Goal: Task Accomplishment & Management: Manage account settings

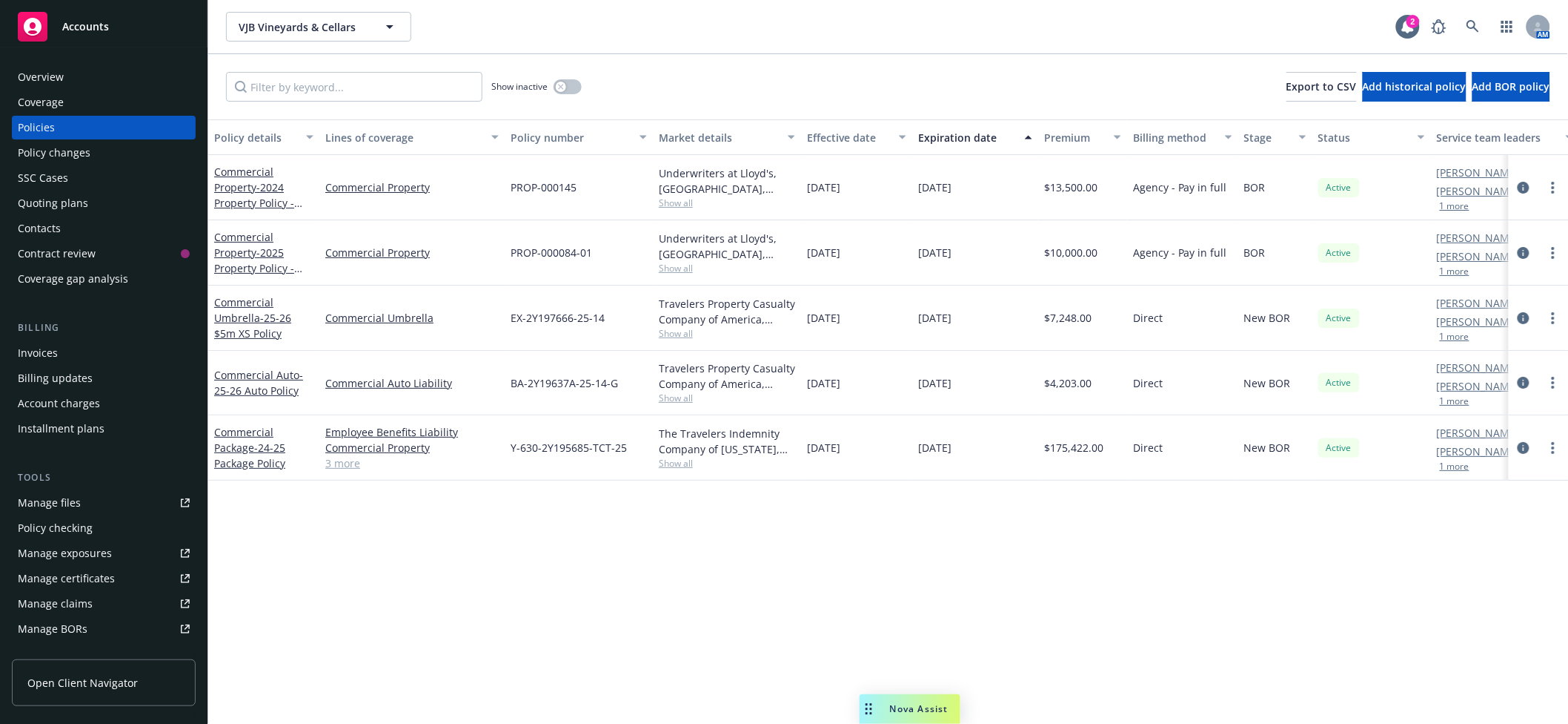
click at [1059, 634] on div "Policy details Lines of coverage Policy number Market details Effective date Ex…" at bounding box center [888, 421] width 1360 height 604
click at [274, 28] on span "VJB Vineyards & Cellars" at bounding box center [303, 27] width 128 height 16
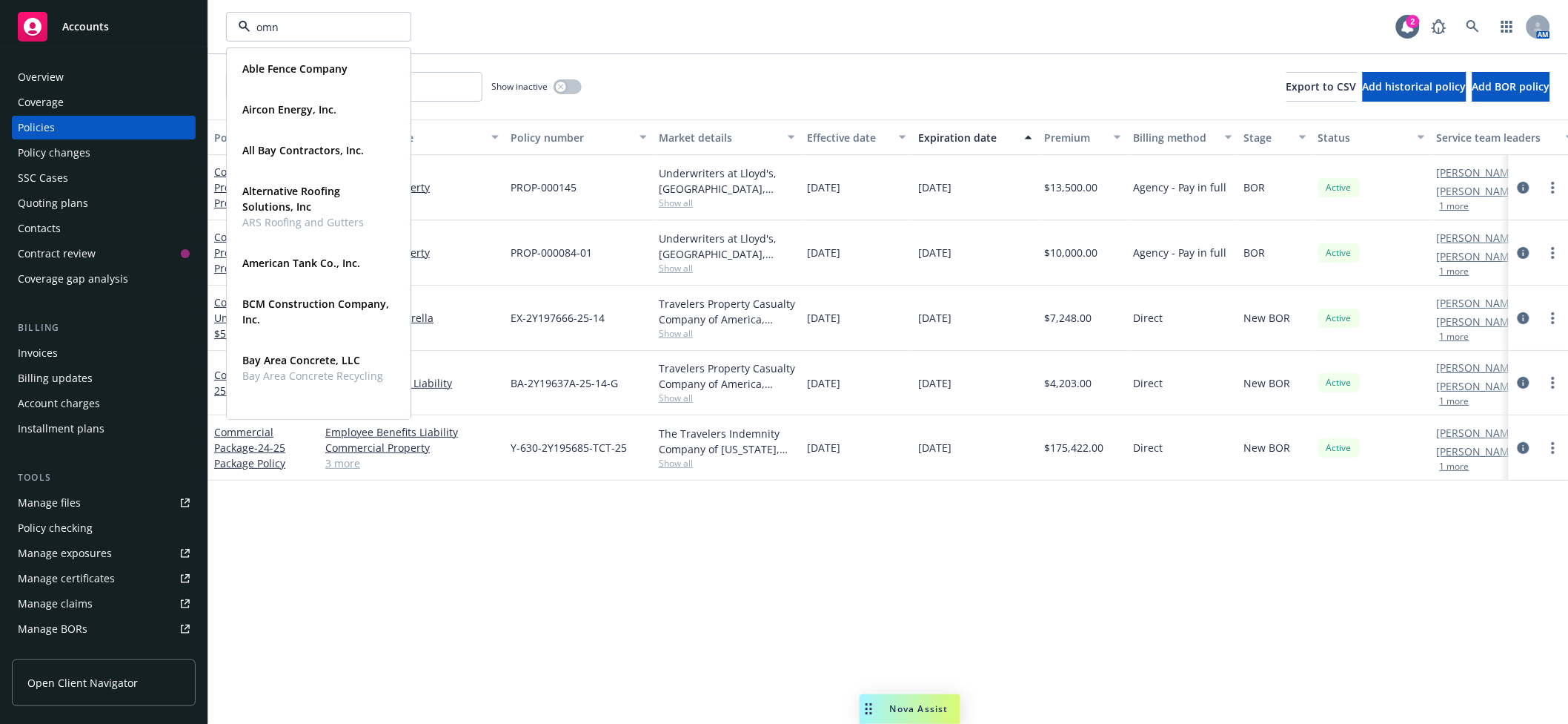
type input "omni"
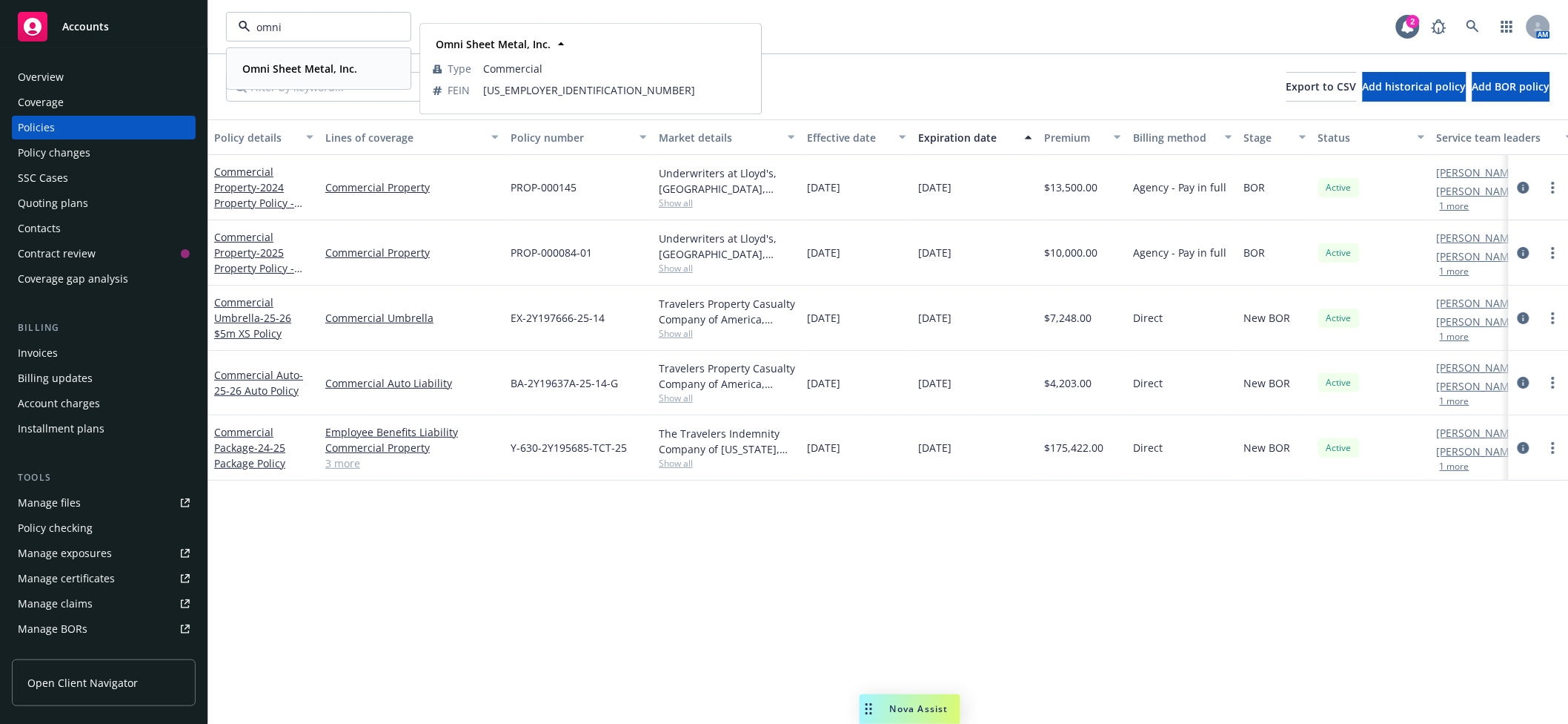
click at [274, 73] on strong "Omni Sheet Metal, Inc." at bounding box center [299, 69] width 114 height 14
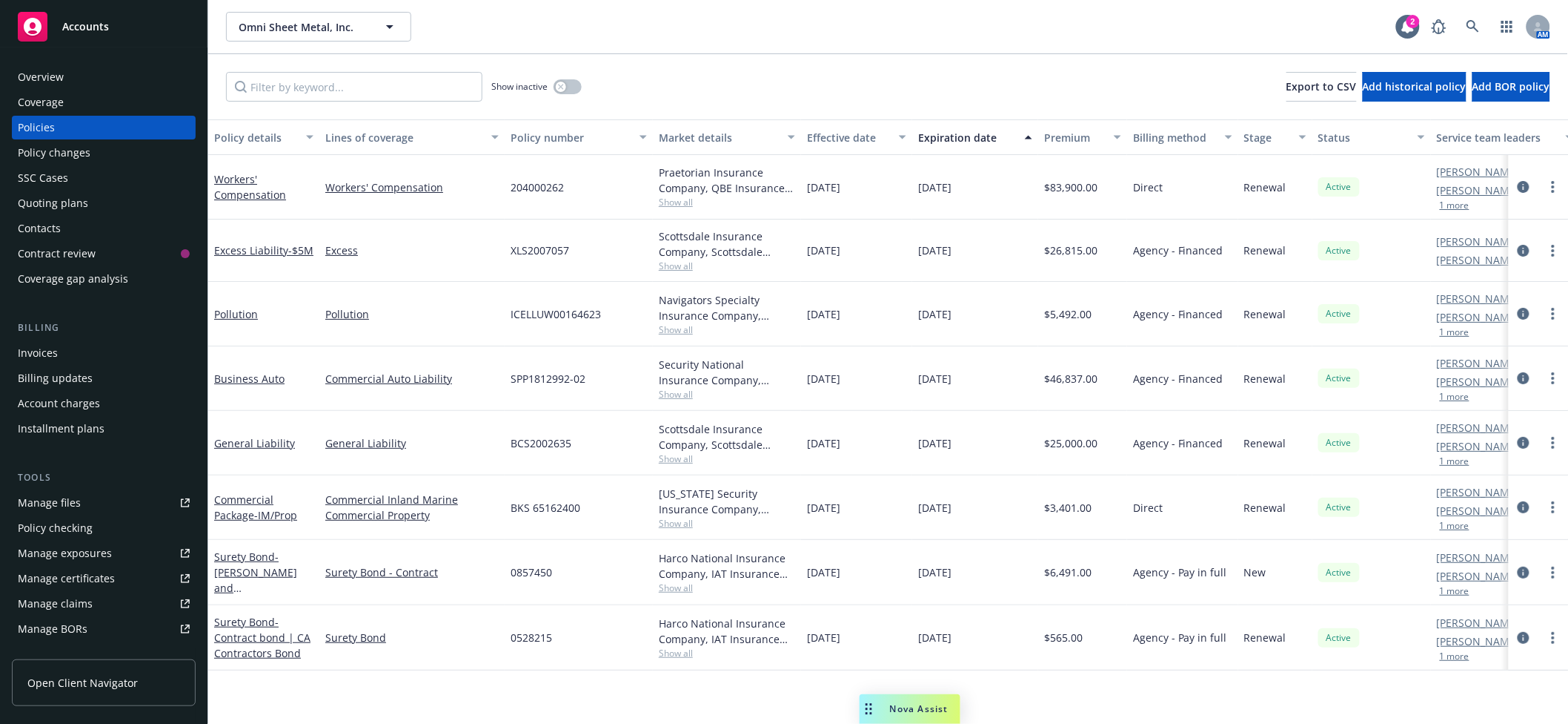
click at [108, 145] on div "Policy changes" at bounding box center [104, 152] width 172 height 24
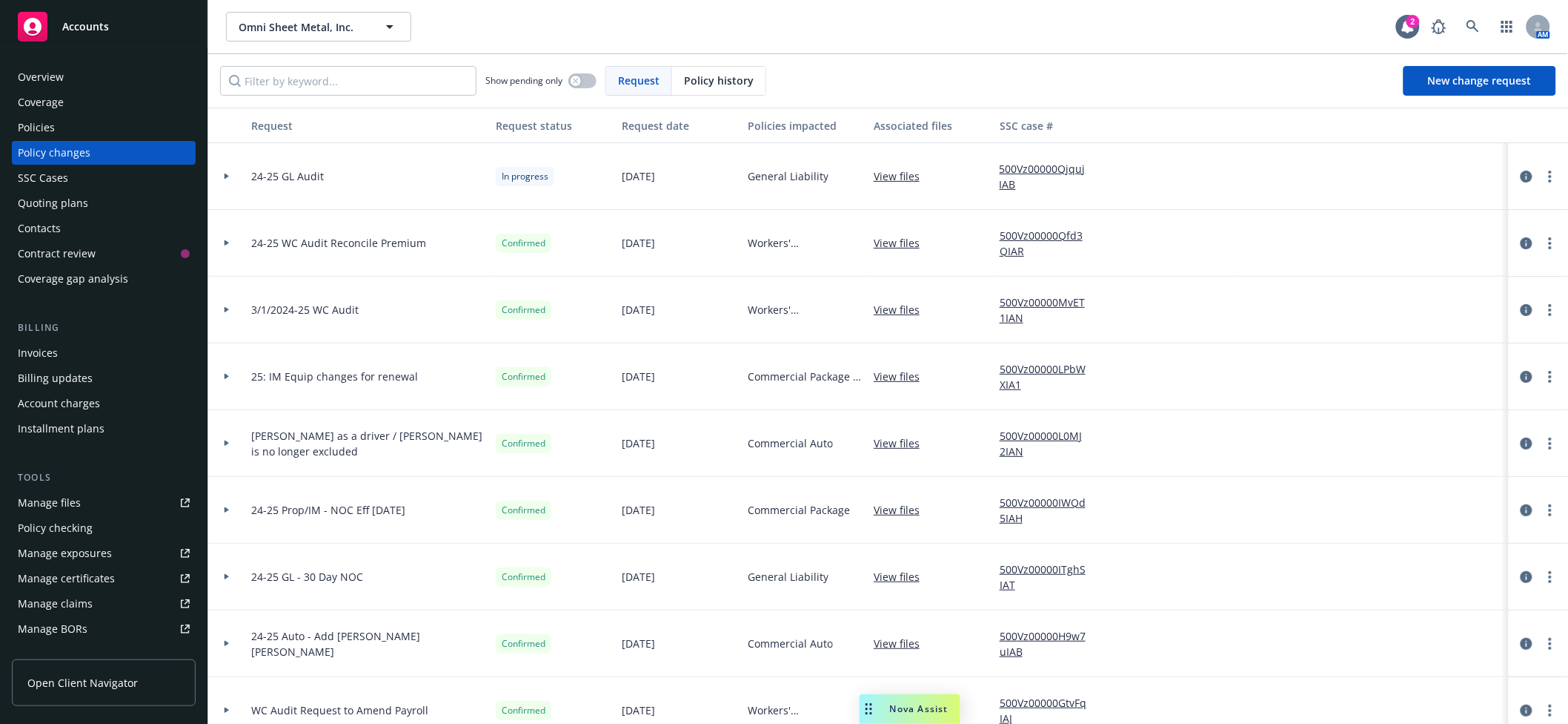
click at [228, 175] on icon at bounding box center [227, 175] width 6 height 5
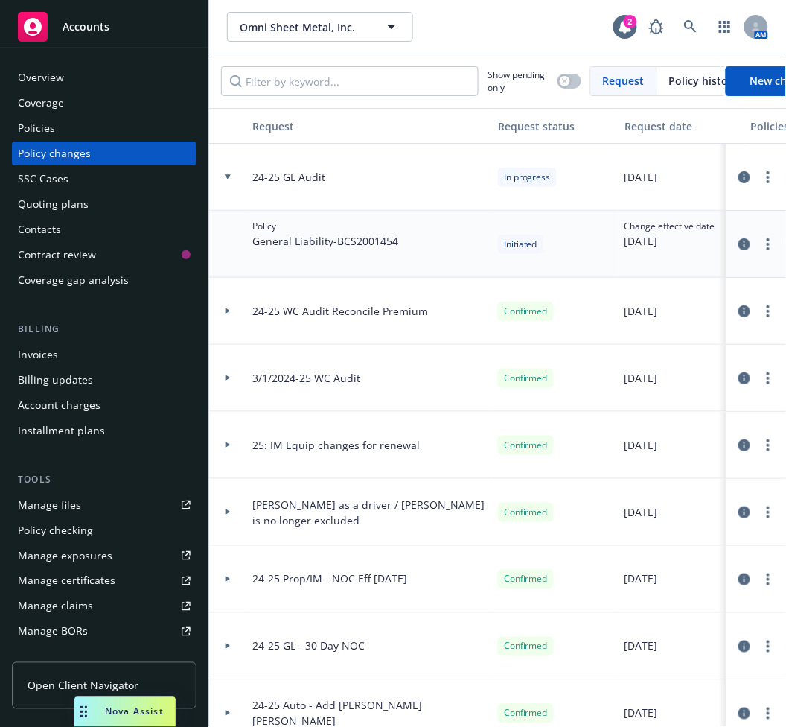
click at [92, 128] on div "Policies" at bounding box center [104, 128] width 173 height 24
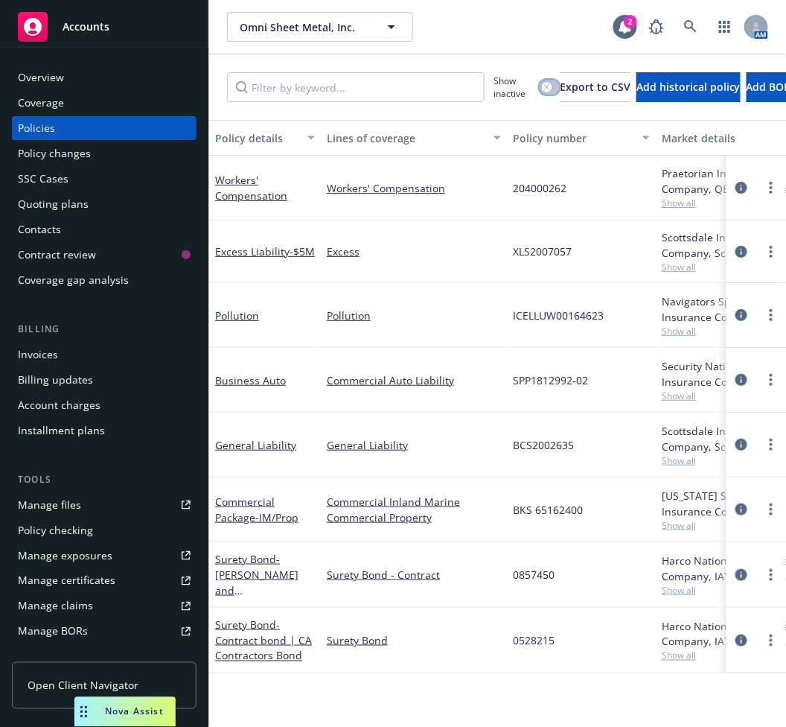
click at [560, 86] on button "button" at bounding box center [550, 87] width 20 height 15
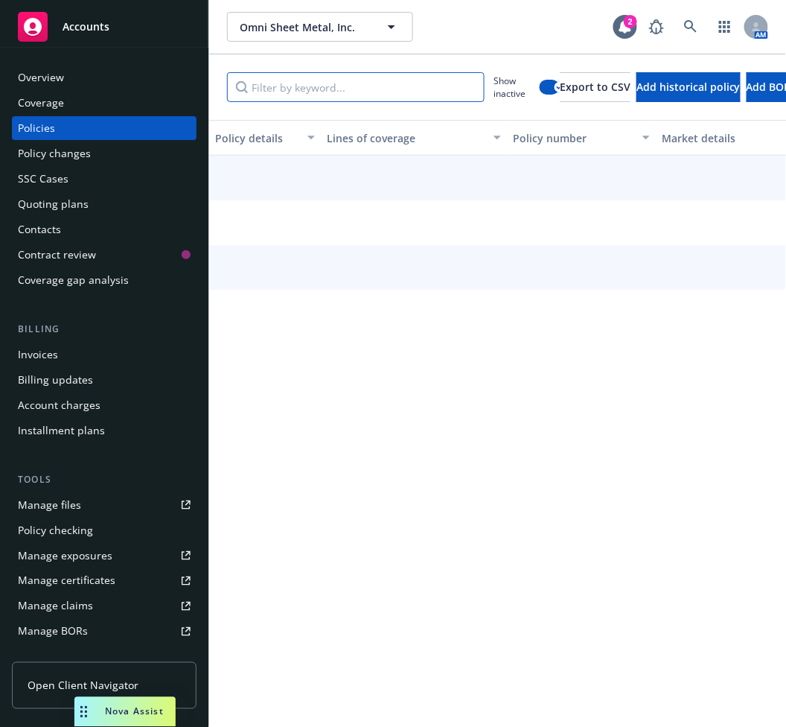
click at [321, 83] on input "Filter by keyword..." at bounding box center [356, 87] width 258 height 30
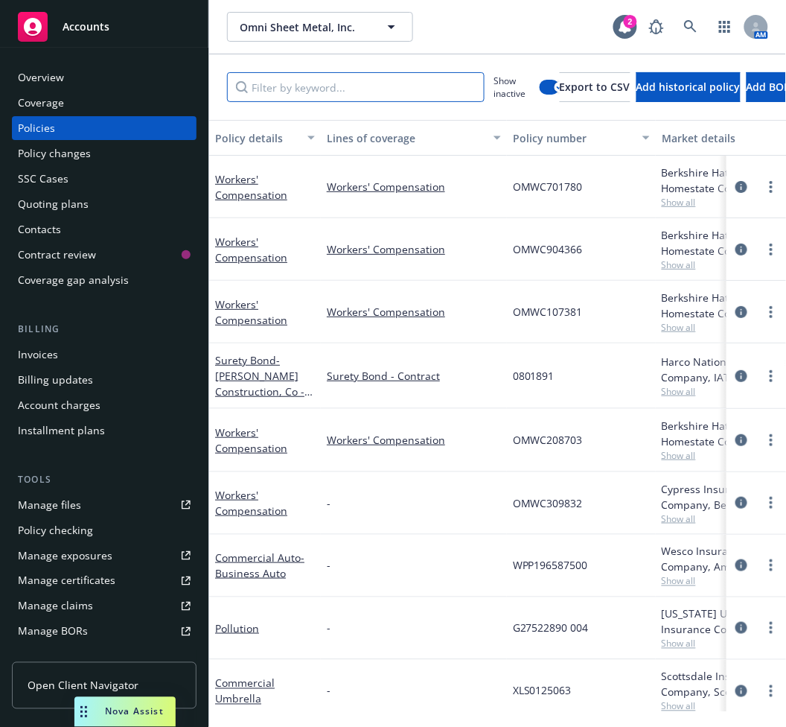
type input "e"
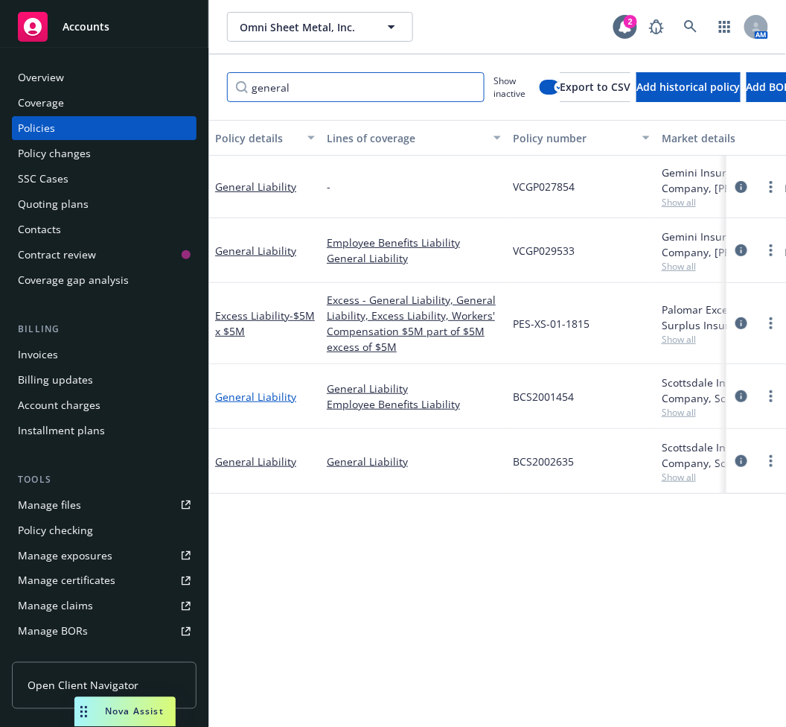
type input "general"
click at [240, 403] on link "General Liability" at bounding box center [255, 396] width 81 height 14
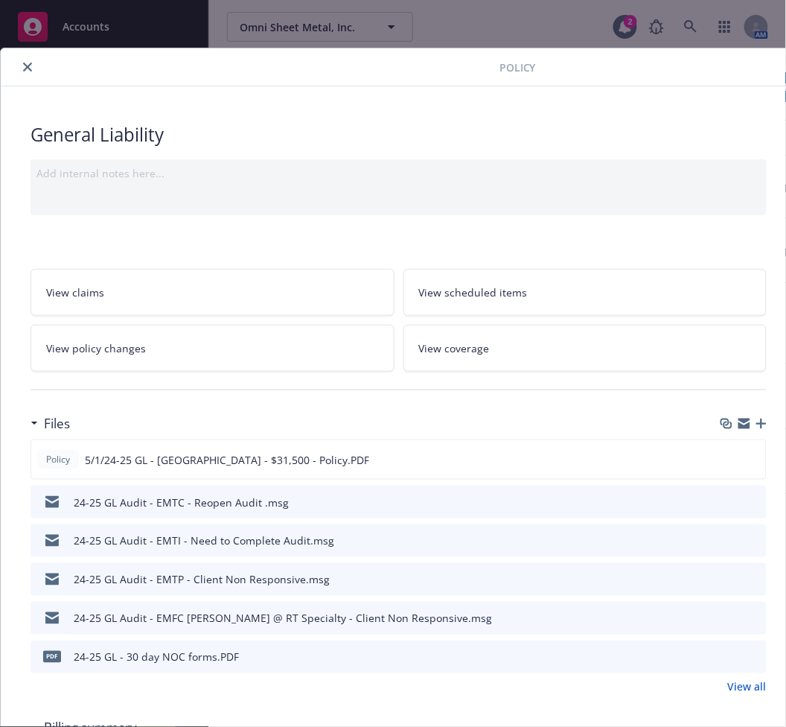
click at [23, 66] on icon "close" at bounding box center [27, 67] width 9 height 9
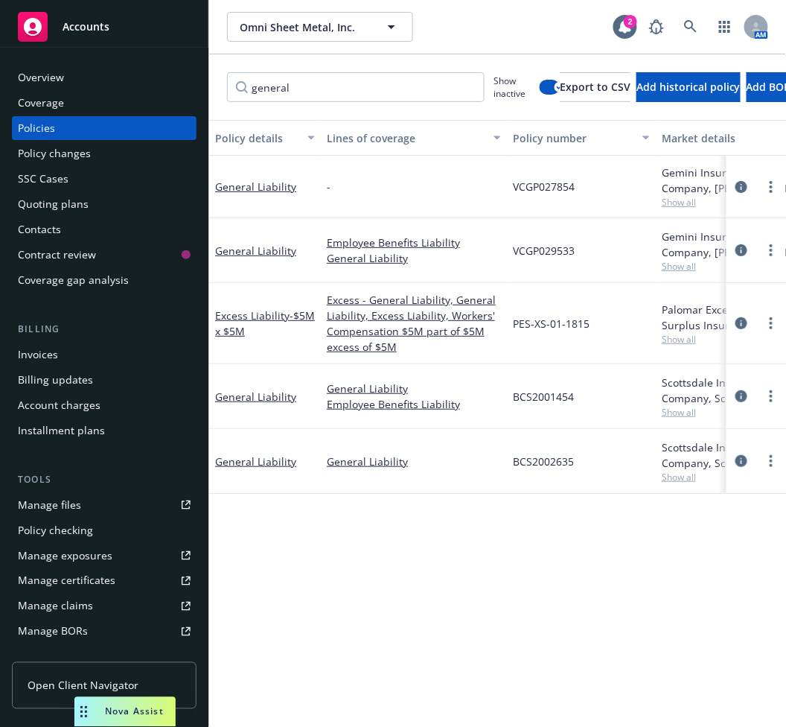
click at [54, 142] on div "Policy changes" at bounding box center [54, 153] width 73 height 24
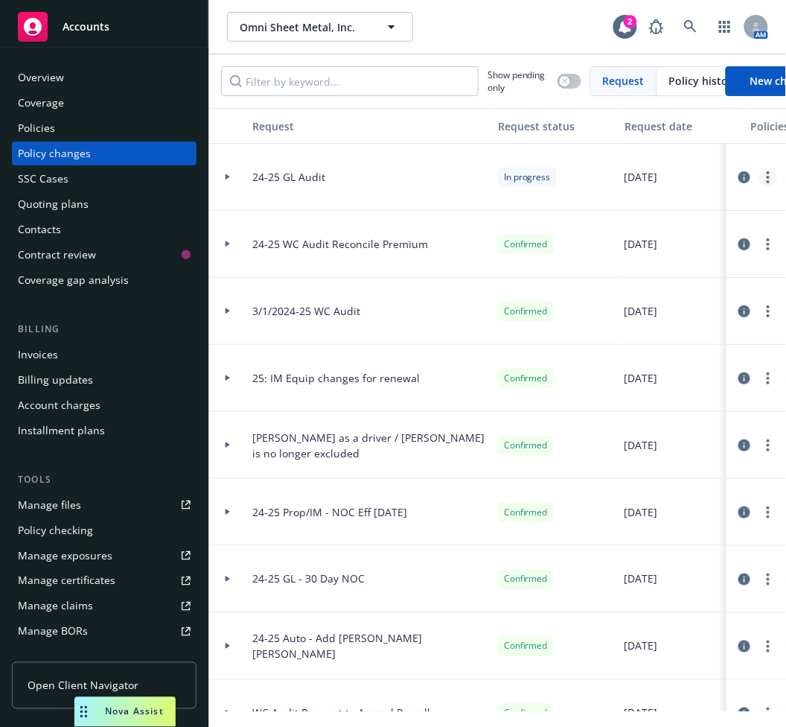
click at [759, 174] on link "more" at bounding box center [768, 177] width 18 height 18
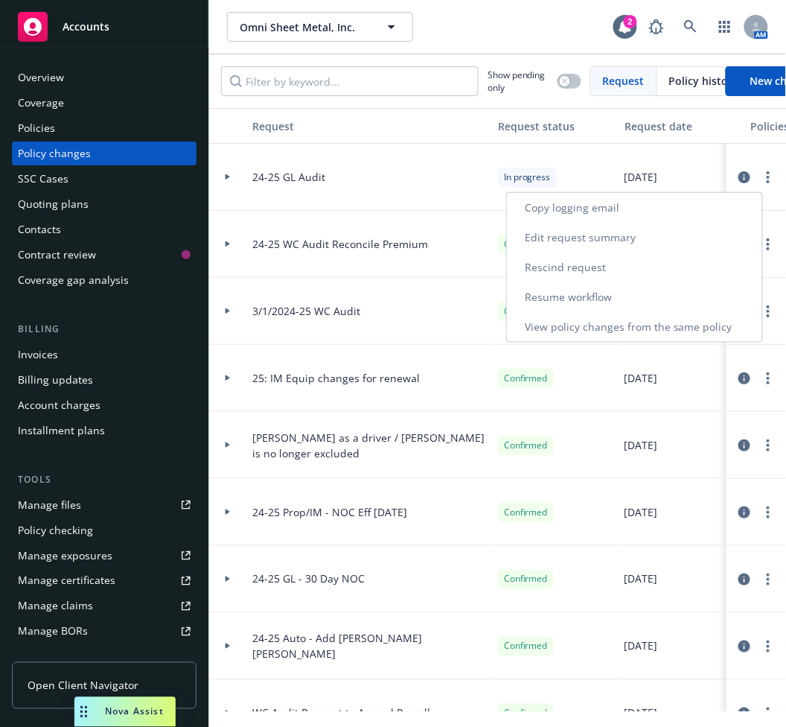
click at [595, 291] on link "Resume workflow" at bounding box center [634, 297] width 255 height 30
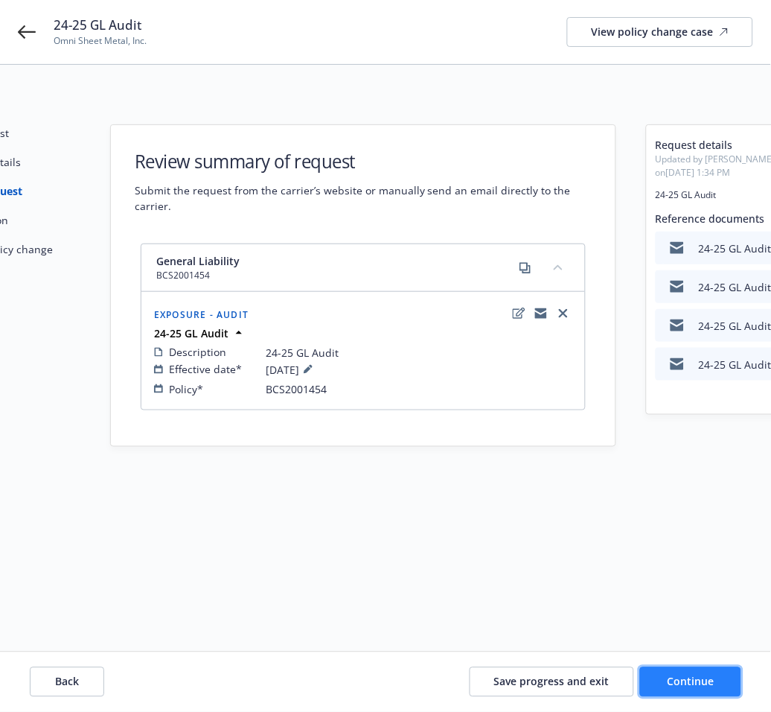
click at [699, 682] on span "Continue" at bounding box center [691, 682] width 47 height 14
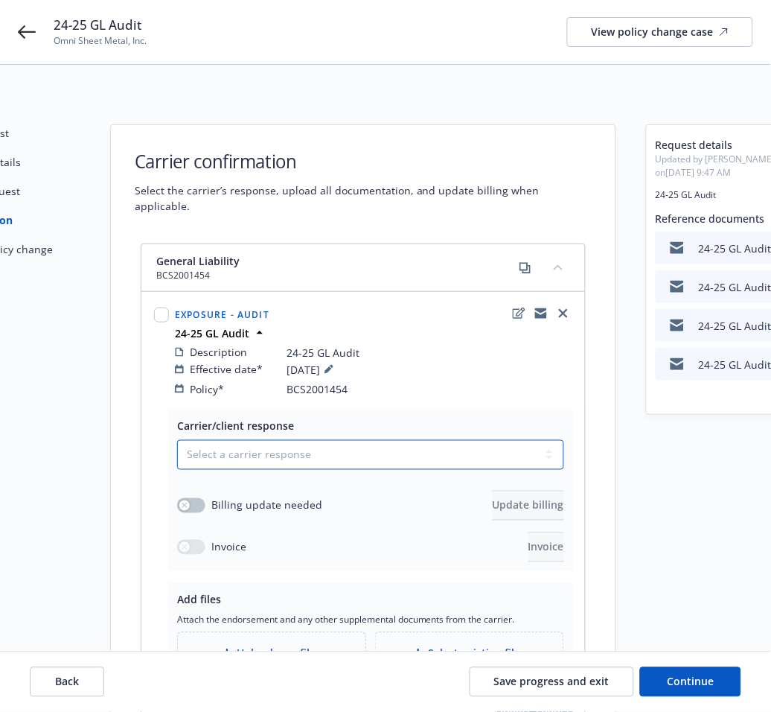
click at [294, 440] on select "Select a carrier response Accepted Accepted with revision No endorsement needed…" at bounding box center [370, 455] width 387 height 30
select select "ACCEPTED"
click at [177, 440] on select "Select a carrier response Accepted Accepted with revision No endorsement needed…" at bounding box center [370, 455] width 387 height 30
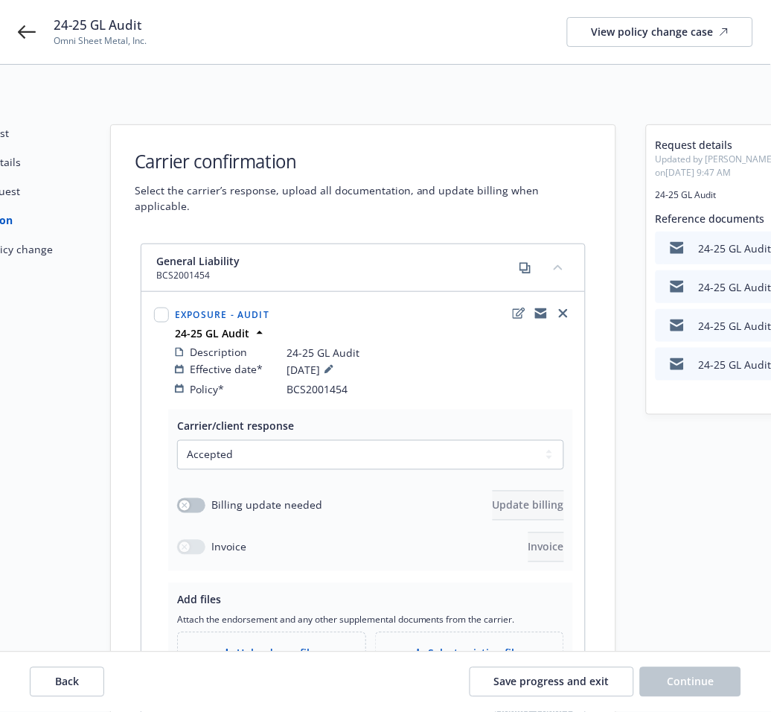
click at [173, 476] on div "Carrier/client response Select a carrier response Accepted Accepted with revisi…" at bounding box center [370, 490] width 405 height 162
click at [187, 498] on button "button" at bounding box center [191, 505] width 28 height 15
click at [520, 498] on button "Update billing" at bounding box center [528, 506] width 71 height 30
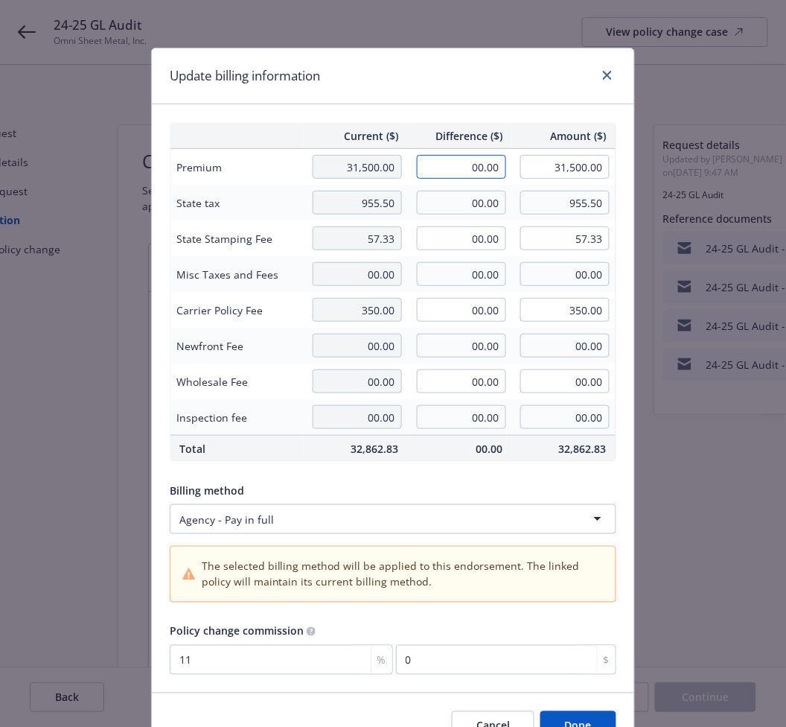
click at [453, 165] on input "00.00" at bounding box center [461, 167] width 89 height 24
type input "5,019.00"
type input "36,519.00"
type input "552.09"
click at [455, 198] on input "00.00" at bounding box center [461, 203] width 89 height 24
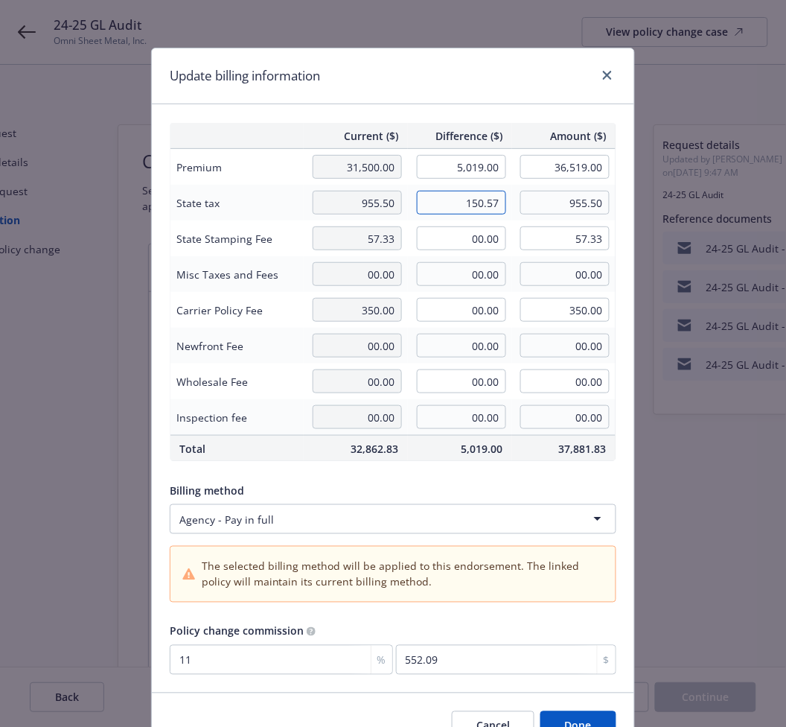
type input "150.57"
type input "1,106.07"
click at [455, 238] on input "00.00" at bounding box center [461, 238] width 89 height 24
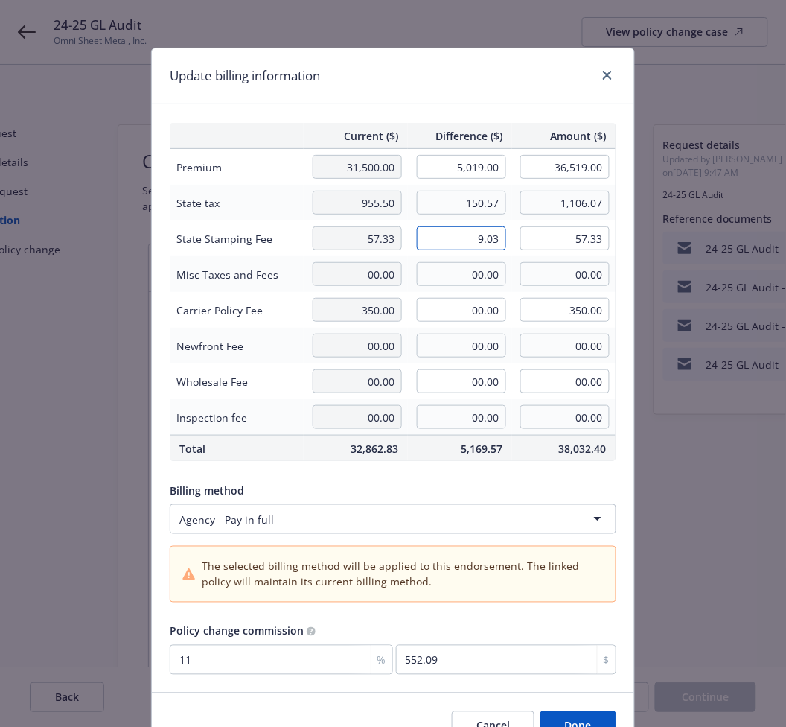
type input "9.03"
type input "66.36"
click at [457, 276] on input "00.00" at bounding box center [461, 274] width 89 height 24
click at [530, 482] on div "Billing method" at bounding box center [393, 490] width 447 height 16
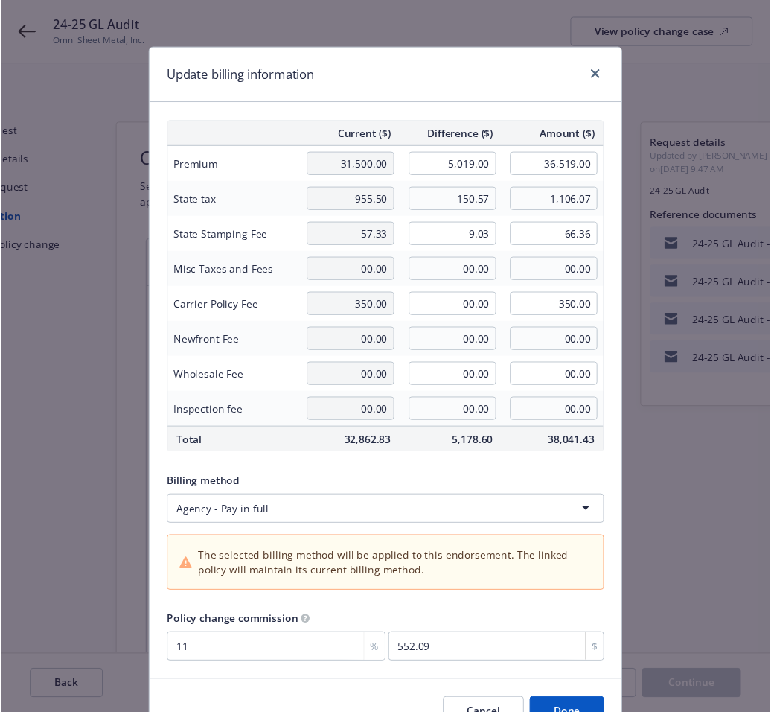
scroll to position [80, 0]
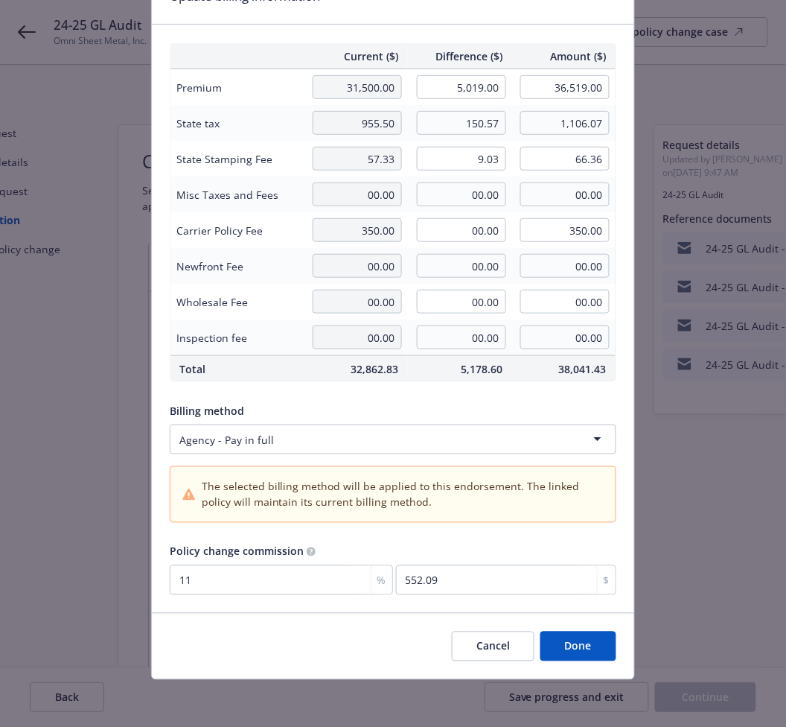
click at [576, 651] on button "Done" at bounding box center [579, 646] width 76 height 30
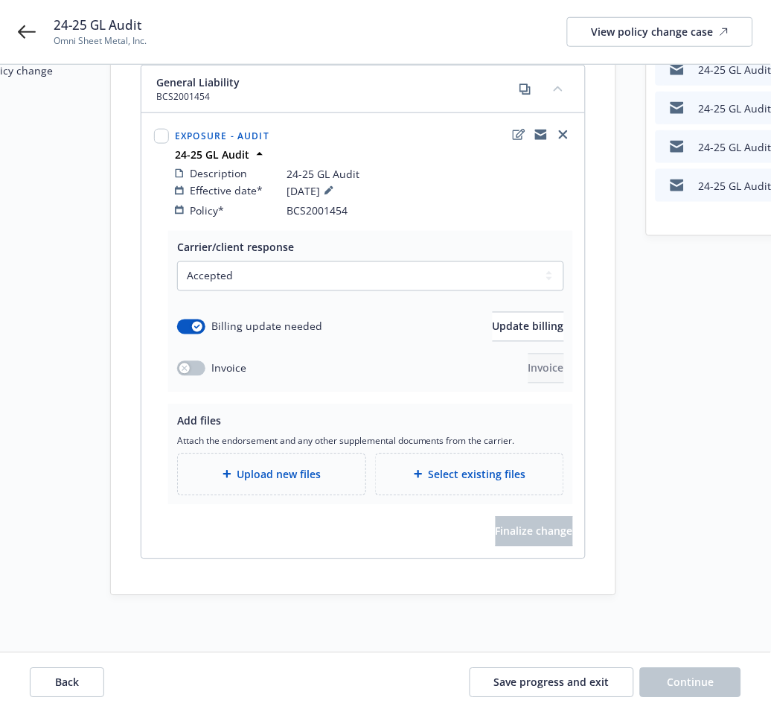
scroll to position [183, 0]
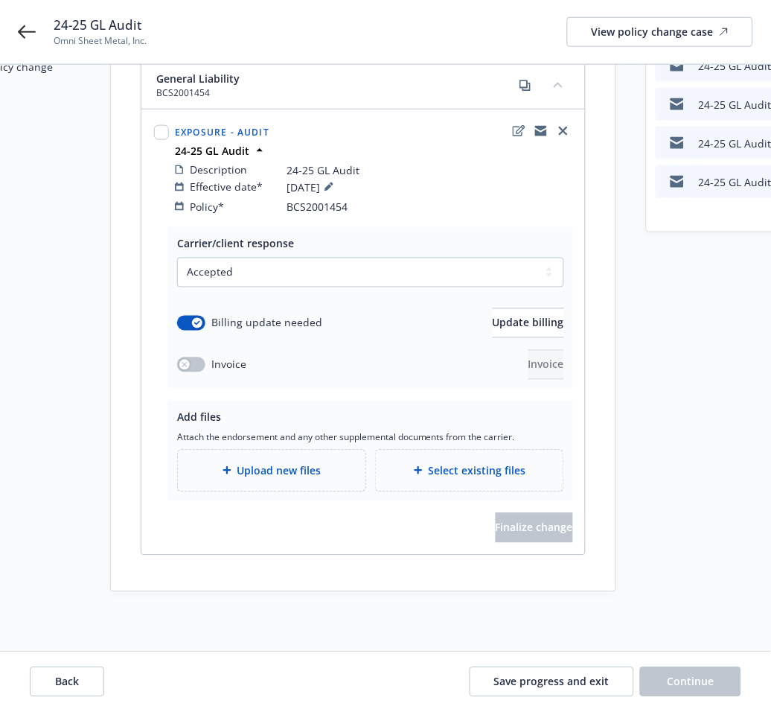
click at [301, 464] on span "Upload new files" at bounding box center [280, 471] width 84 height 16
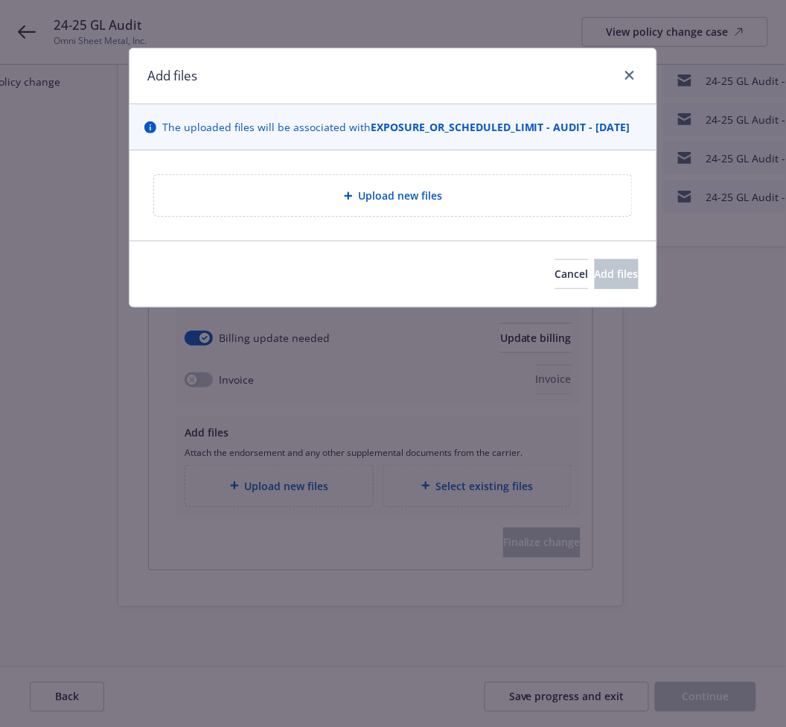
type textarea "x"
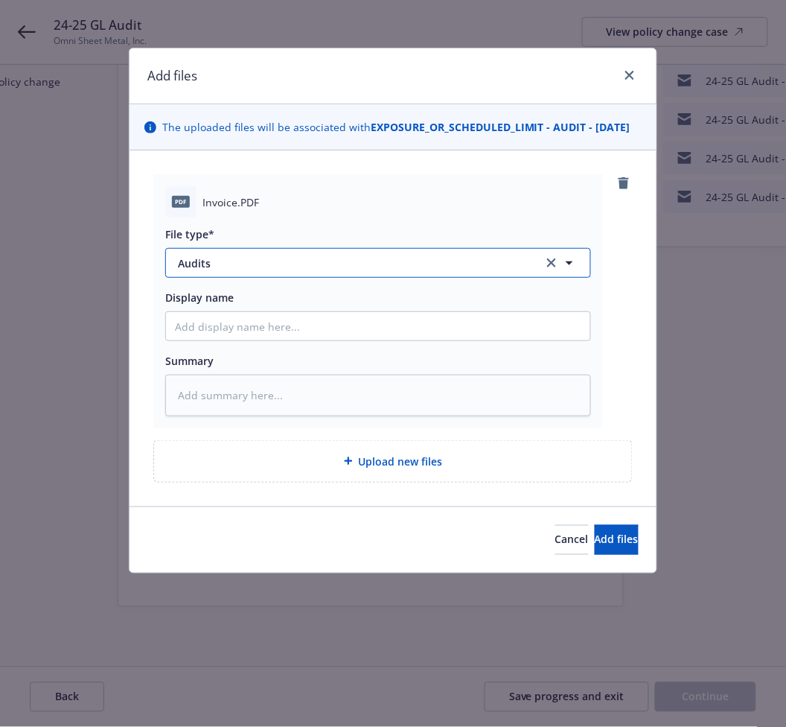
click at [342, 271] on span "Audits" at bounding box center [350, 263] width 345 height 16
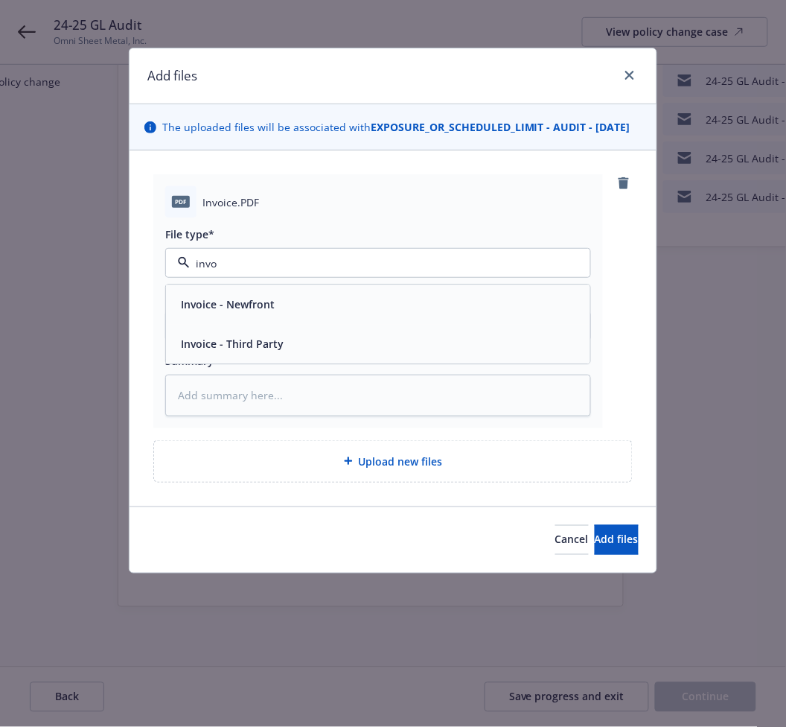
type input "invoi"
click at [319, 344] on div "Invoice - Third Party" at bounding box center [378, 344] width 424 height 39
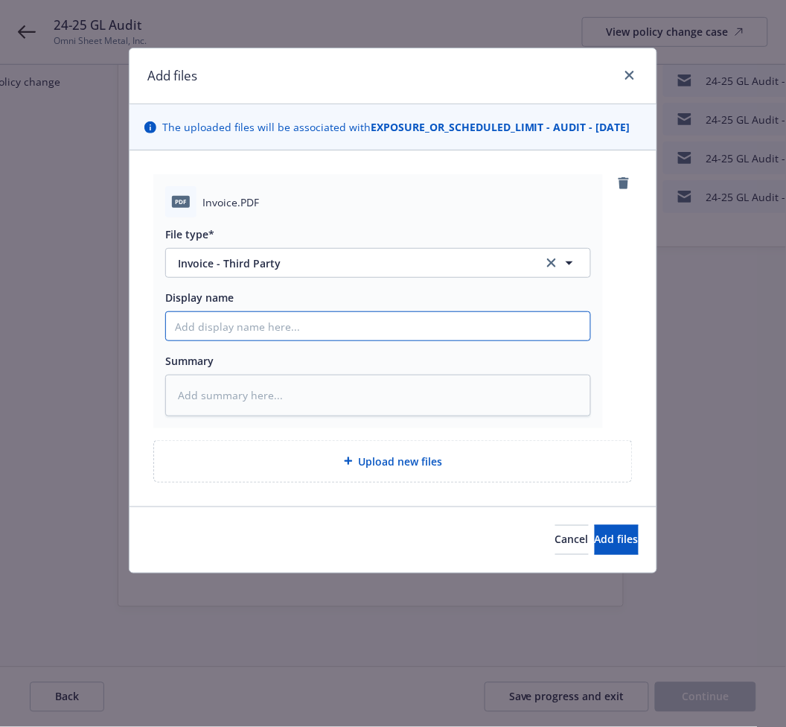
click at [272, 336] on input "Display name" at bounding box center [378, 326] width 424 height 28
type textarea "x"
type input "2"
type textarea "x"
type input "24"
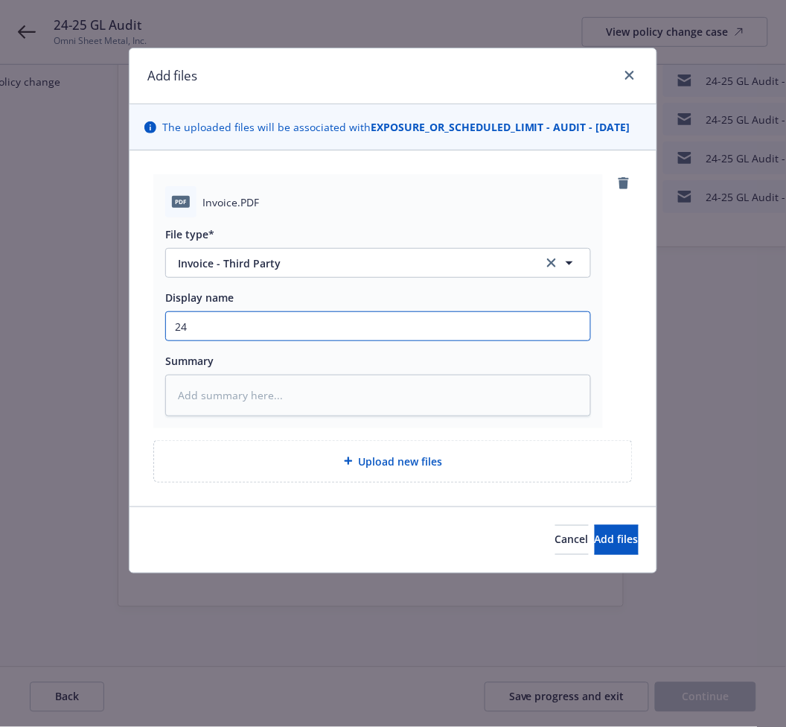
type textarea "x"
type input "24-"
type textarea "x"
type input "24-2"
type textarea "x"
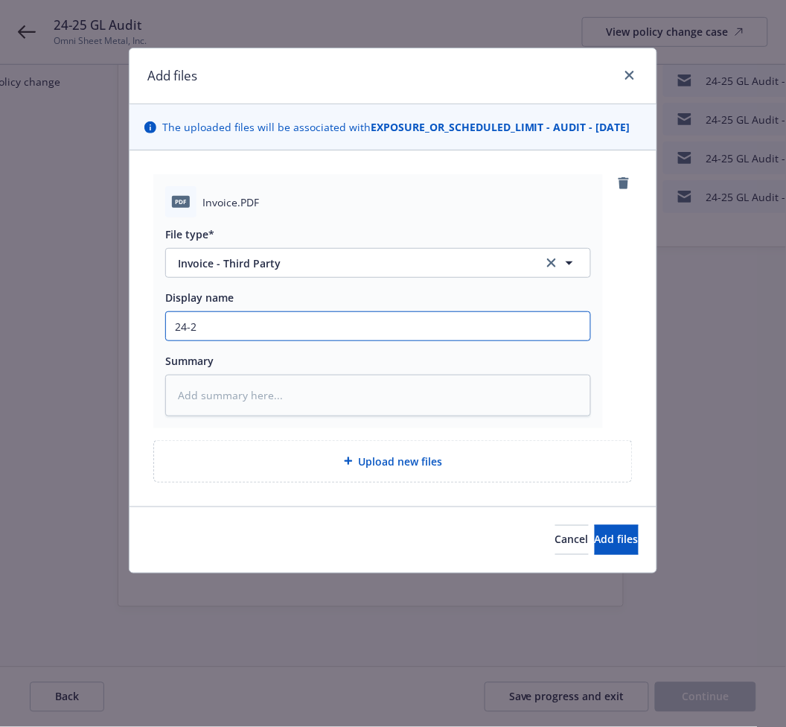
type input "24-25"
type textarea "x"
type input "24-25"
type textarea "x"
type input "24-25 G"
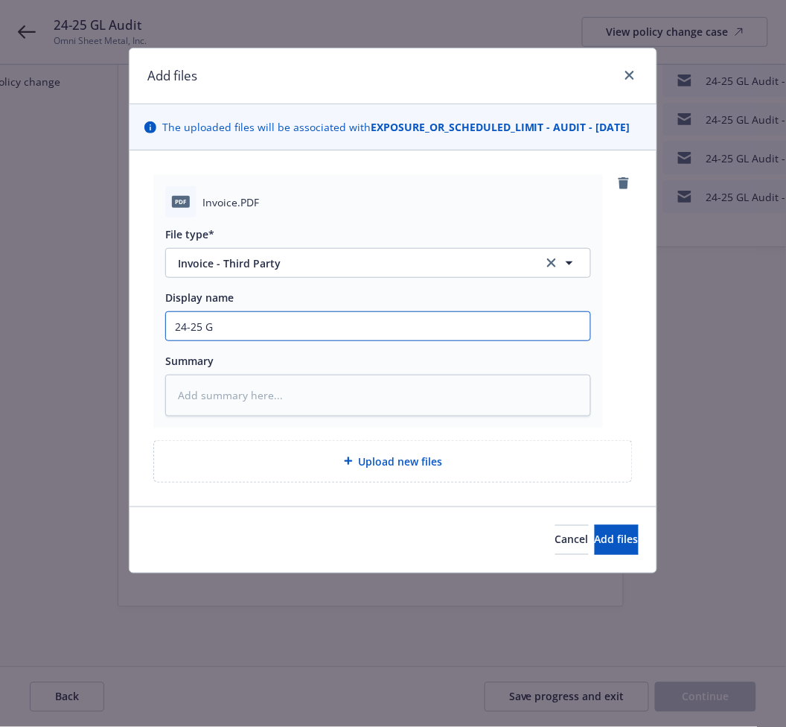
type textarea "x"
type input "24-25 GL"
type textarea "x"
type input "24-25 GL"
click at [306, 340] on input "24-25 GL" at bounding box center [378, 326] width 424 height 28
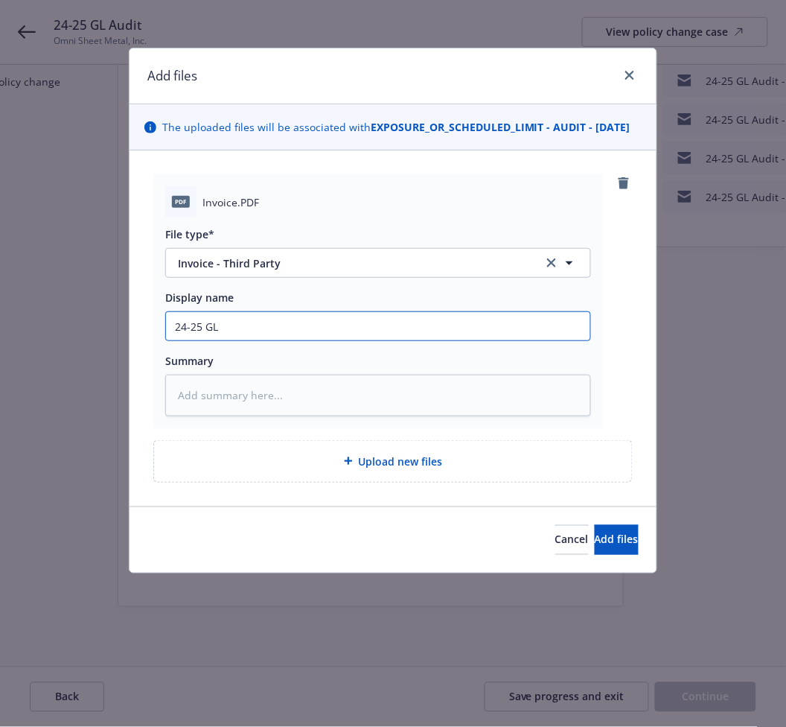
type textarea "x"
type input "24-25 GL S"
type textarea "x"
type input "24-25 GL Sc"
type textarea "x"
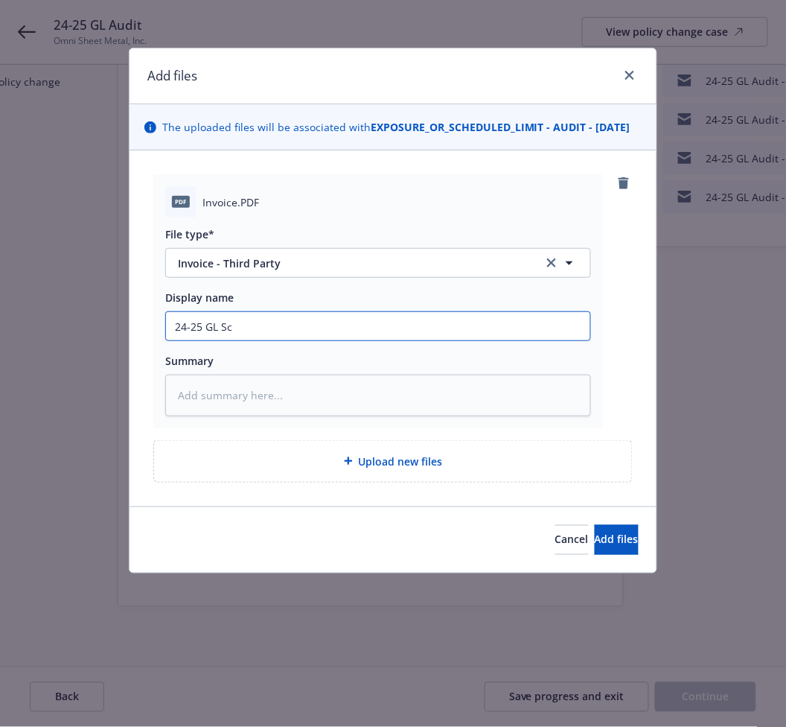
type input "24-25 GL Sco"
type textarea "x"
type input "24-25 GL Scot"
type textarea "x"
type input "24-25 GL Scott"
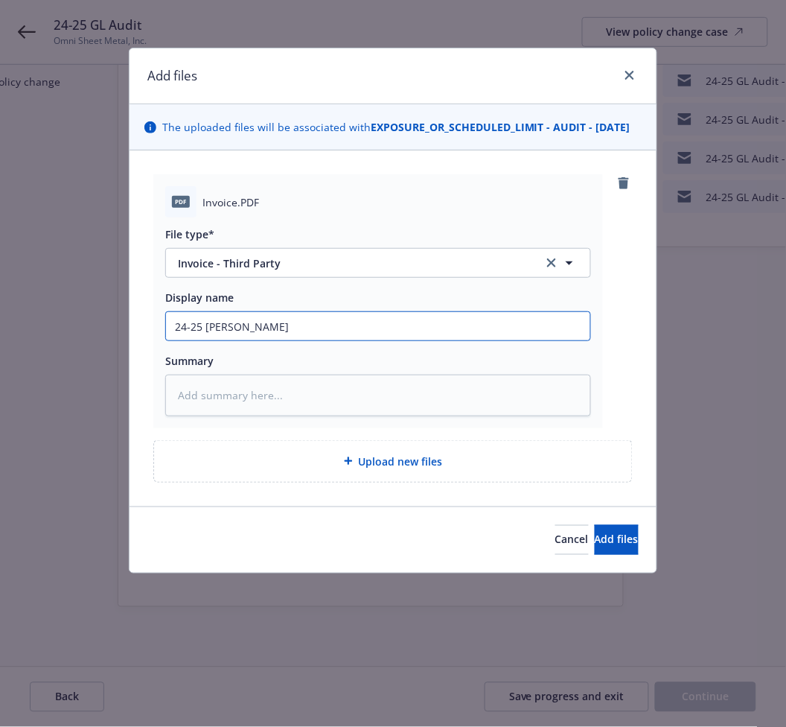
type textarea "x"
type input "24-25 GL Scotts"
type textarea "x"
type input "24-25 GL Scottsd"
type textarea "x"
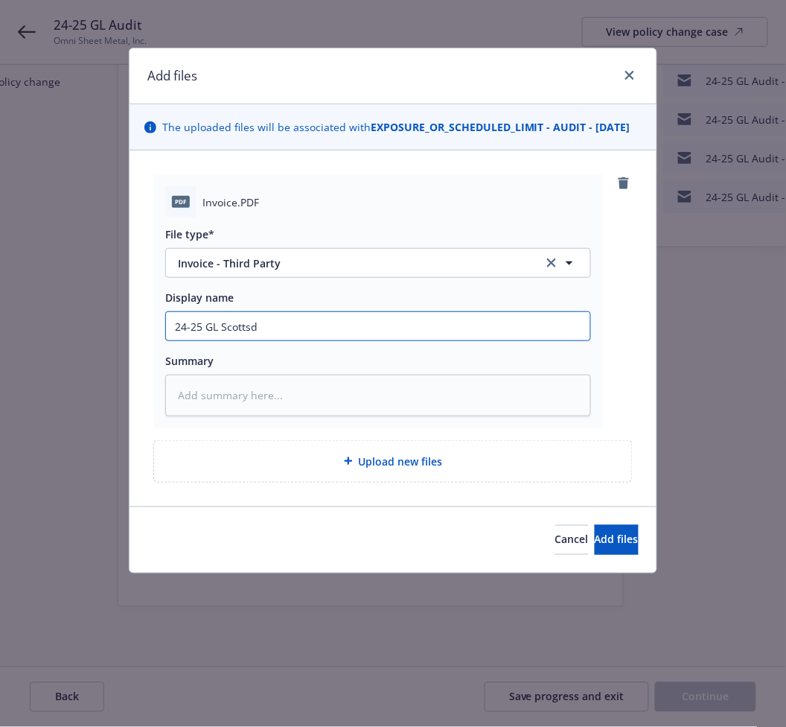
type input "24-25 GL Scottsda"
type textarea "x"
type input "24-25 GL Scottsdal"
type textarea "x"
type input "24-25 GL Scottsdale"
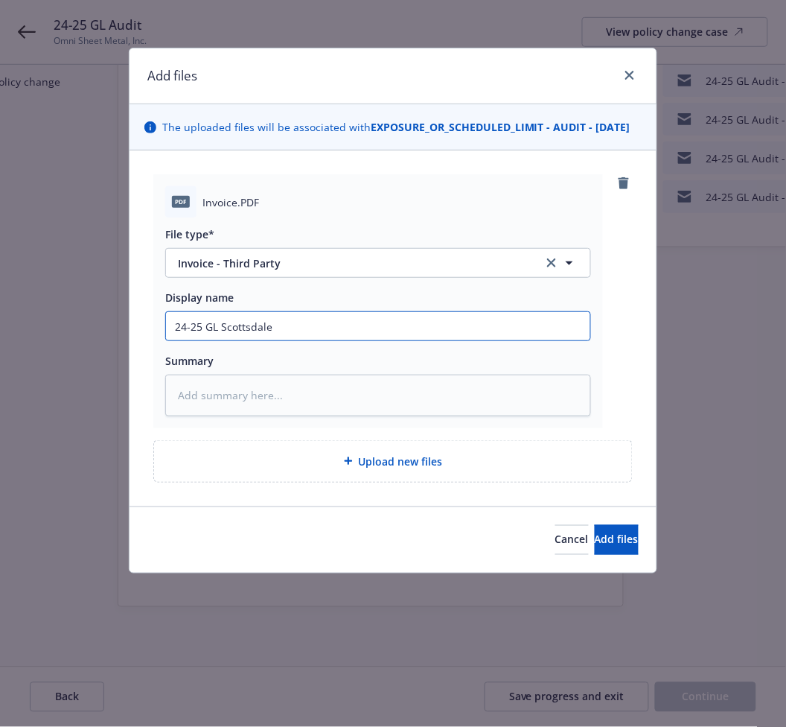
type textarea "x"
type input "24-25 GL Scottsdale"
type textarea "x"
type input "24-25 GL Scottsdale /"
type textarea "x"
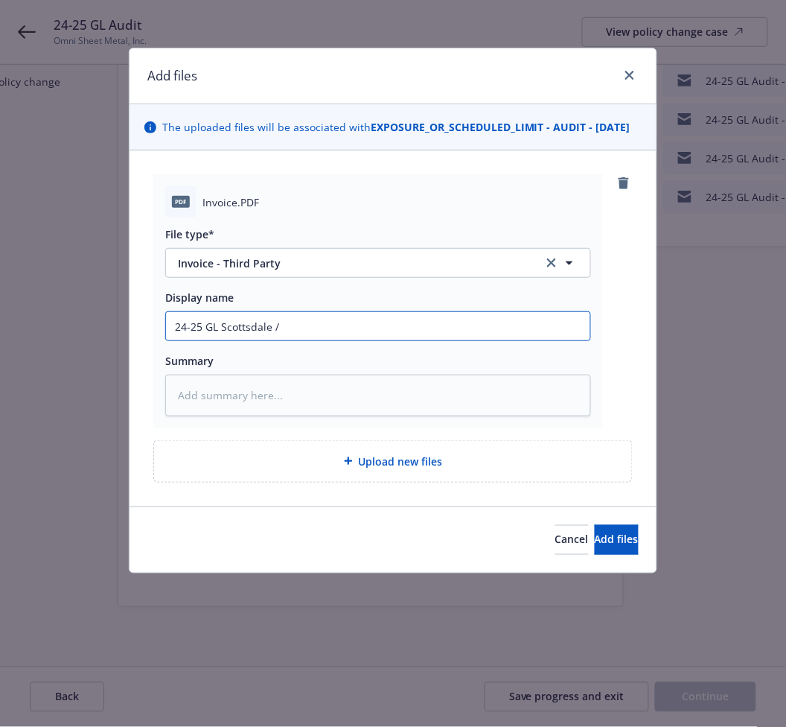
type input "24-25 GL Scottsdale /R"
type textarea "x"
type input "24-25 GL Scottsdale /R"
type textarea "x"
type input "24-25 GL Scottsdale /R"
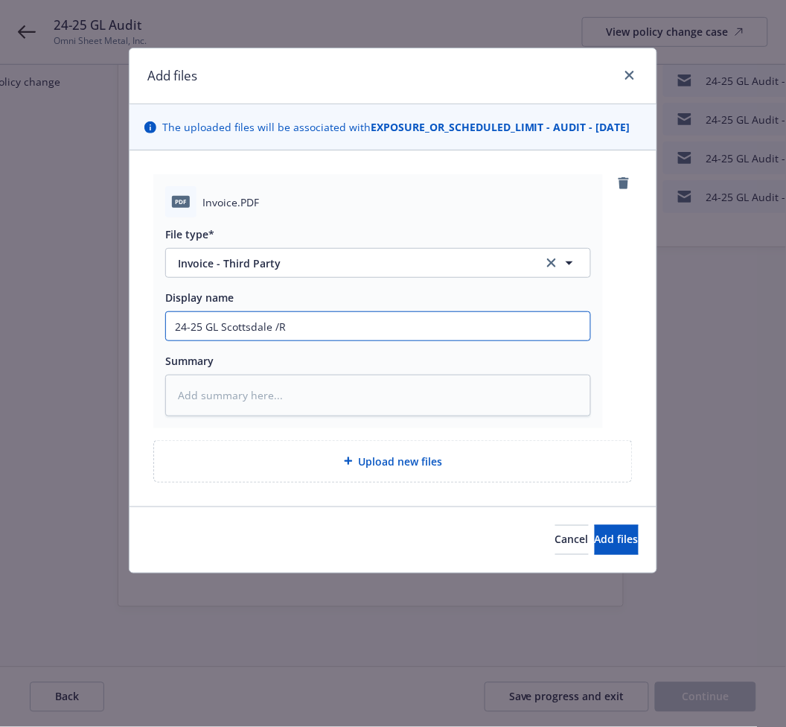
type textarea "x"
type input "24-25 GL Scottsdale /"
type textarea "x"
type input "24-25 GL Scottsdale /"
type textarea "x"
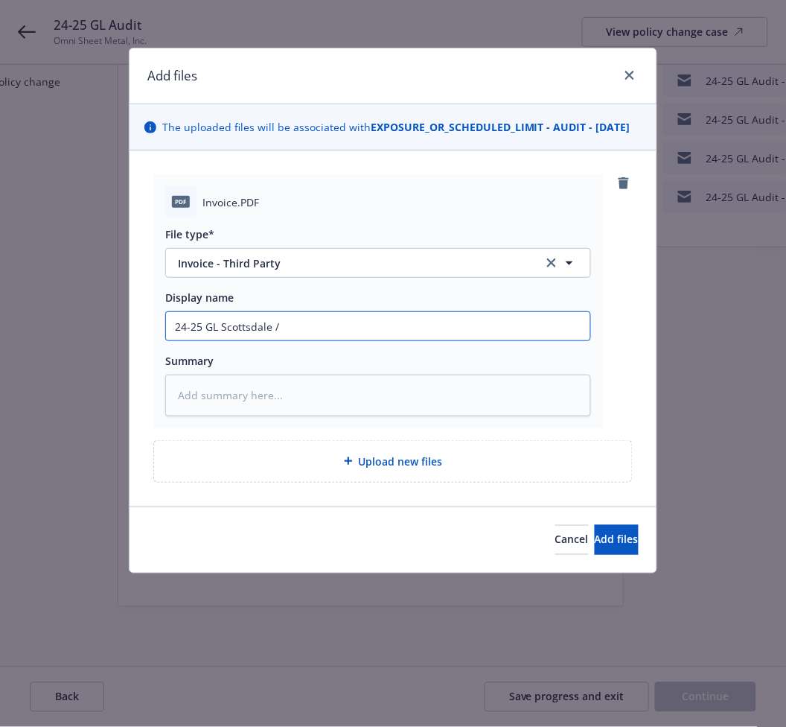
type input "24-25 GL Scottsdale / R"
type textarea "x"
type input "24-25 GL Scottsdale / RT"
type textarea "x"
type input "24-25 GL Scottsdale / RT"
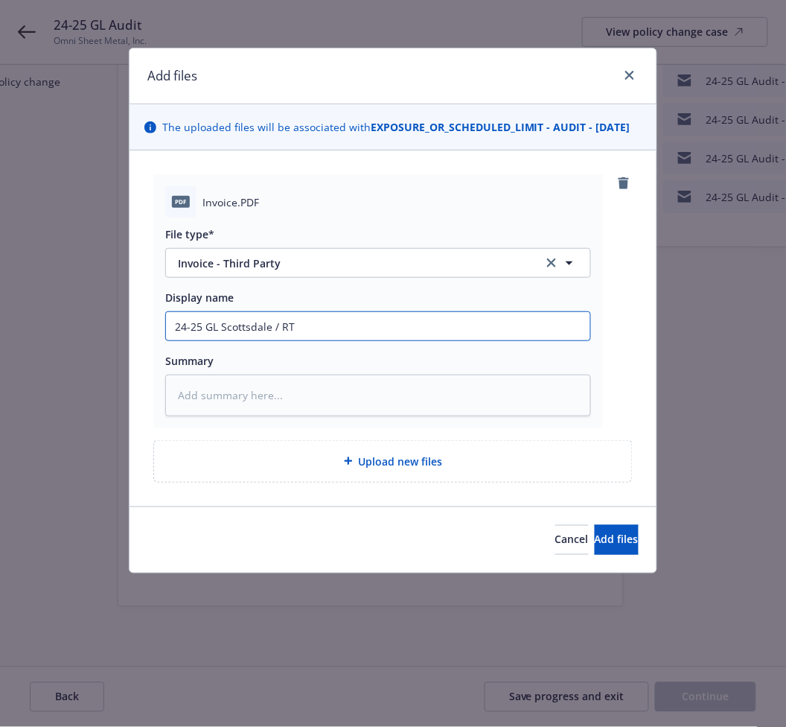
type textarea "x"
type input "24-25 GL Scottsdale / RT S"
type textarea "x"
type input "24-25 GL Scottsdale / RT Sp"
type textarea "x"
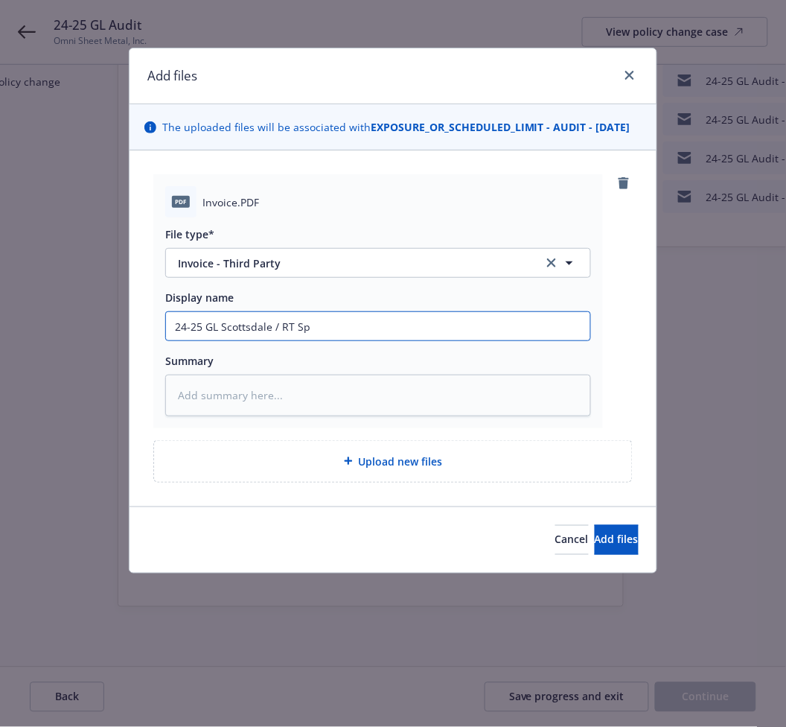
type input "24-25 GL Scottsdale / RT Spe"
type textarea "x"
type input "24-25 GL Scottsdale / RT Spec"
type textarea "x"
type input "24-25 GL Scottsdale / RT Specia"
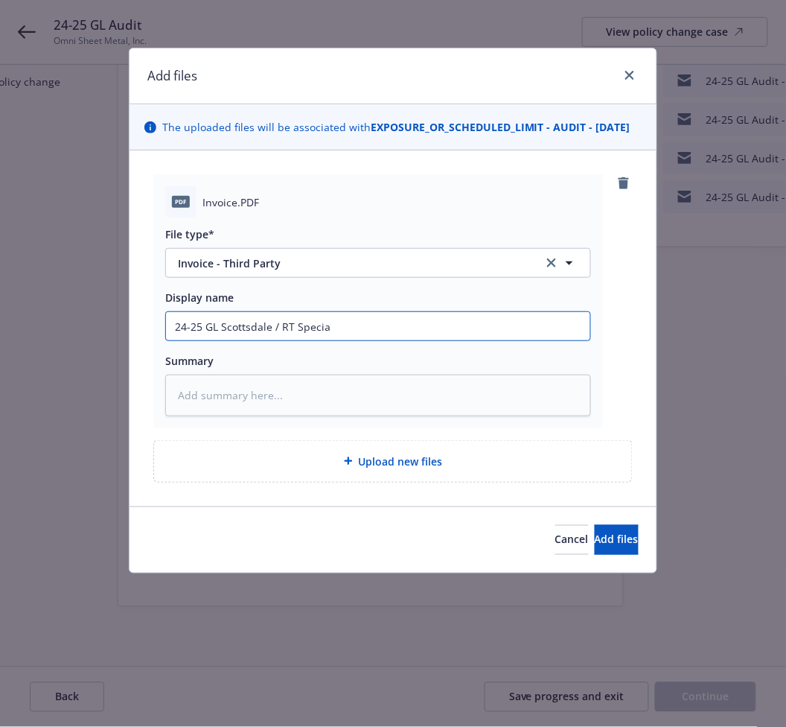
type textarea "x"
type input "24-25 GL Scottsdale / RT Special"
type textarea "x"
type input "24-25 GL Scottsdale / RT Specialt"
type textarea "x"
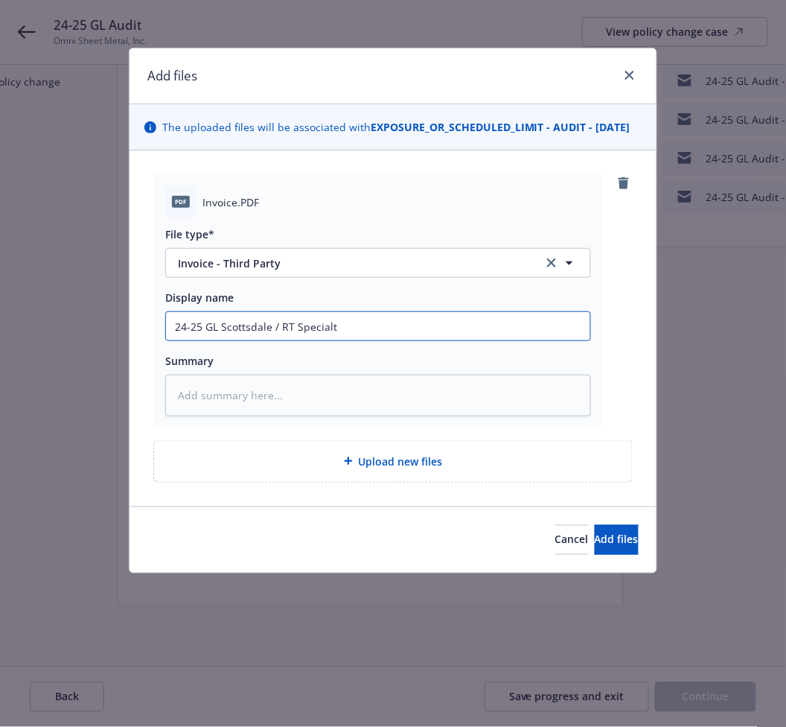
type input "24-25 GL Scottsdale / RT Specialty"
type textarea "x"
type input "24-25 GL Scottsdale / RT Specialty"
type textarea "x"
type input "24-25 GL Scottsdale / RT Specialty -"
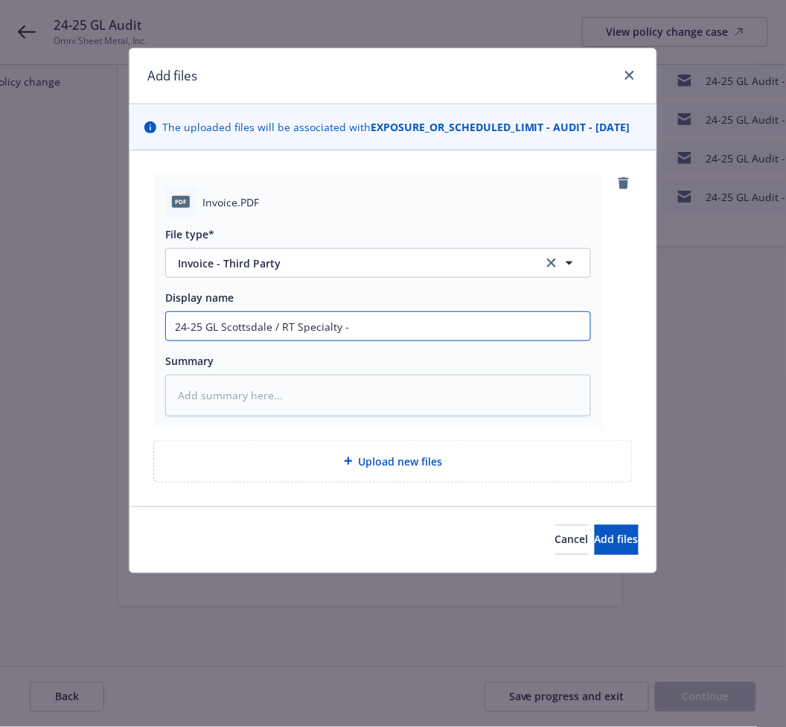
type textarea "x"
type input "24-25 GL Scottsdale / RT Specialty -"
type textarea "x"
type input "24-25 GL Scottsdale / RT Specialty - I"
type textarea "x"
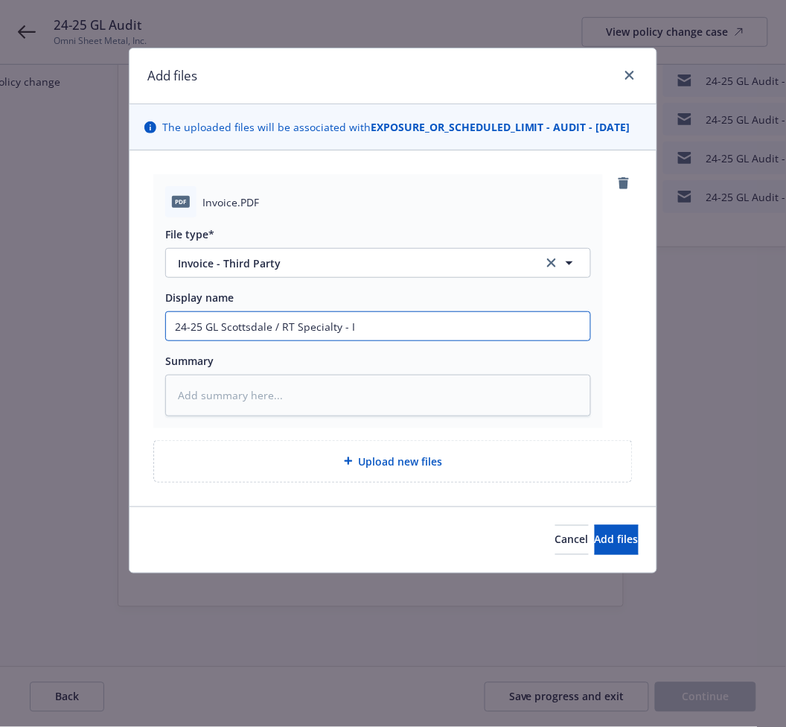
type input "24-25 GL Scottsdale / RT Specialty - In"
type textarea "x"
type input "24-25 GL Scottsdale / RT Specialty - Inv"
type textarea "x"
type input "24-25 GL Scottsdale / RT Specialty - Invo"
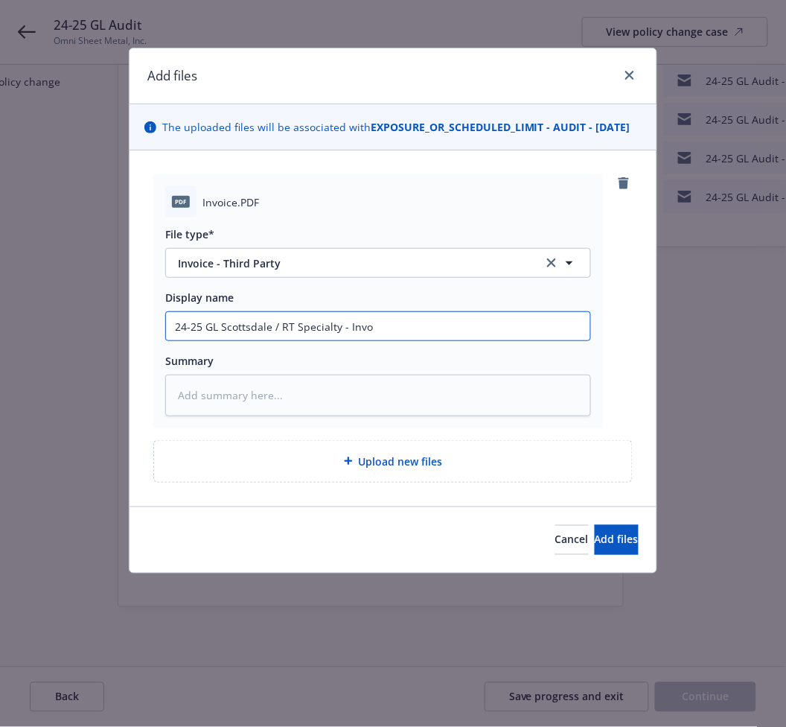
type textarea "x"
type input "24-25 GL Scottsdale / RT Specialty - Invoic"
type textarea "x"
type input "24-25 GL Scottsdale / RT Specialty - Invoice"
type textarea "x"
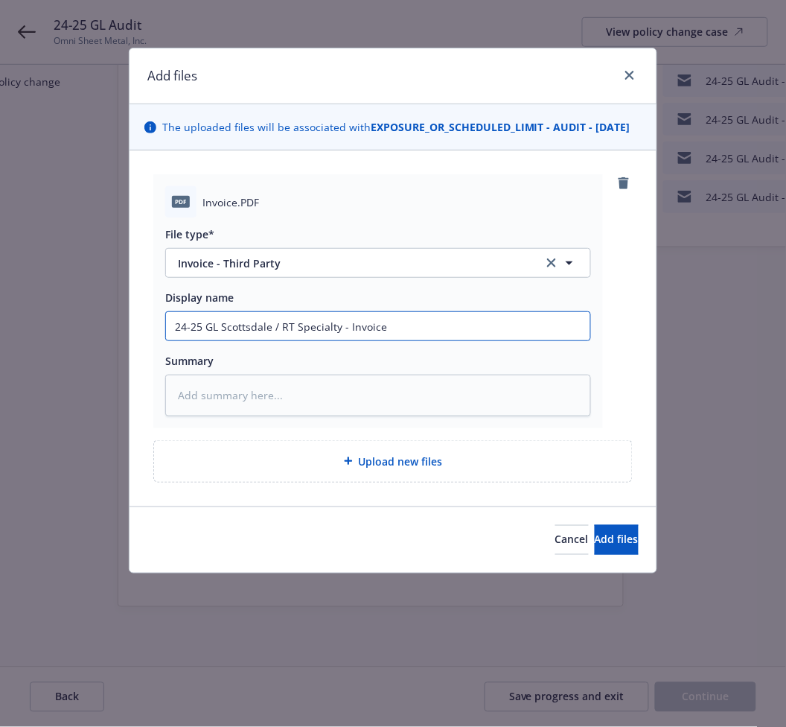
type input "24-25 GL Scottsdale / RT Specialty - Invoice"
type textarea "x"
type input "24-25 GL Scottsdale / RT Specialty - Invoice fo"
type textarea "x"
type input "24-25 GL Scottsdale / RT Specialty - Invoice for"
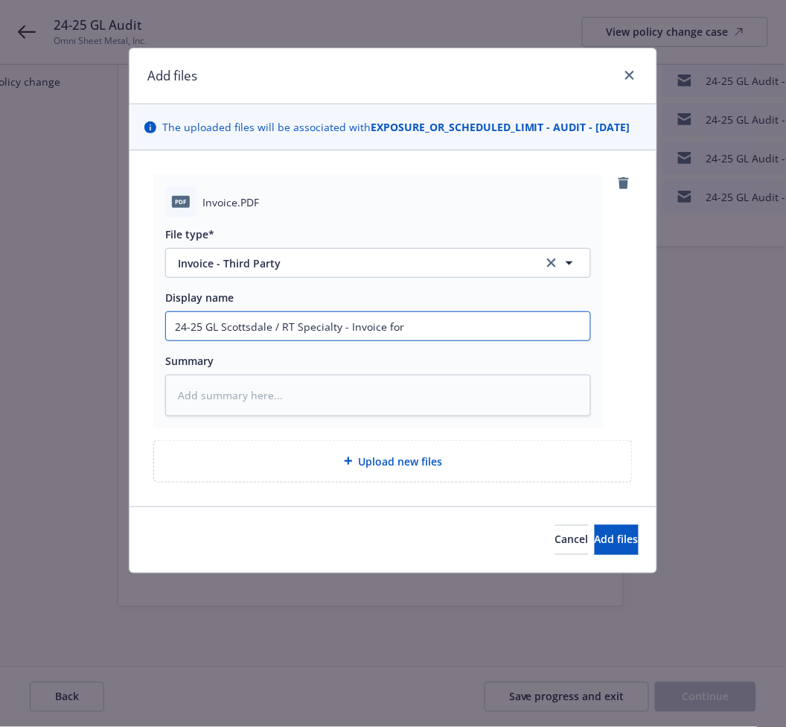
type textarea "x"
type input "24-25 GL Scottsdale / RT Specialty - Invoice for"
type textarea "x"
type input "24-25 GL Scottsdale / RT Specialty - Invoice for 2"
type textarea "x"
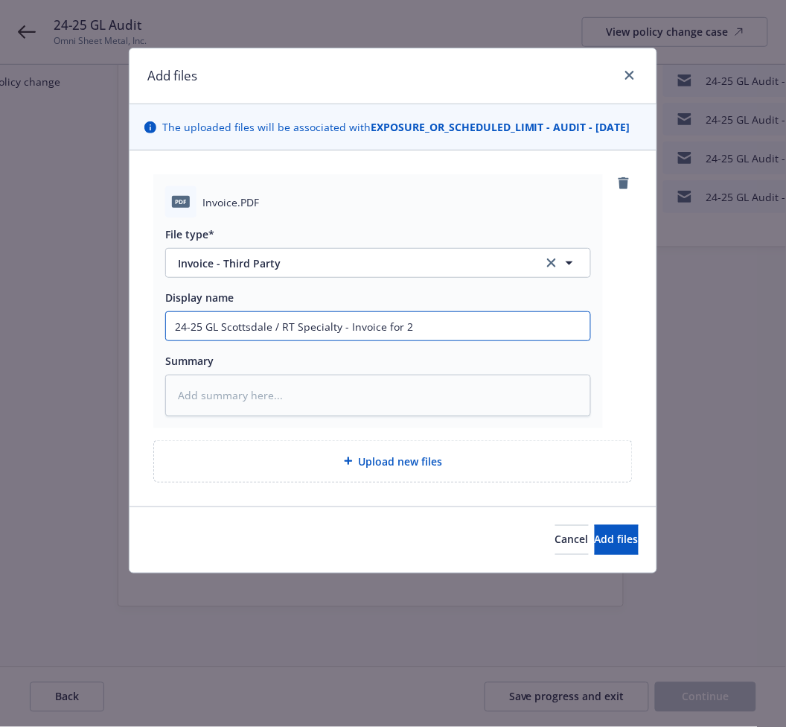
type input "24-25 GL Scottsdale / RT Specialty - Invoice for 24"
type textarea "x"
type input "24-25 GL Scottsdale / RT Specialty - Invoice for 24-"
type textarea "x"
type input "24-25 GL Scottsdale / RT Specialty - Invoice for 24-2"
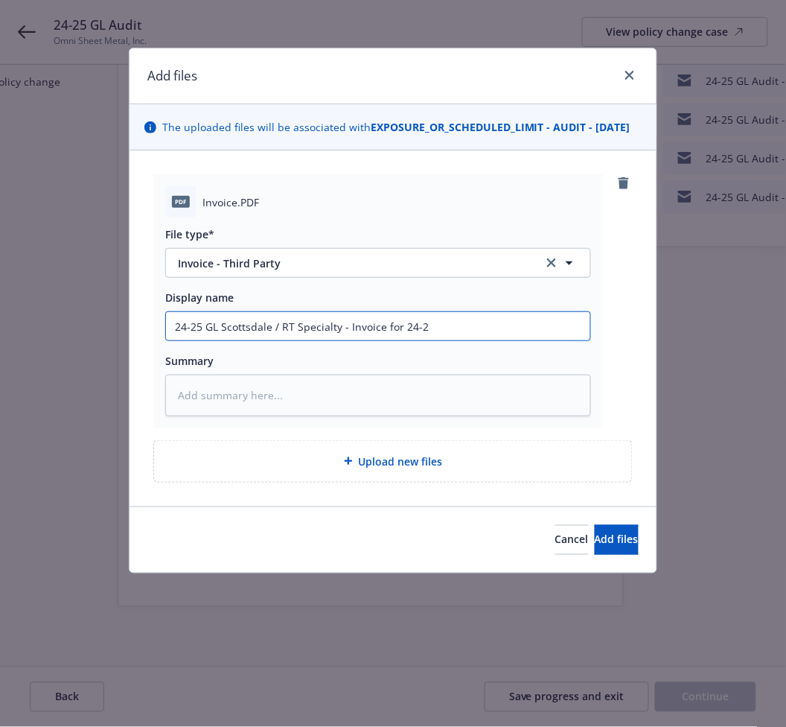
type textarea "x"
type input "24-25 GL Scottsdale / RT Specialty - Invoice for 24-25"
type textarea "x"
type input "24-25 GL Scottsdale / RT Specialty - Invoice for 24-25"
type textarea "x"
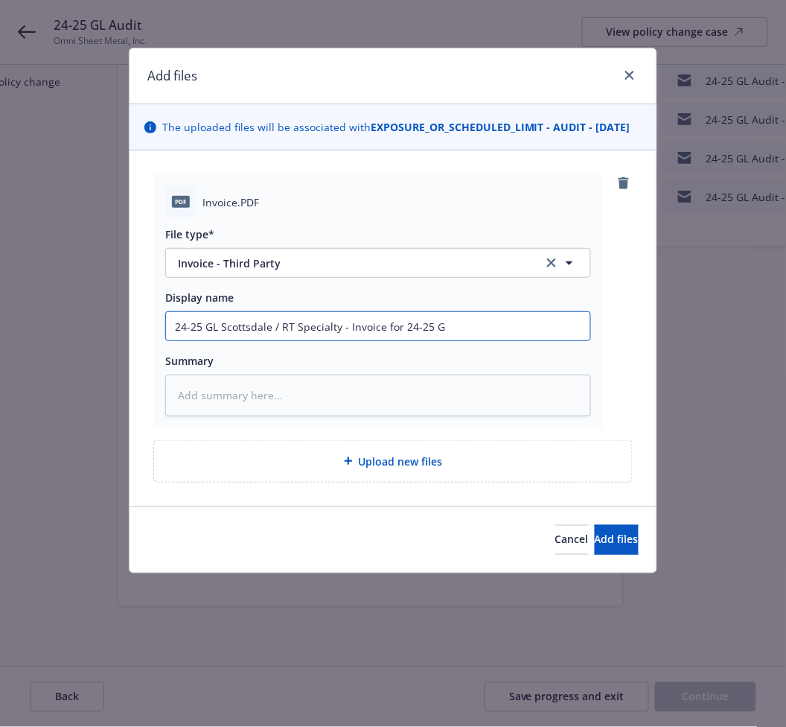
type input "24-25 GL Scottsdale / RT Specialty - Invoice for 24-25 GL"
type textarea "x"
type input "24-25 GL Scottsdale / RT Specialty - Invoice for 24-25 GL"
type textarea "x"
type input "24-25 GL Scottsdale / RT Specialty - Invoice for 24-25 GL A"
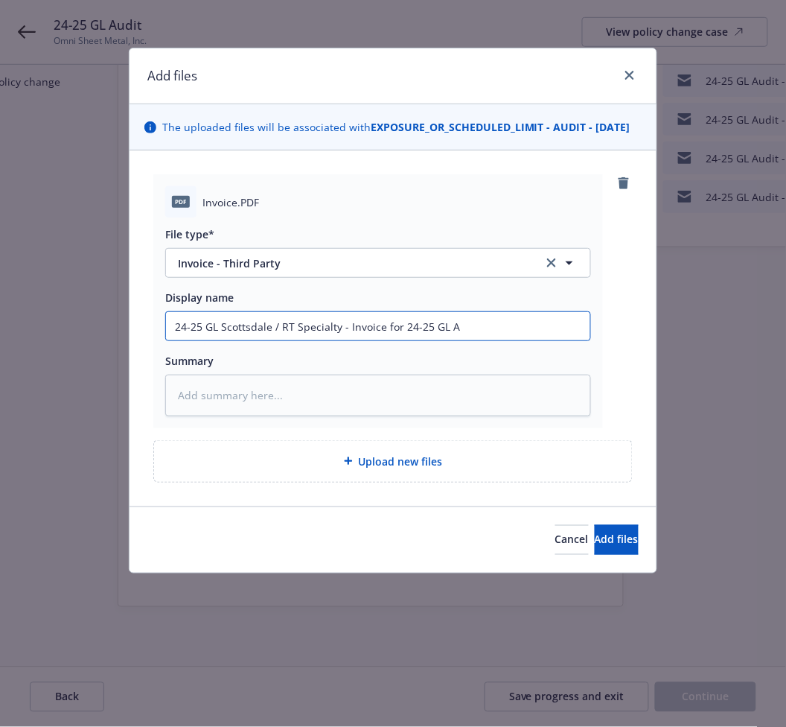
type textarea "x"
type input "24-25 GL Scottsdale / RT Specialty - Invoice for 24-25 GL Au"
type textarea "x"
type input "24-25 GL Scottsdale / RT Specialty - Invoice for 24-25 GL Audi"
type textarea "x"
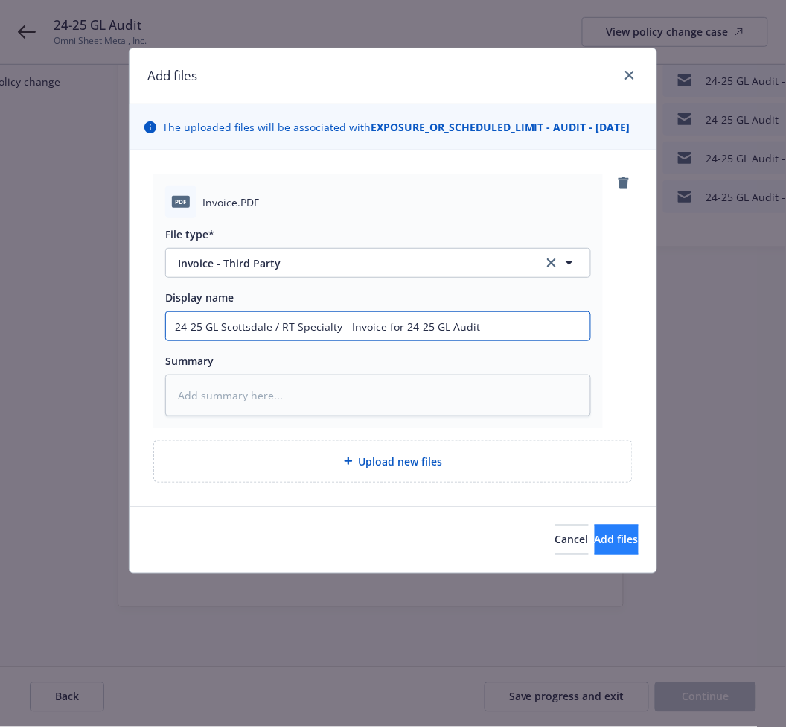
type input "24-25 GL Scottsdale / RT Specialty - Invoice for 24-25 GL Audit"
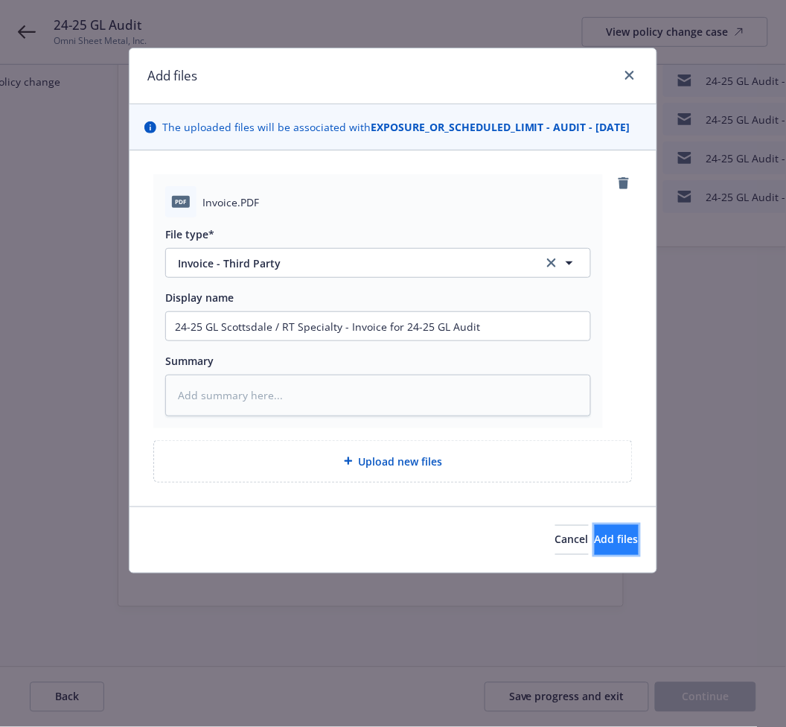
click at [595, 546] on span "Add files" at bounding box center [617, 539] width 44 height 14
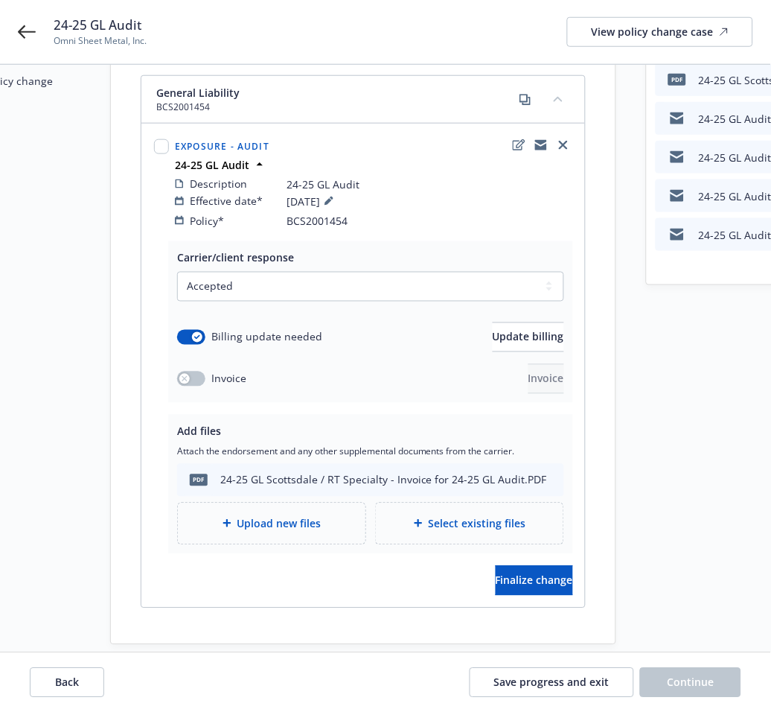
click at [247, 529] on span "Upload new files" at bounding box center [280, 524] width 84 height 16
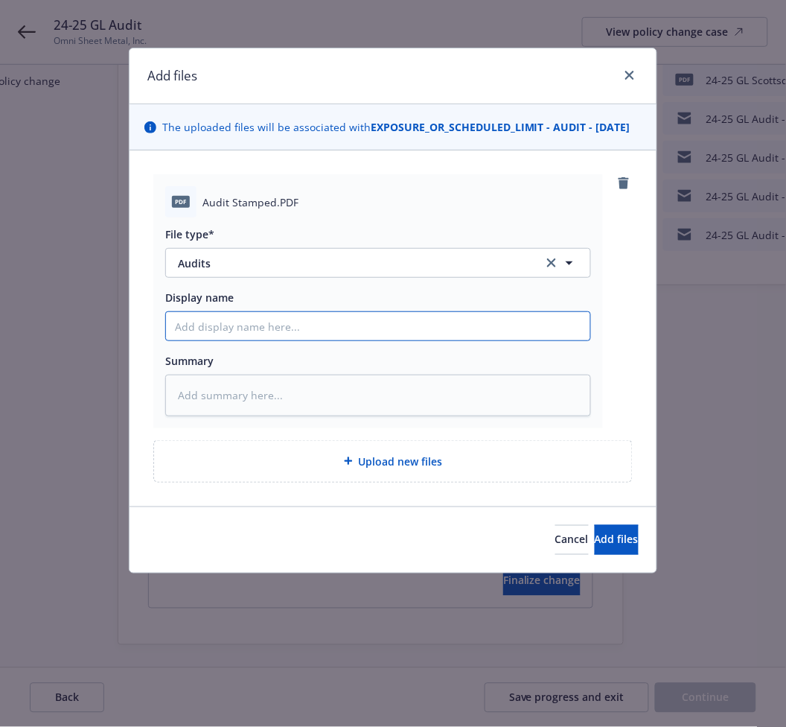
click at [238, 337] on input "Display name" at bounding box center [378, 326] width 424 height 28
type textarea "x"
type input "2"
type textarea "x"
type input "24"
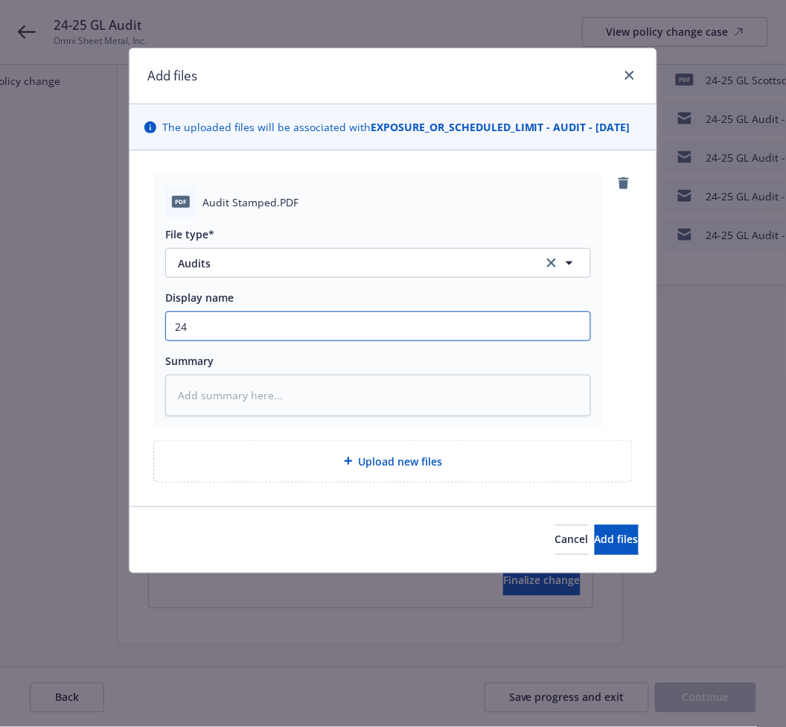
type textarea "x"
type input "24-"
type textarea "x"
type input "24-2"
type textarea "x"
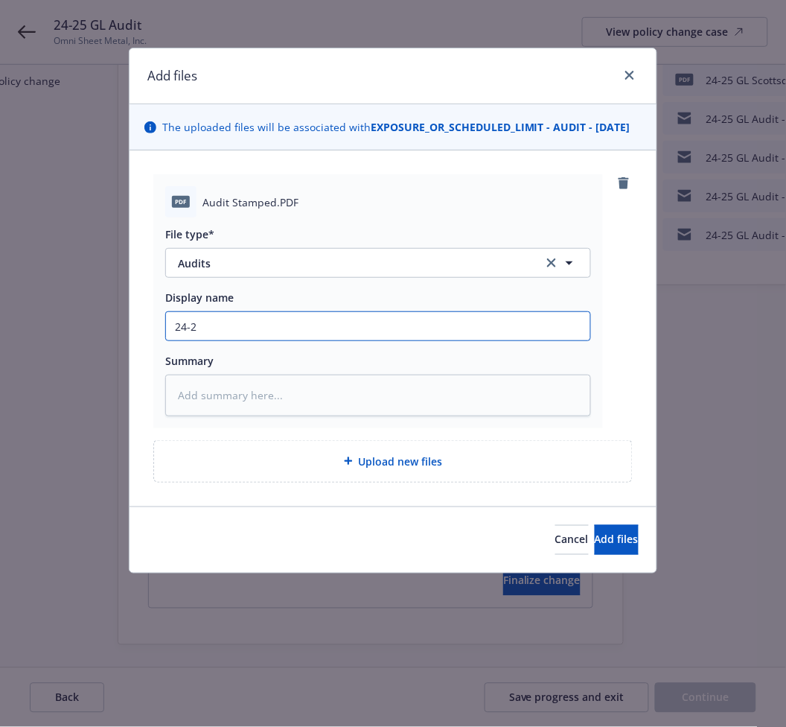
type input "24-25"
type textarea "x"
type input "24-25"
type textarea "x"
type input "24-25 G"
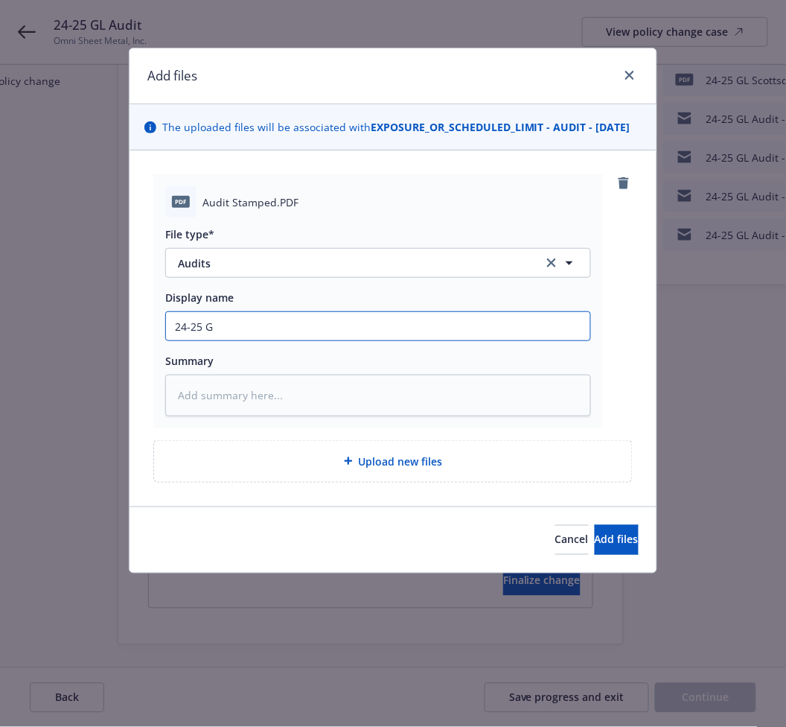
type textarea "x"
type input "24-25 GL"
type textarea "x"
type input "24-25 GL"
type textarea "x"
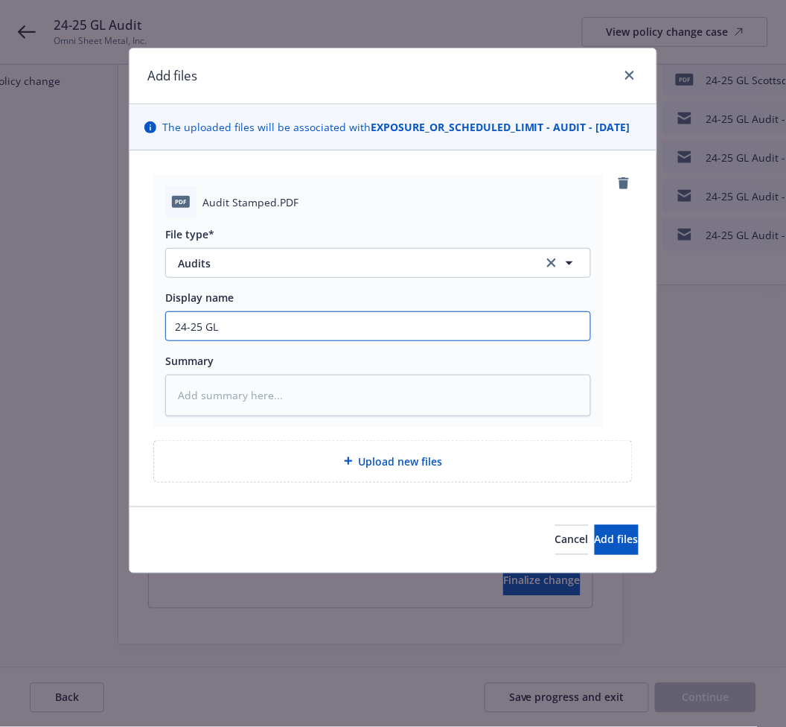
type input "24-25 GL A"
type textarea "x"
type input "24-25 GL Au"
type textarea "x"
type input "24-25 GL Aud"
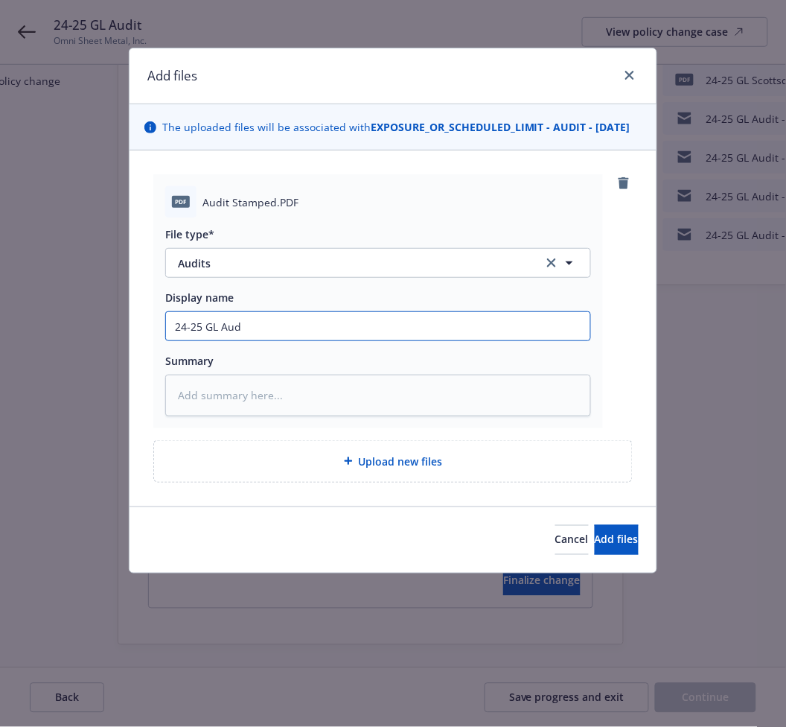
type textarea "x"
type input "24-25 GL Audi"
type textarea "x"
type input "24-25 GL Audit"
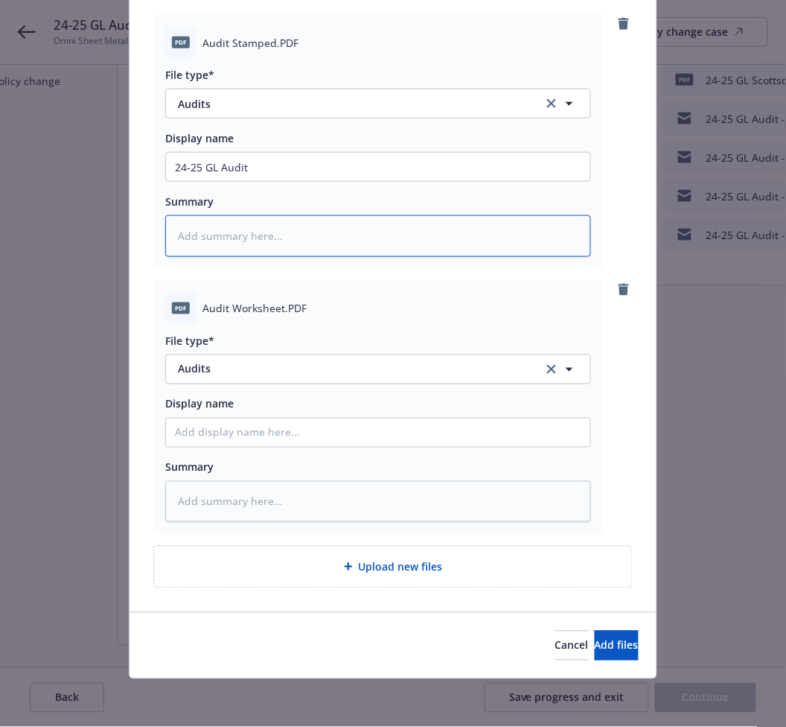
scroll to position [174, 0]
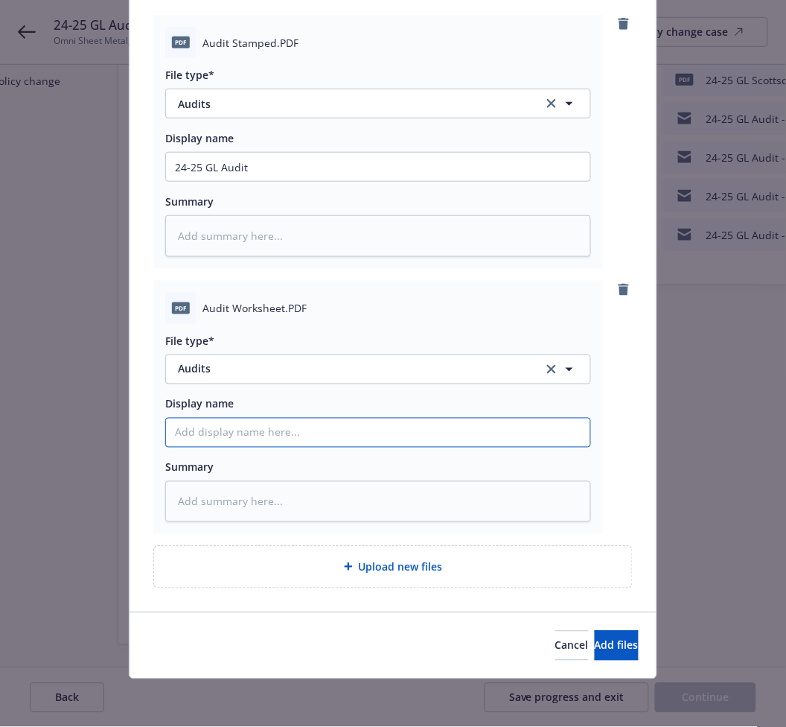
click at [331, 427] on input "Display name" at bounding box center [378, 432] width 424 height 28
type textarea "x"
type input "2"
type textarea "x"
type input "24"
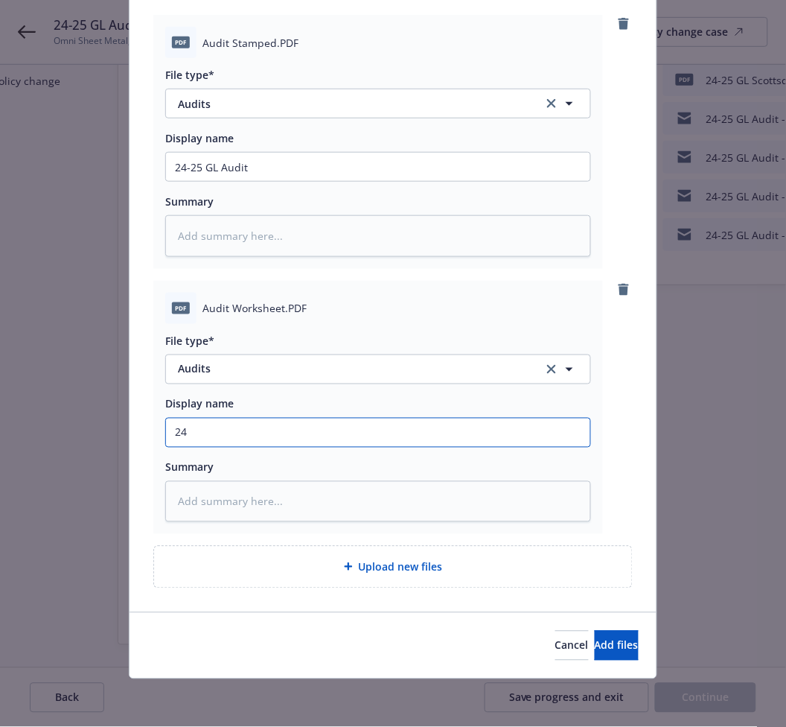
type textarea "x"
type input "24-"
type textarea "x"
type input "24-2"
type textarea "x"
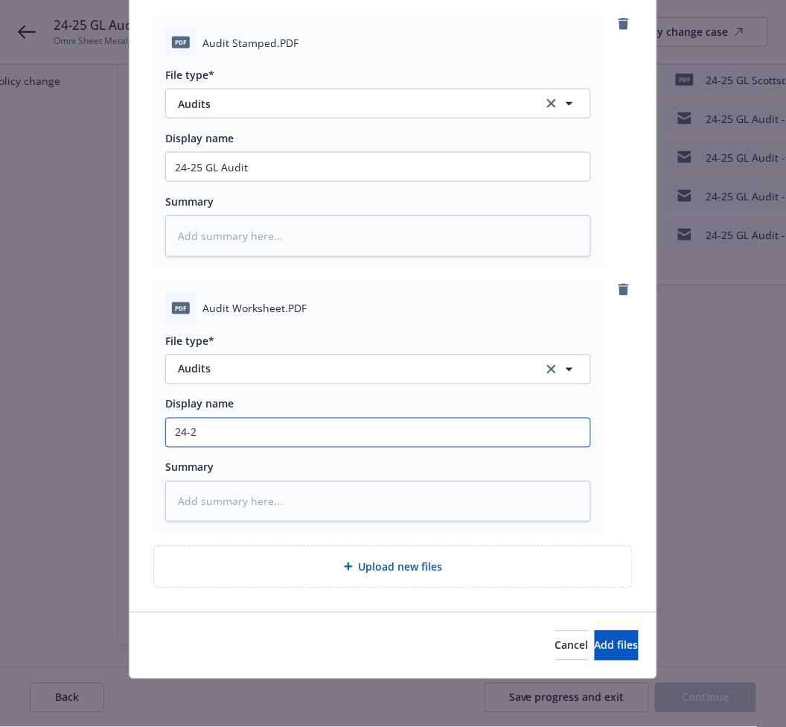
type input "24-25"
type textarea "x"
type input "24-25GL"
type textarea "x"
type input "24-25GL"
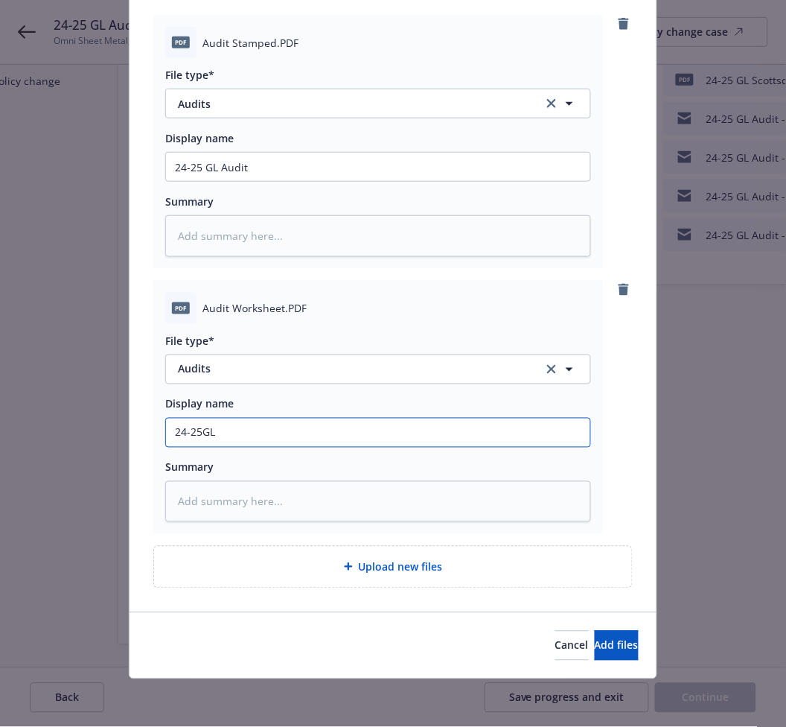
type textarea "x"
type input "24-25GL"
type textarea "x"
type input "24-25G"
type textarea "x"
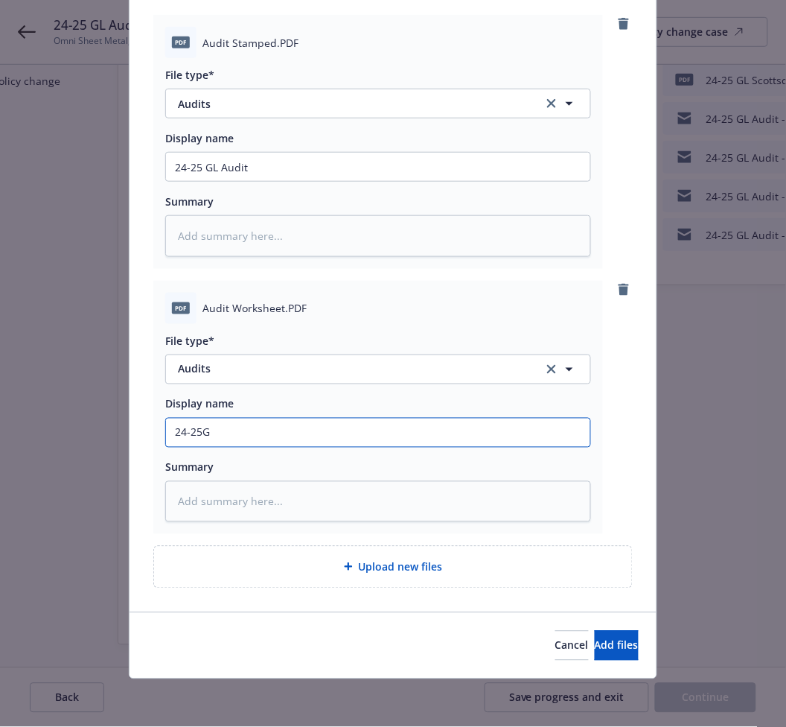
type input "24-25"
type textarea "x"
type input "24-25"
type textarea "x"
type input "24-25 G"
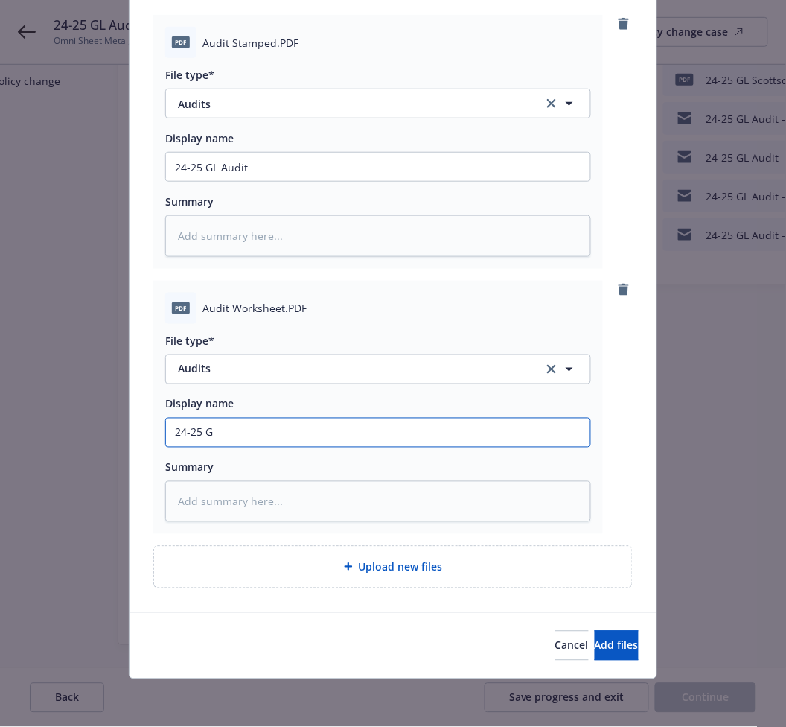
type textarea "x"
type input "24-25 GL"
type textarea "x"
type input "24-25 GL"
type textarea "x"
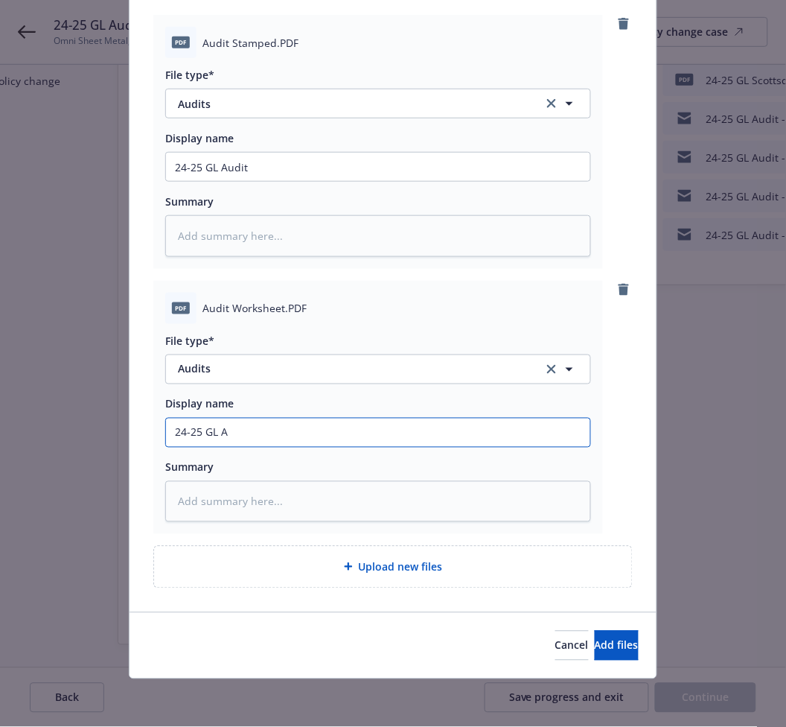
type input "24-25 GL Au"
type textarea "x"
type input "24-25 GL Aud"
type textarea "x"
type input "24-25 GL Audit"
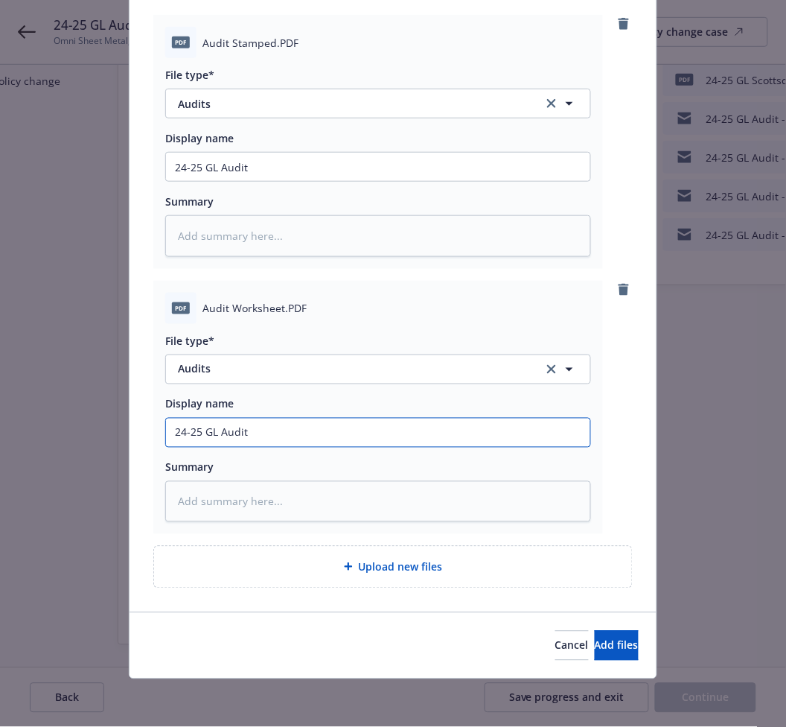
type textarea "x"
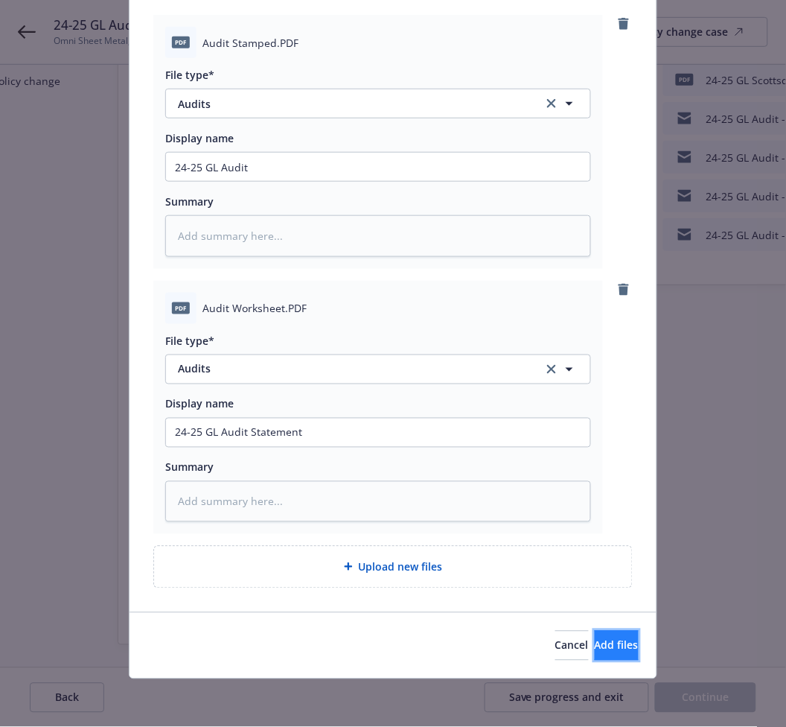
click at [599, 638] on span "Add files" at bounding box center [617, 645] width 44 height 14
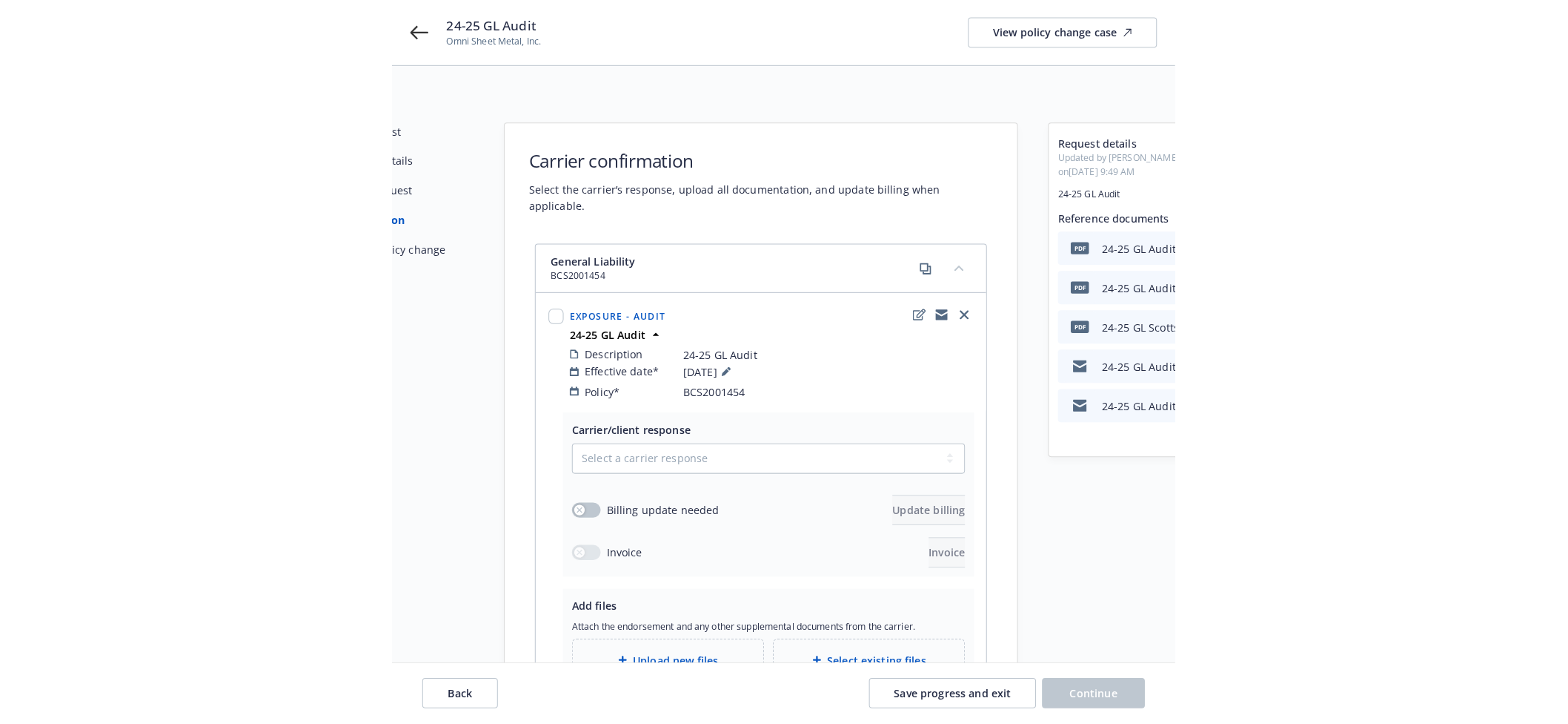
scroll to position [0, 0]
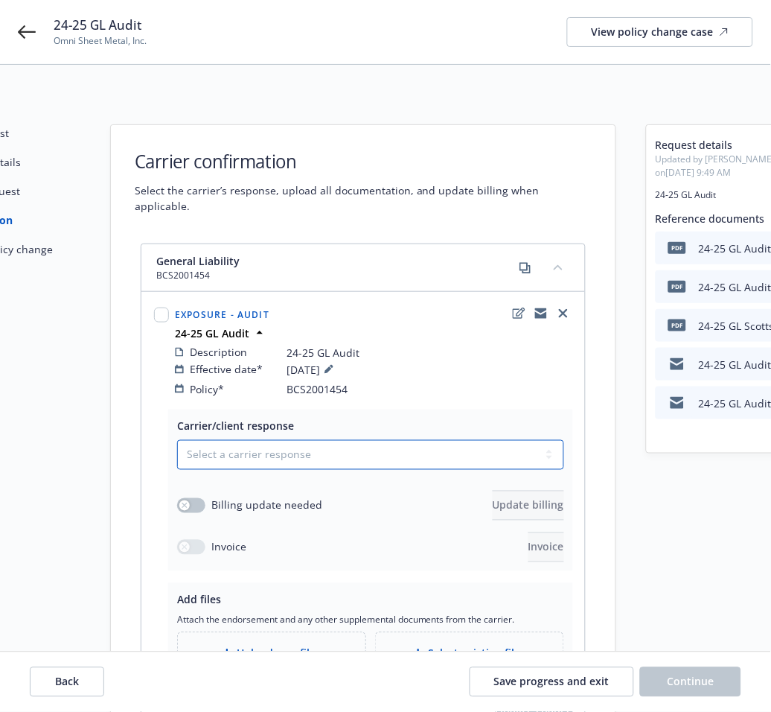
click at [309, 441] on select "Select a carrier response Accepted Accepted with revision No endorsement needed…" at bounding box center [370, 455] width 387 height 30
click at [407, 381] on div "Policy* BCS2001454" at bounding box center [374, 389] width 398 height 16
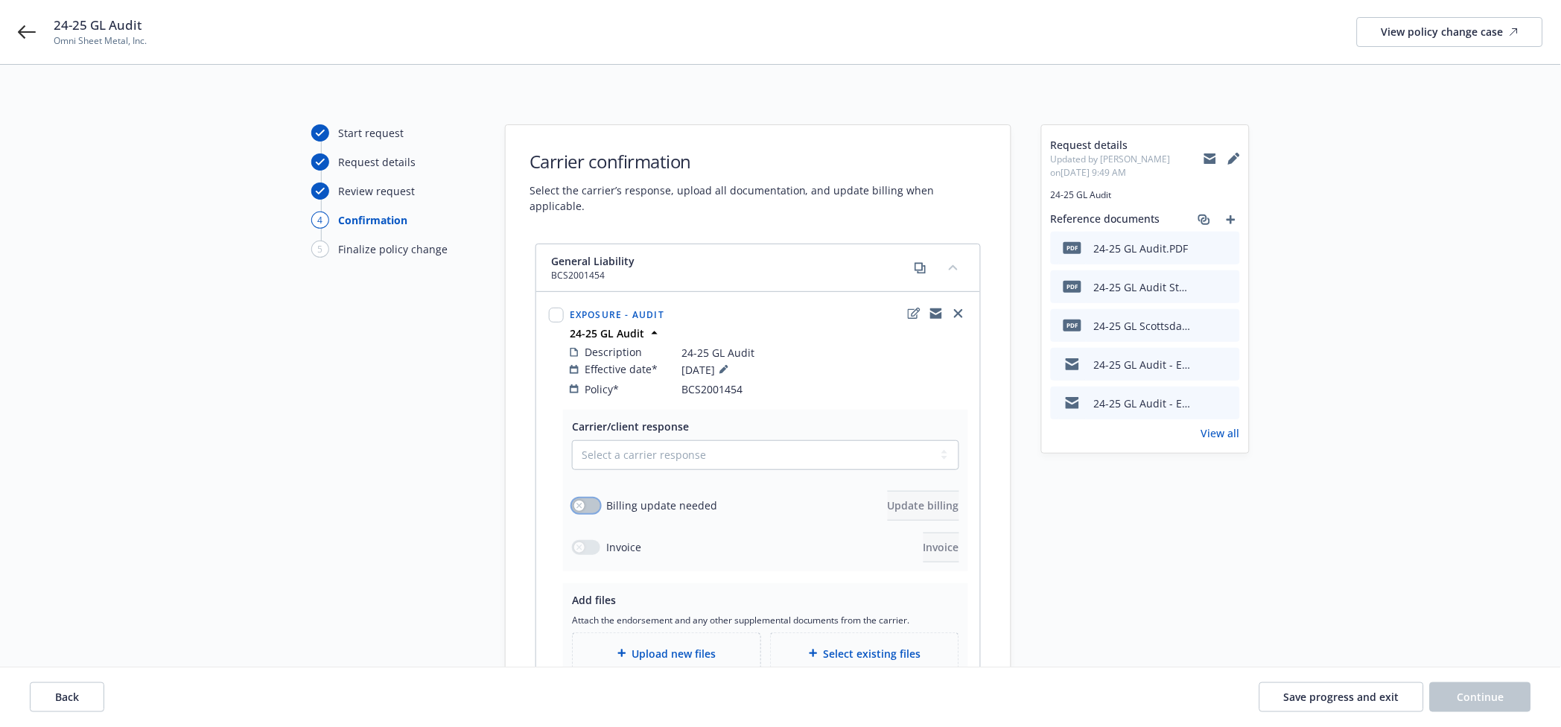
click at [582, 503] on icon "button" at bounding box center [579, 506] width 6 height 6
click at [907, 497] on button "Update billing" at bounding box center [922, 506] width 71 height 30
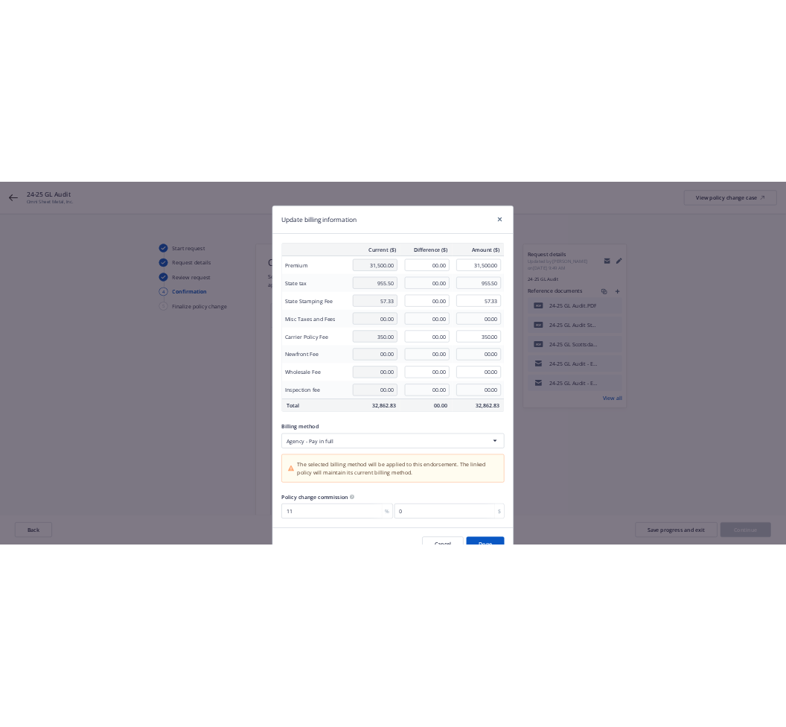
scroll to position [80, 0]
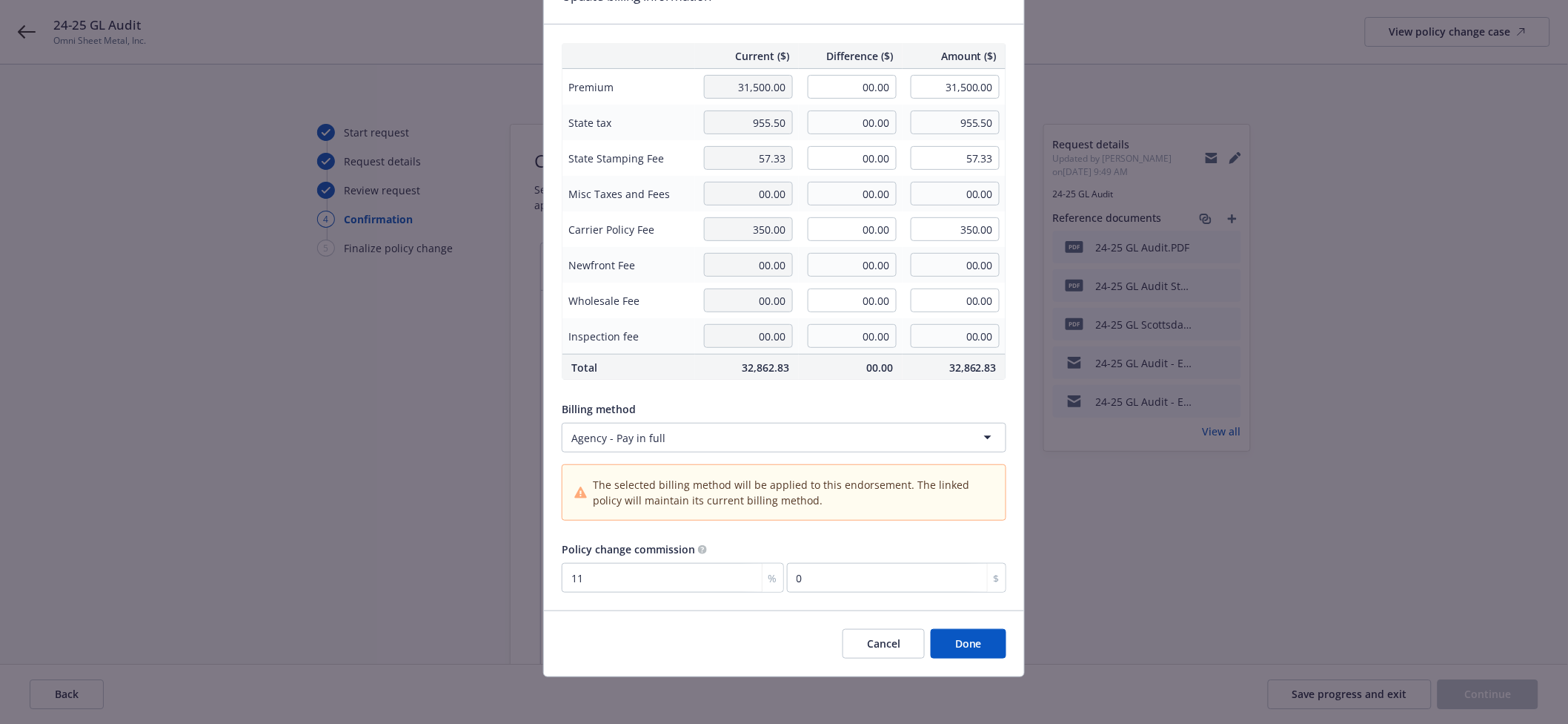
click at [876, 646] on button "Cancel" at bounding box center [884, 643] width 83 height 30
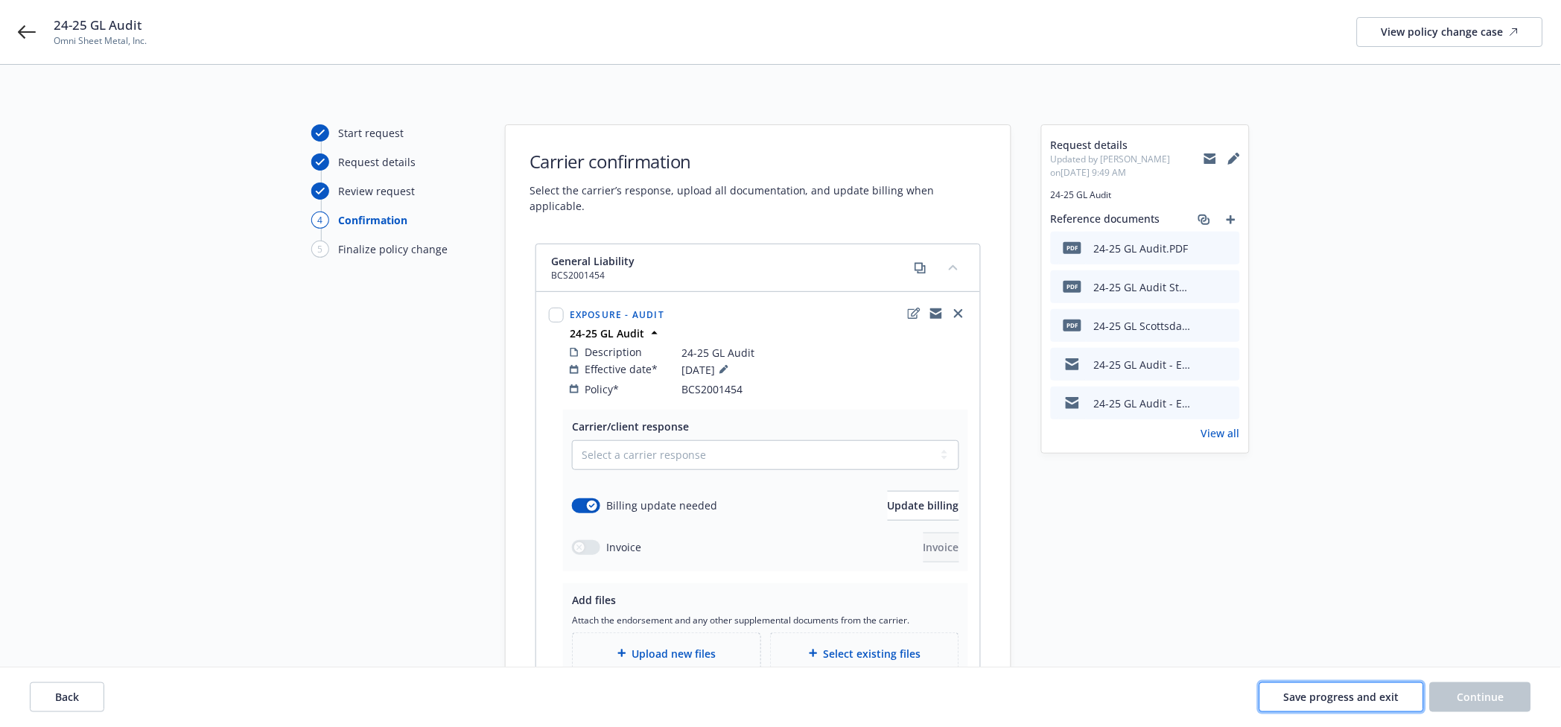
click at [1321, 701] on span "Save progress and exit" at bounding box center [1341, 696] width 115 height 14
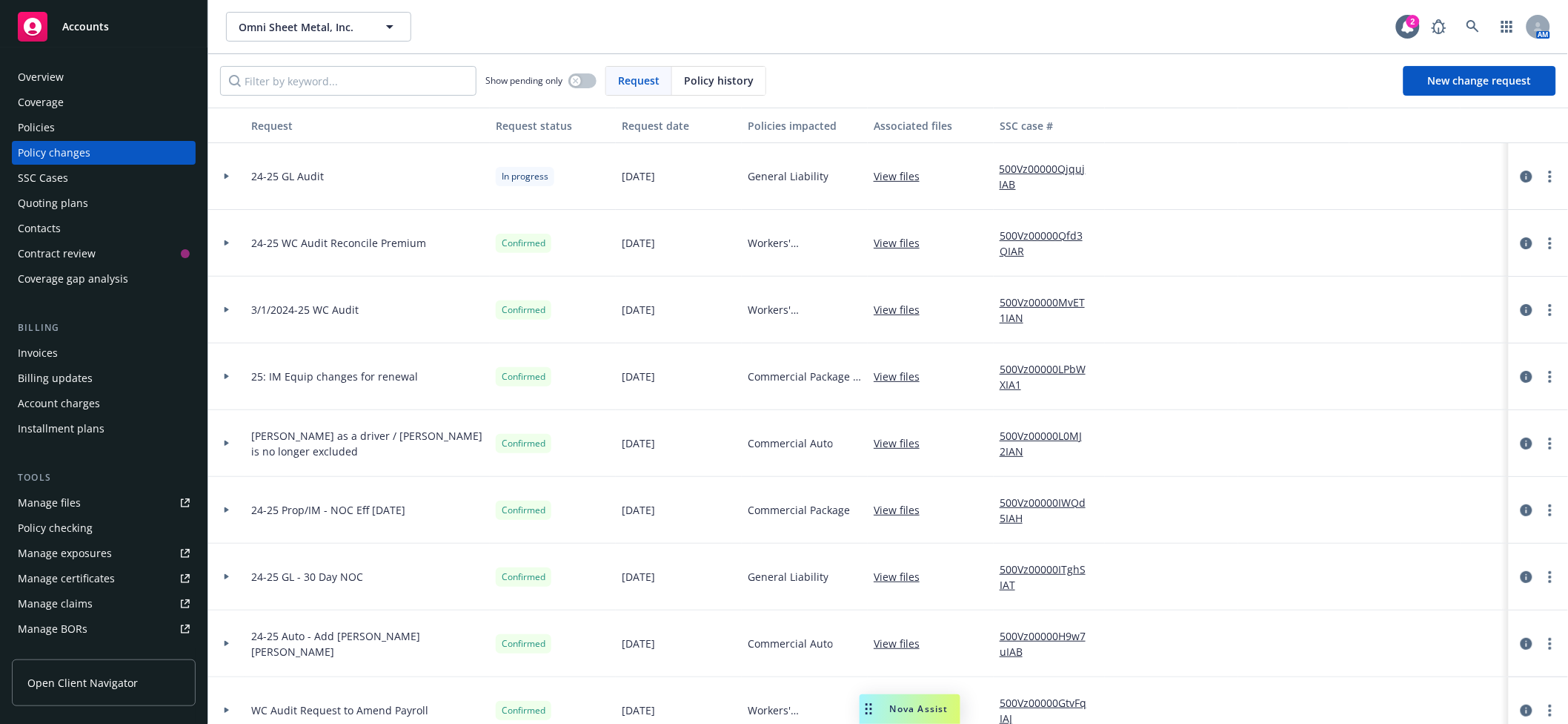
click at [1548, 176] on div at bounding box center [1539, 176] width 48 height 18
click at [1542, 177] on link "more" at bounding box center [1551, 176] width 18 height 18
click at [231, 174] on div at bounding box center [226, 175] width 25 height 5
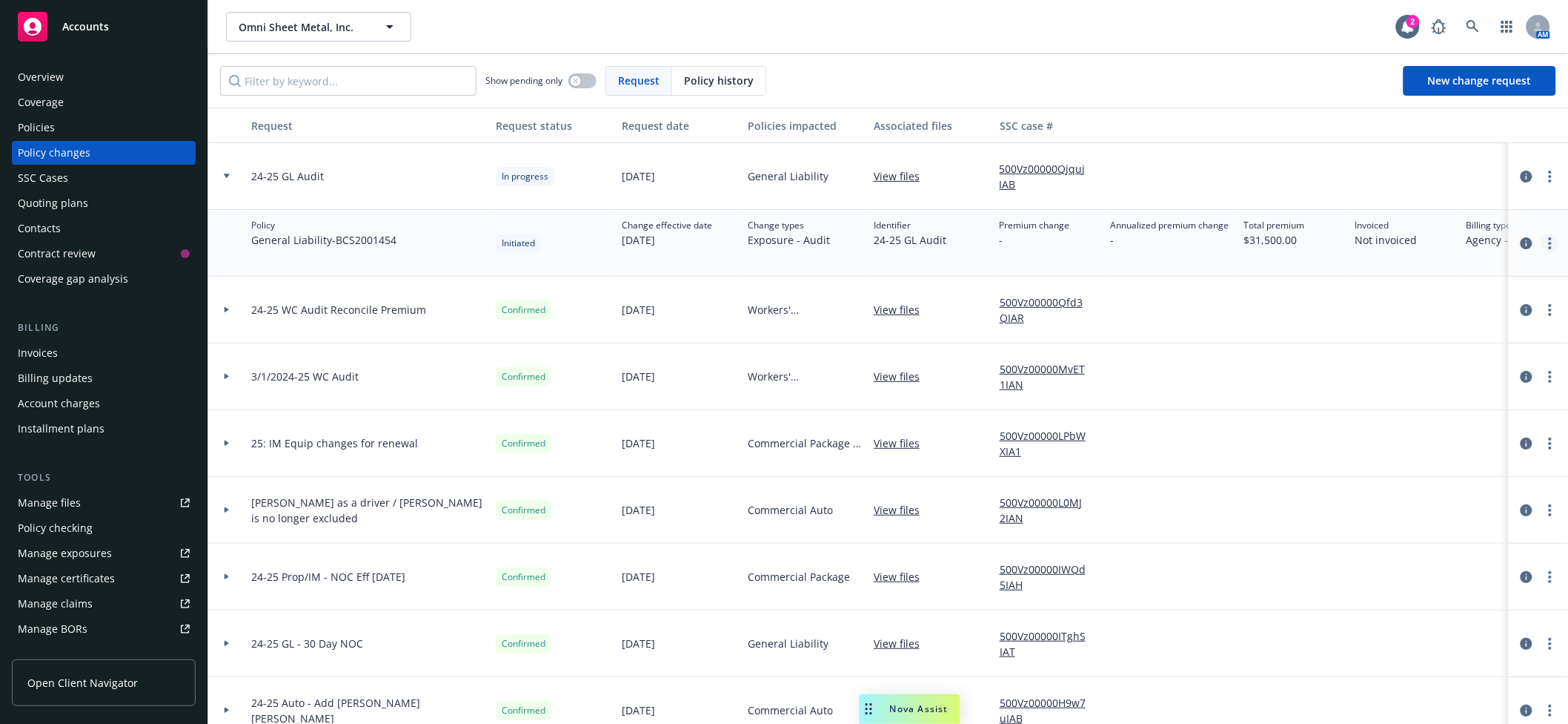
click at [1549, 245] on icon "more" at bounding box center [1550, 243] width 3 height 12
click at [1359, 366] on div "Copy logging email Resume workflow Edit policy change Edit billing info View po…" at bounding box center [1417, 333] width 254 height 148
click at [1542, 245] on link "more" at bounding box center [1551, 243] width 18 height 18
click at [1391, 306] on link "Resume workflow" at bounding box center [1417, 304] width 254 height 30
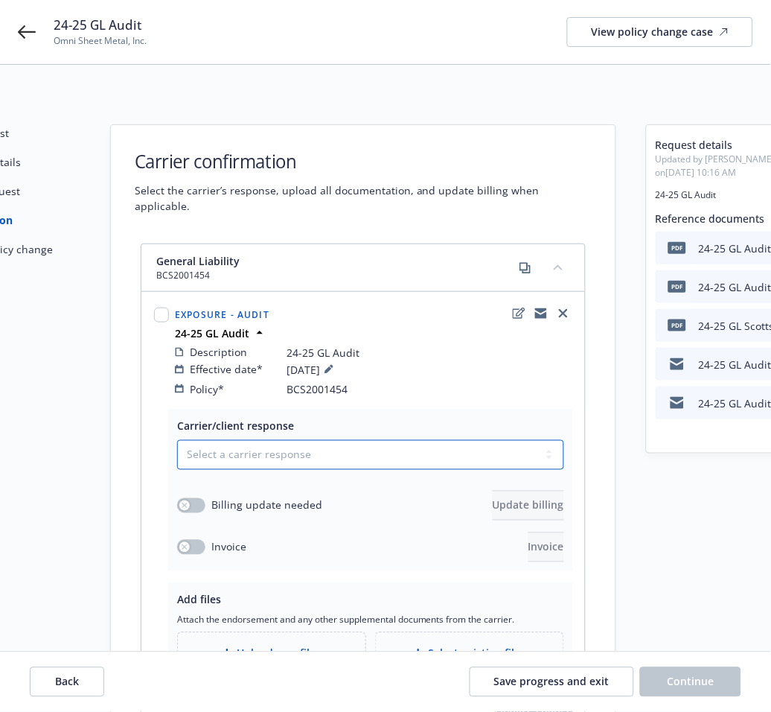
click at [439, 447] on select "Select a carrier response Accepted Accepted with revision No endorsement needed…" at bounding box center [370, 455] width 387 height 30
click at [177, 440] on select "Select a carrier response Accepted Accepted with revision No endorsement needed…" at bounding box center [370, 455] width 387 height 30
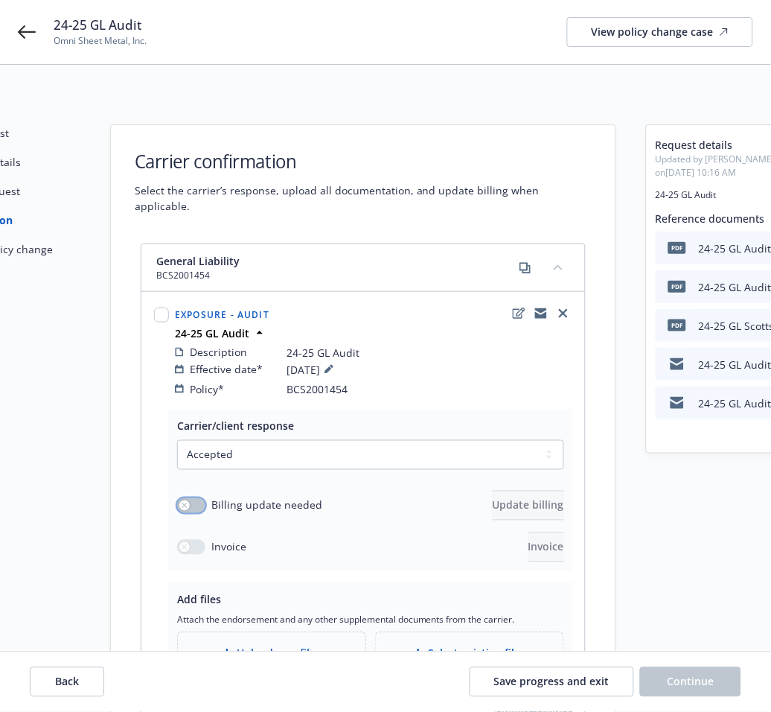
click at [187, 503] on icon "button" at bounding box center [185, 506] width 6 height 6
click at [534, 498] on span "Update billing" at bounding box center [528, 505] width 71 height 14
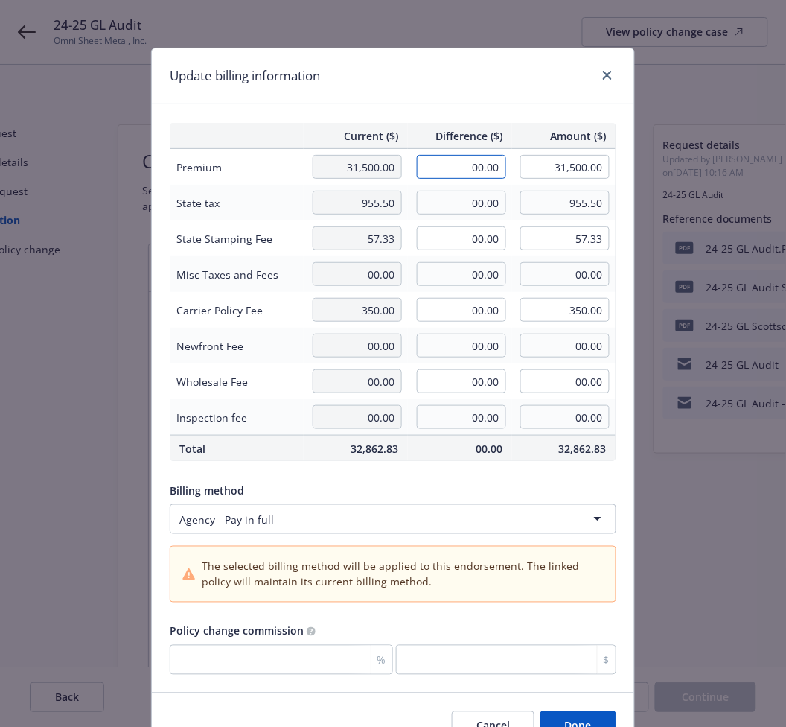
click at [482, 170] on input "00.00" at bounding box center [461, 167] width 89 height 24
click at [456, 201] on input "00.00" at bounding box center [461, 203] width 89 height 24
click at [456, 241] on input "00.00" at bounding box center [461, 238] width 89 height 24
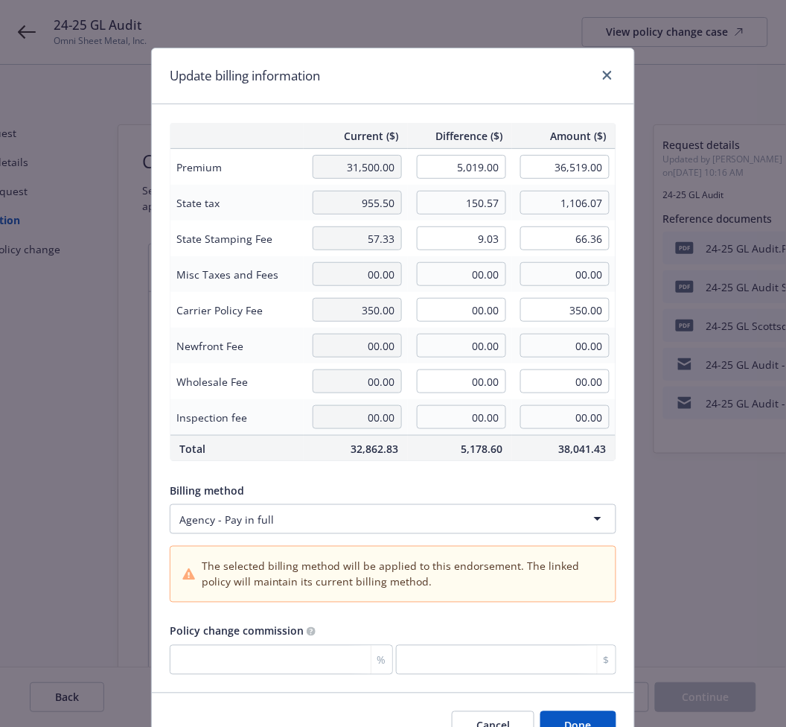
click at [545, 495] on div "Billing method" at bounding box center [393, 490] width 447 height 16
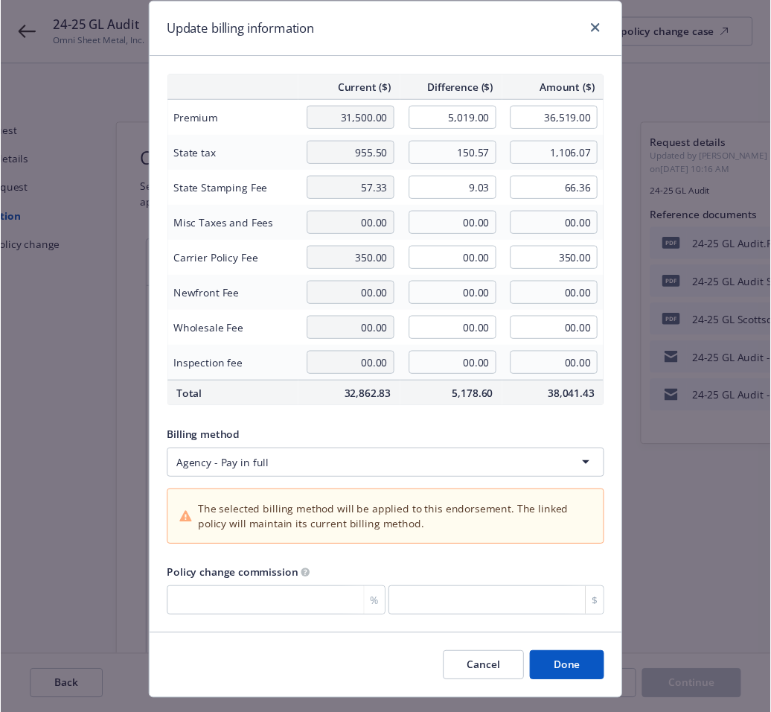
scroll to position [80, 0]
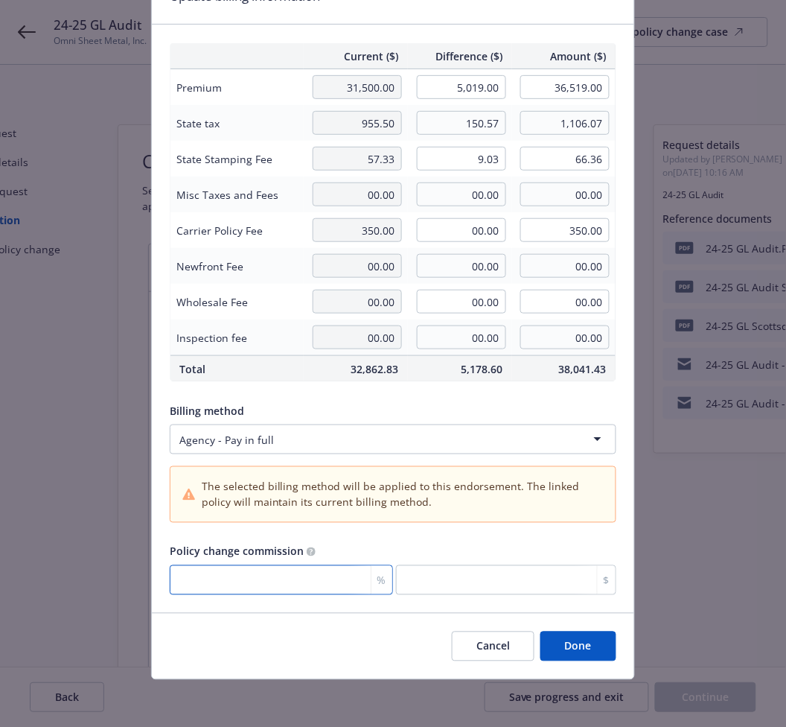
click at [248, 584] on input "number" at bounding box center [281, 580] width 223 height 30
click at [576, 646] on button "Done" at bounding box center [579, 646] width 76 height 30
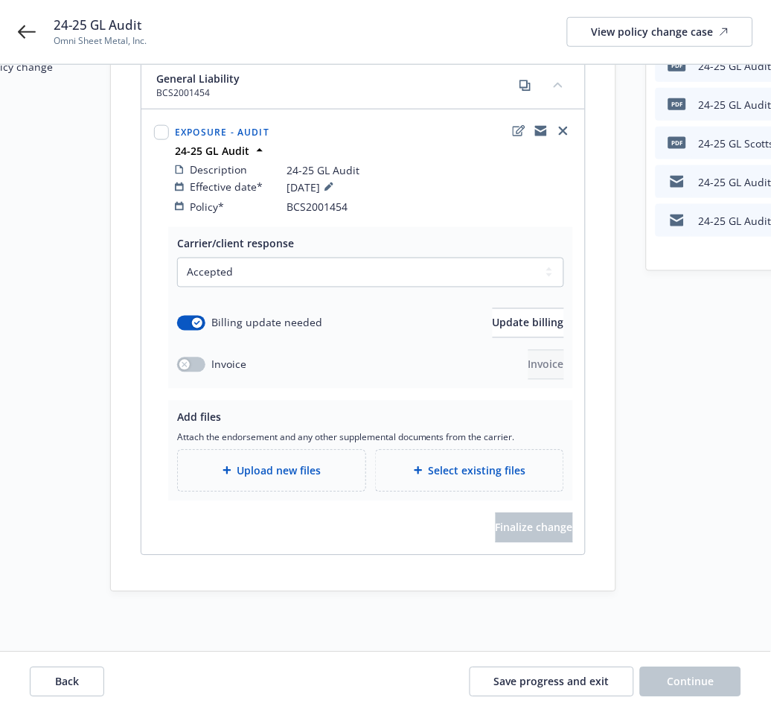
click at [458, 472] on span "Select existing files" at bounding box center [478, 471] width 98 height 16
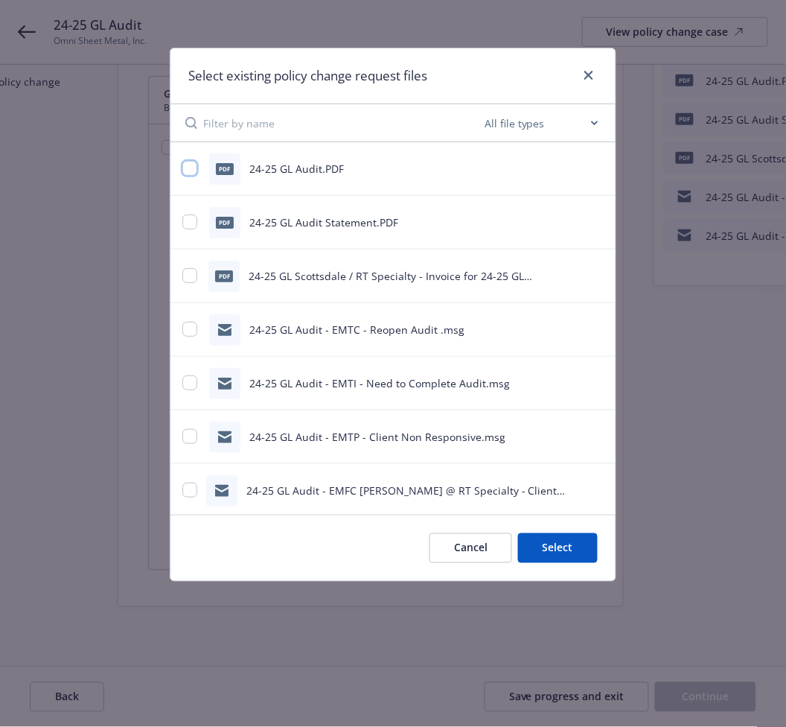
click at [185, 178] on div "PDF 24-25 GL Audit.PDF" at bounding box center [374, 168] width 384 height 31
drag, startPoint x: 185, startPoint y: 222, endPoint x: 185, endPoint y: 211, distance: 10.4
click at [185, 223] on input "checkbox" at bounding box center [189, 221] width 15 height 15
drag, startPoint x: 185, startPoint y: 170, endPoint x: 185, endPoint y: 200, distance: 29.8
click at [185, 173] on input "checkbox" at bounding box center [189, 168] width 15 height 15
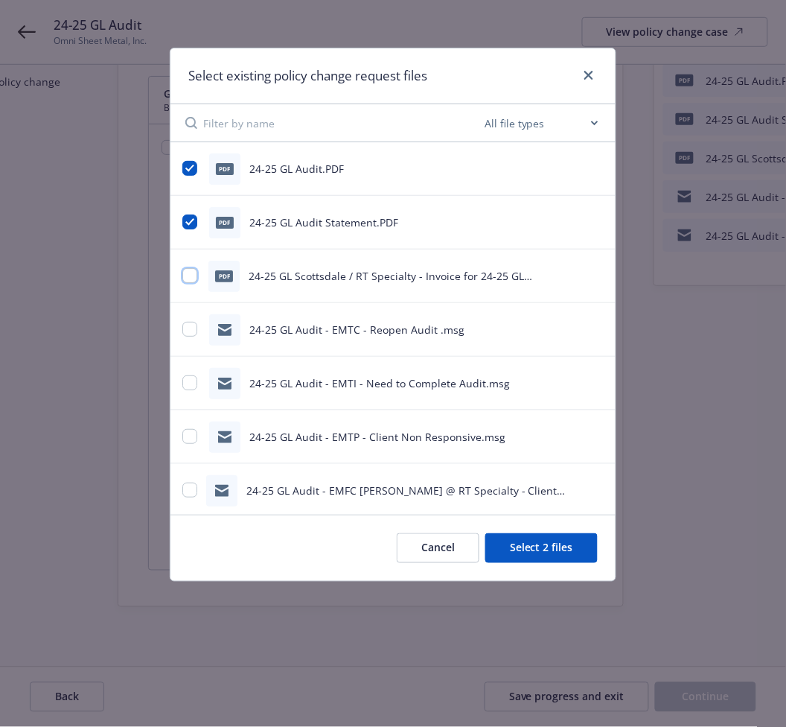
click at [194, 278] on input "checkbox" at bounding box center [189, 275] width 15 height 15
click at [526, 557] on button "Select 3 files" at bounding box center [541, 548] width 112 height 30
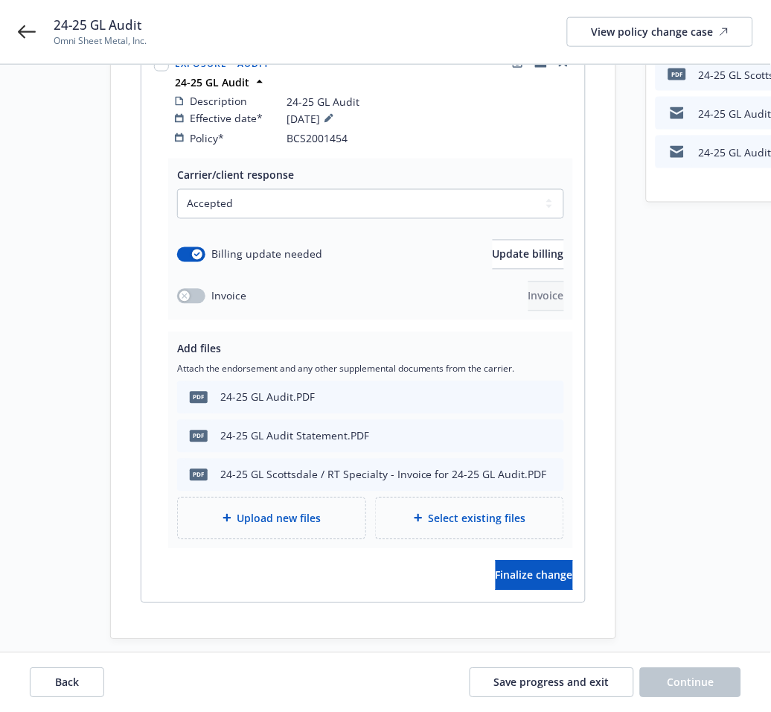
scroll to position [300, 0]
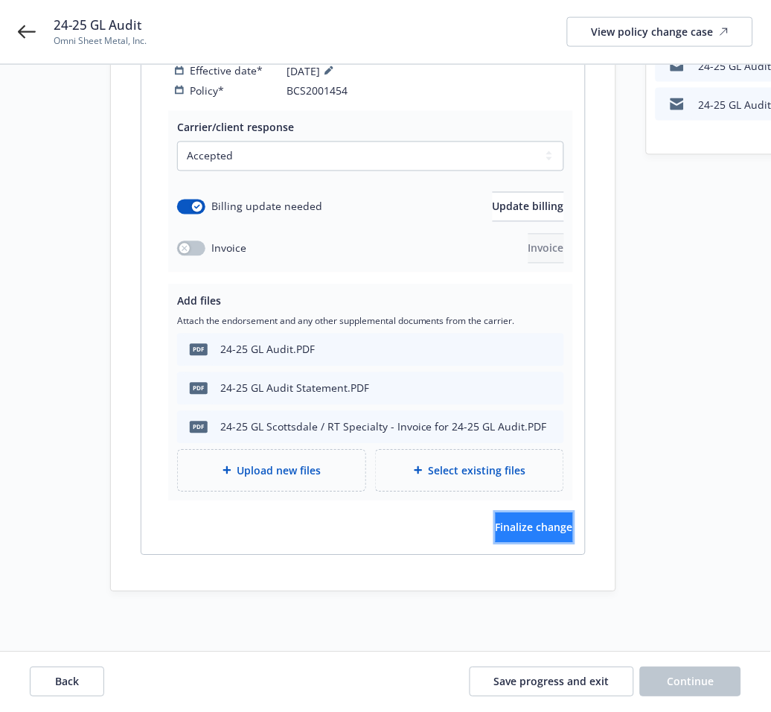
click at [509, 535] on span "Finalize change" at bounding box center [534, 527] width 77 height 14
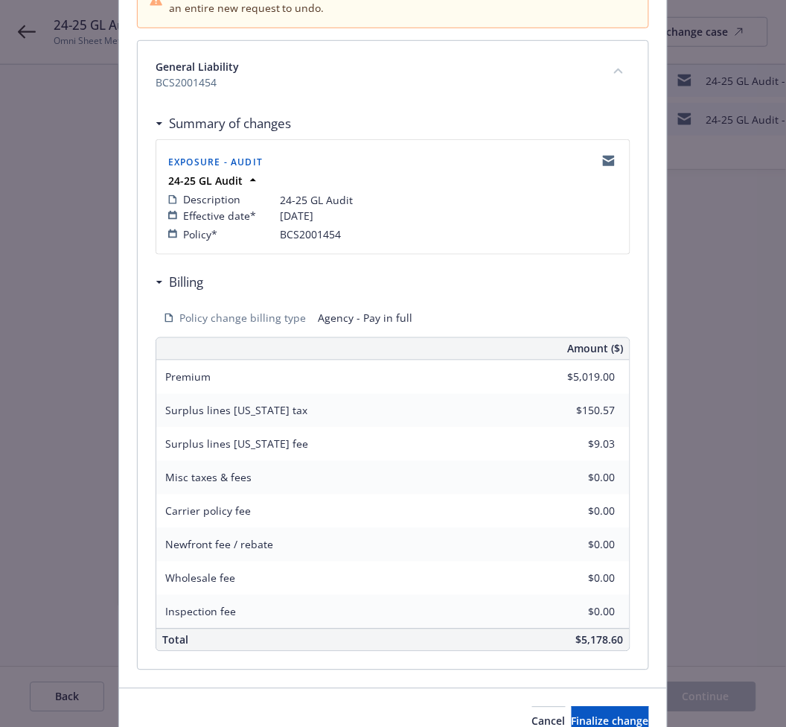
scroll to position [259, 0]
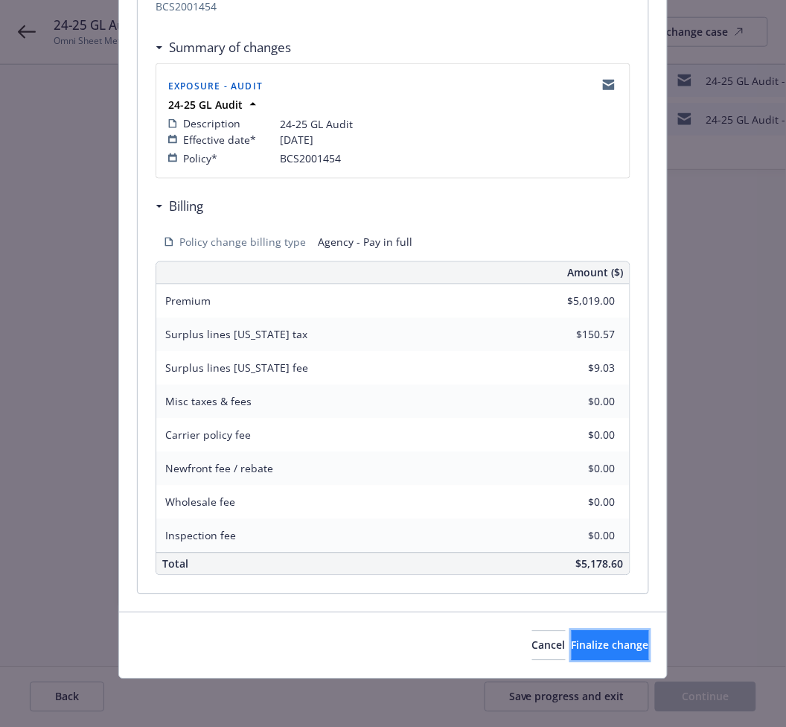
click at [601, 645] on span "Finalize change" at bounding box center [610, 645] width 77 height 14
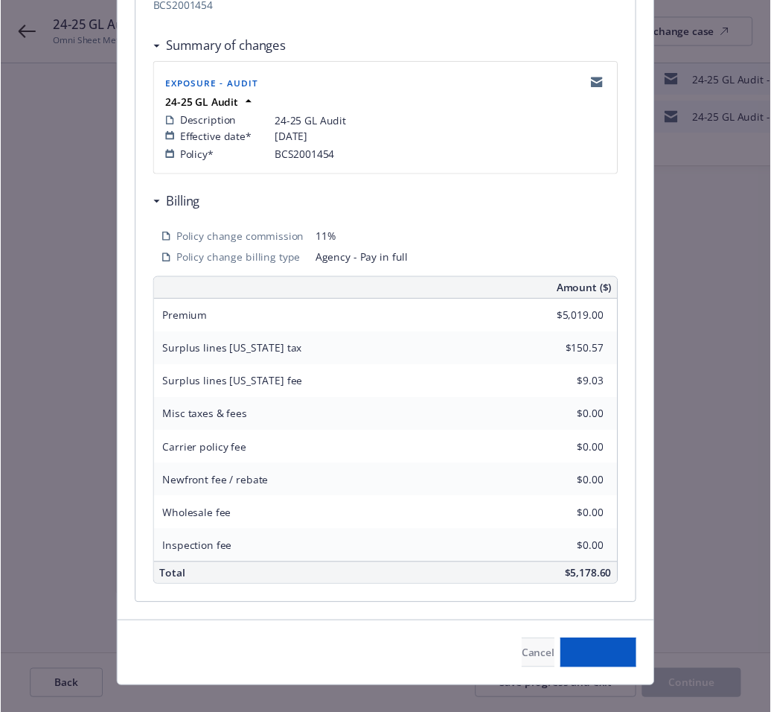
scroll to position [270, 0]
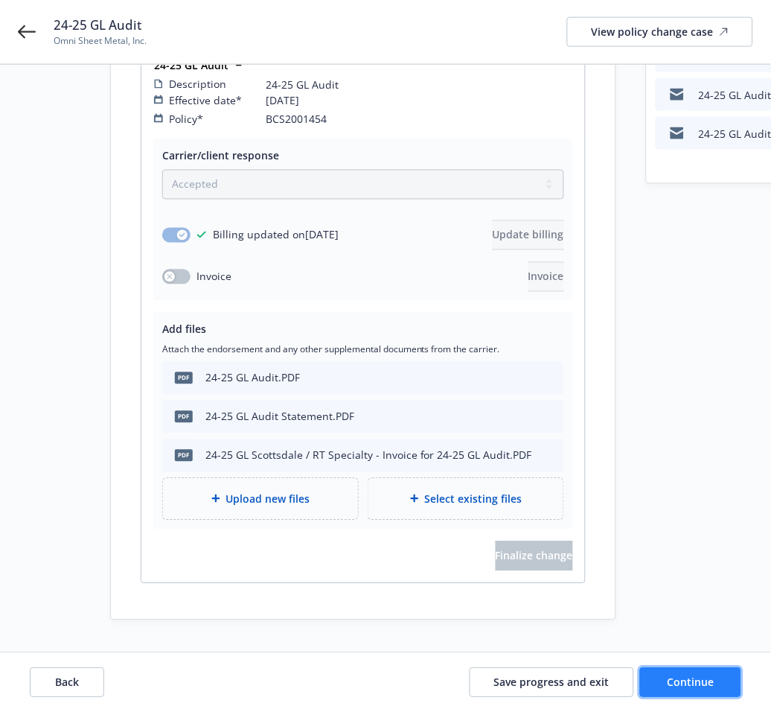
click at [707, 680] on span "Continue" at bounding box center [691, 682] width 47 height 14
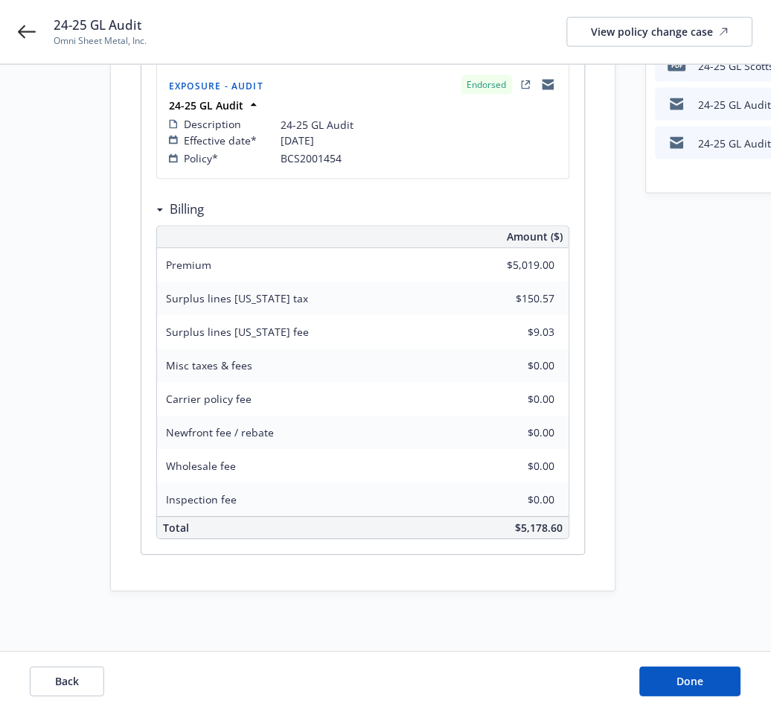
scroll to position [261, 0]
click at [686, 684] on span "Done" at bounding box center [691, 682] width 27 height 14
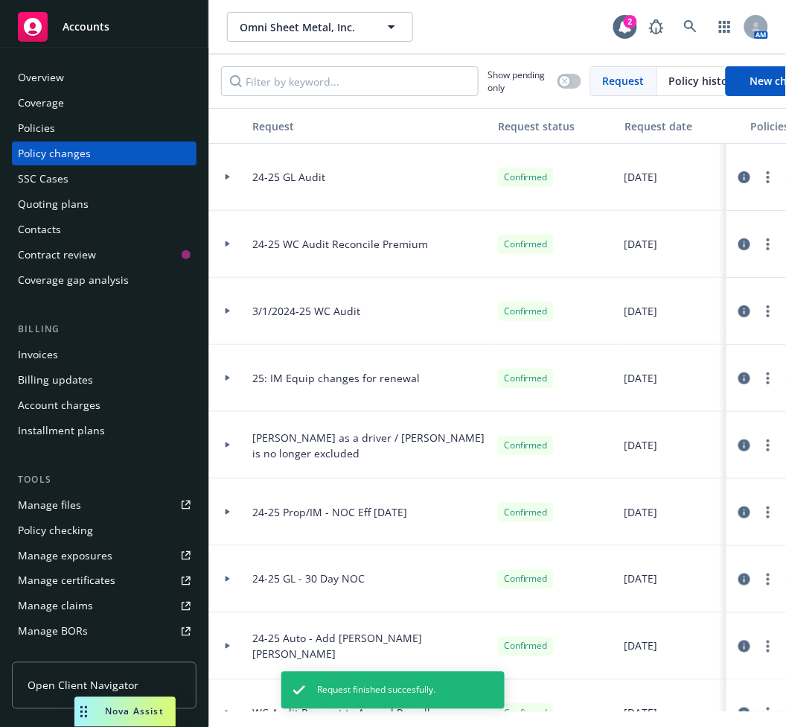
click at [51, 345] on div "Invoices" at bounding box center [38, 354] width 40 height 24
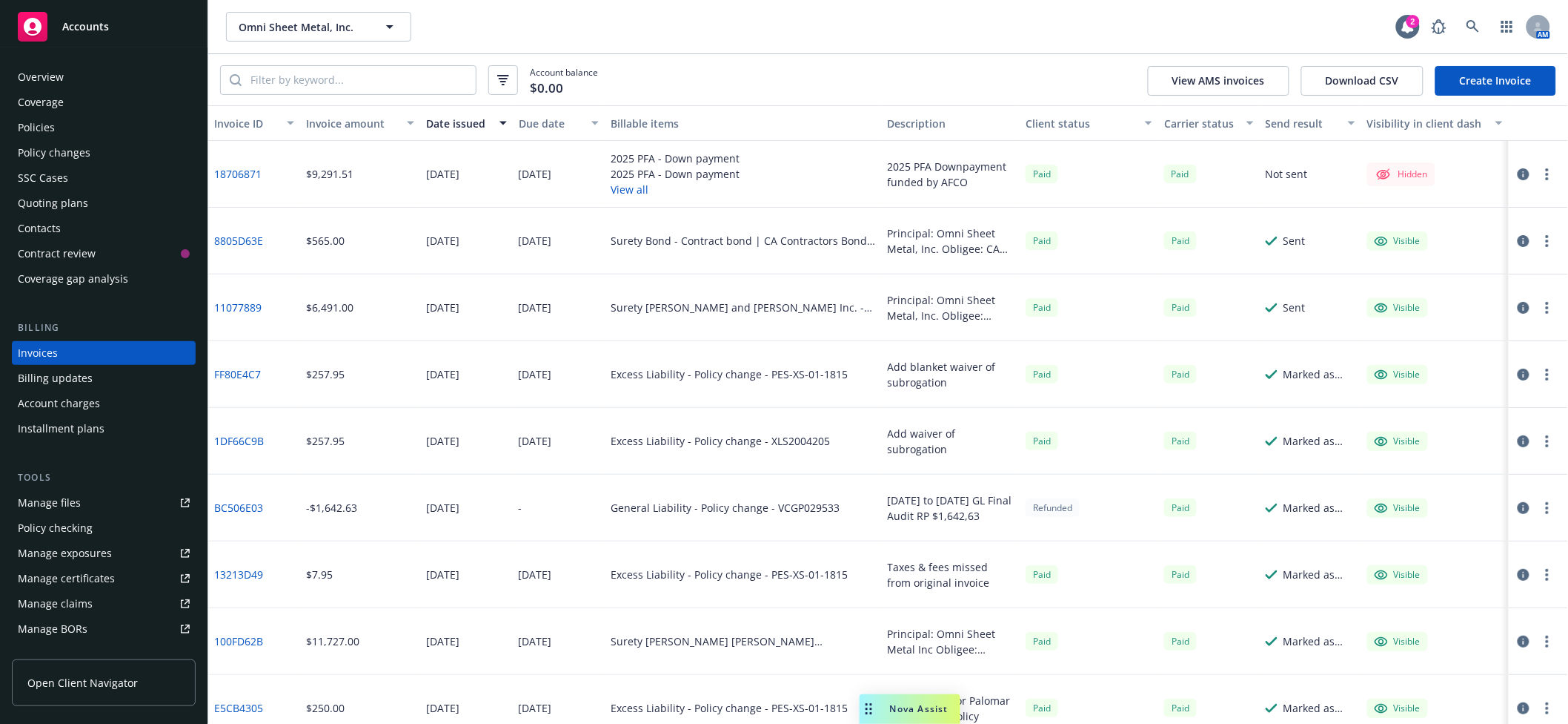
click at [1472, 85] on link "Create Invoice" at bounding box center [1495, 81] width 120 height 30
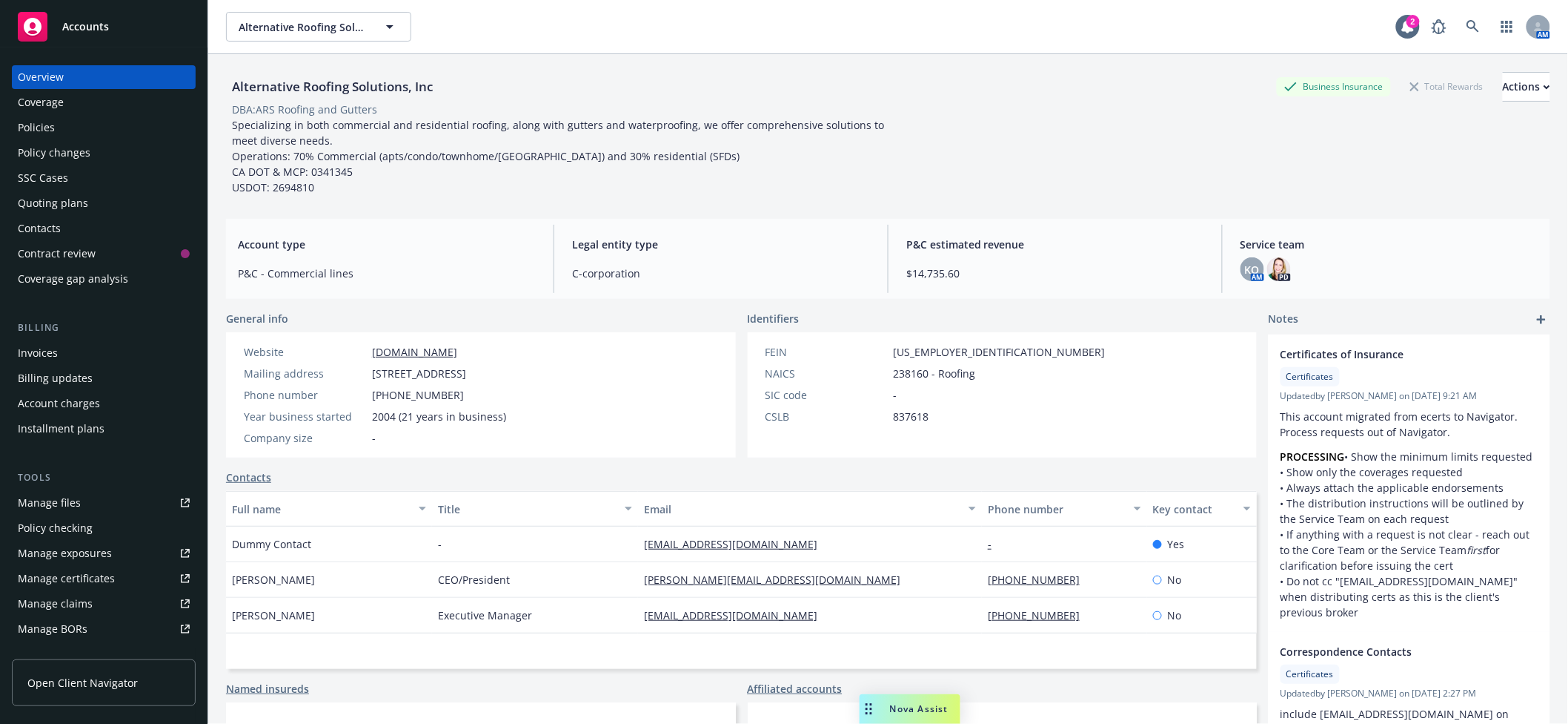
click at [341, 25] on span "Alternative Roofing Solutions, Inc" at bounding box center [303, 27] width 128 height 16
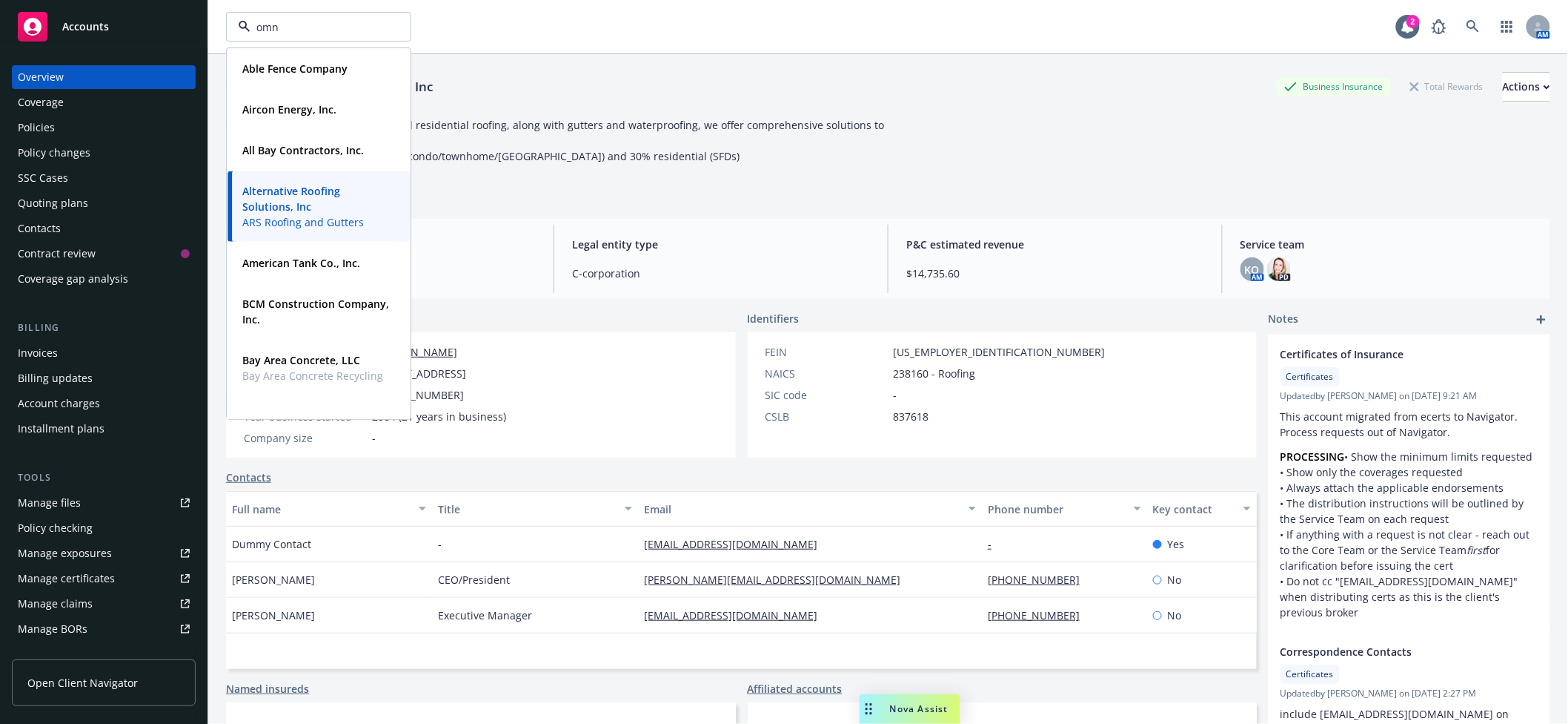
type input "omni"
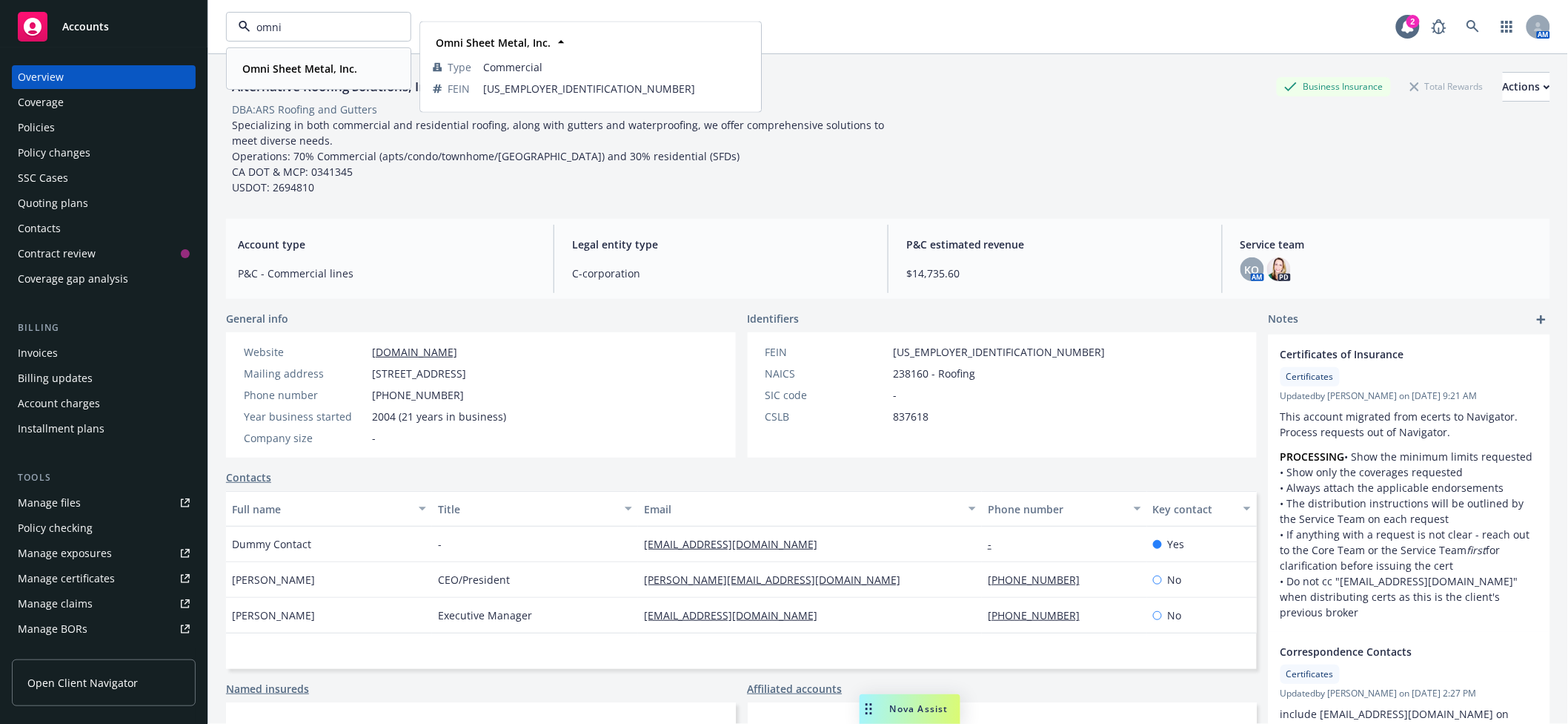
click at [308, 78] on div "Omni Sheet Metal, Inc." at bounding box center [299, 69] width 123 height 22
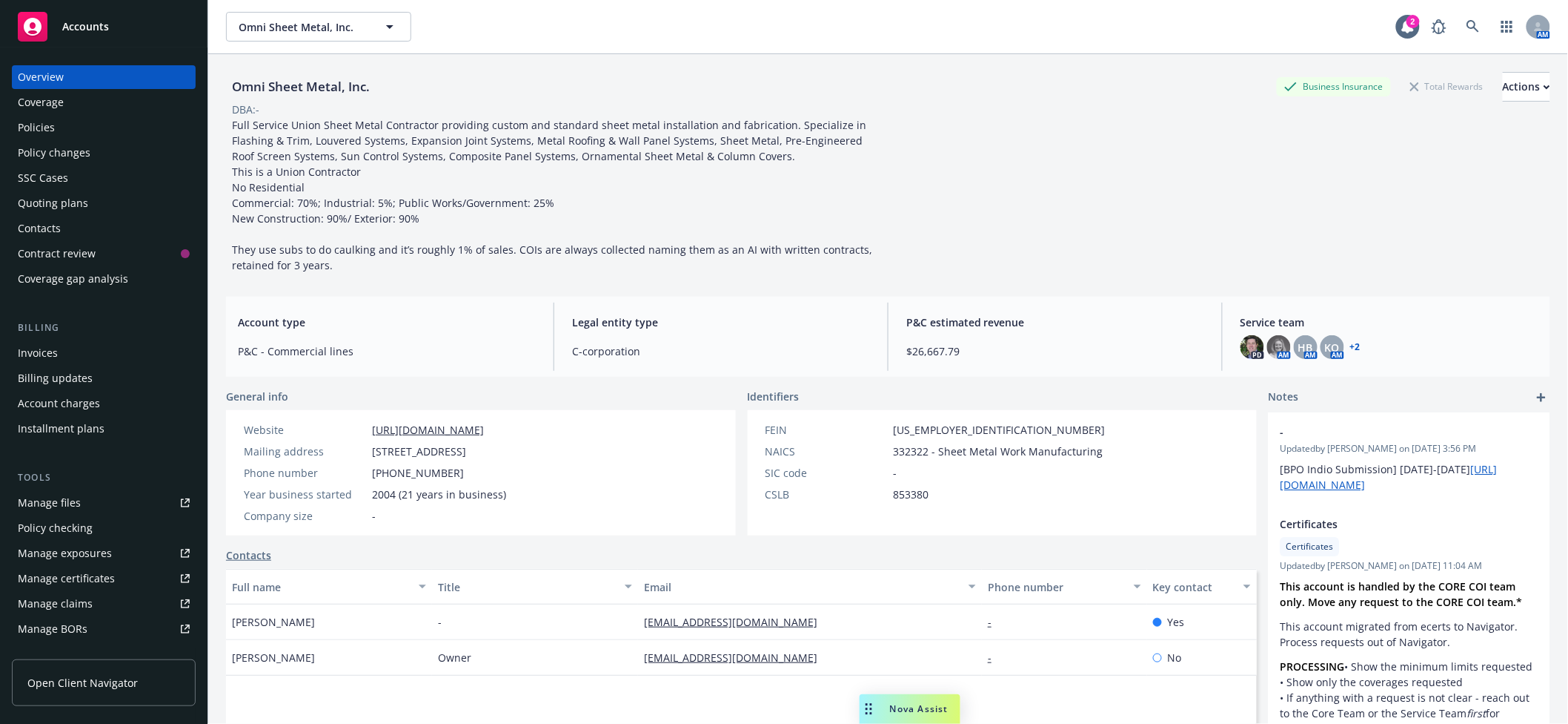
click at [48, 126] on div "Policies" at bounding box center [36, 127] width 37 height 24
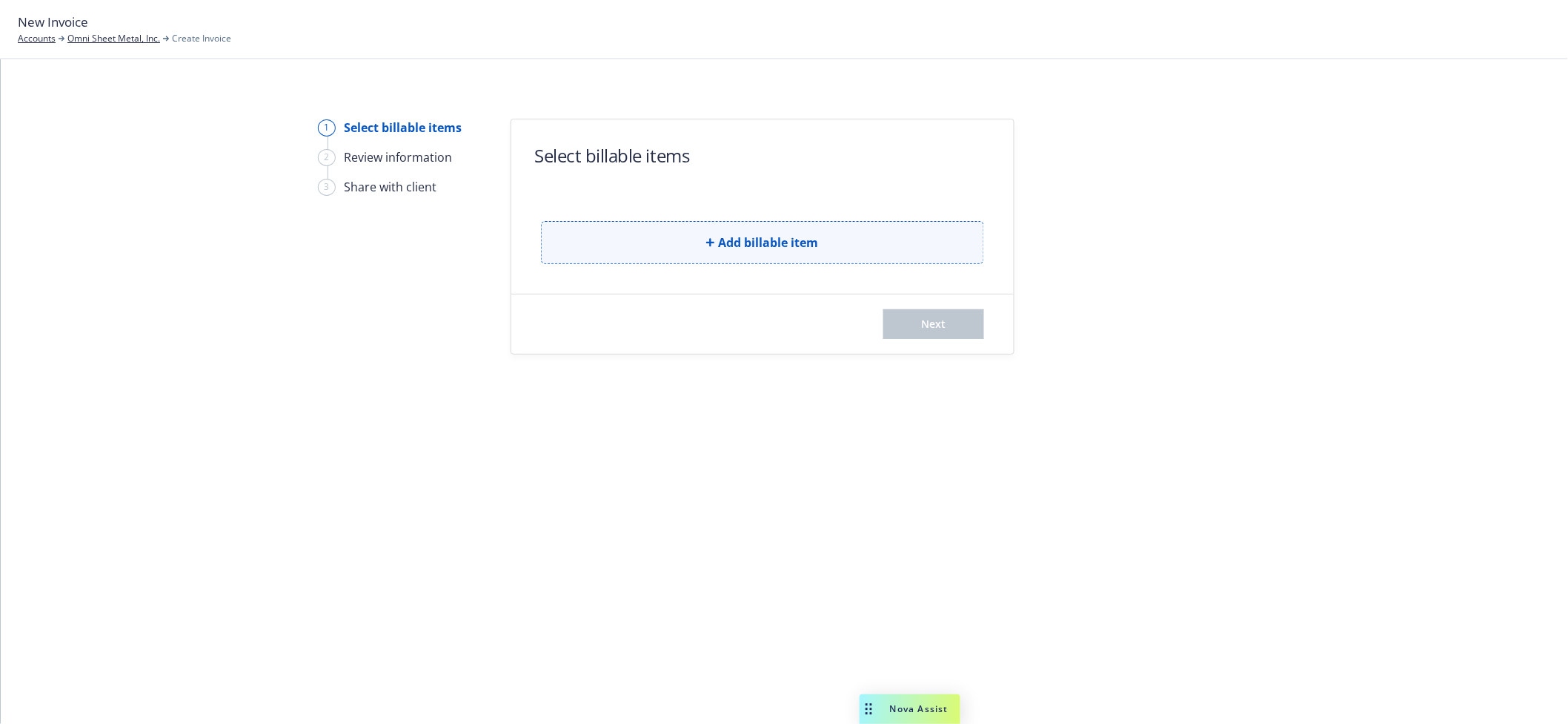
click at [786, 236] on span "Add billable item" at bounding box center [769, 243] width 101 height 18
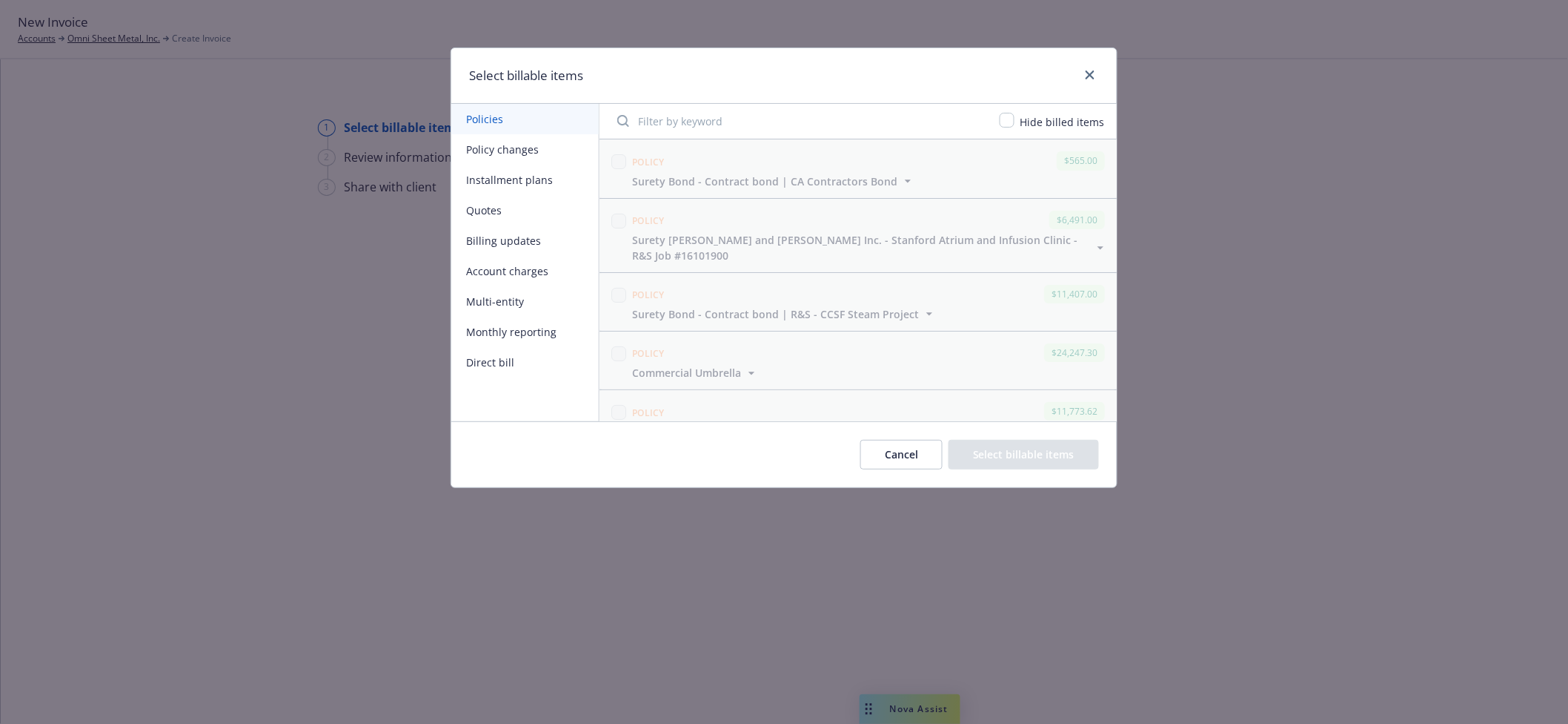
click at [528, 152] on button "Policy changes" at bounding box center [525, 149] width 147 height 31
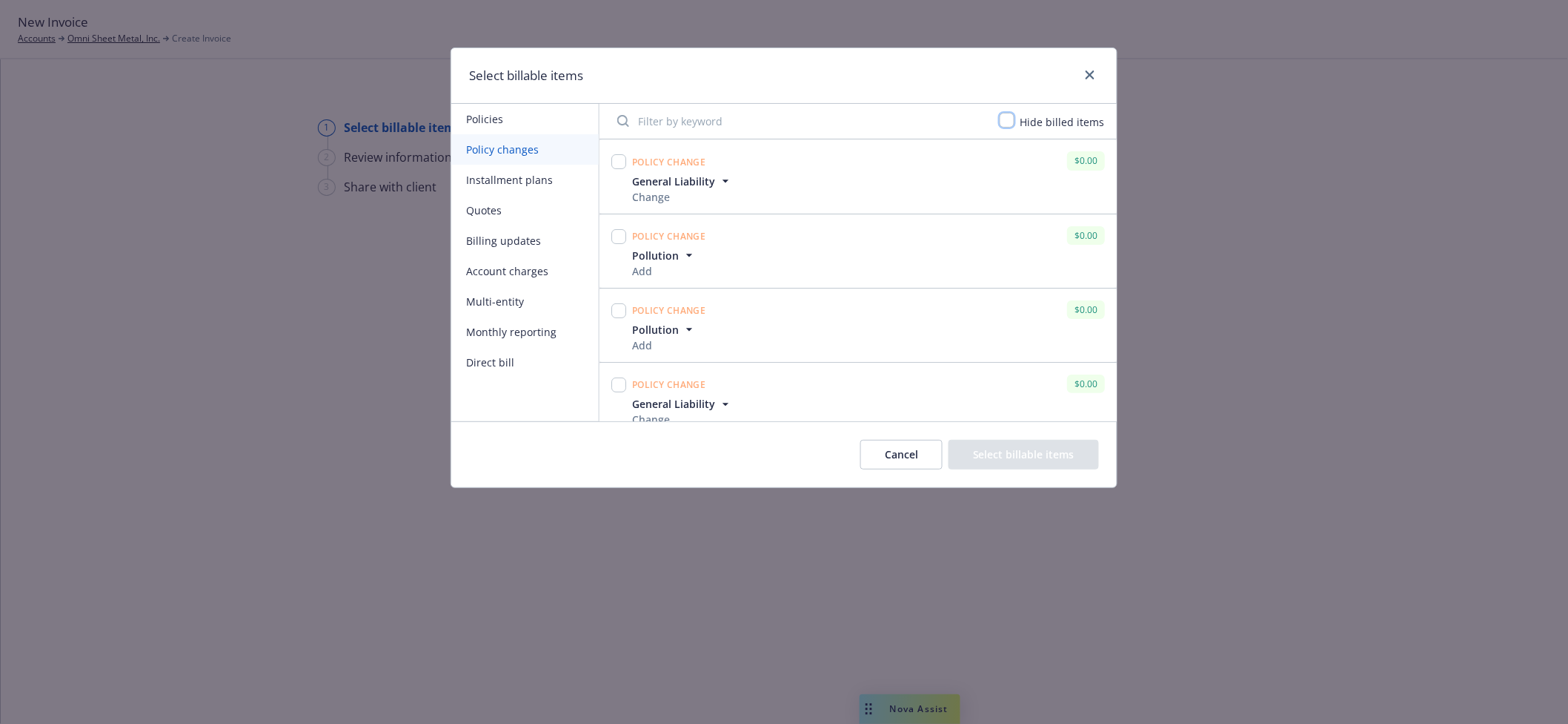
click at [1014, 119] on input "checkbox" at bounding box center [1007, 120] width 15 height 15
checkbox input "true"
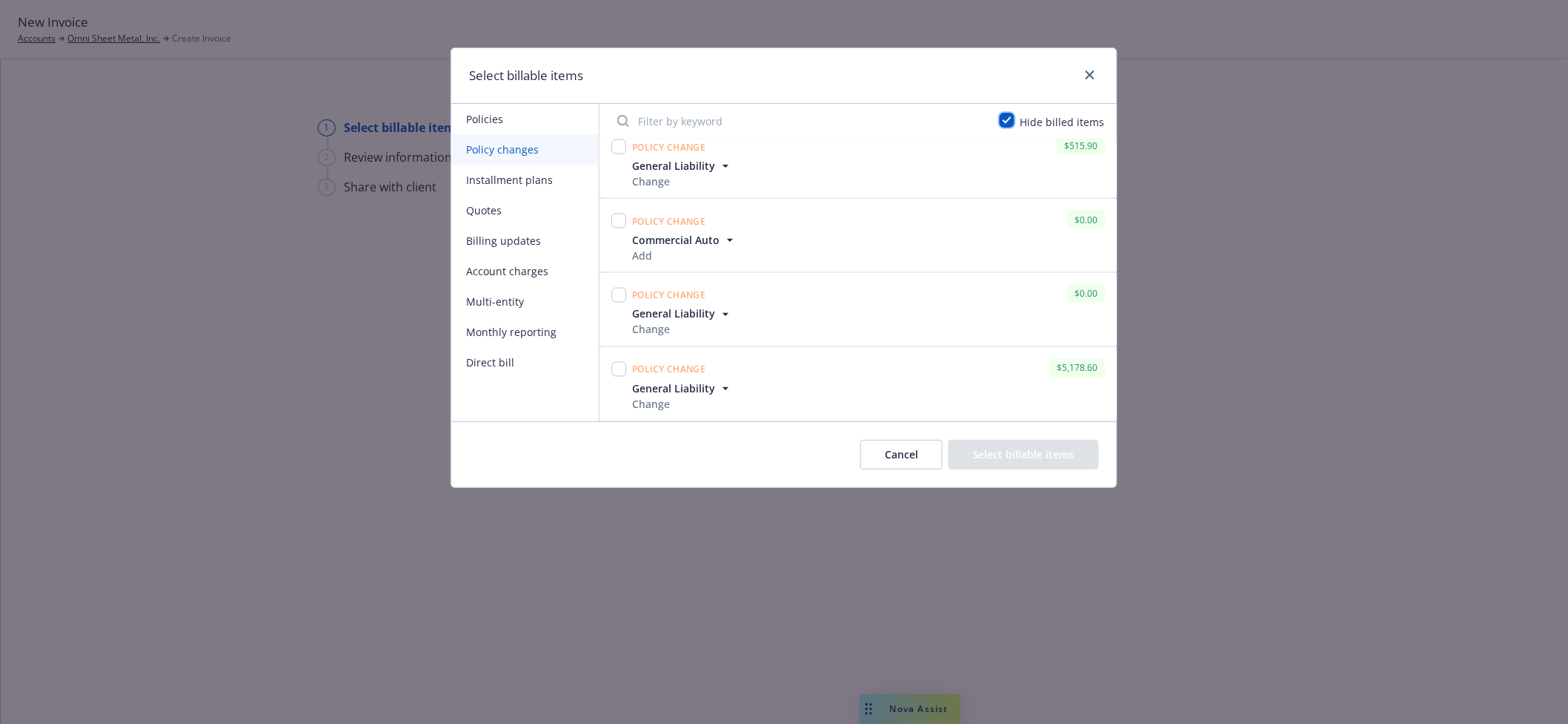
scroll to position [863, 0]
click at [615, 369] on input "checkbox" at bounding box center [618, 368] width 15 height 15
checkbox input "true"
click at [1048, 456] on button "Select billable items" at bounding box center [1023, 455] width 150 height 30
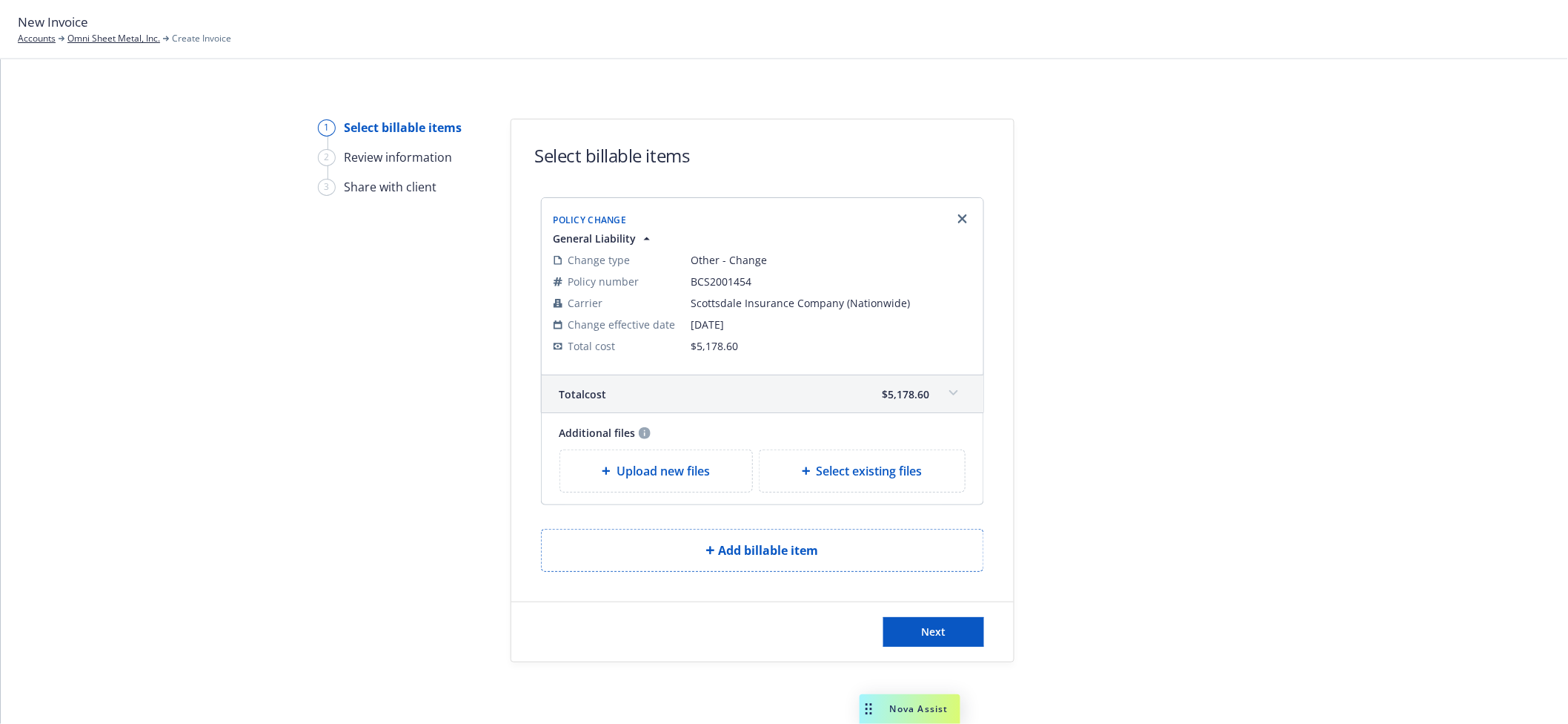
click at [828, 474] on span "Select existing files" at bounding box center [869, 471] width 106 height 18
select select "Invoice - Third Party"
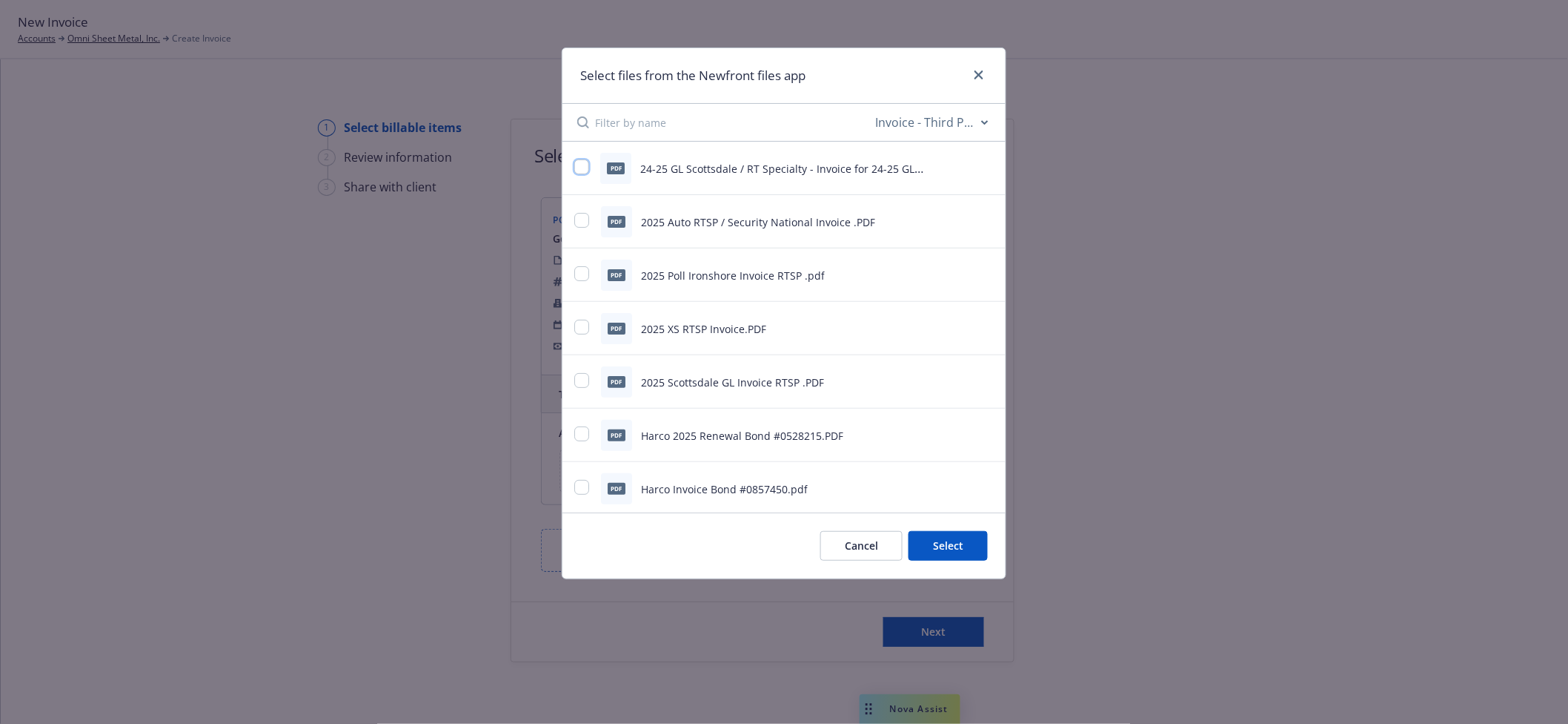
click at [587, 168] on input "checkbox" at bounding box center [581, 166] width 15 height 15
checkbox input "true"
click at [968, 549] on button "Select 1 file" at bounding box center [934, 546] width 107 height 30
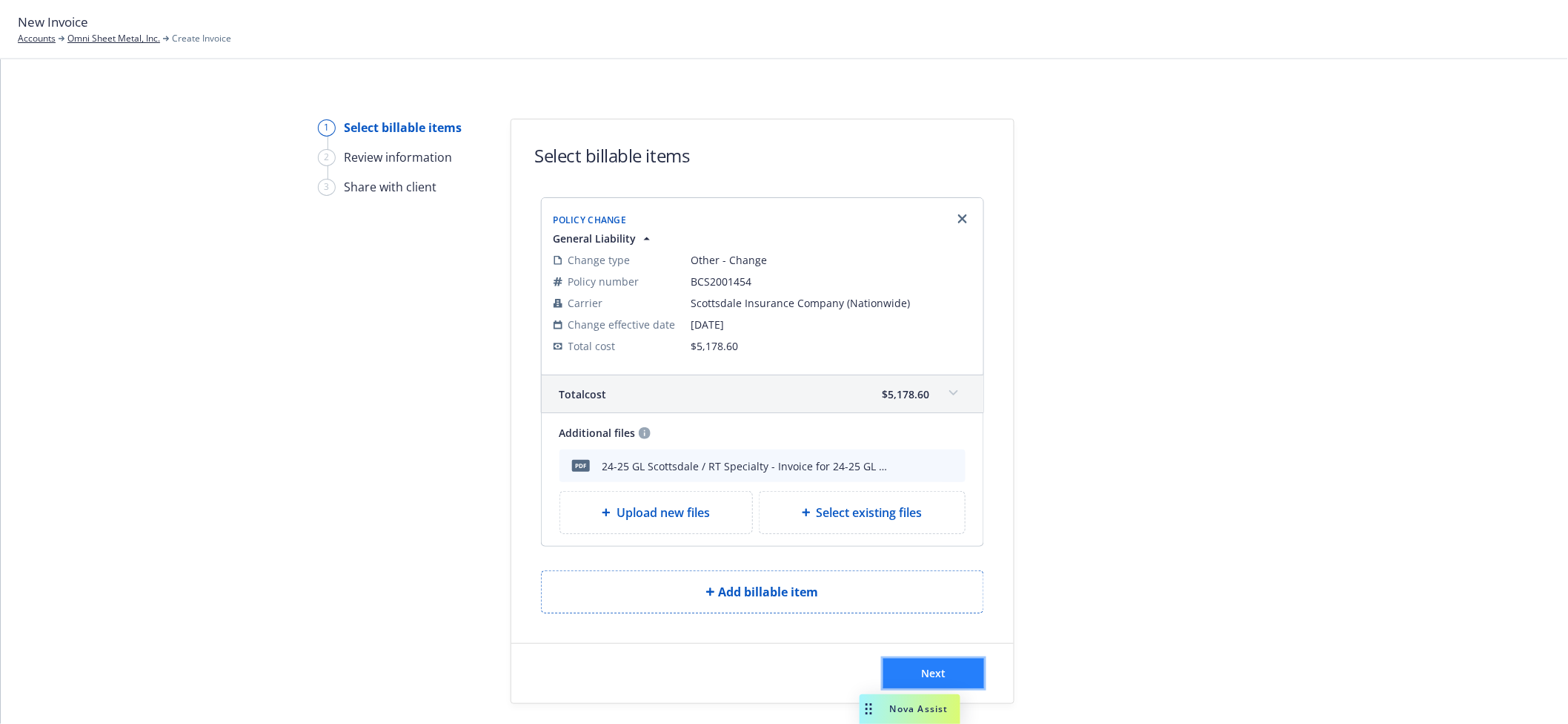
click at [968, 677] on button "Next" at bounding box center [933, 673] width 101 height 30
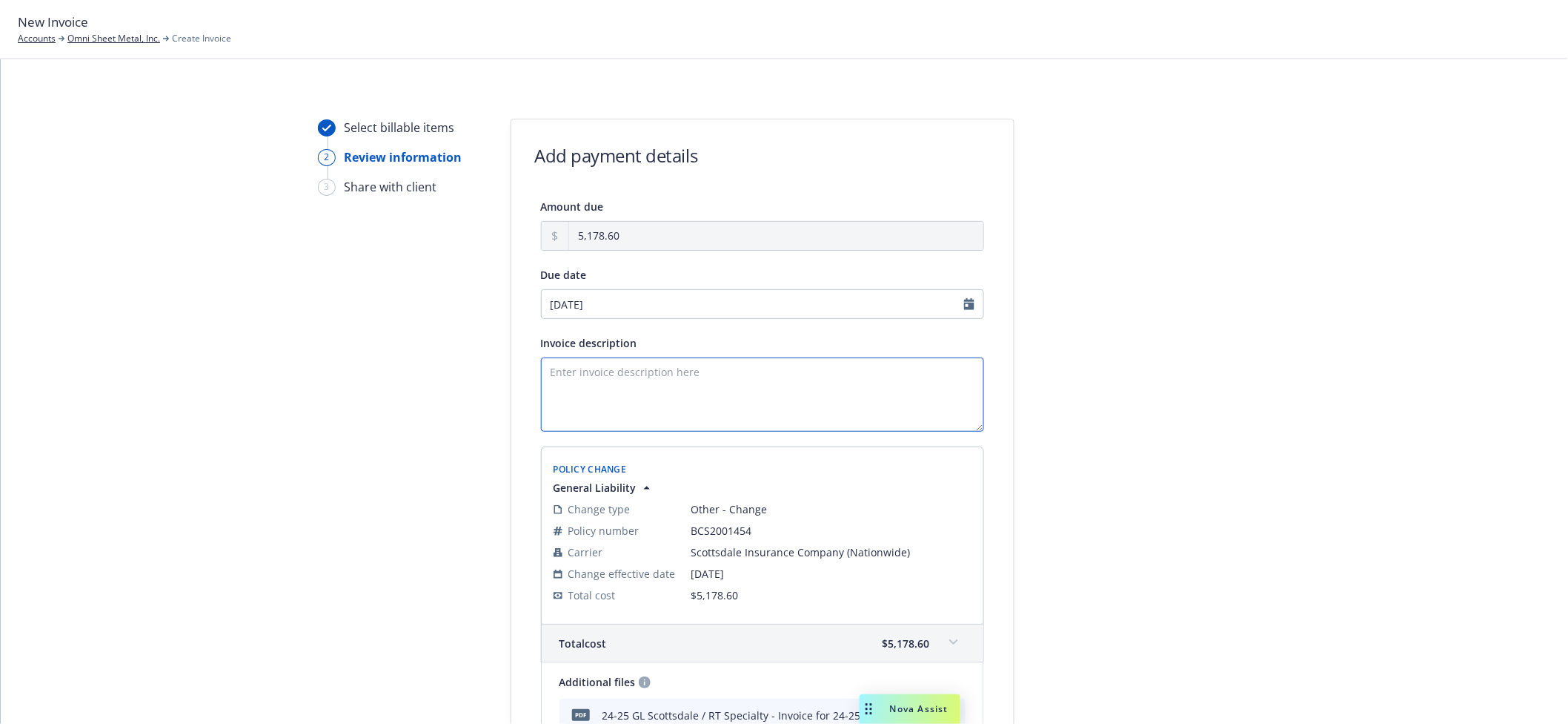
click at [688, 397] on textarea "Invoice description" at bounding box center [763, 394] width 443 height 74
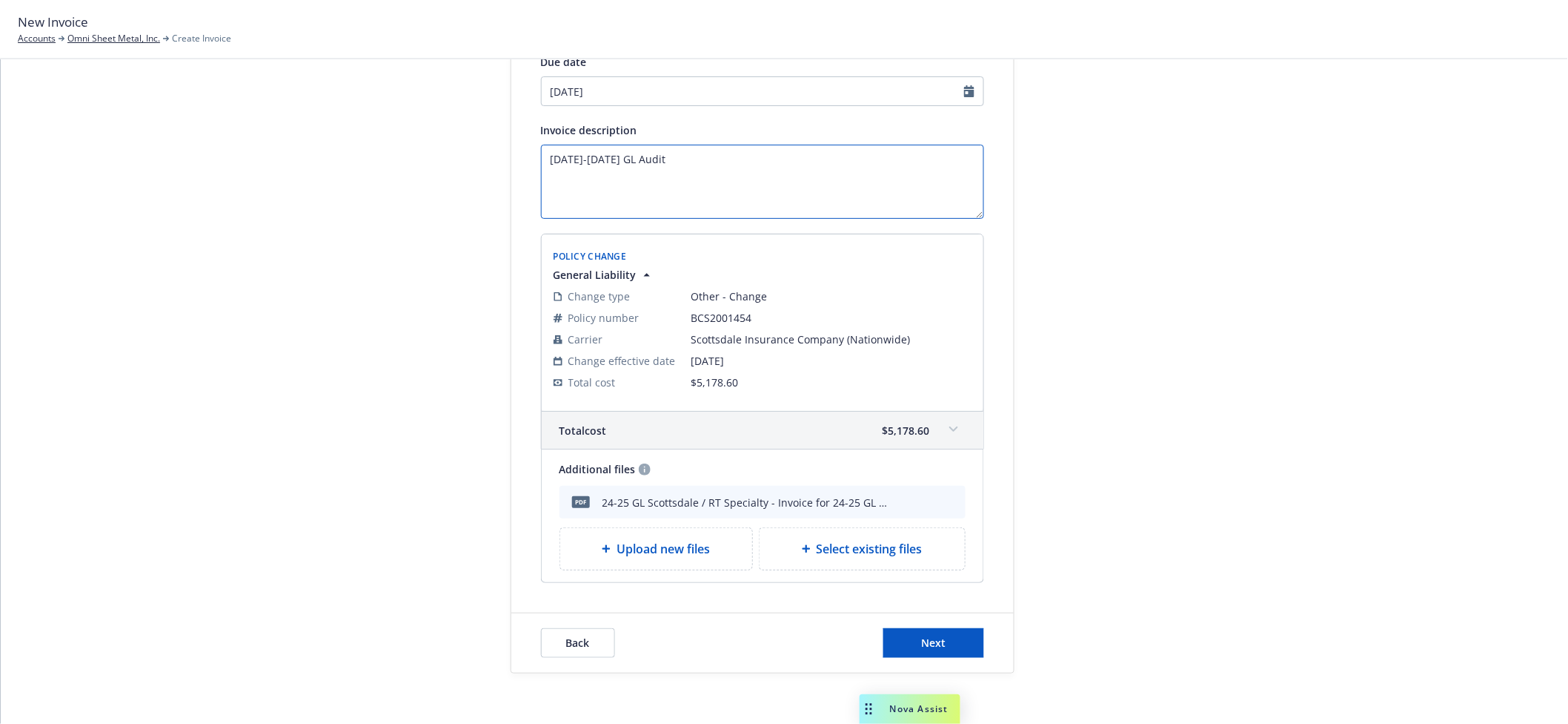
scroll to position [222, 0]
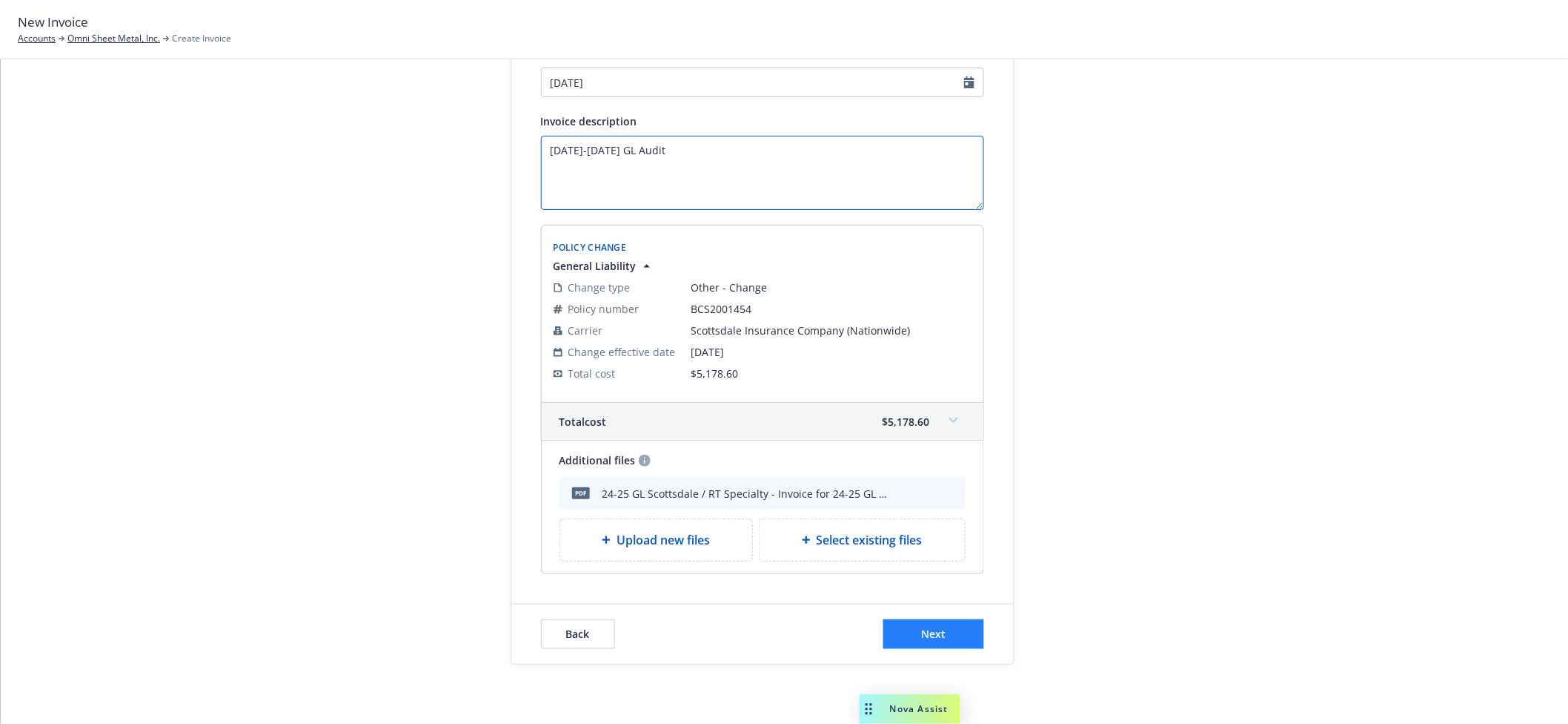
type textarea "2024-2025 GL Audit"
click at [939, 641] on button "Next" at bounding box center [933, 634] width 101 height 30
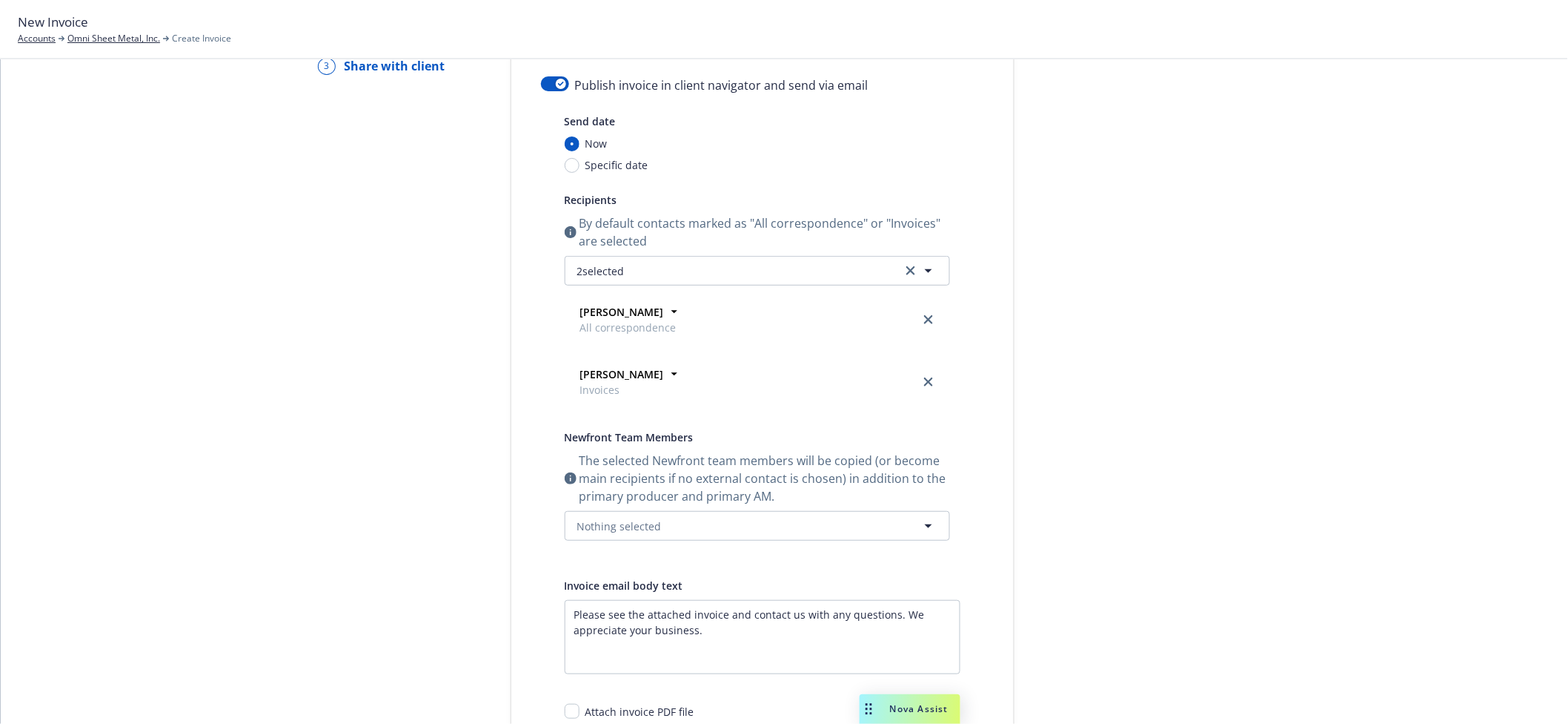
scroll to position [0, 0]
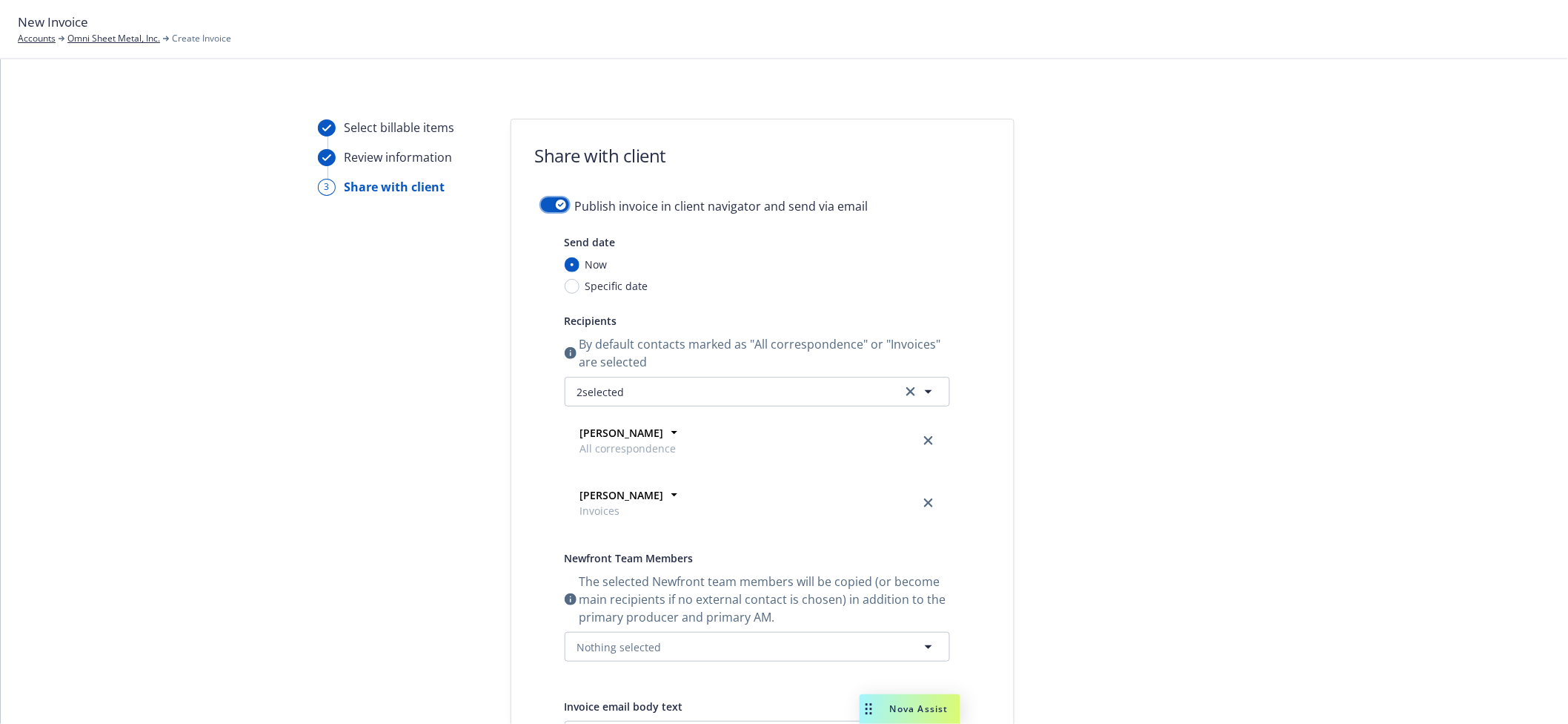
click at [559, 206] on icon "button" at bounding box center [561, 204] width 6 height 4
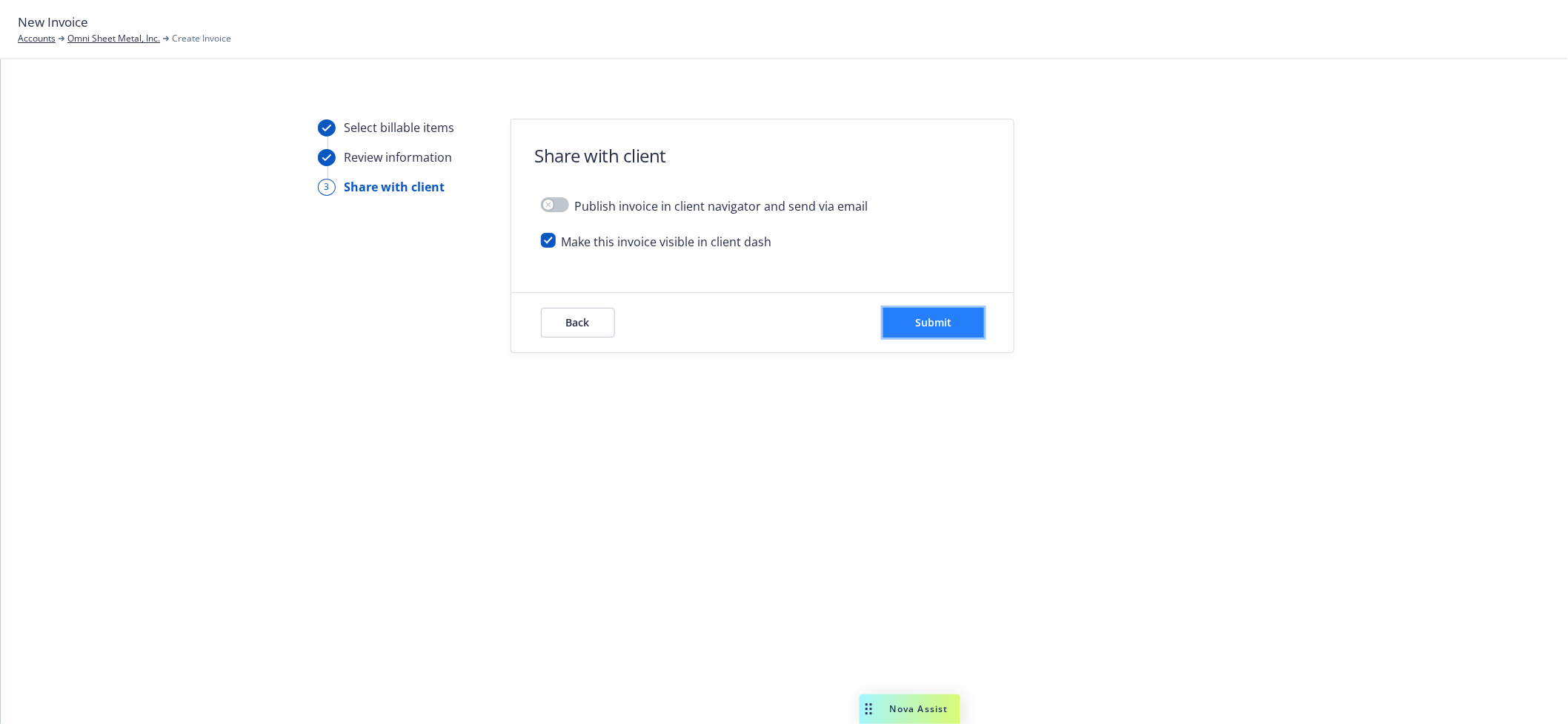
click at [917, 326] on span "Submit" at bounding box center [933, 322] width 36 height 14
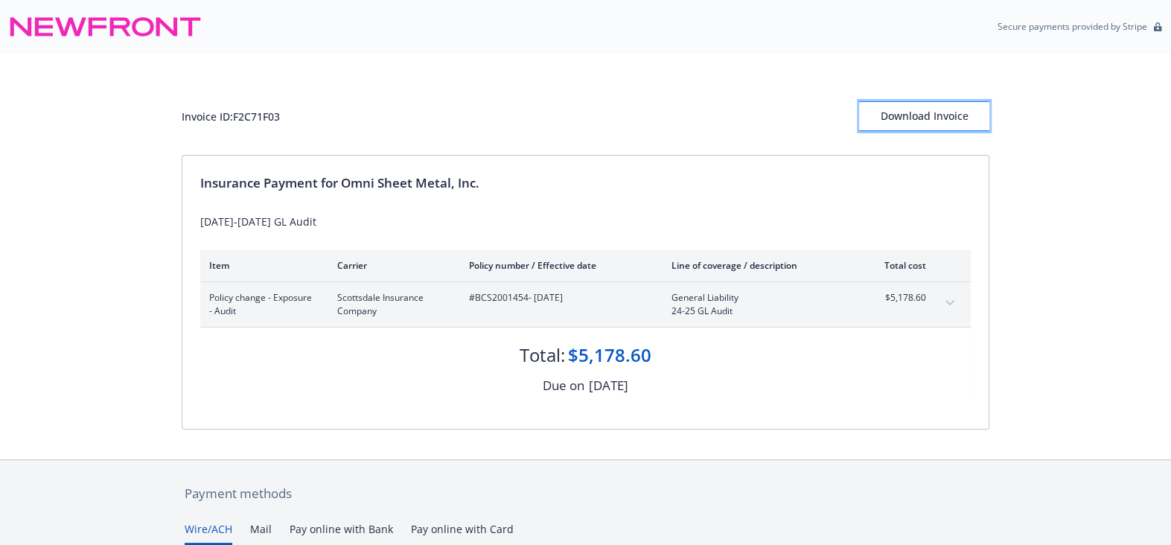
click at [940, 121] on div "Download Invoice" at bounding box center [924, 116] width 130 height 28
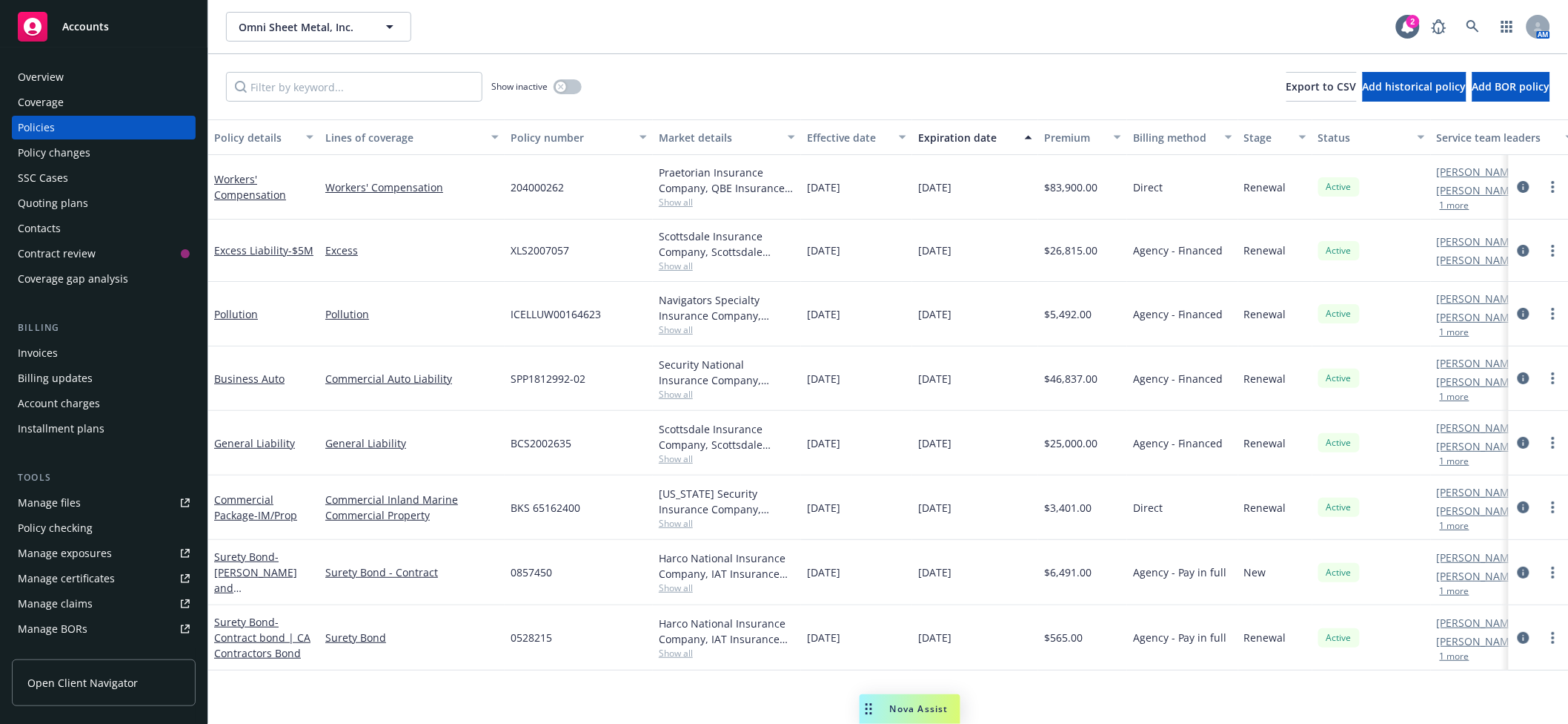
click at [75, 225] on div "Contacts" at bounding box center [104, 228] width 172 height 24
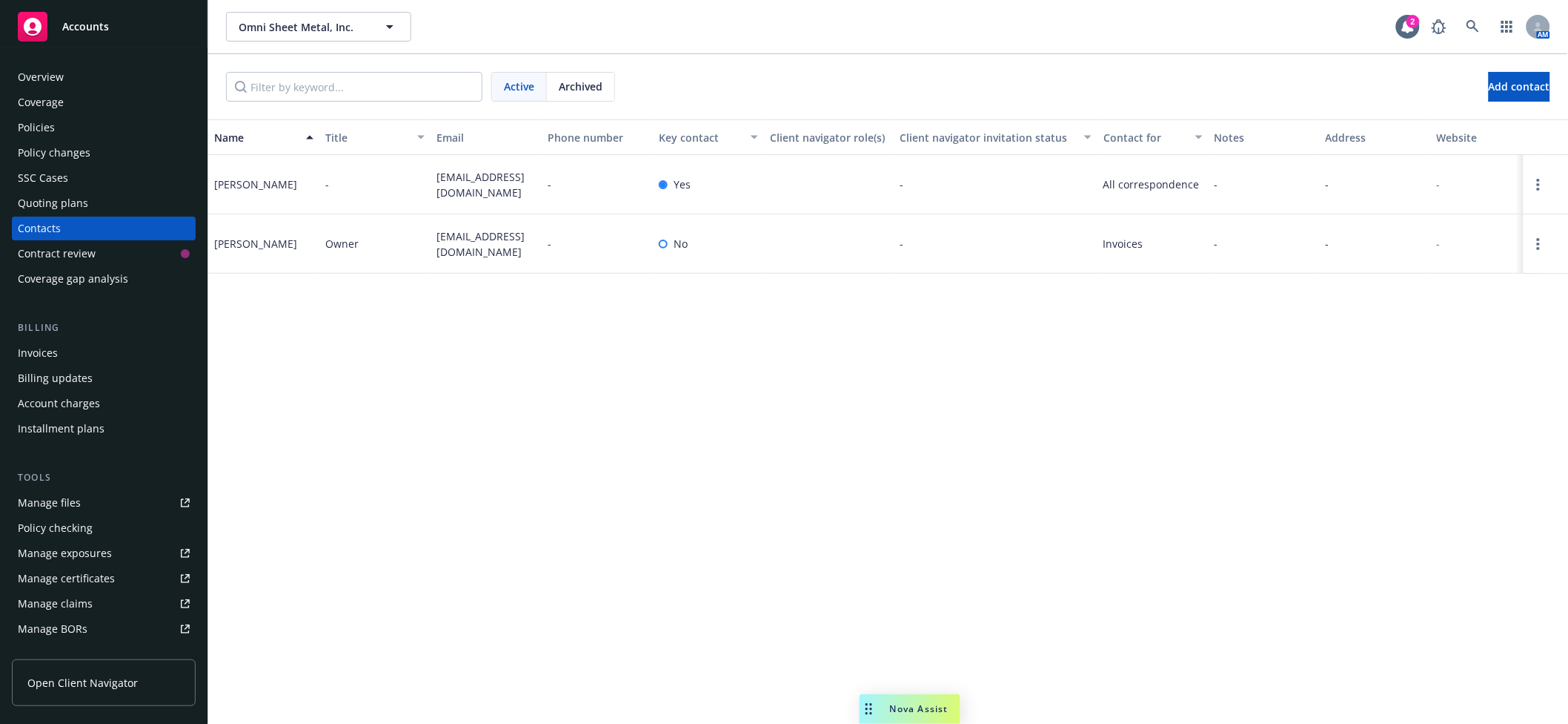
click at [58, 121] on div "Policies" at bounding box center [104, 127] width 172 height 24
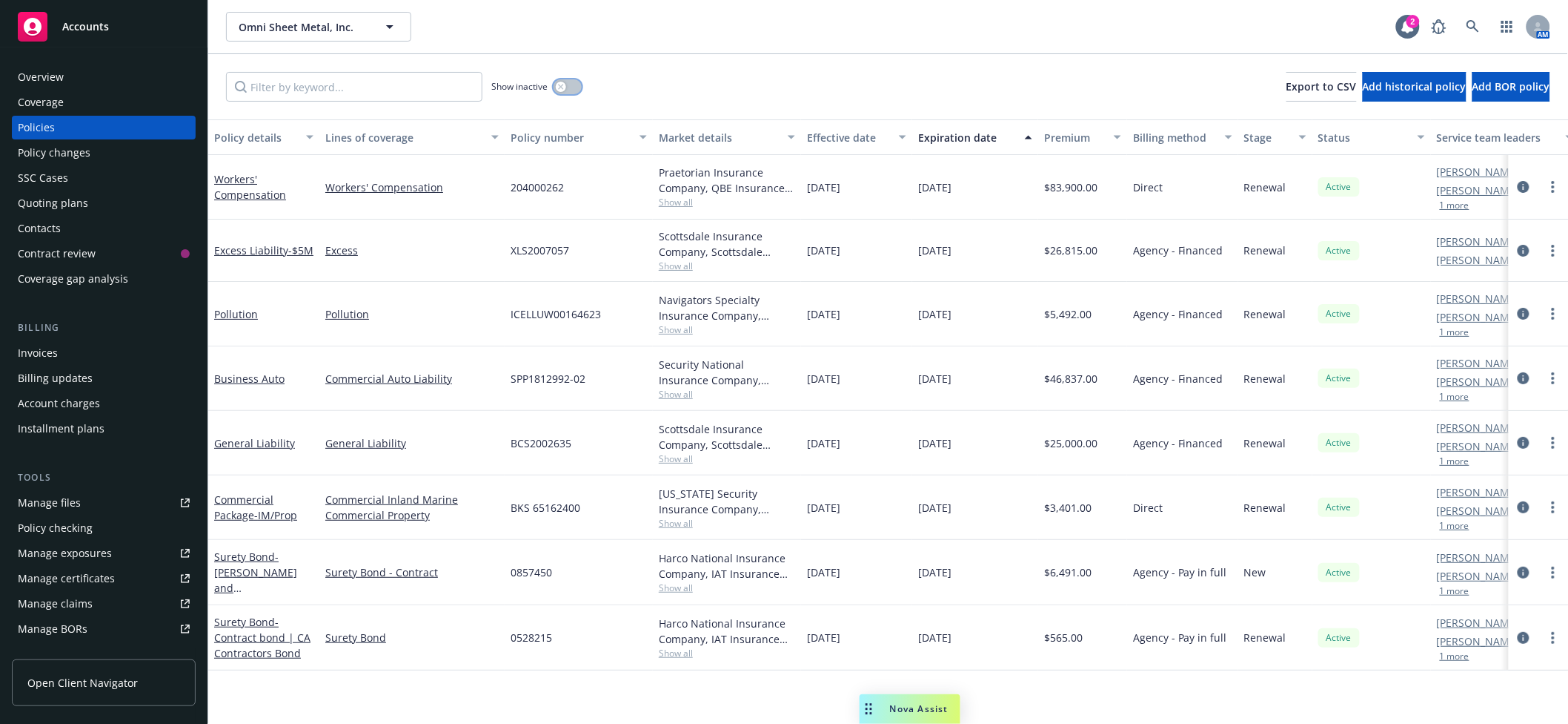
click at [578, 82] on button "button" at bounding box center [567, 87] width 28 height 15
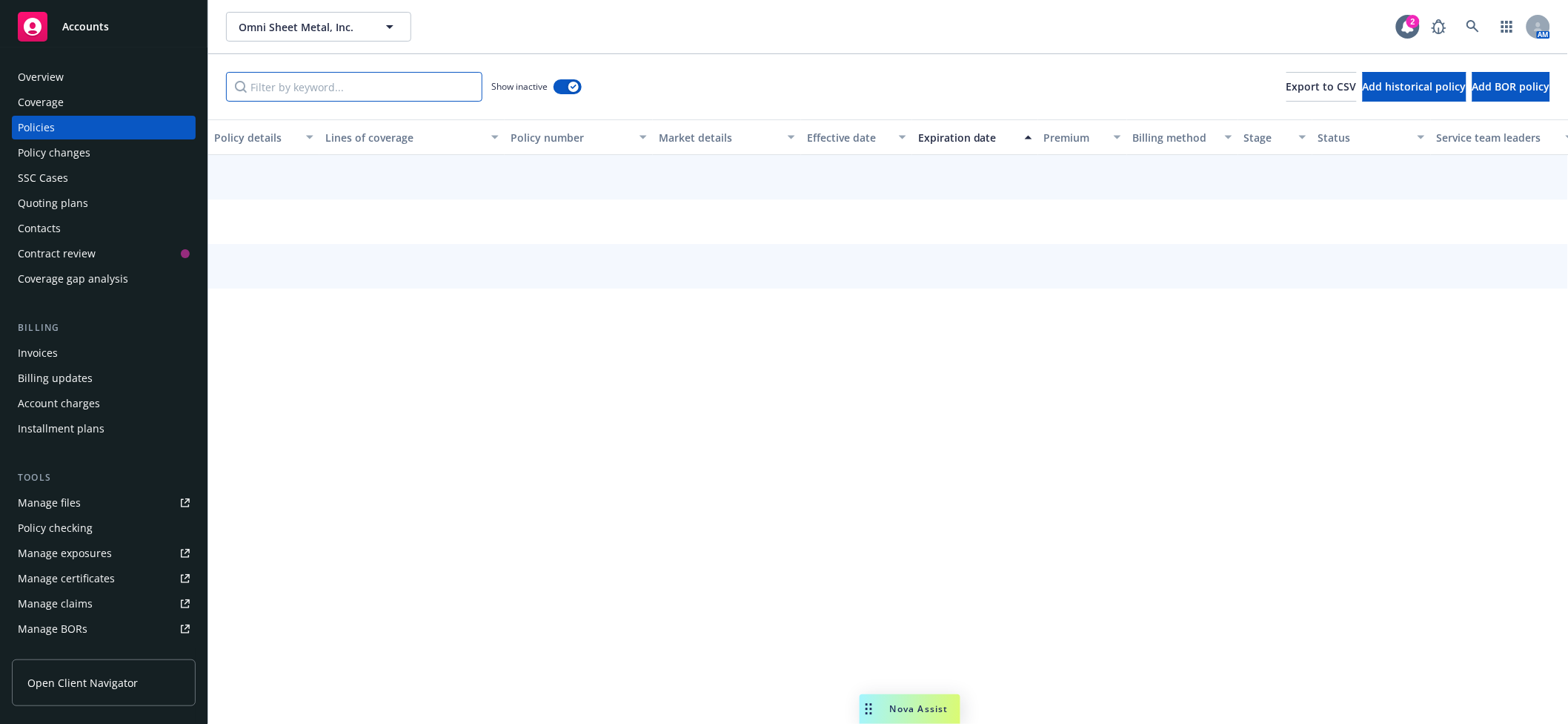
click at [439, 86] on input "Filter by keyword..." at bounding box center [354, 87] width 257 height 30
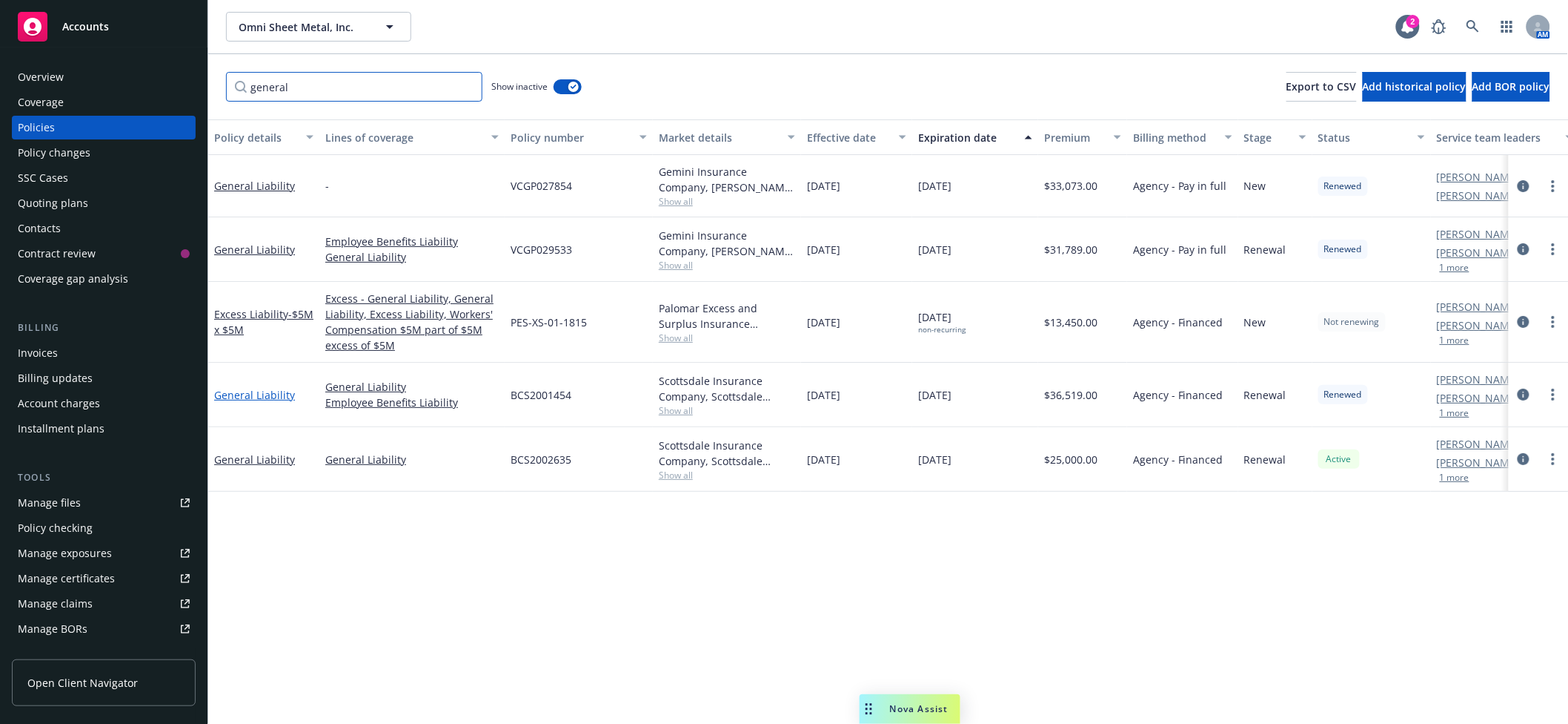
type input "general"
click at [276, 400] on link "General Liability" at bounding box center [254, 394] width 81 height 14
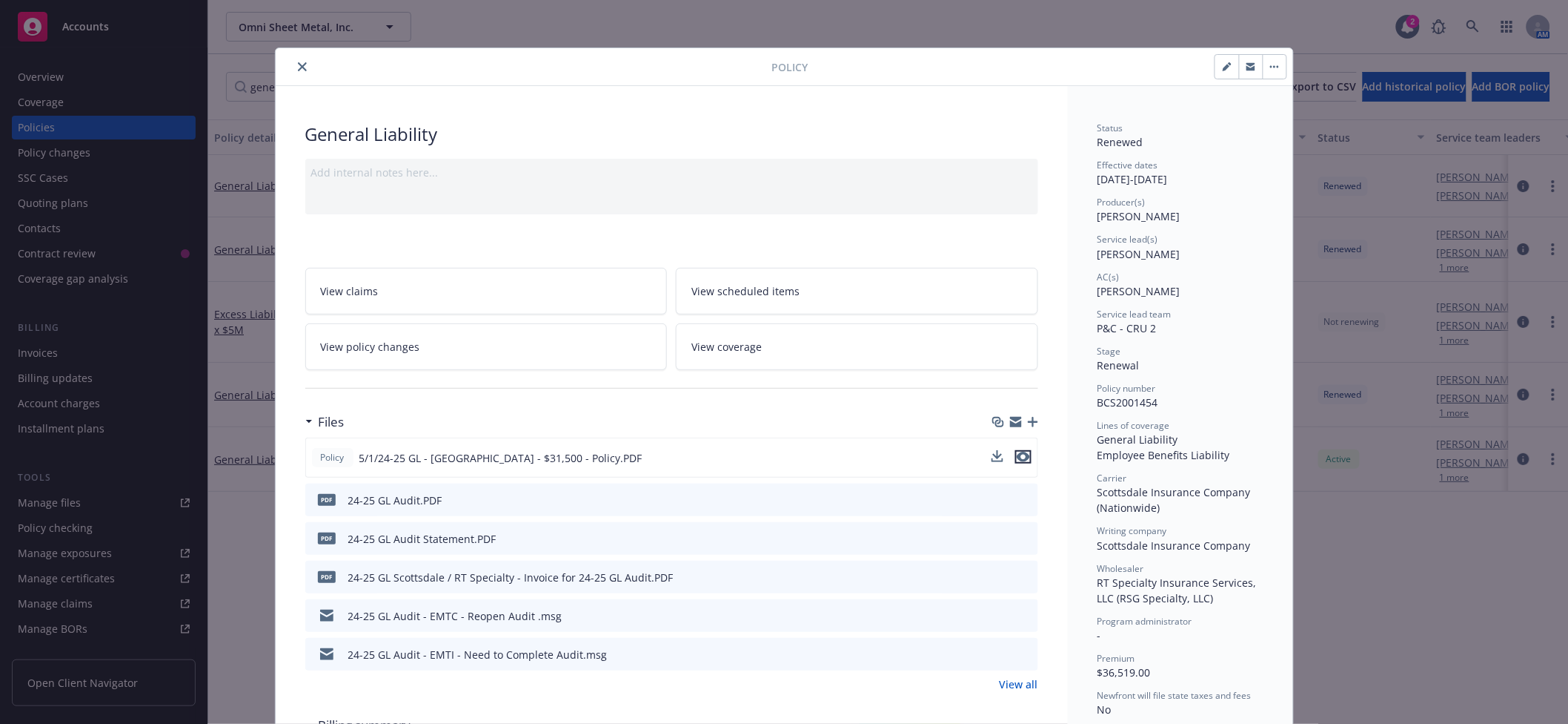
click at [1022, 456] on button "preview file" at bounding box center [1023, 456] width 16 height 13
click at [285, 68] on div at bounding box center [527, 67] width 491 height 18
click at [305, 64] on div at bounding box center [527, 67] width 491 height 18
click at [300, 66] on button "close" at bounding box center [303, 67] width 18 height 18
click at [101, 154] on div "Policy changes" at bounding box center [104, 152] width 172 height 24
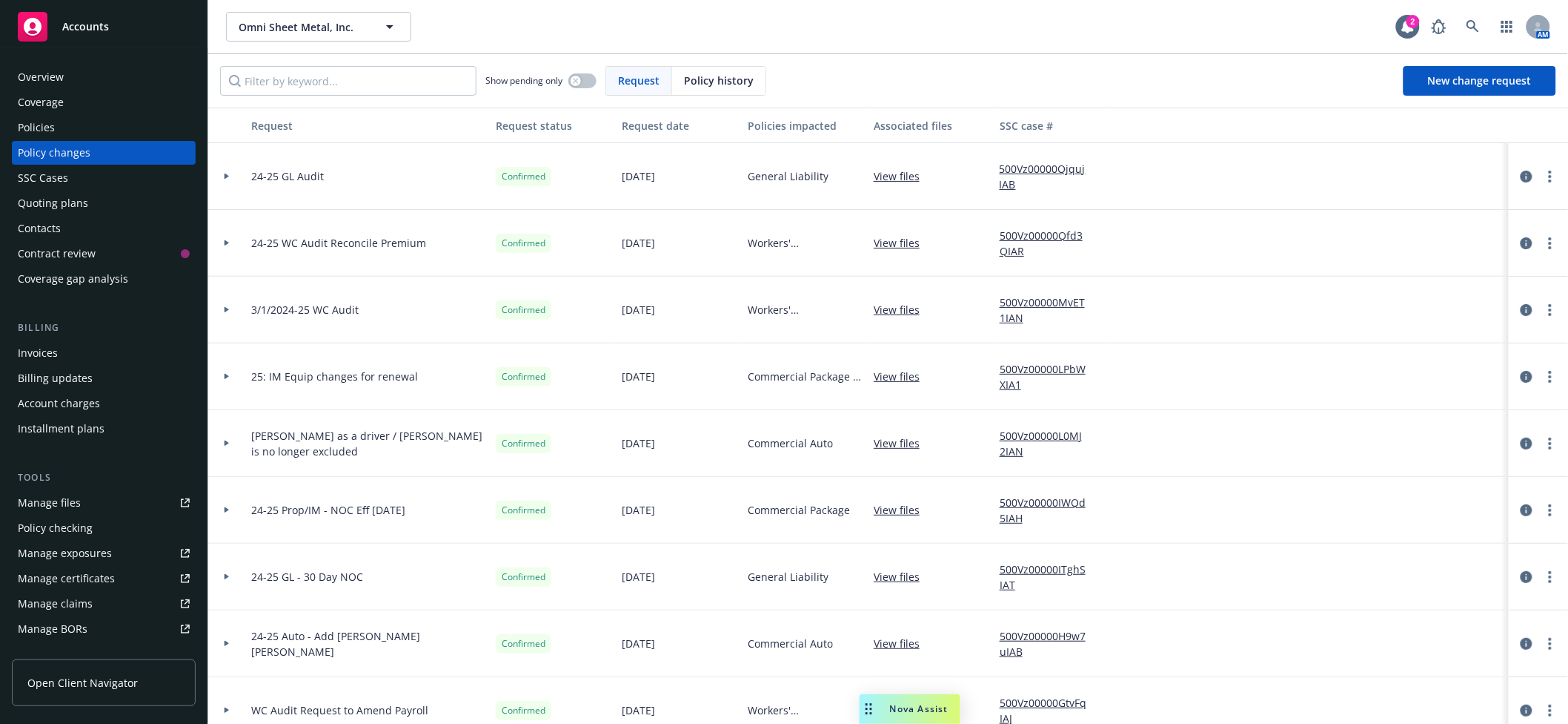
click at [219, 167] on div at bounding box center [226, 176] width 37 height 67
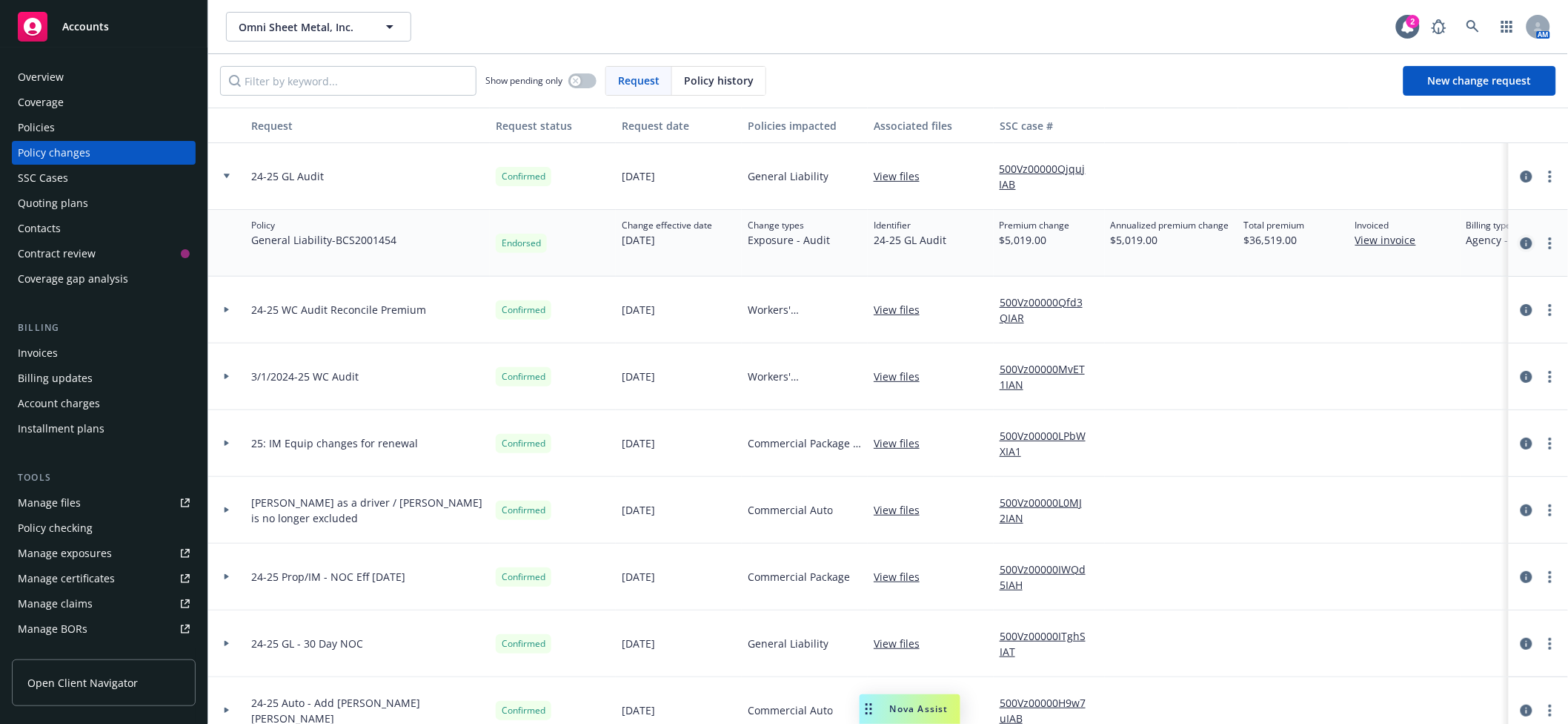
click at [1521, 240] on icon "circleInformation" at bounding box center [1527, 243] width 12 height 12
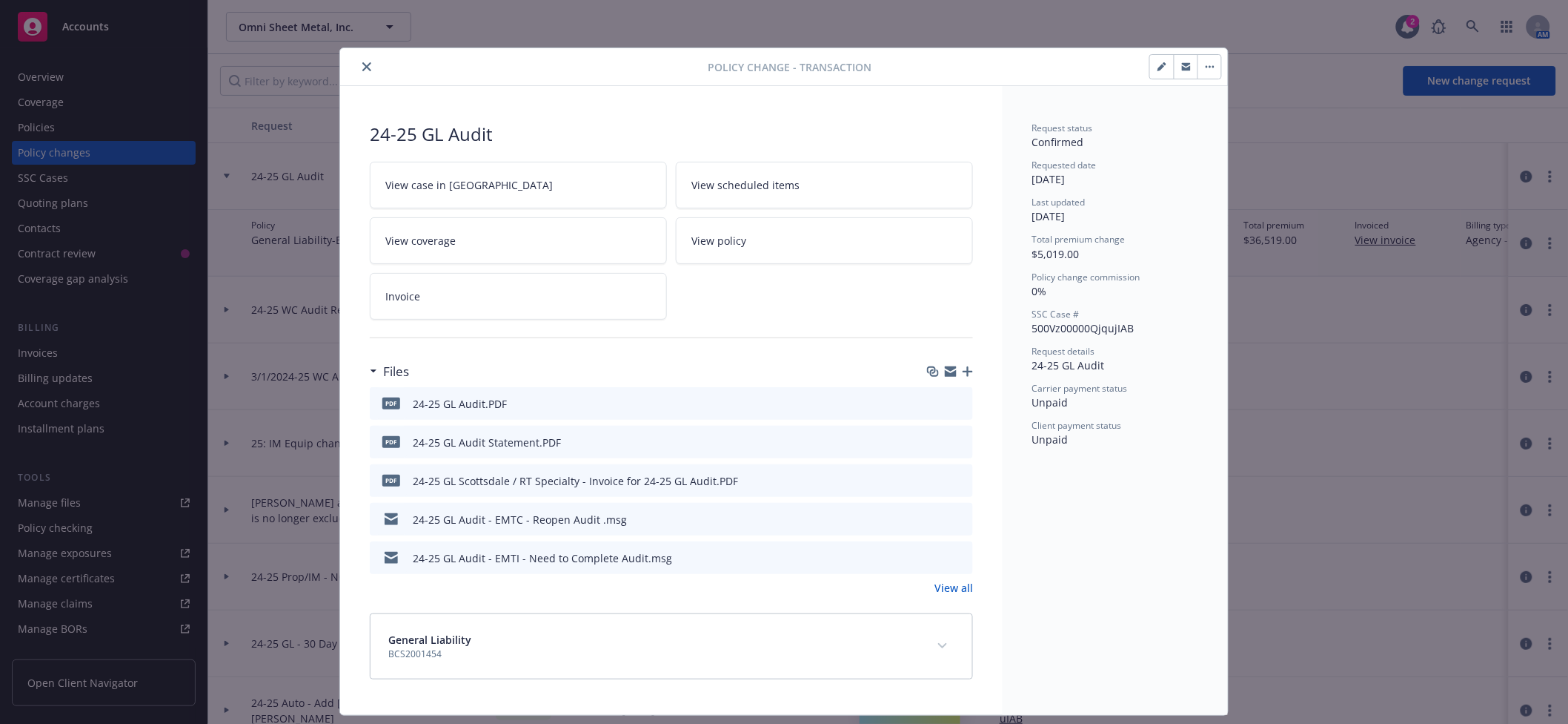
click at [963, 374] on icon "button" at bounding box center [968, 371] width 10 height 10
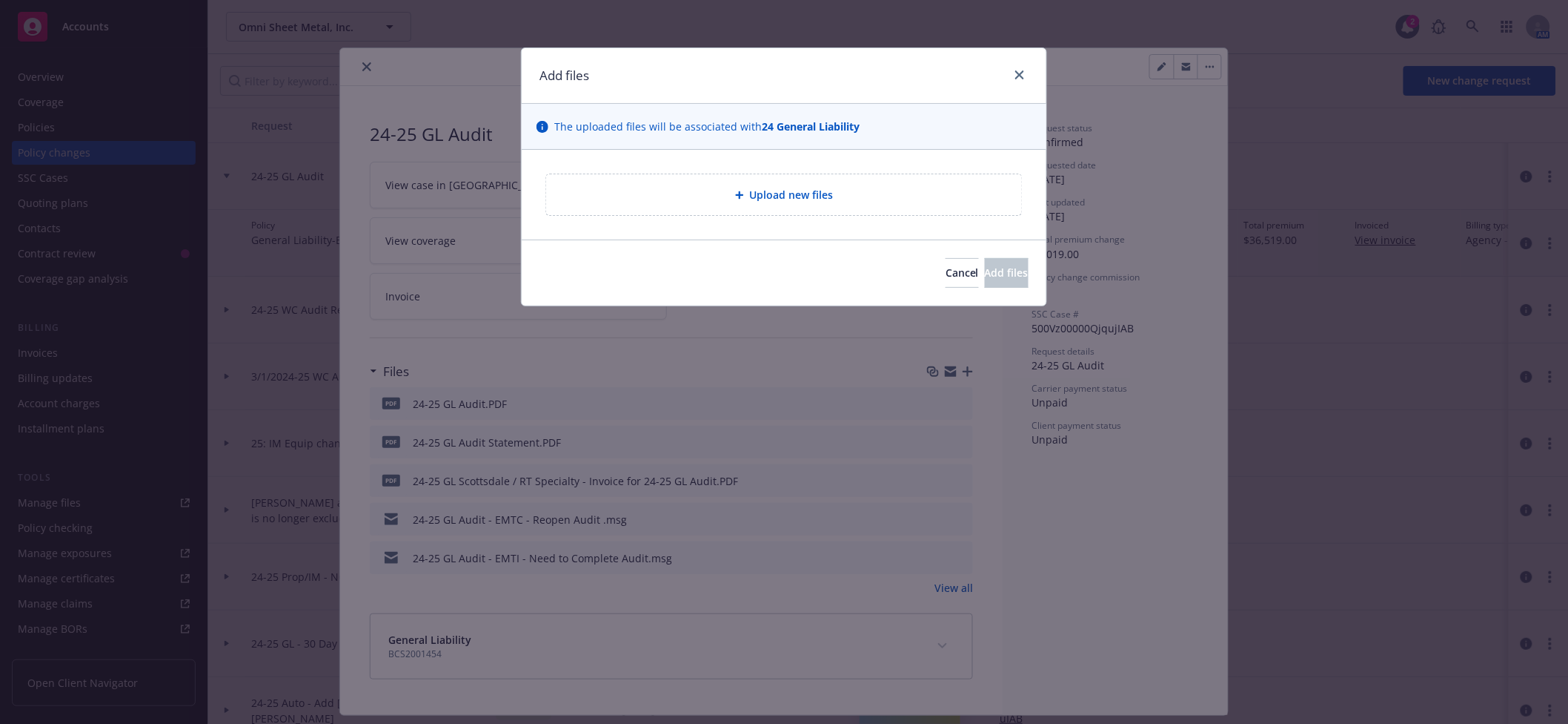
click at [806, 204] on div "Upload new files" at bounding box center [784, 194] width 476 height 41
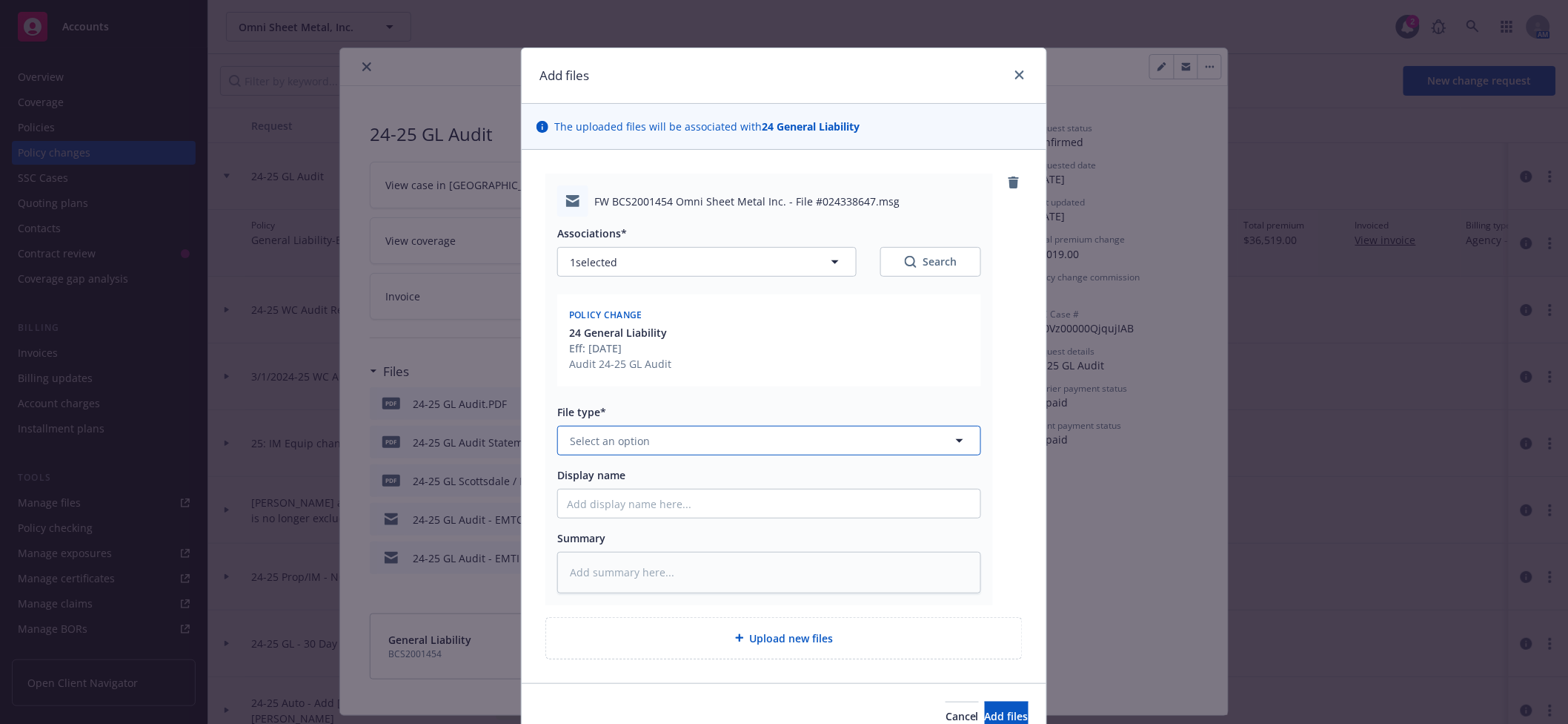
click at [656, 434] on button "Select an option" at bounding box center [770, 440] width 424 height 30
type input "audit"
type textarea "x"
type input "I"
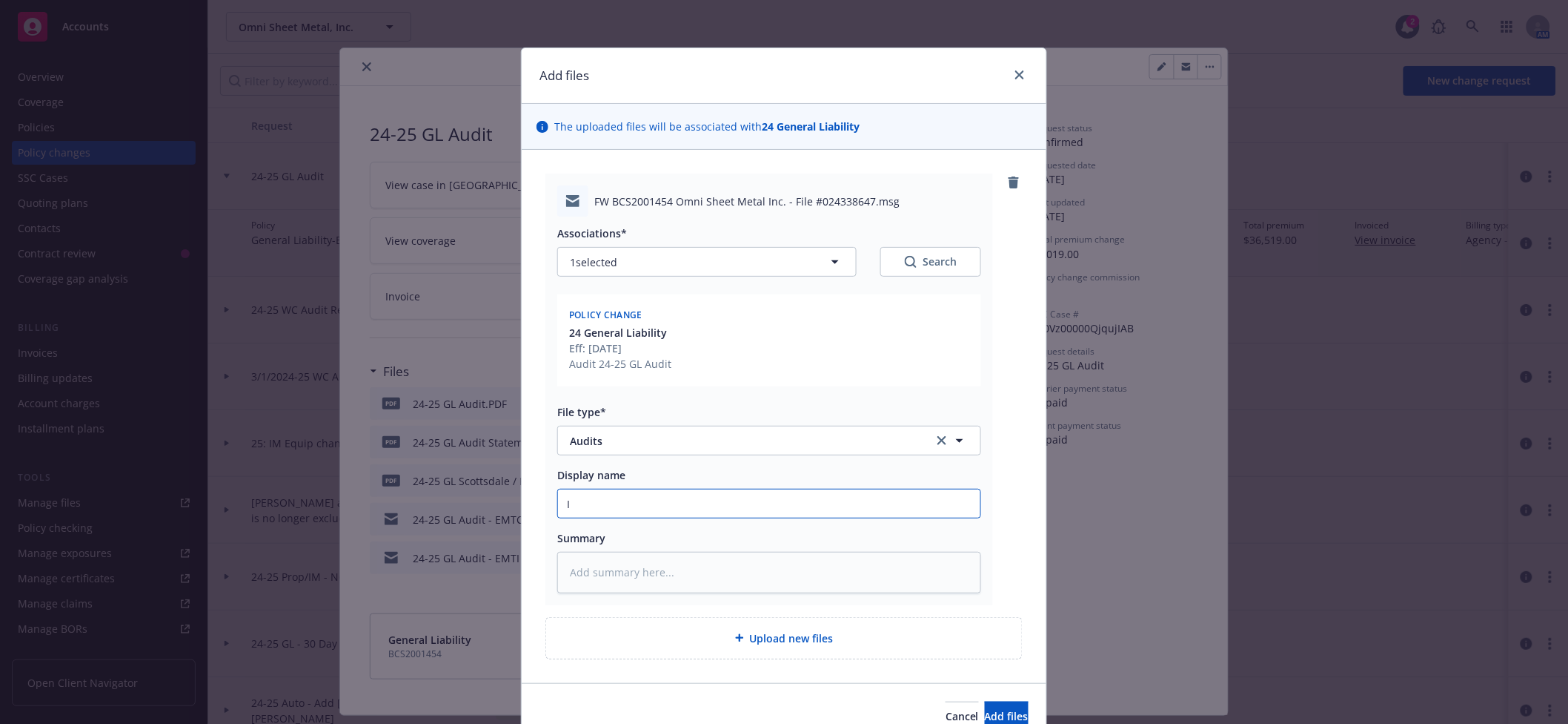
type textarea "x"
type input "In"
type textarea "x"
type input "Int"
type textarea "x"
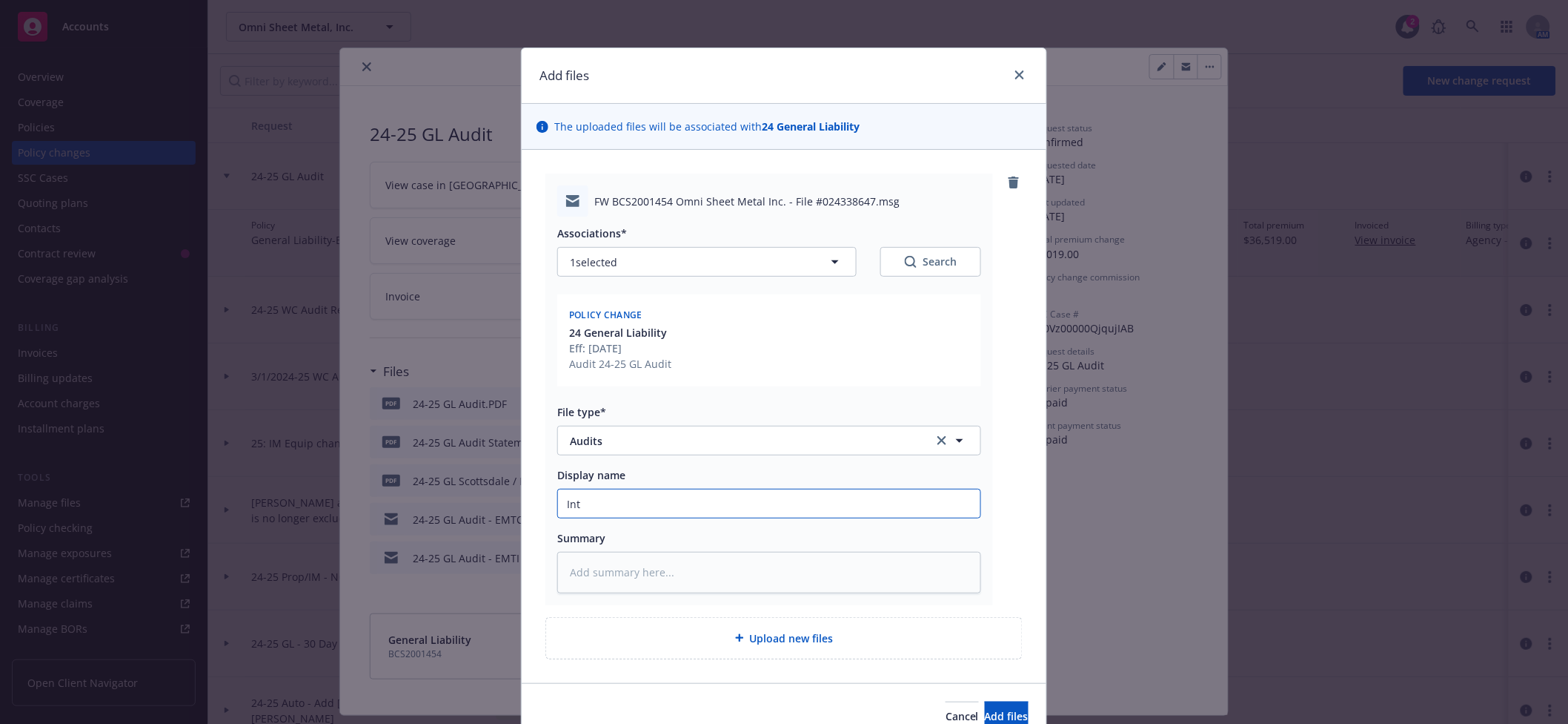
type input "Inte"
type textarea "x"
type input "Inter"
type textarea "x"
type input "Intern"
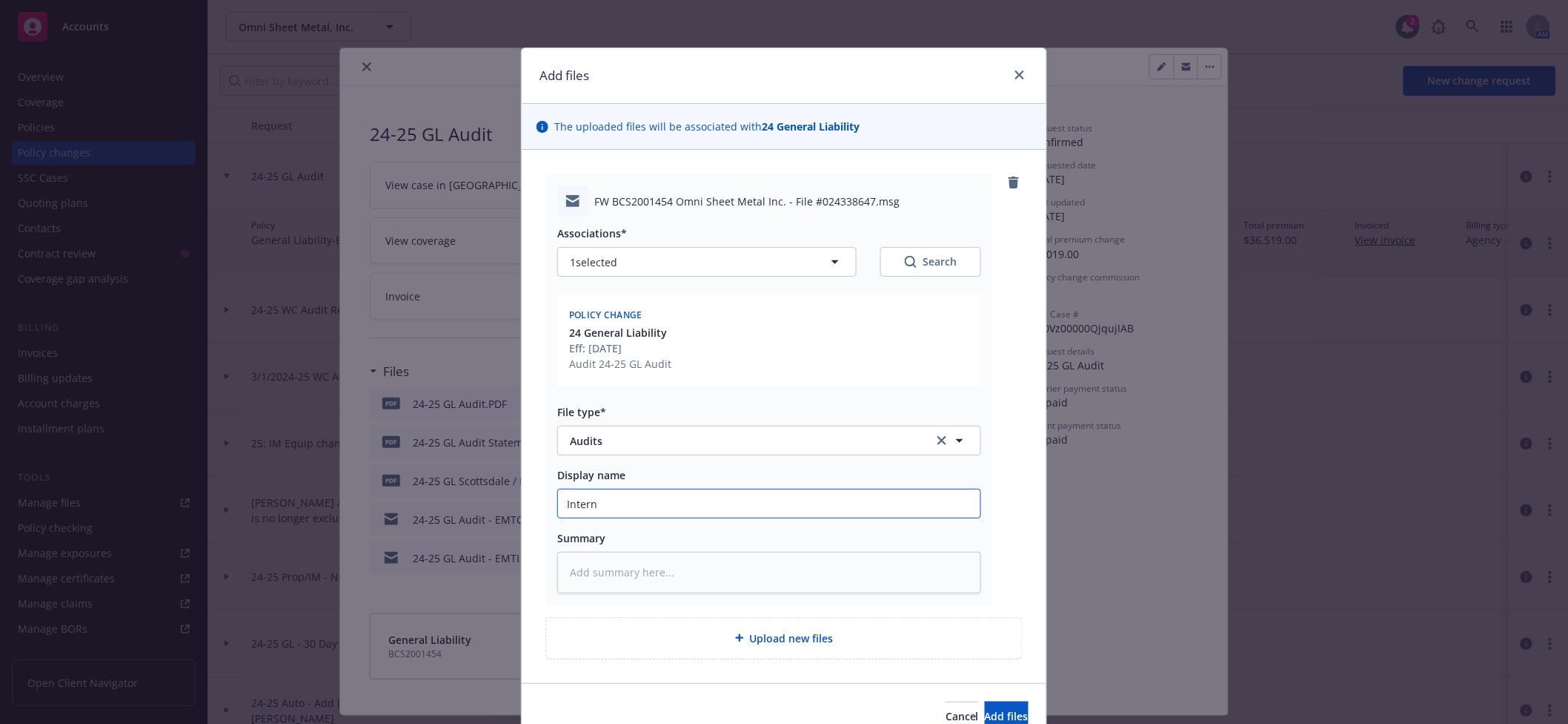
type textarea "x"
type input "Interna"
type textarea "x"
type input "Interna l"
type textarea "x"
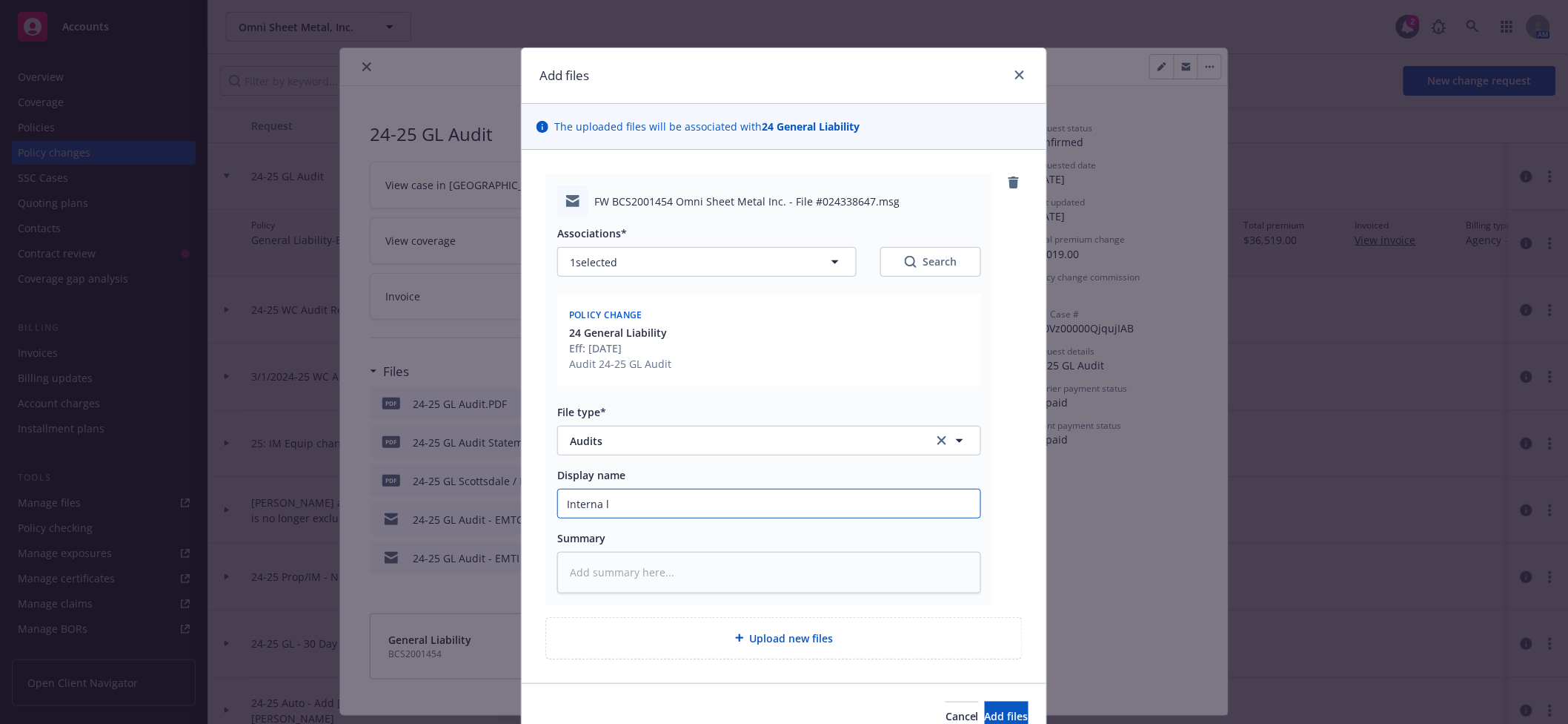
type input "Interna"
type textarea "x"
type input "Interna"
type textarea "x"
type input "Internal"
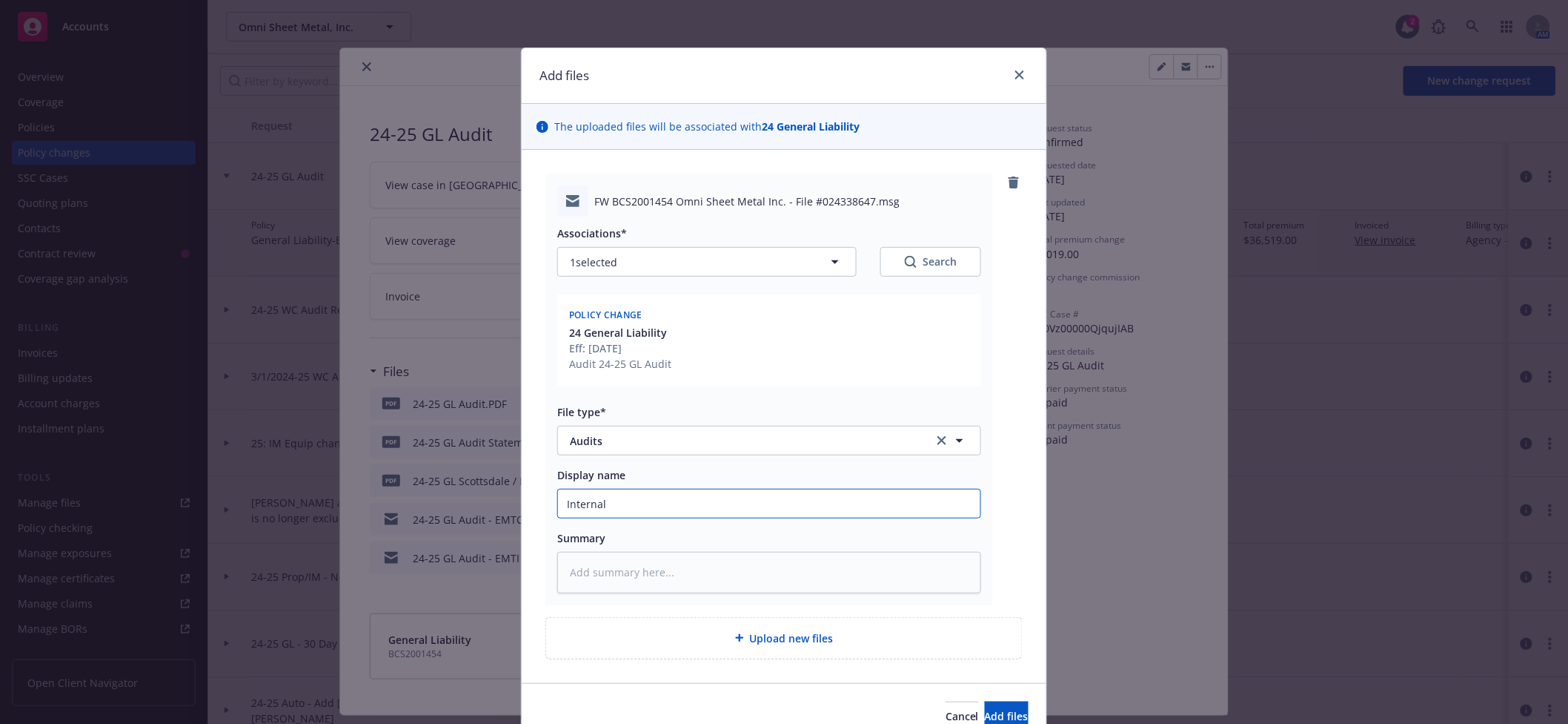
type textarea "x"
type input "Internal"
type textarea "x"
type input "Internal E"
type textarea "x"
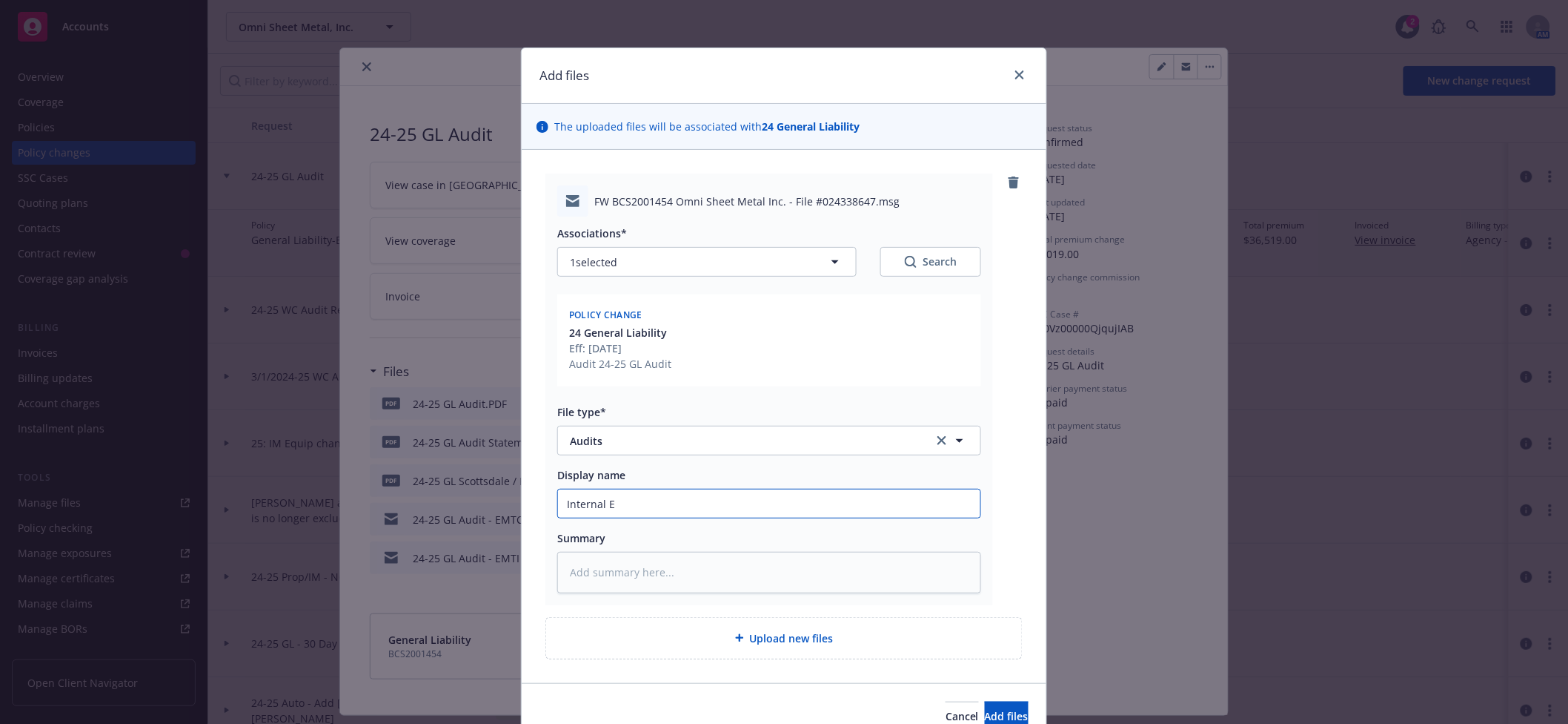
type input "Internal EM"
type textarea "x"
type input "Internal EMT"
type textarea "x"
type input "Internal EMTP"
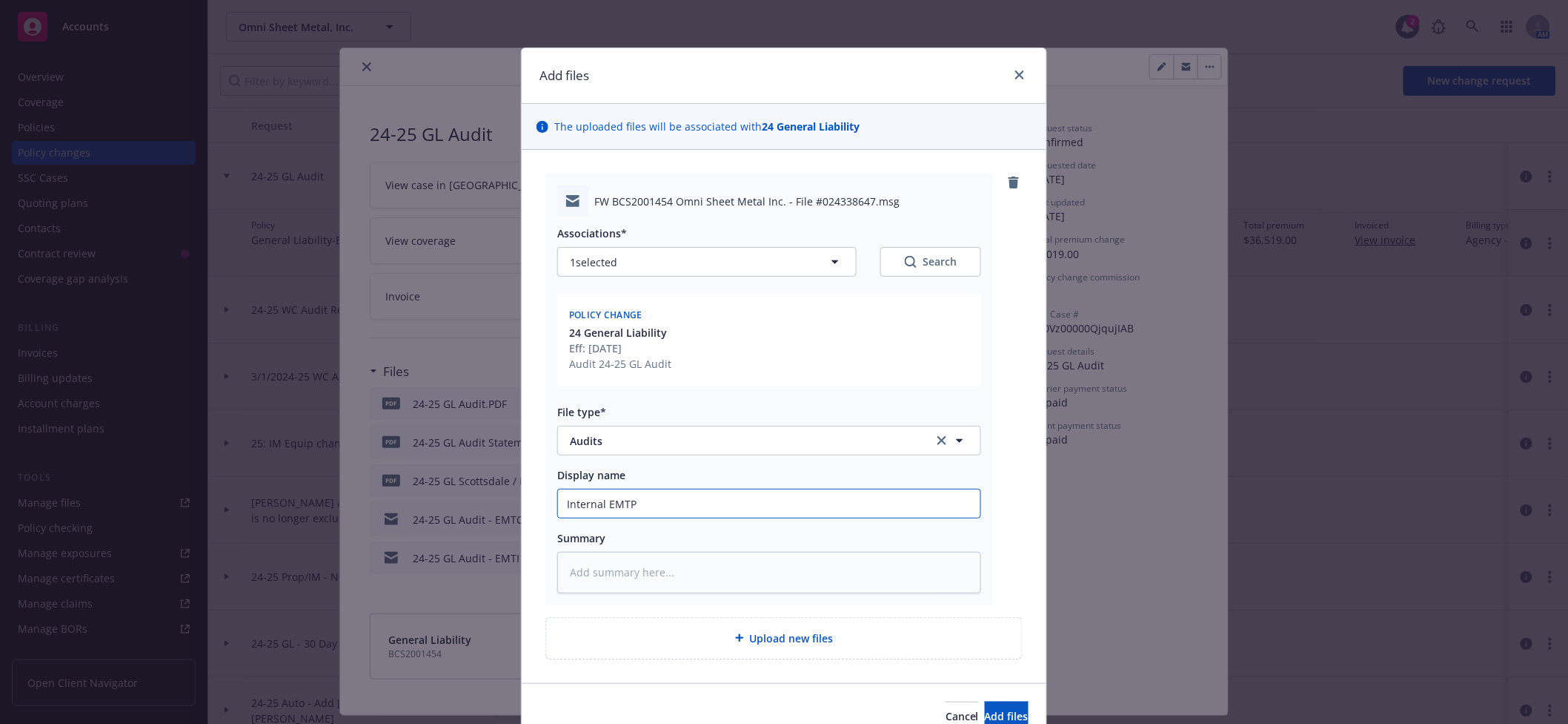
type textarea "x"
type input "Internal EMTP"
type textarea "x"
type input "Internal EMTP -"
type textarea "x"
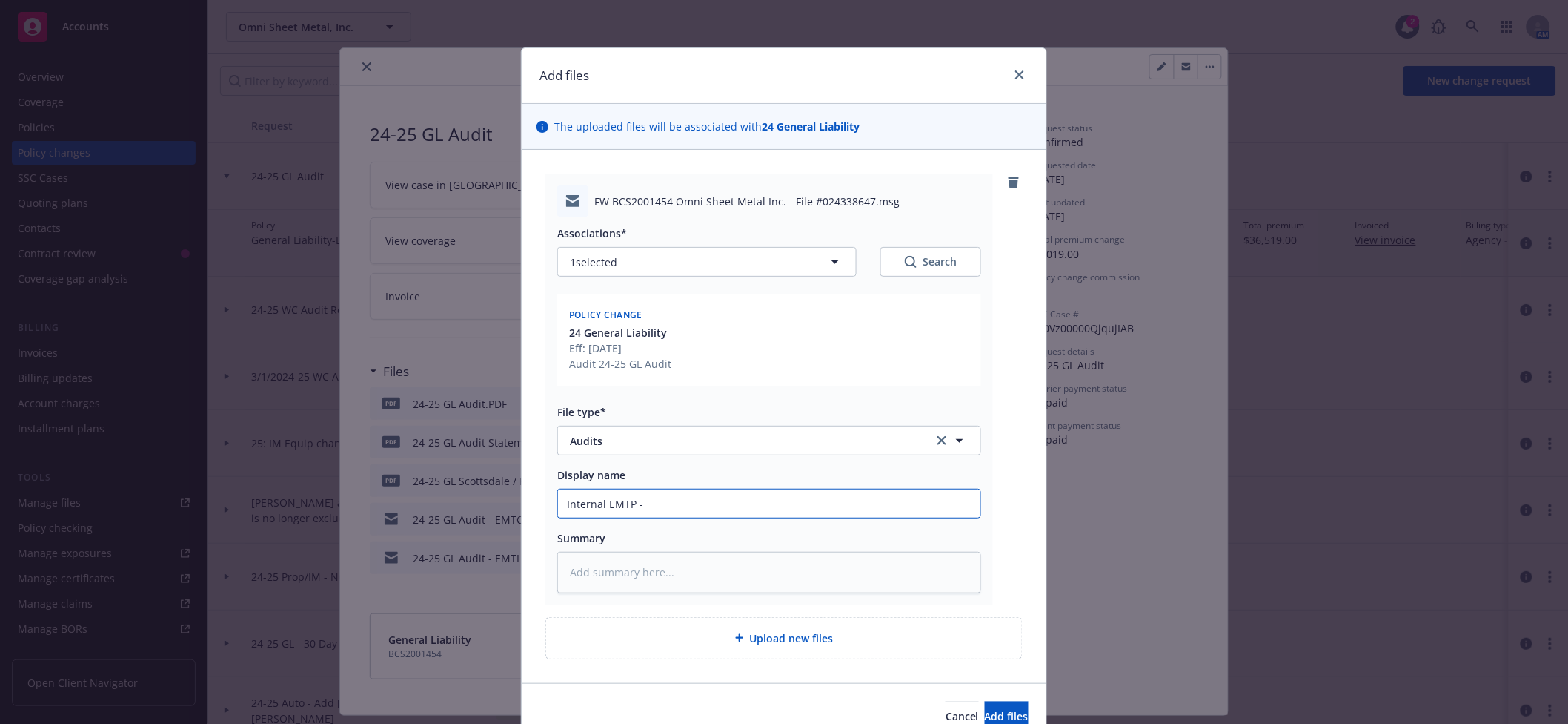
type input "Internal EMTP -"
type textarea "x"
type input "Internal EMTP - I"
type textarea "x"
type input "Internal EMTP - In"
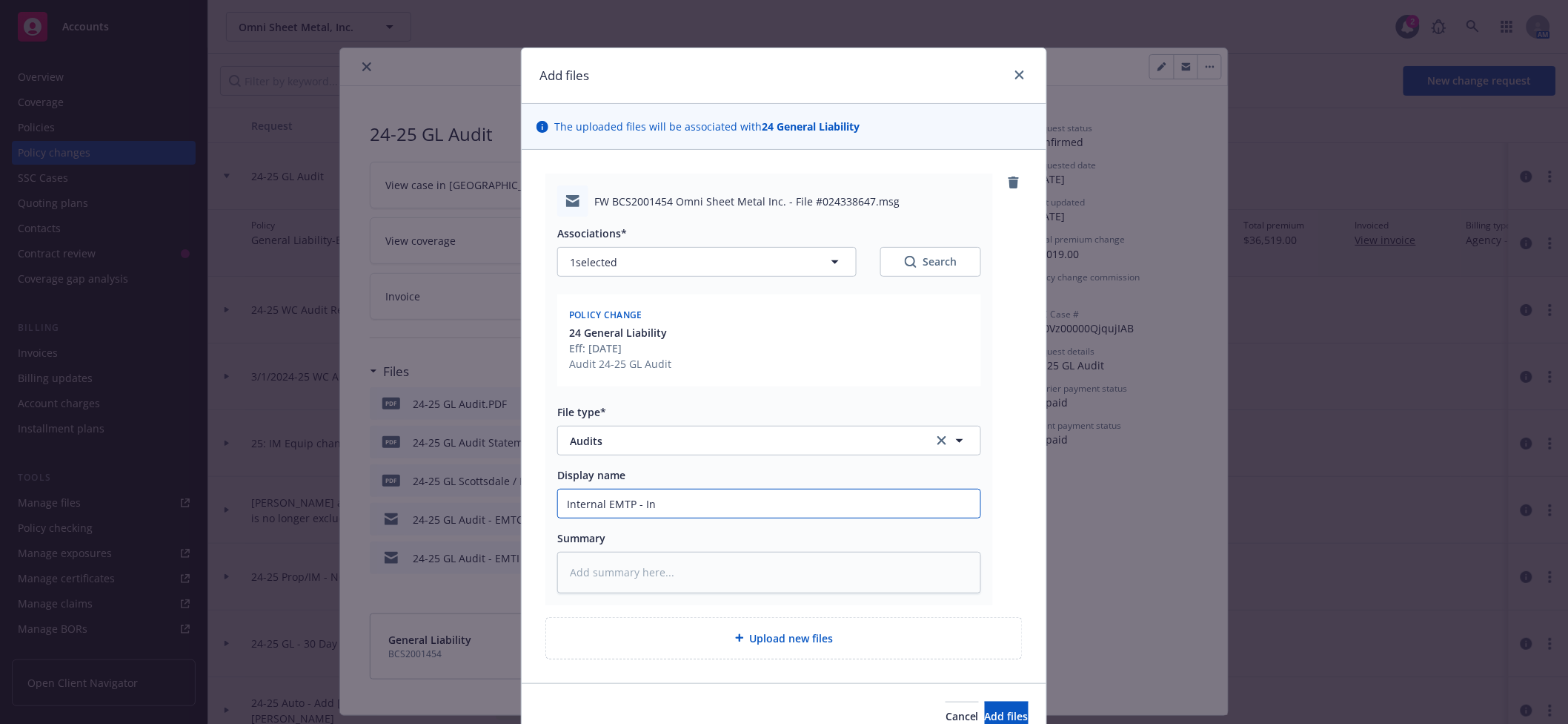
type textarea "x"
type input "Internal EMTP - Inv"
type textarea "x"
type input "Internal EMTP - Invo"
type textarea "x"
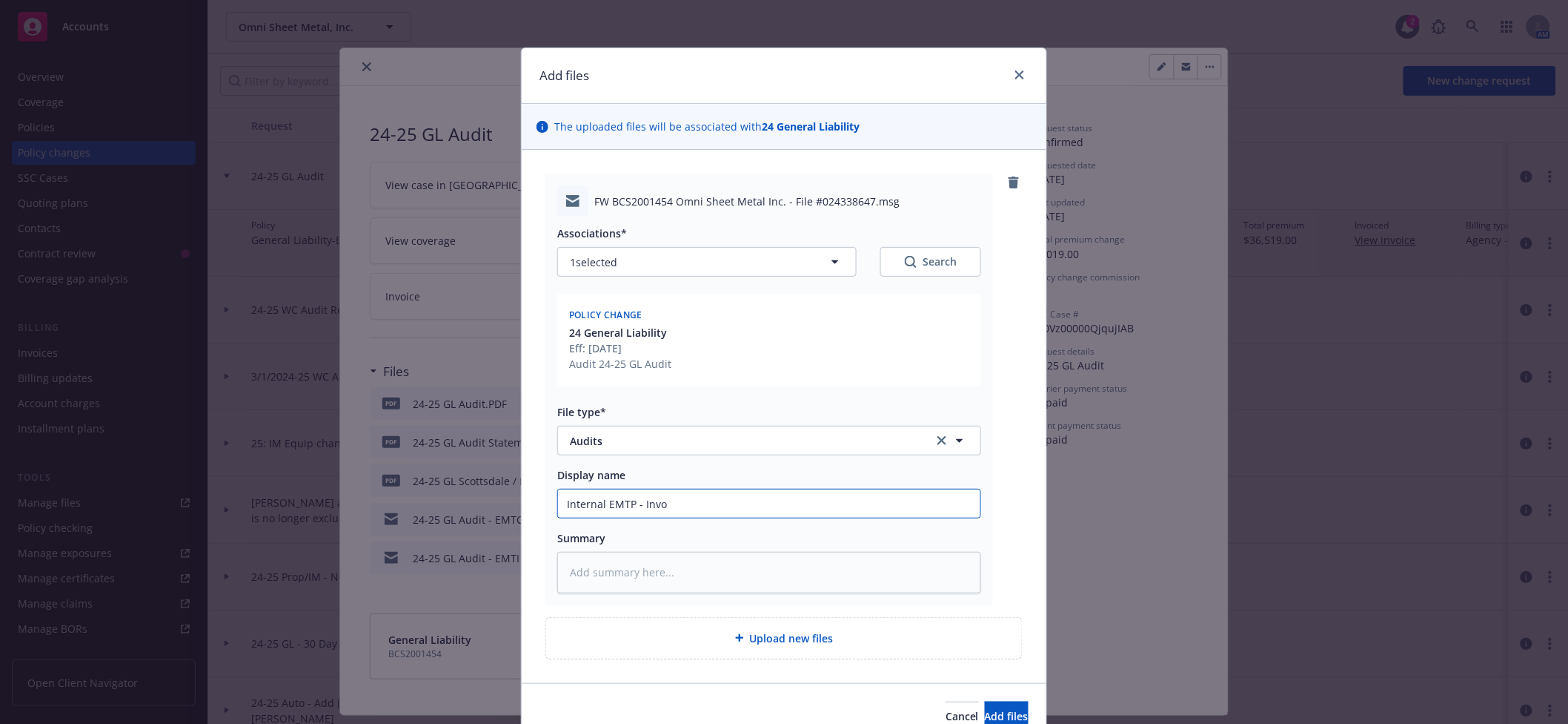
type input "Internal EMTP - Invoi"
type textarea "x"
type input "Internal EMTP - Invoice"
type textarea "x"
type input "Internal EMTP - Invoice"
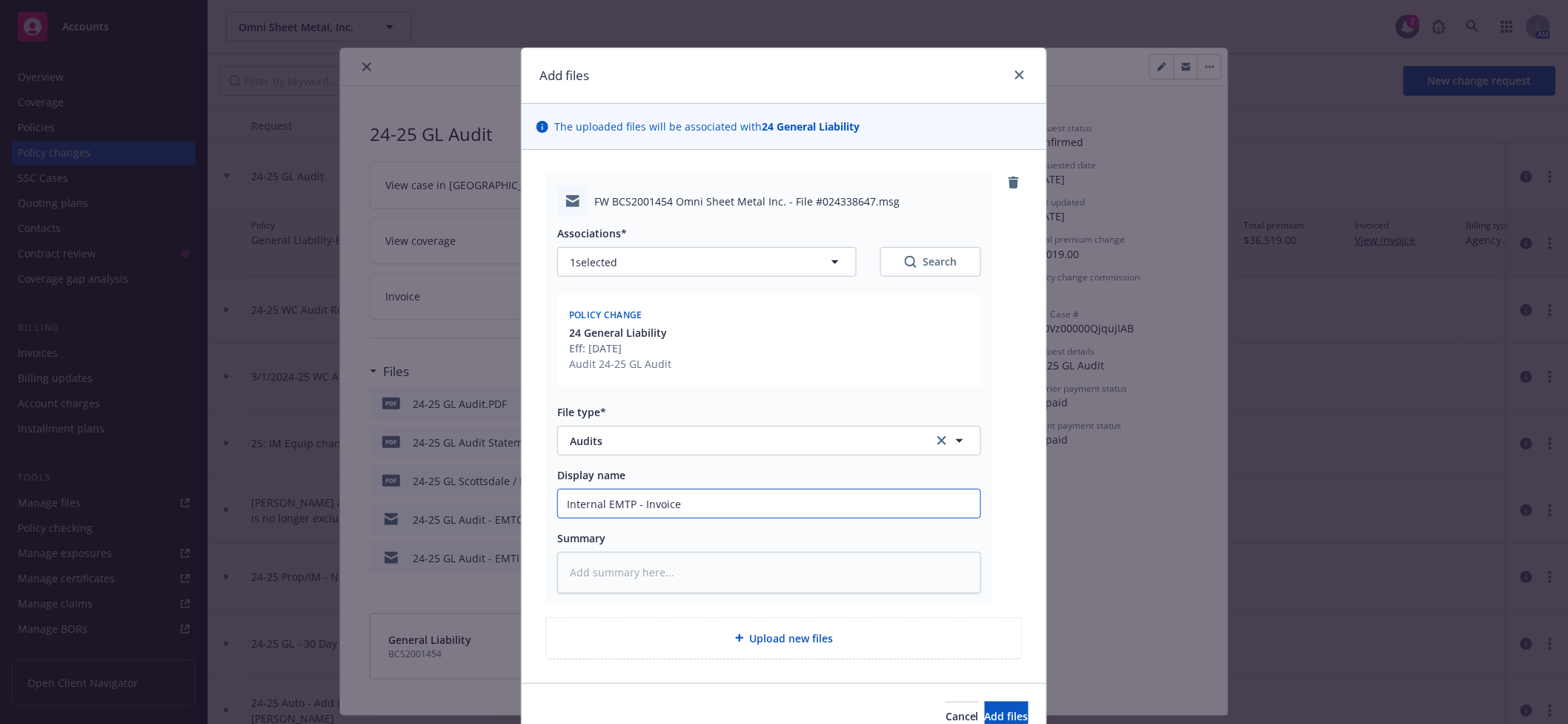
type textarea "x"
type input "Internal EMTP - Invoice f"
type textarea "x"
type input "Internal EMTP - Invoice fo"
type textarea "x"
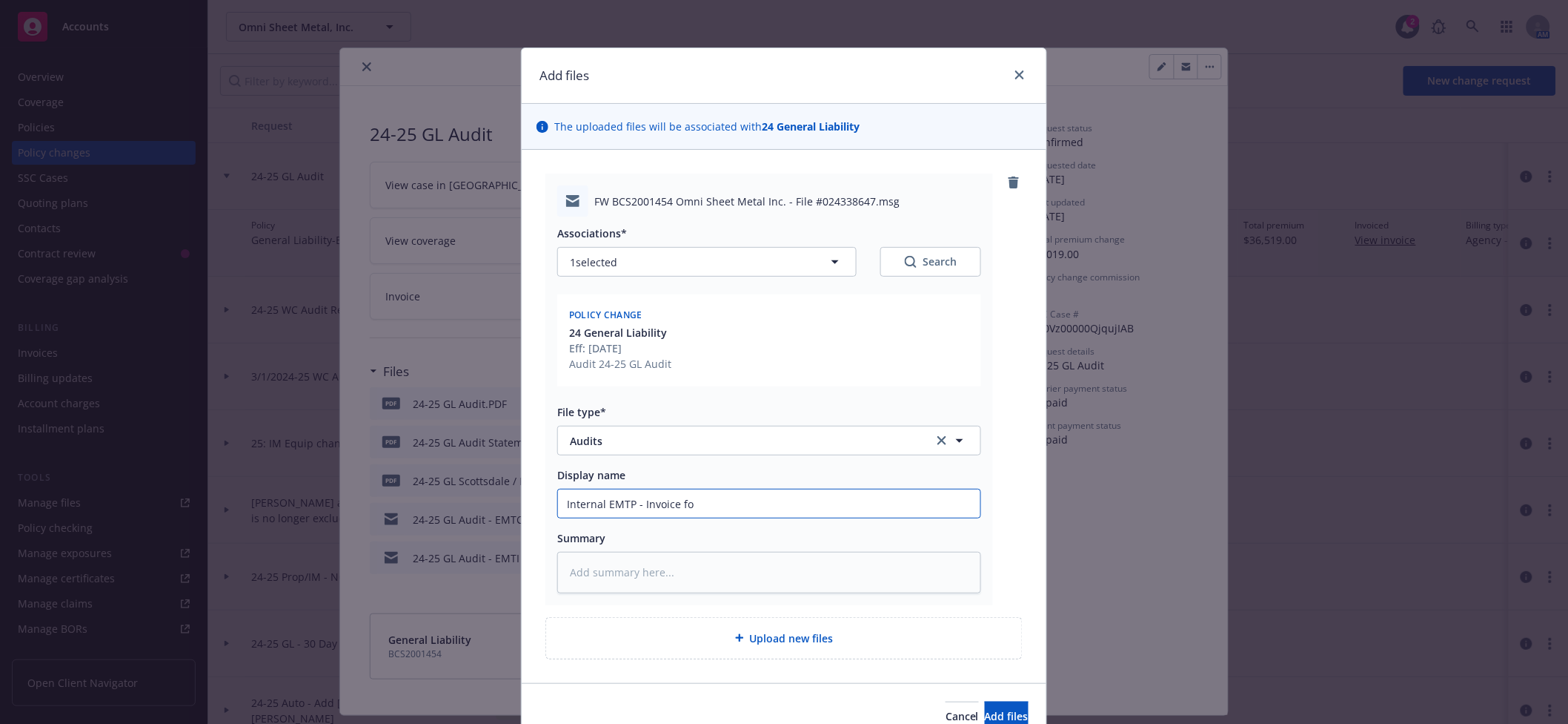
type input "Internal EMTP - Invoice for"
type textarea "x"
type input "Internal EMTP - Invoice for"
type textarea "x"
type input "Internal EMTP - Invoice for 2"
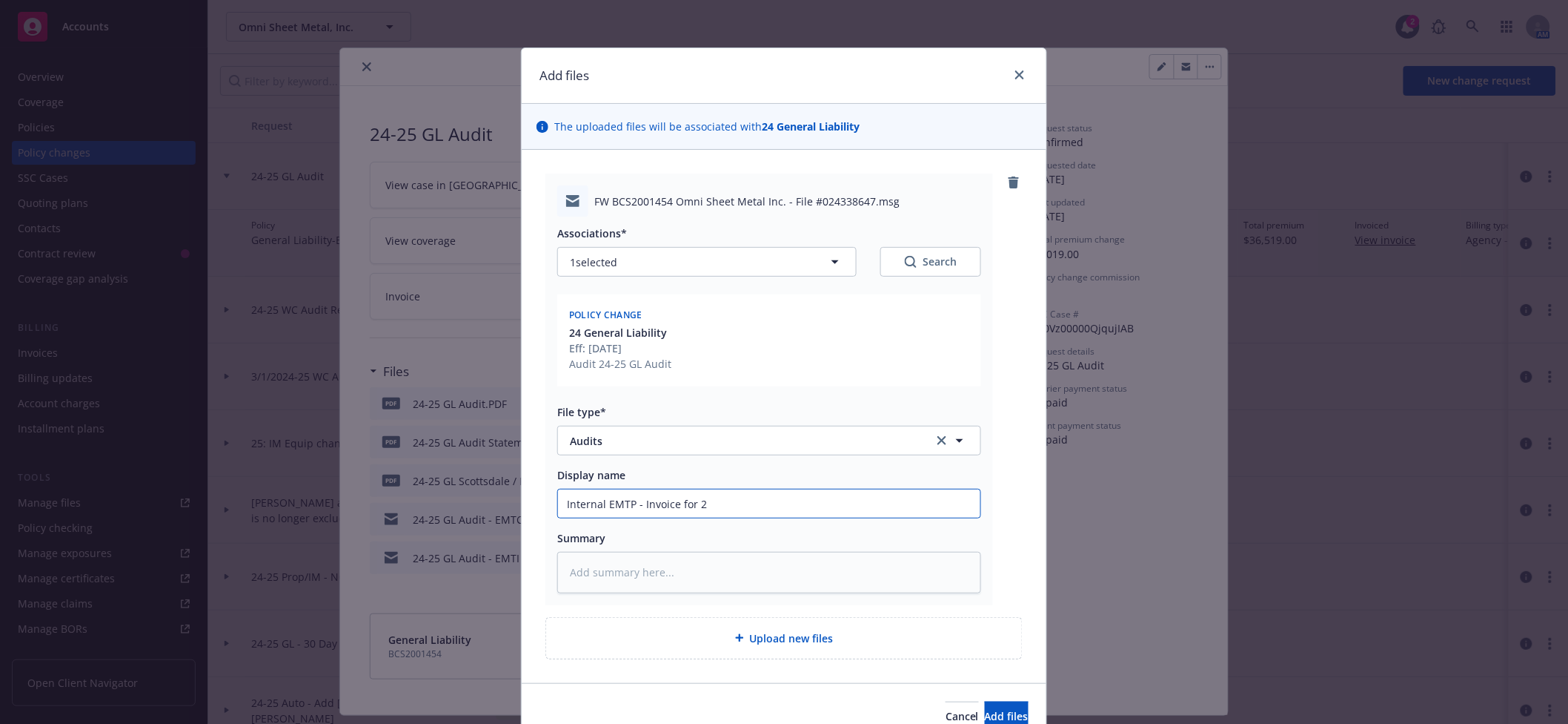
type textarea "x"
type input "Internal EMTP - Invoice for 20"
type textarea "x"
type input "Internal EMTP - Invoice for 202"
type textarea "x"
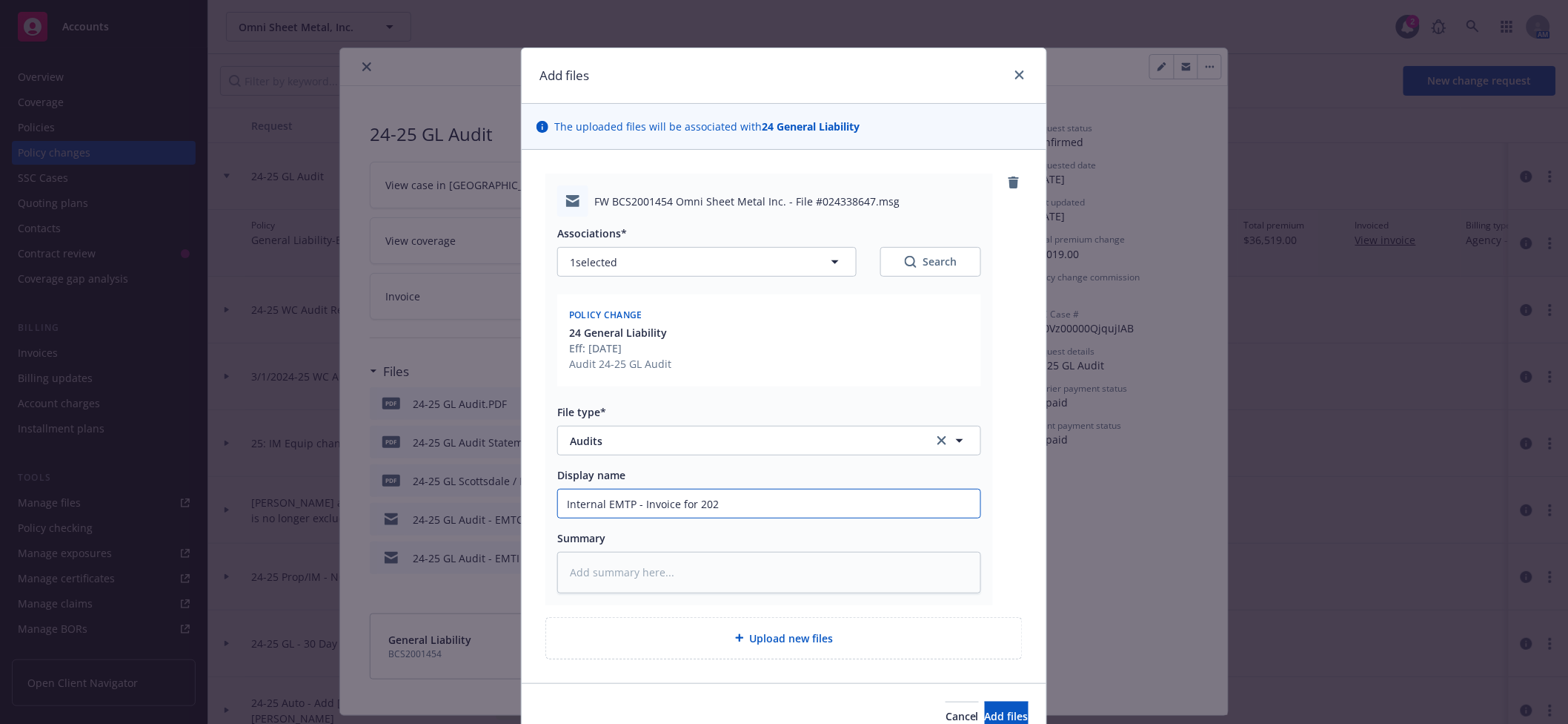
type input "Internal EMTP - Invoice for 2024"
type textarea "x"
type input "Internal EMTP - Invoice for 2024"
type textarea "x"
type input "Internal EMTP - Invoice for 2024 G"
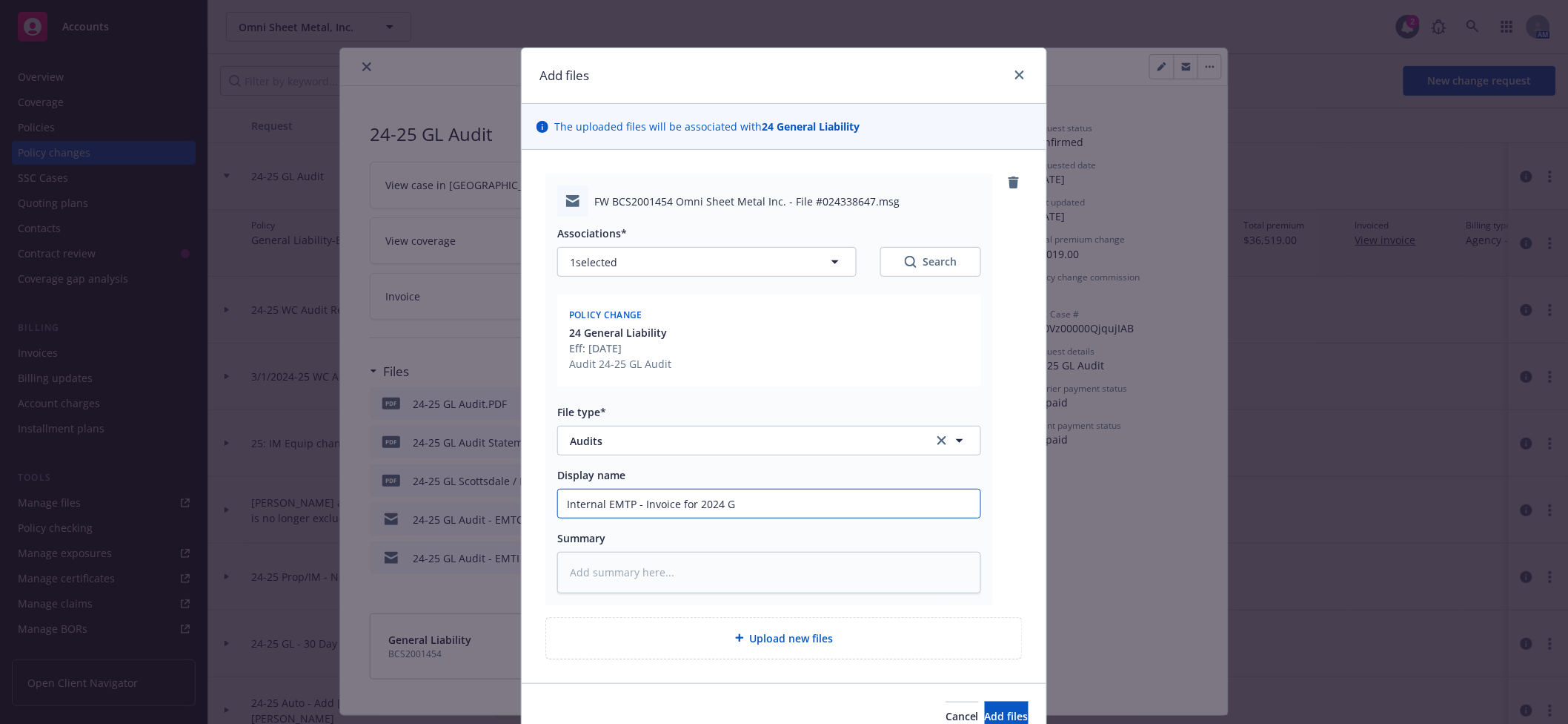
type textarea "x"
type input "Internal EMTP - Invoice for 2024 G"
type textarea "x"
type input "Internal EMTP - Invoice for 2024 G"
type textarea "x"
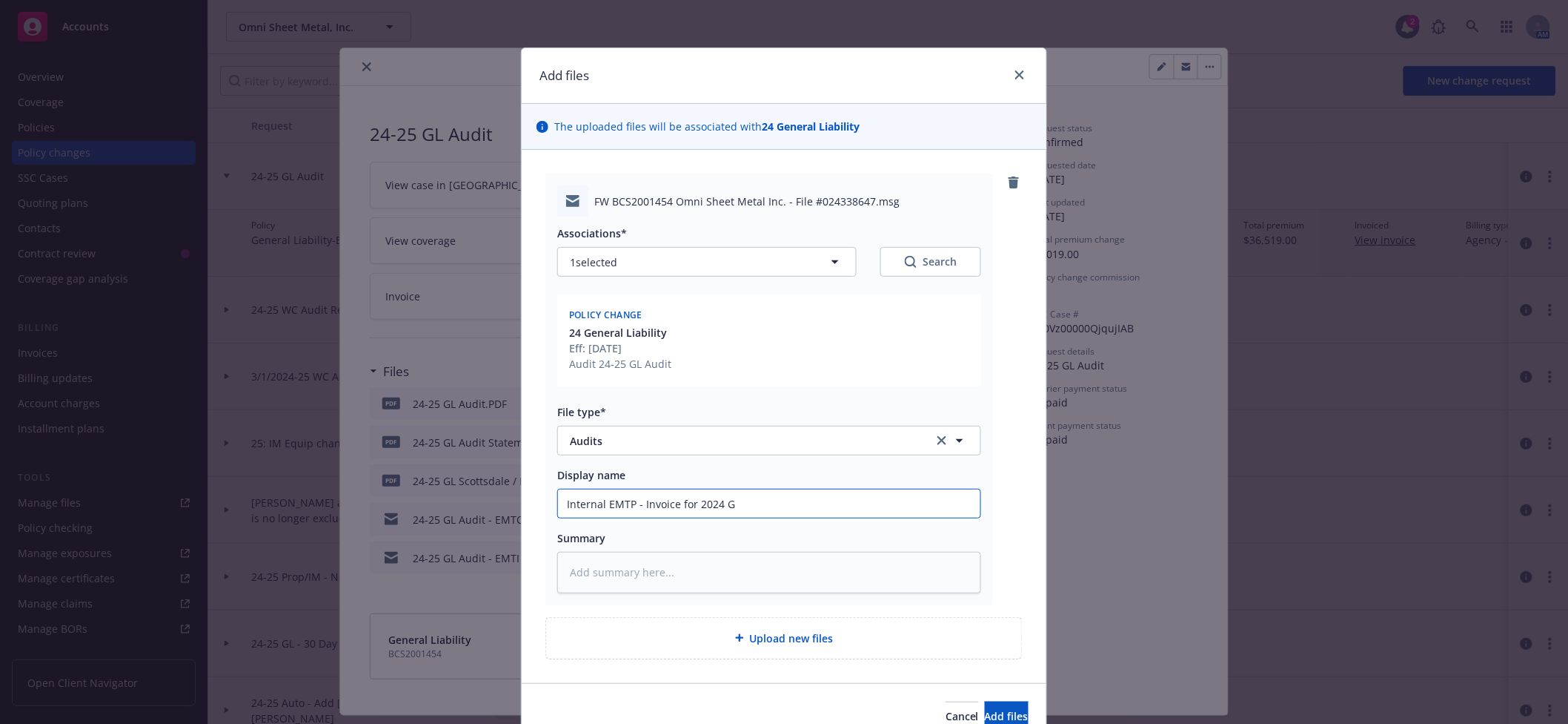
type input "Internal EMTP - Invoice for 2024 Gl"
type textarea "x"
type input "Internal EMTP - Invoice for 2024 Gl"
type textarea "x"
type input "Internal EMTP - Invoice for 2024 Gl"
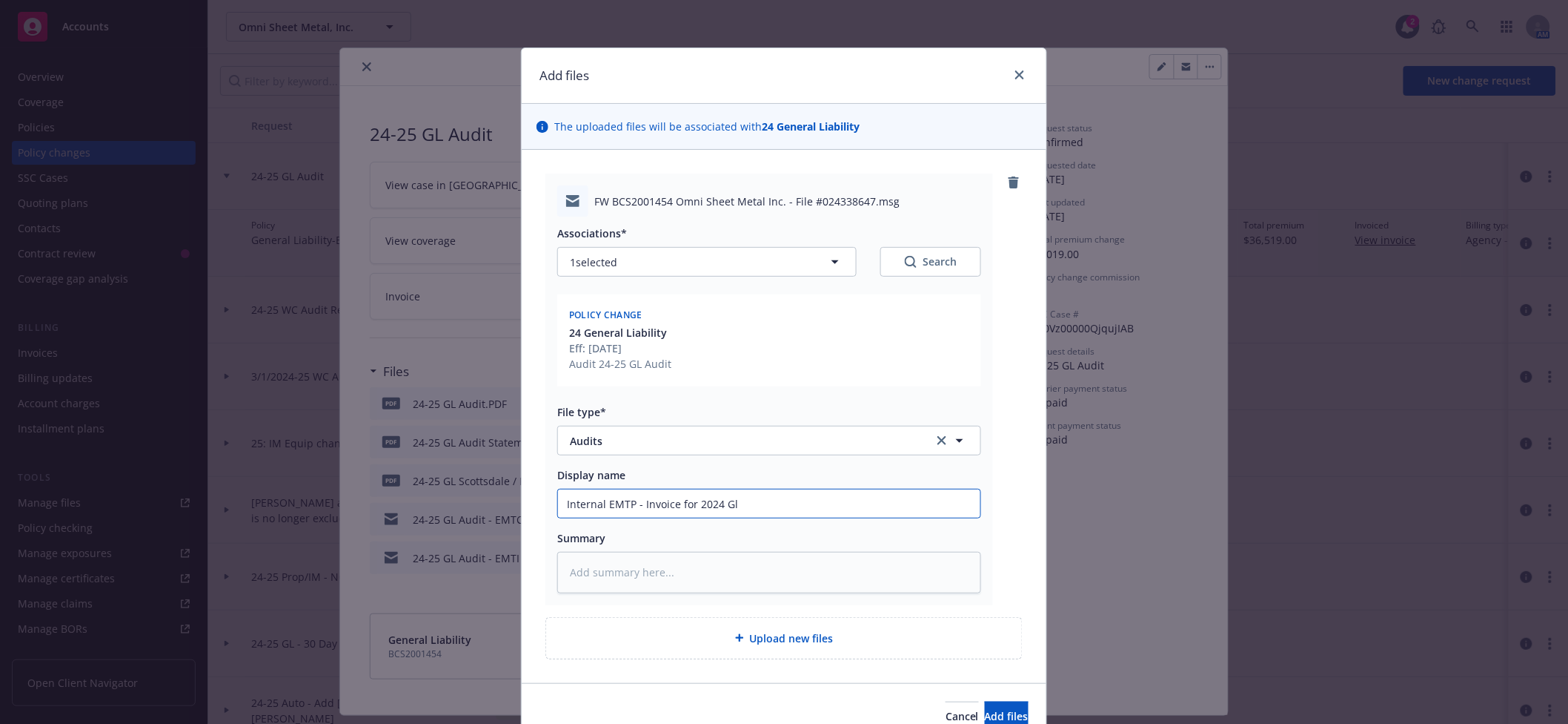
type textarea "x"
type input "Internal EMTP - Invoice for 2024 G"
type textarea "x"
type input "Internal EMTP - Invoice for 2024 GL"
type textarea "x"
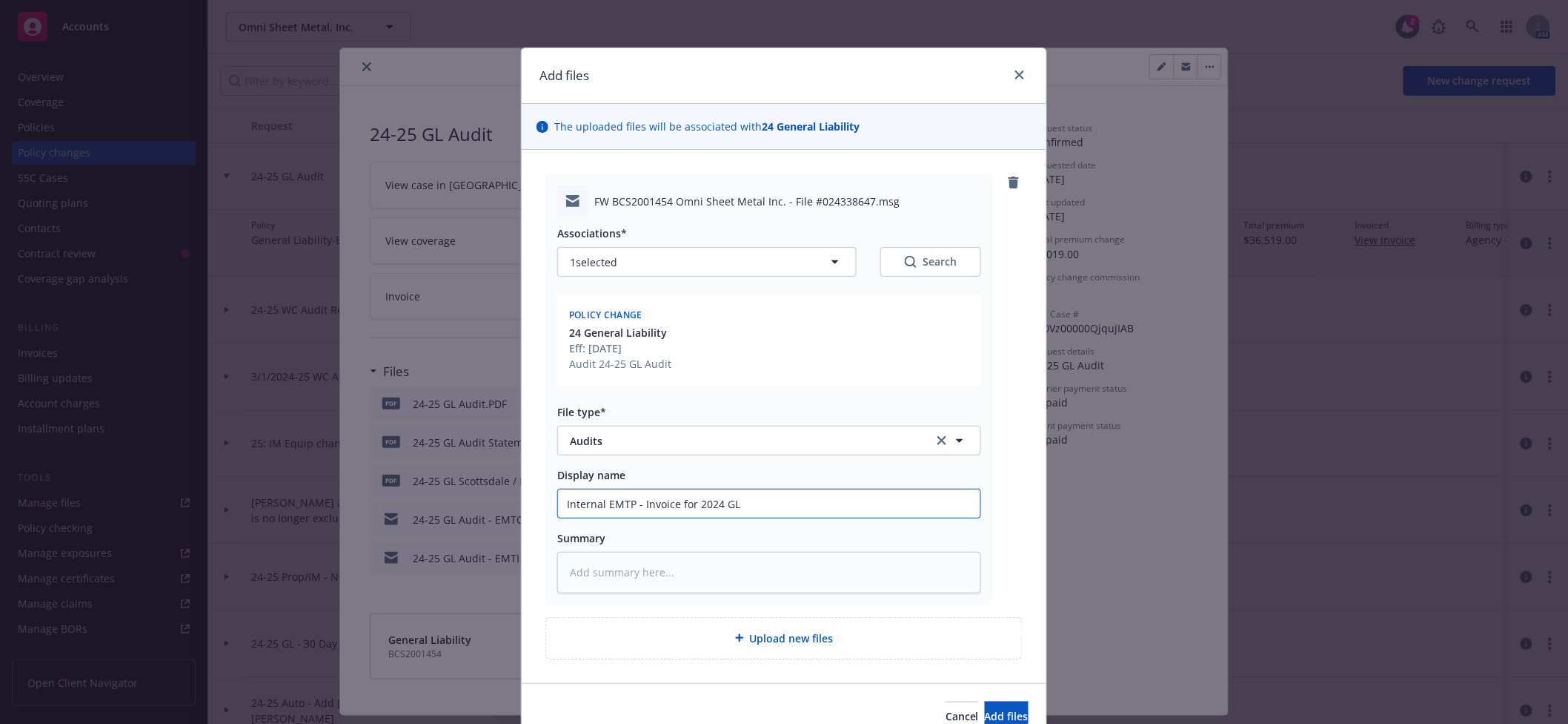
type input "Internal EMTP - Invoice for 2024 GL"
type textarea "x"
type input "Internal EMTP - Invoice for 2024 GL A"
type textarea "x"
type input "Internal EMTP - Invoice for 2024 GL Au"
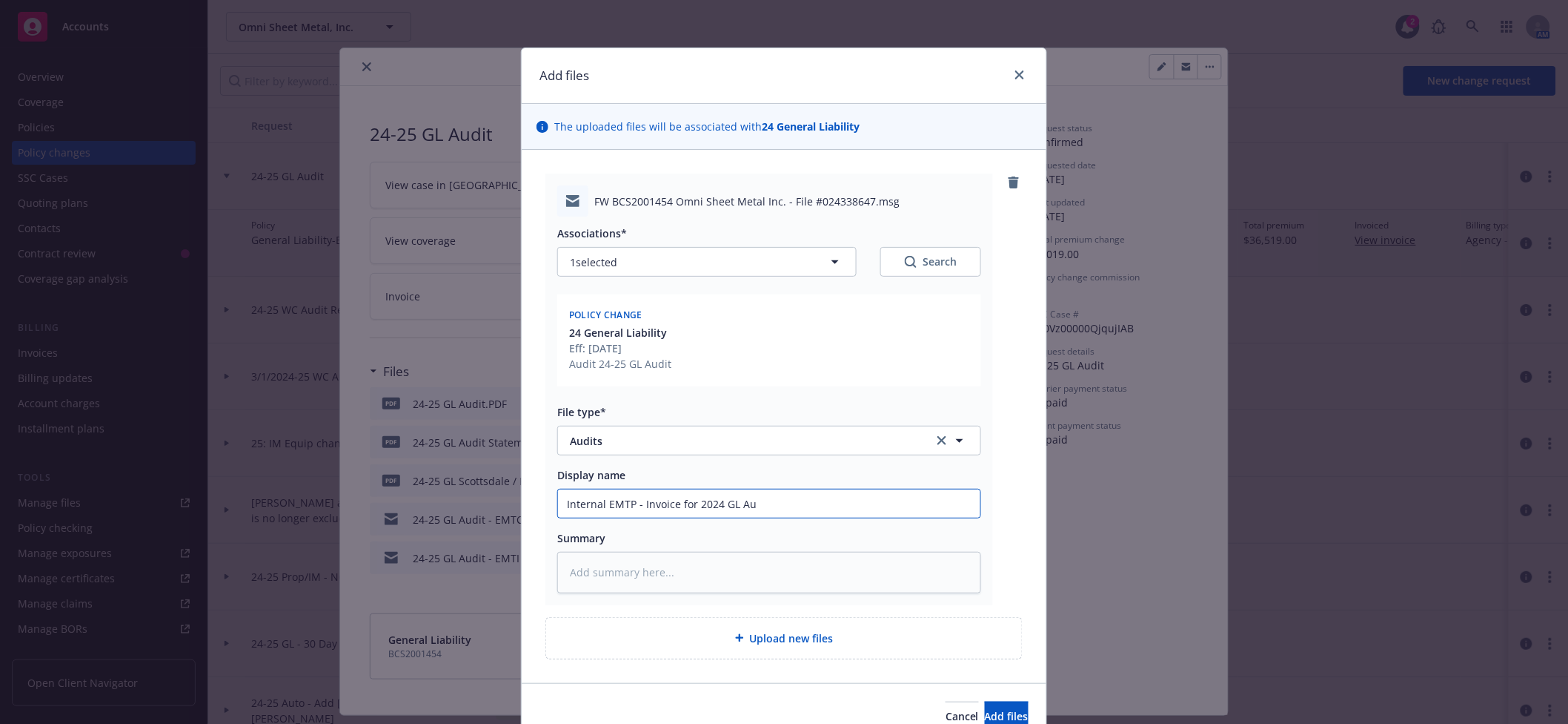
type textarea "x"
type input "Internal EMTP - Invoice for 2024 GL Aud"
type textarea "x"
type input "Internal EMTP - Invoice for 2024 GL Audit"
type textarea "x"
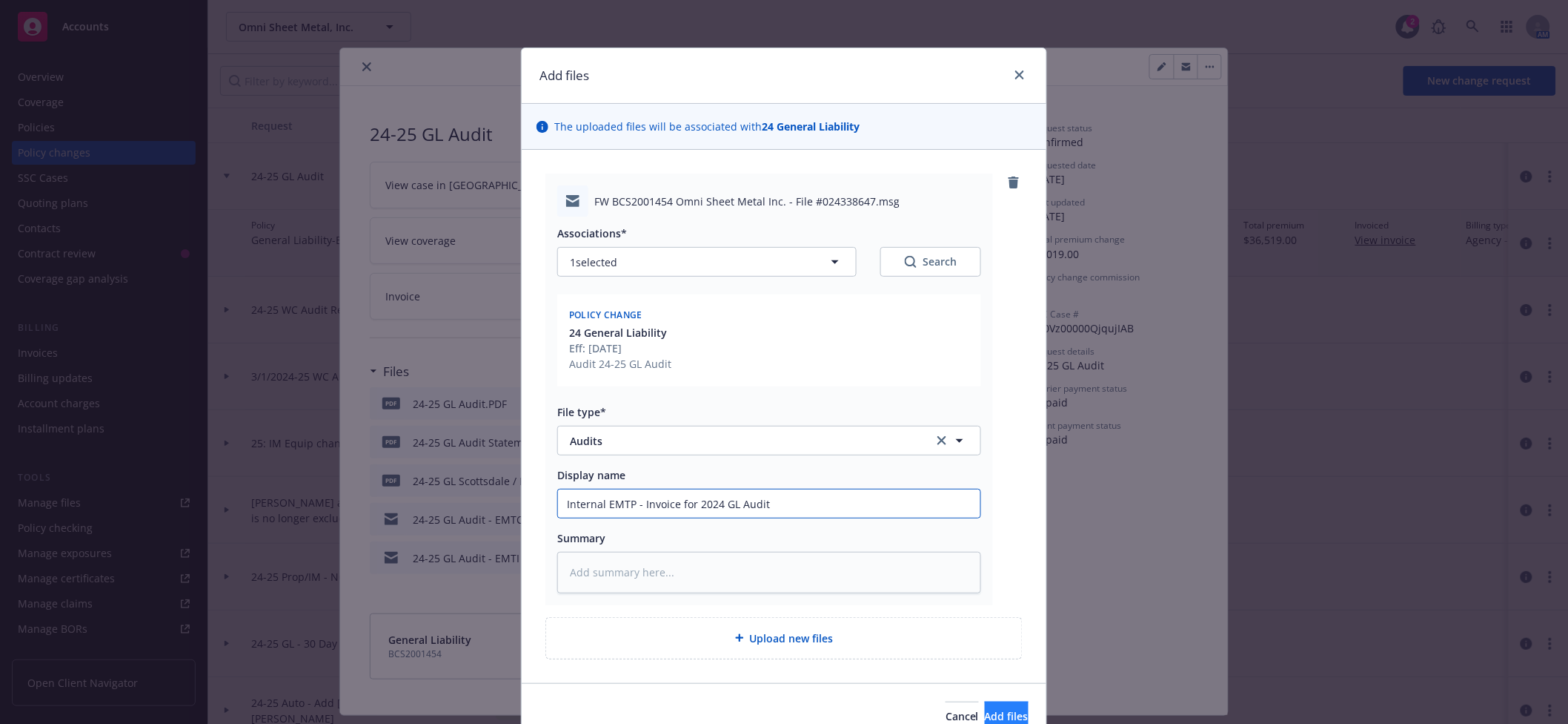
type input "Internal EMTP - Invoice for 2024 GL Audit"
click at [994, 707] on button "Add files" at bounding box center [1007, 716] width 44 height 30
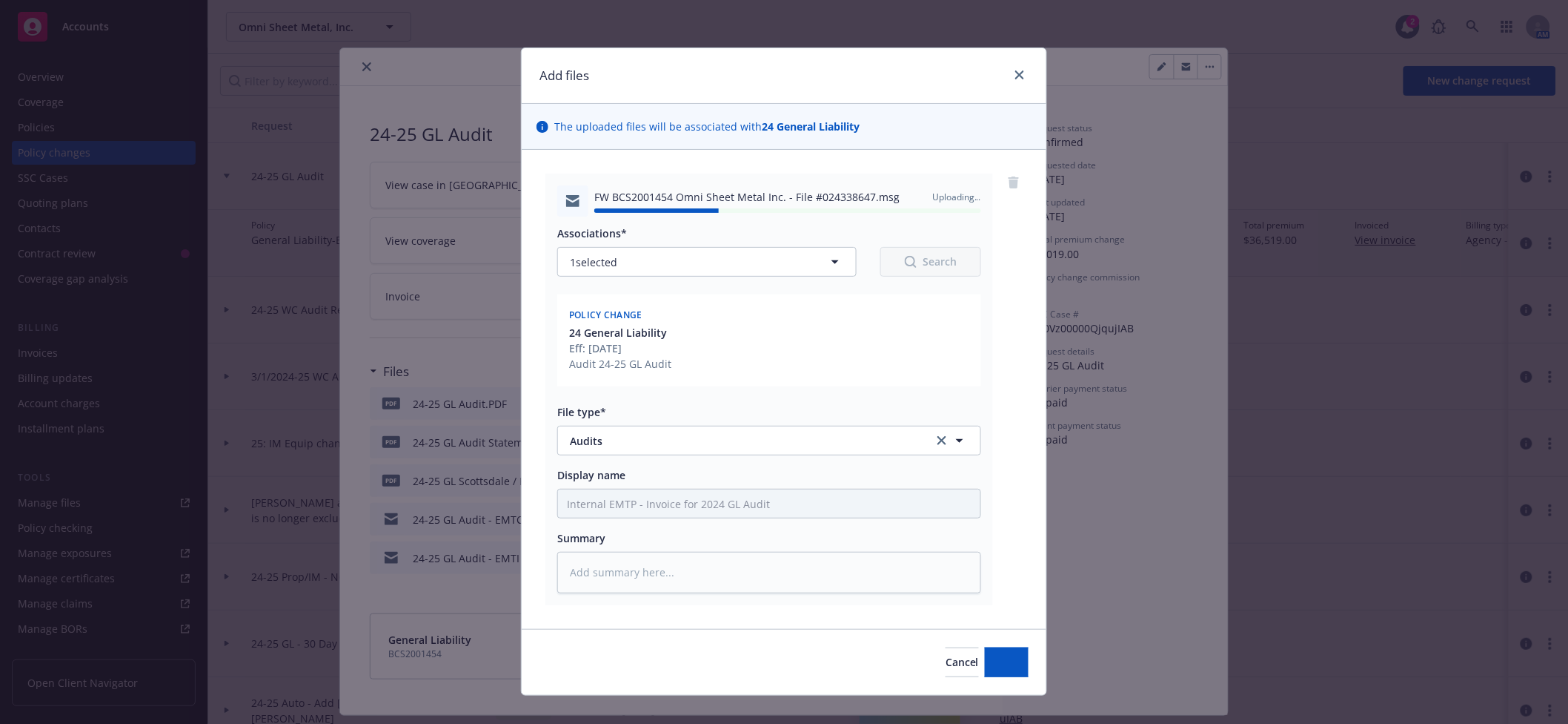
type textarea "x"
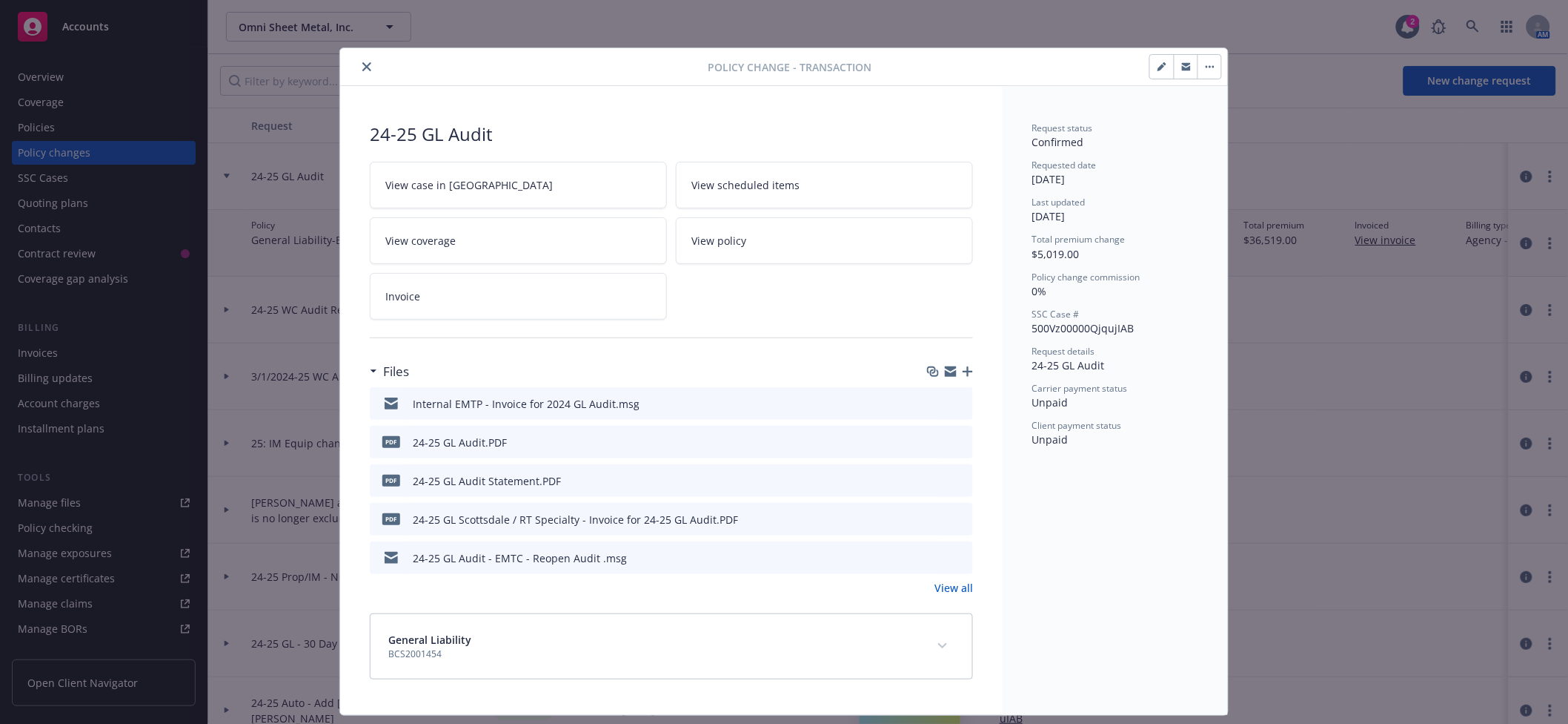
click at [362, 70] on icon "close" at bounding box center [366, 67] width 9 height 9
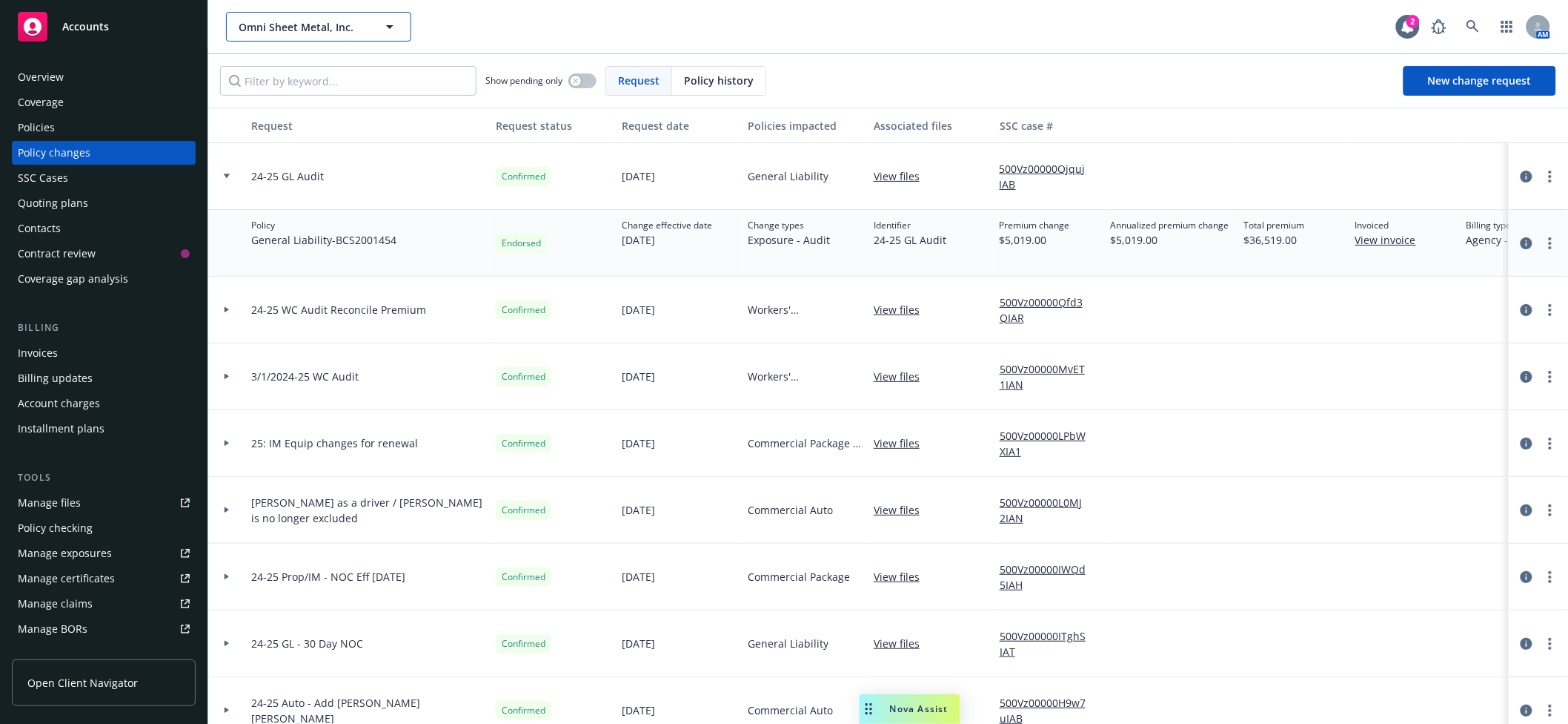
click at [350, 34] on span "Omni Sheet Metal, Inc." at bounding box center [303, 27] width 128 height 16
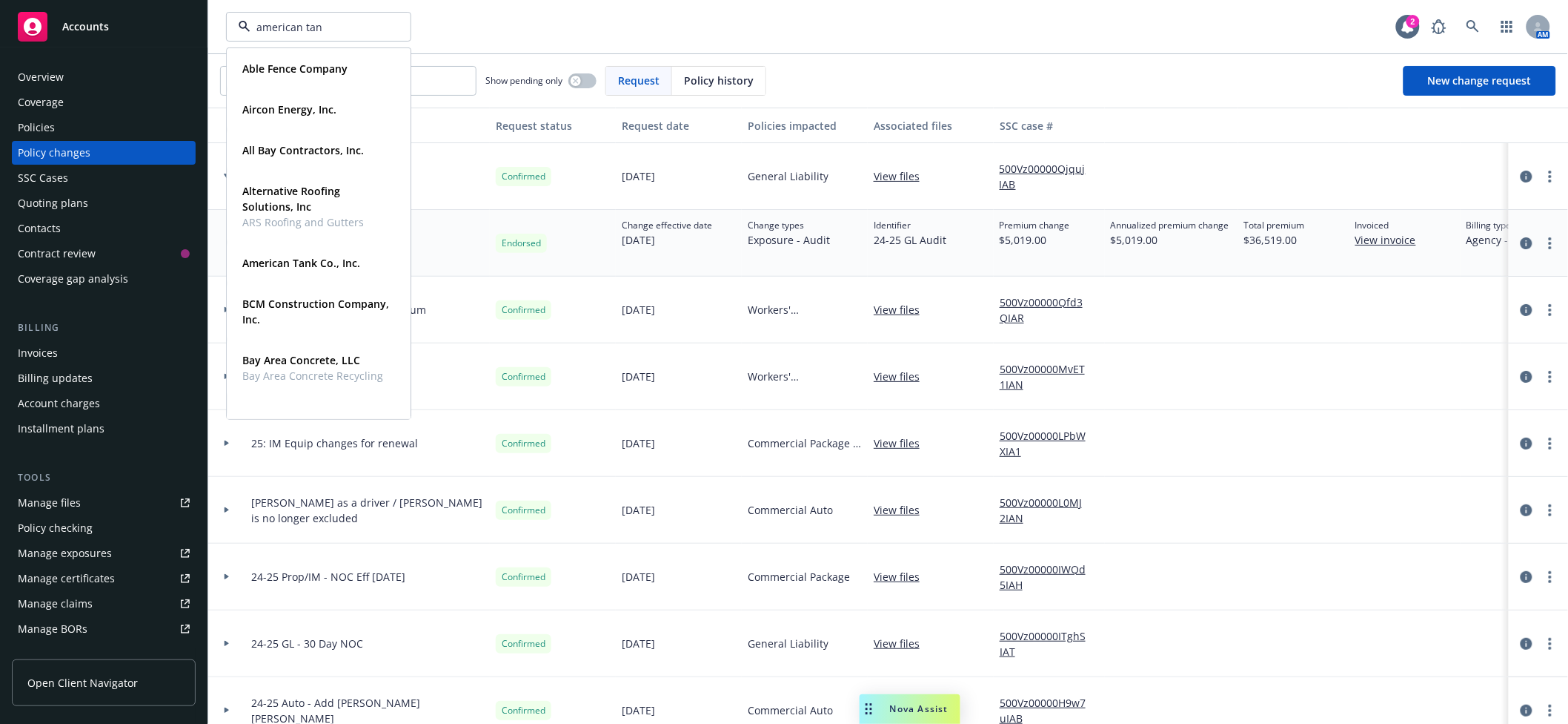
type input "american tank"
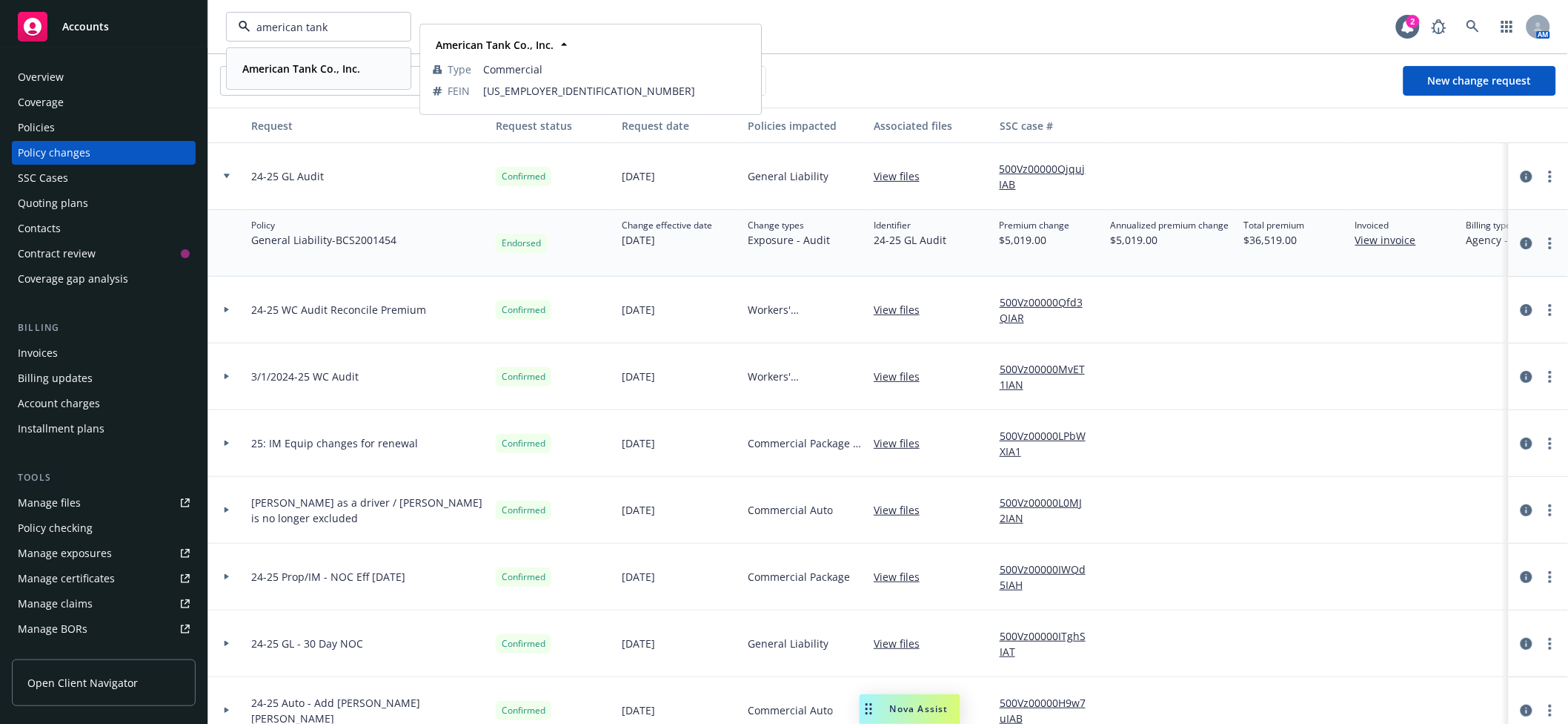
click at [310, 77] on div "American Tank Co., Inc." at bounding box center [300, 69] width 126 height 22
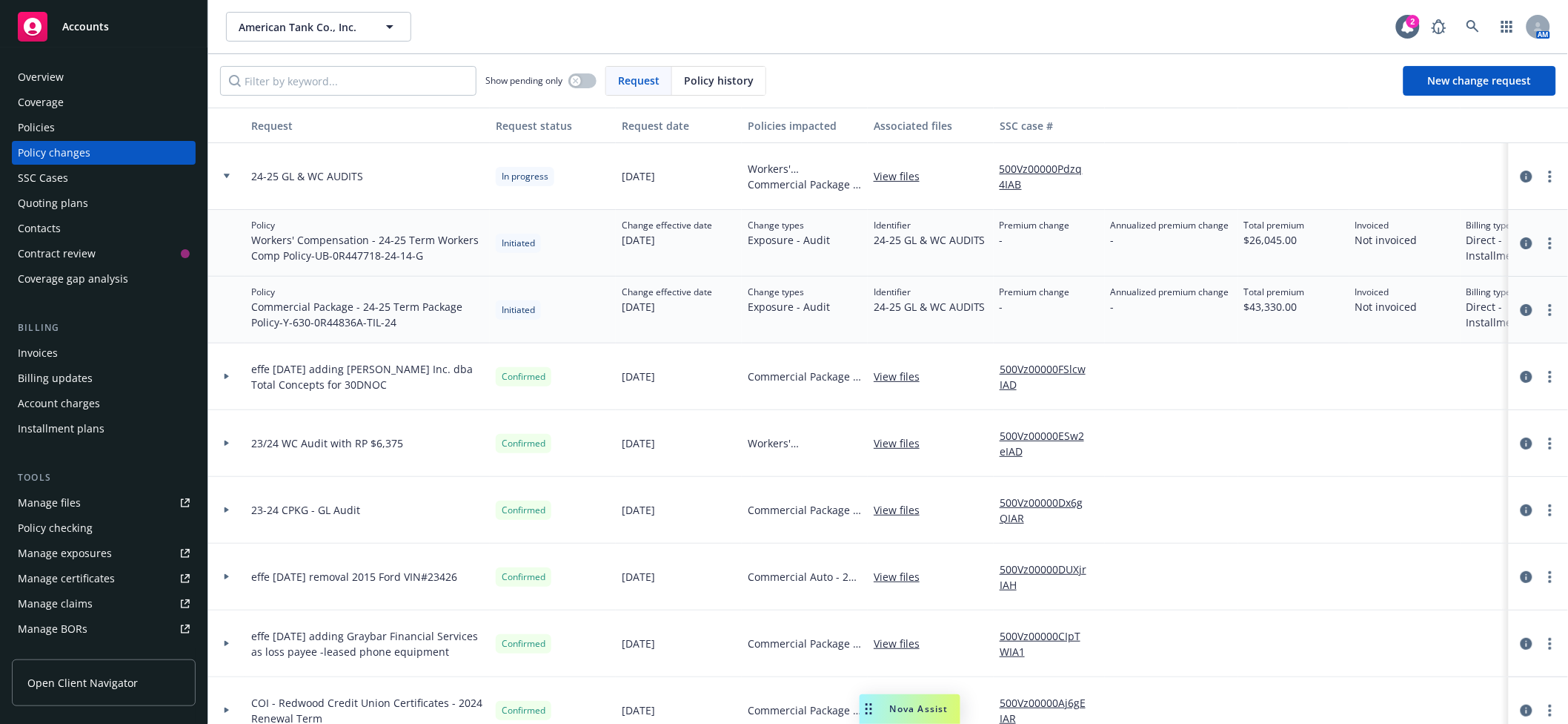
click at [225, 173] on icon at bounding box center [227, 175] width 6 height 5
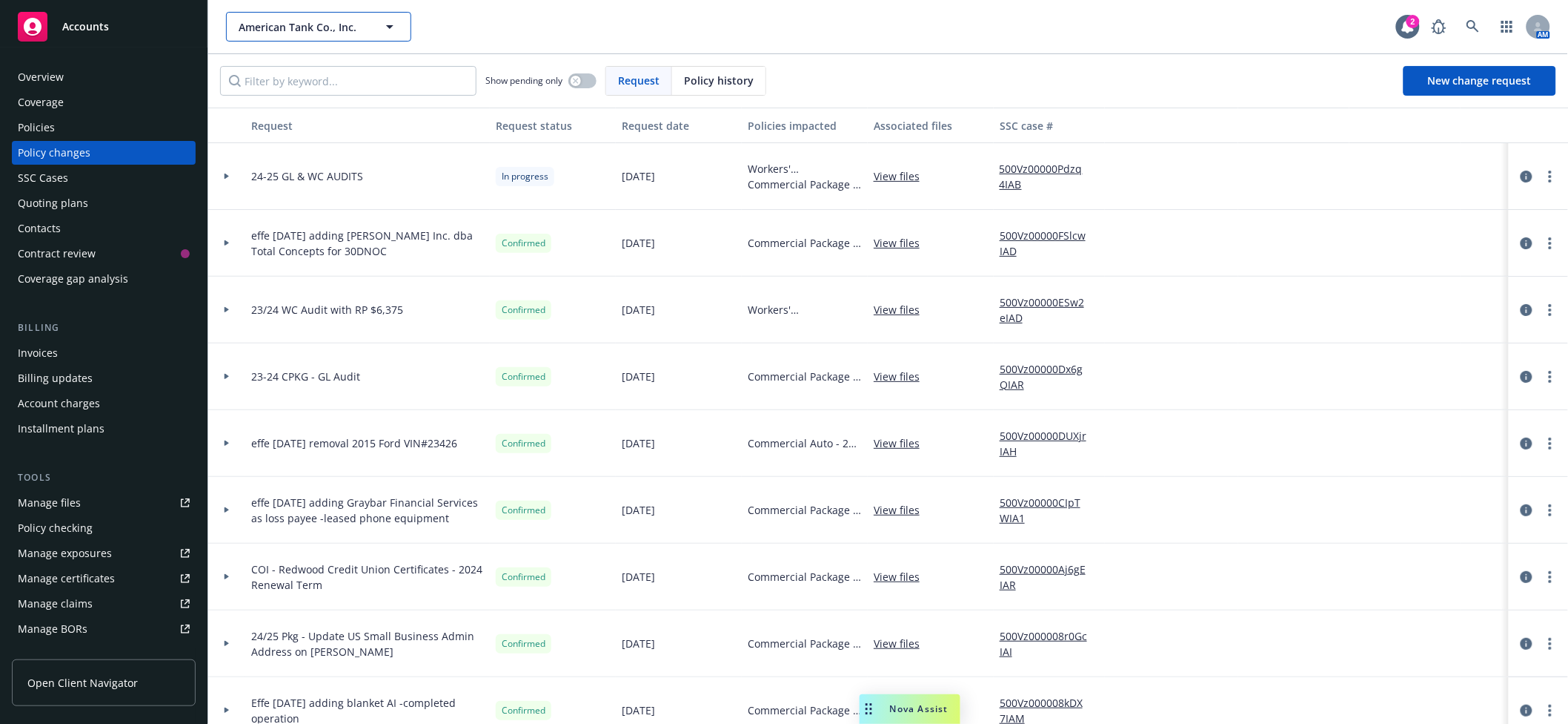
click at [274, 23] on span "American Tank Co., Inc." at bounding box center [303, 27] width 128 height 16
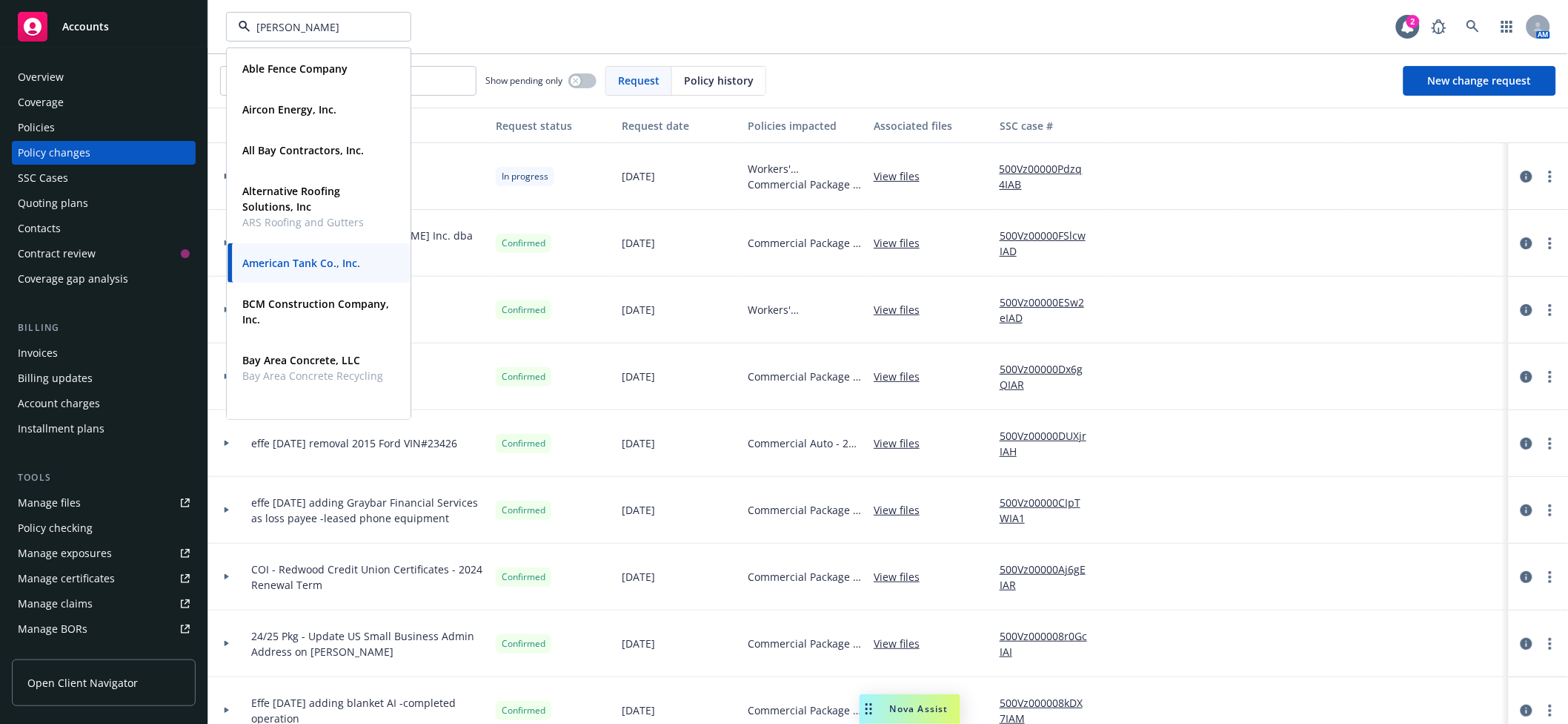
type input "lawrence wine"
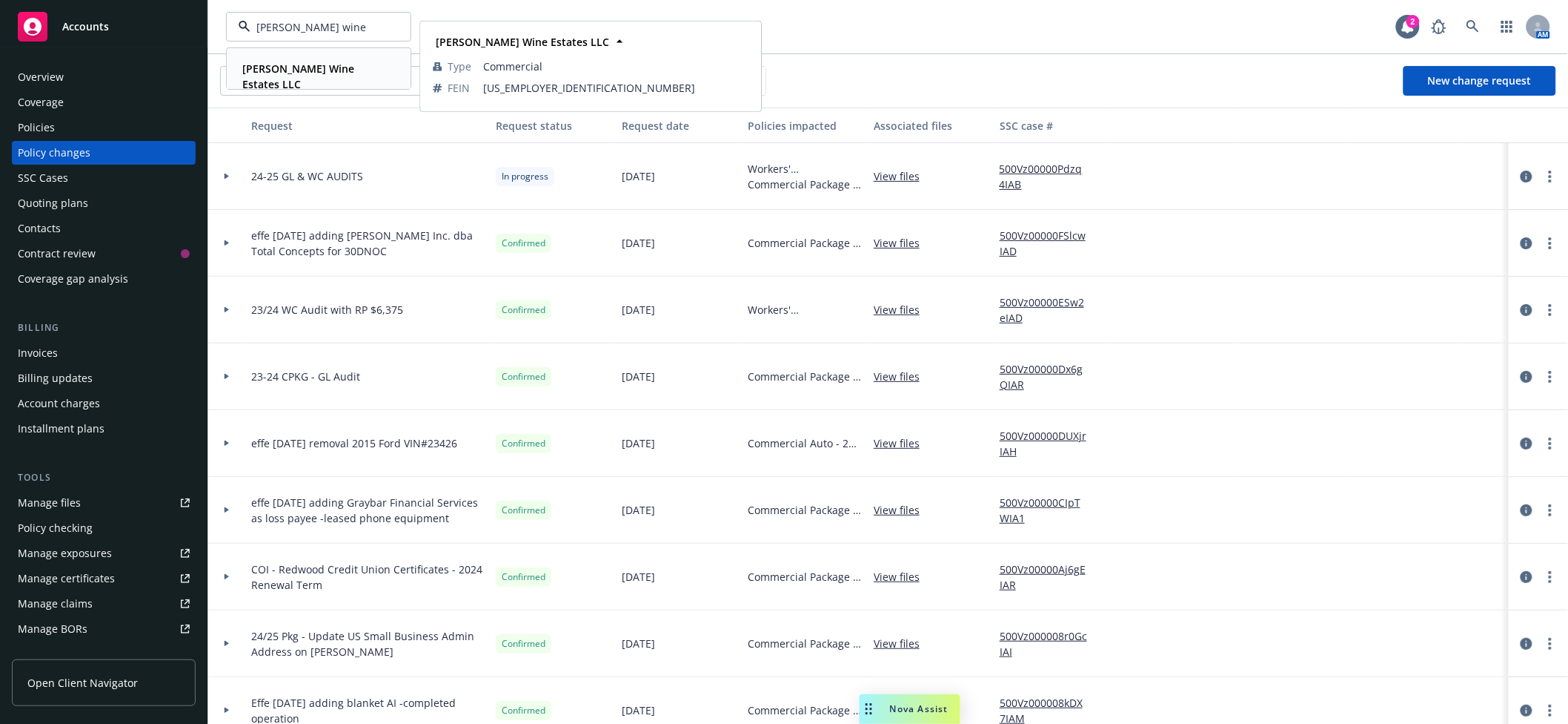
drag, startPoint x: 310, startPoint y: 49, endPoint x: 311, endPoint y: 61, distance: 12.0
click at [311, 55] on div "Lawrence Wine Estates LLC Type Commercial FEIN 94-6060839" at bounding box center [319, 76] width 182 height 55
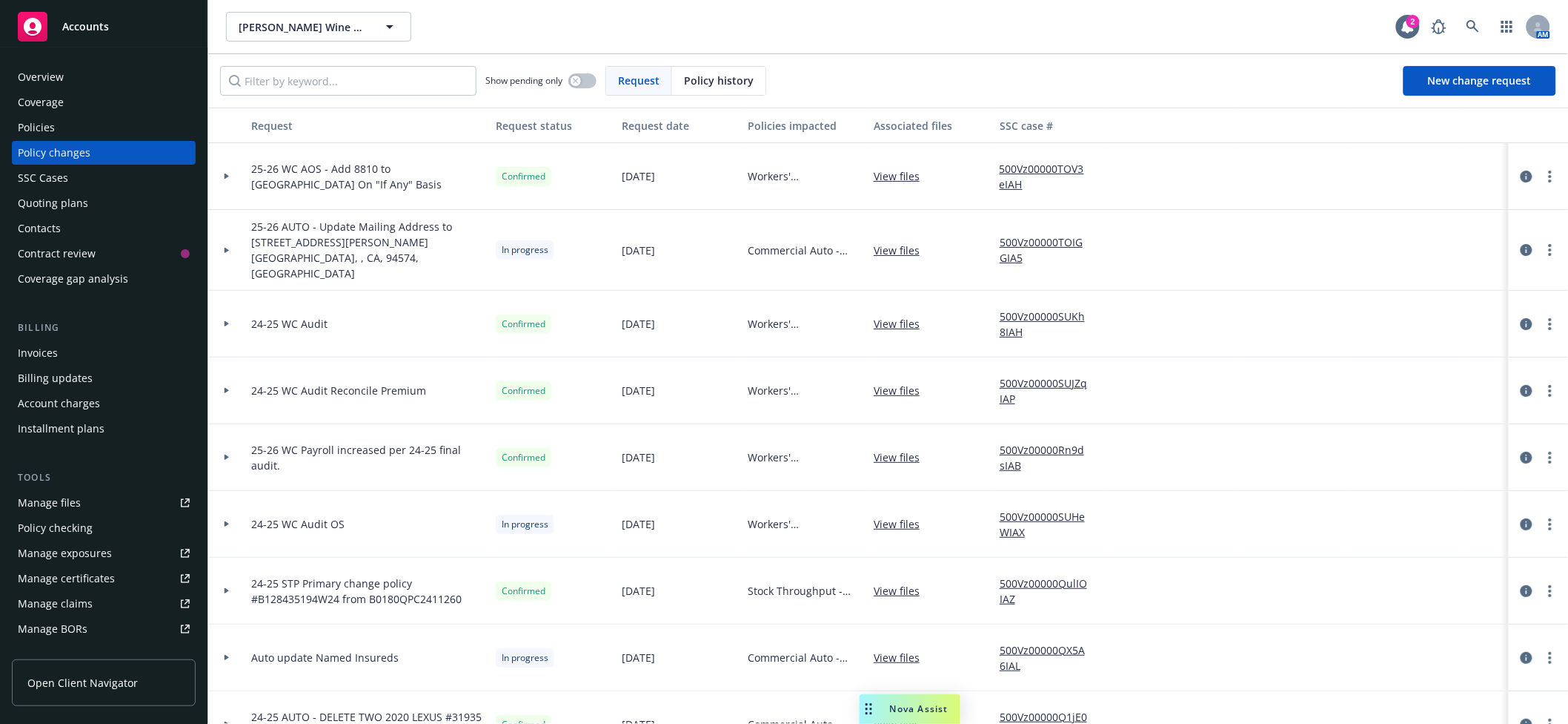
click at [65, 187] on div "Overview Coverage Policies Policy changes SSC Cases Quoting plans Contacts Cont…" at bounding box center [104, 178] width 184 height 225
click at [78, 178] on div "SSC Cases" at bounding box center [104, 178] width 172 height 24
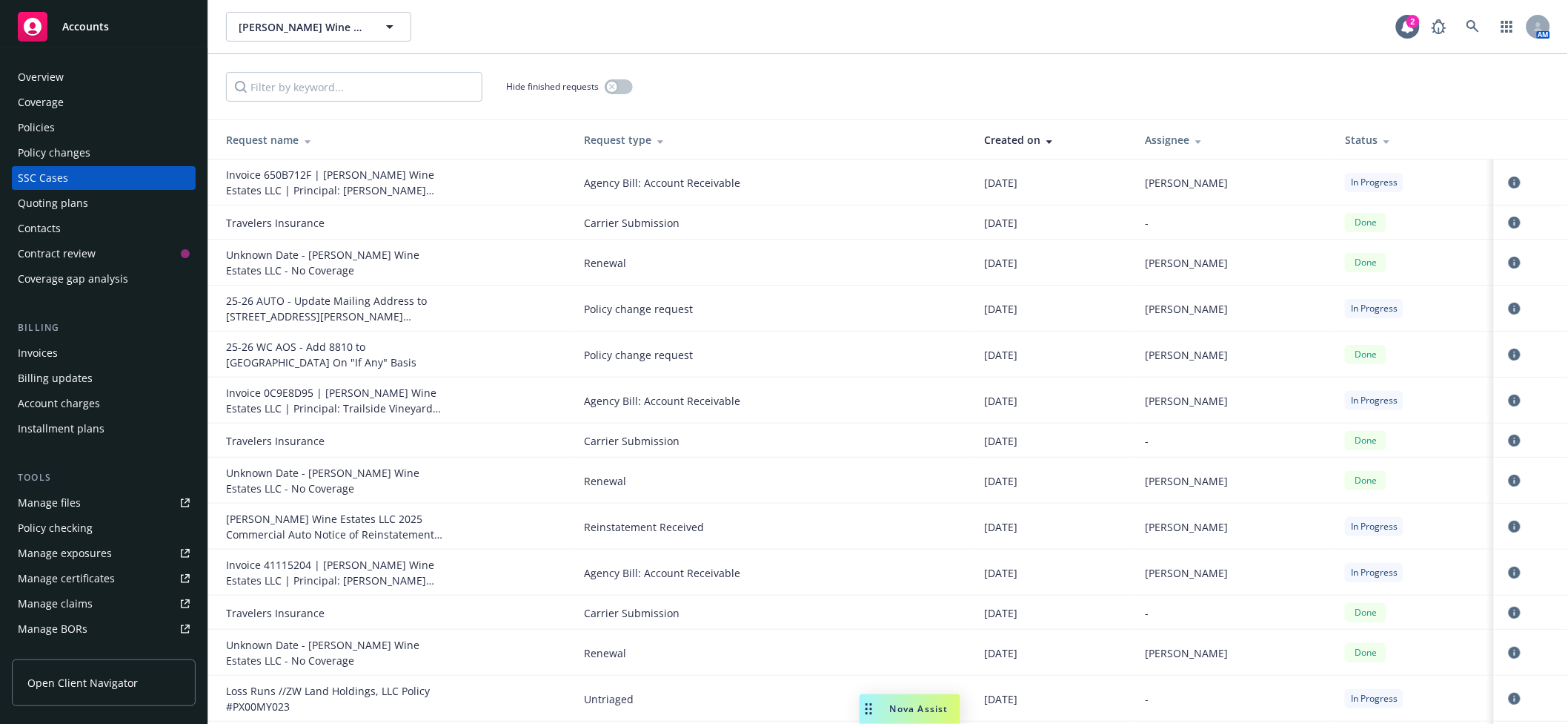
click at [627, 146] on div "Request type" at bounding box center [773, 140] width 376 height 16
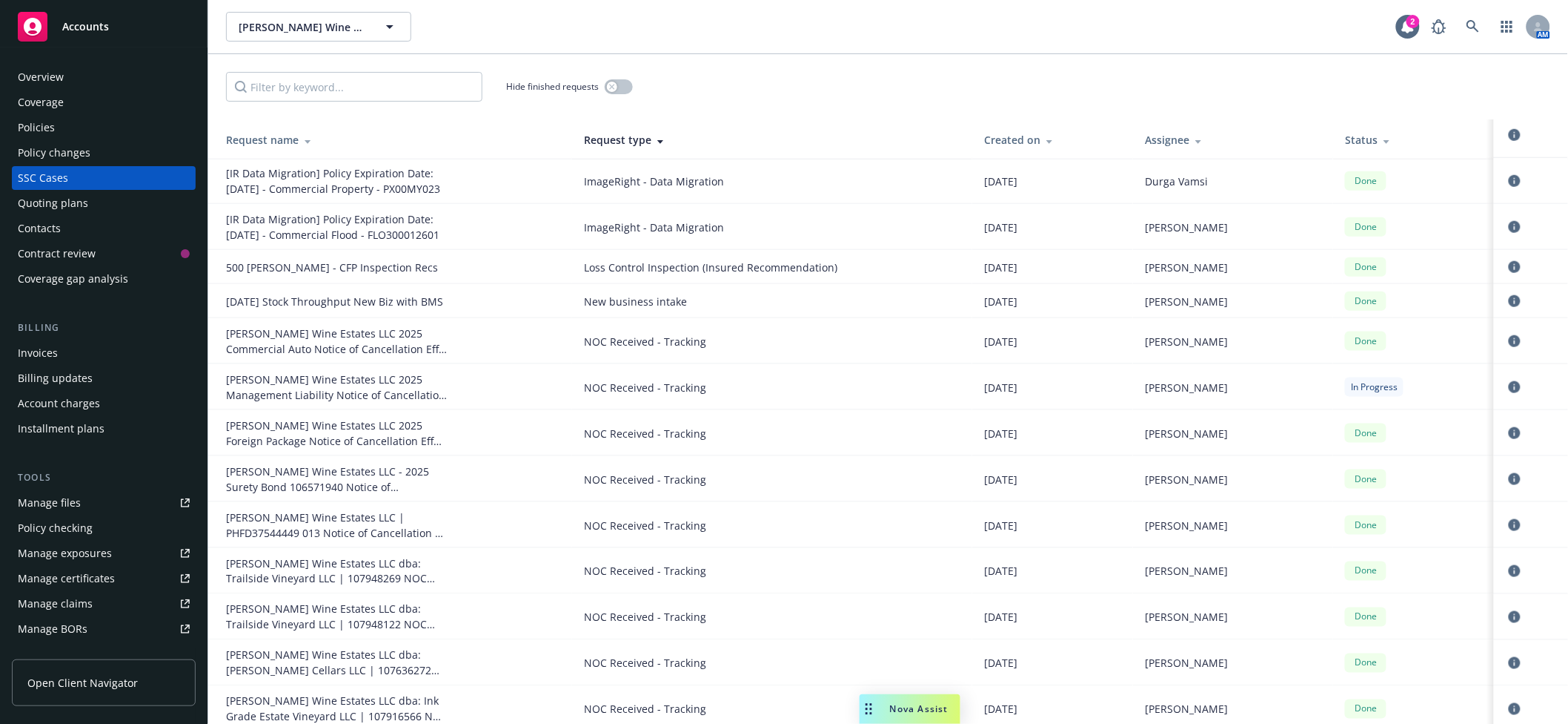
scroll to position [10150, 0]
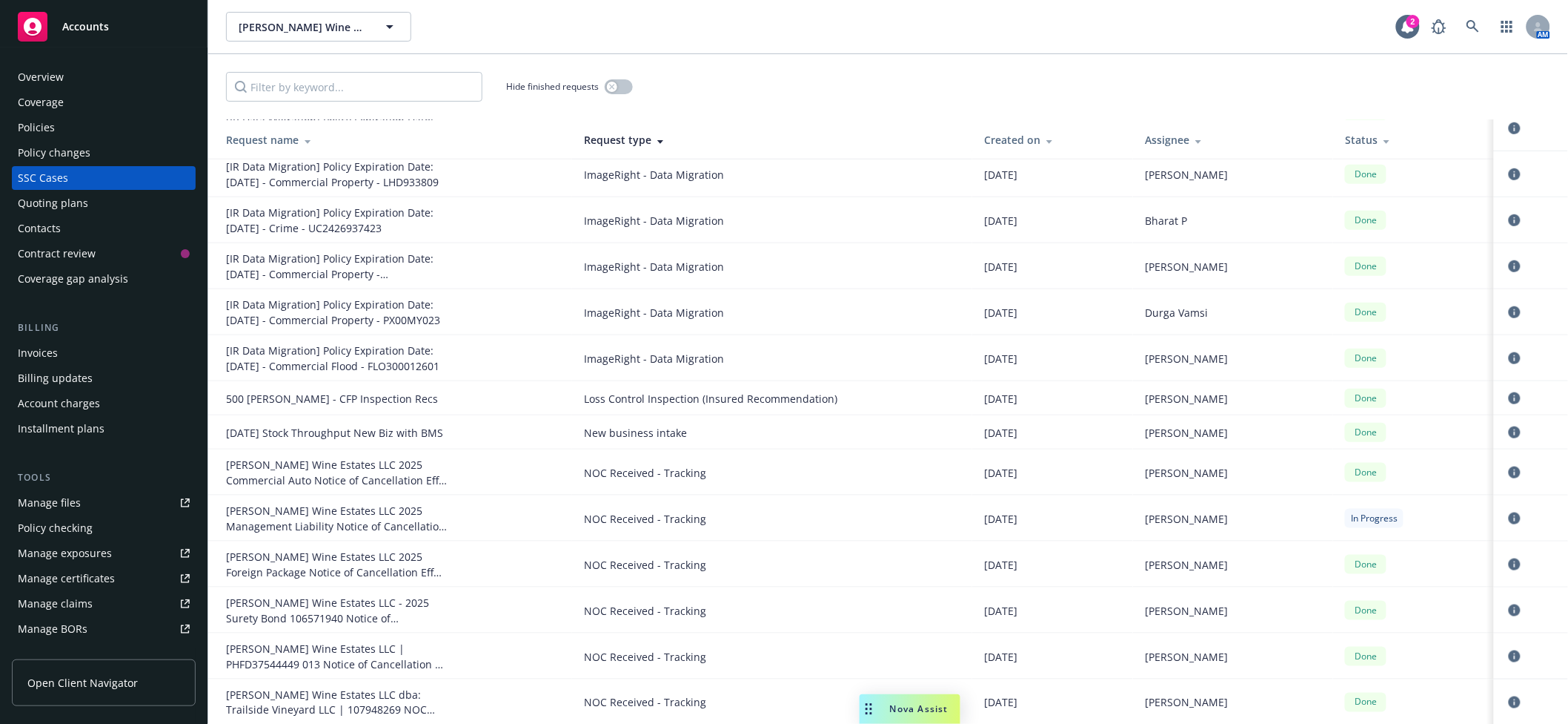
click at [1509, 466] on icon "circleInformation" at bounding box center [1515, 472] width 12 height 12
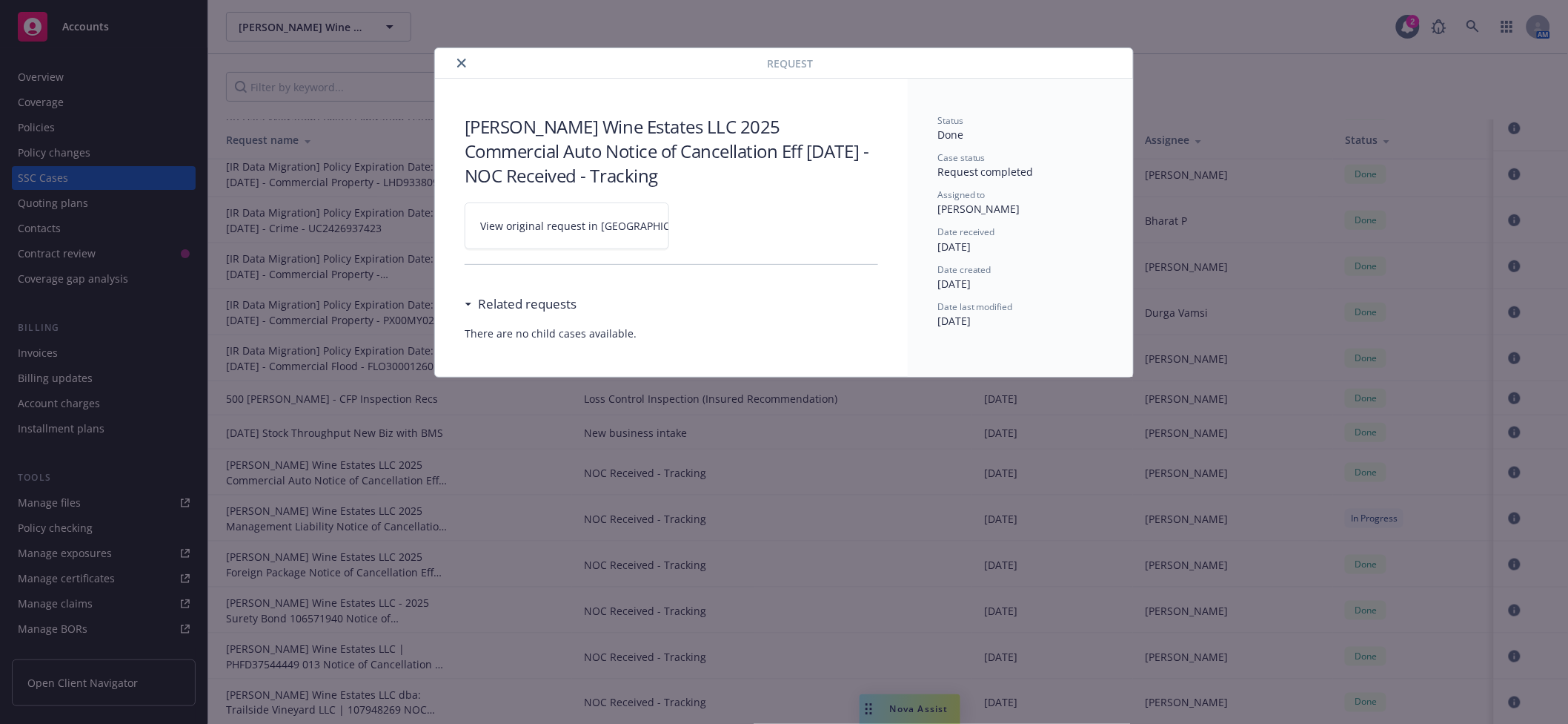
click at [594, 224] on span "View original request in SSC" at bounding box center [592, 226] width 225 height 16
click at [468, 66] on button "close" at bounding box center [462, 63] width 18 height 18
click at [327, 28] on span "Lawrence Wine Estates LLC" at bounding box center [303, 27] width 128 height 16
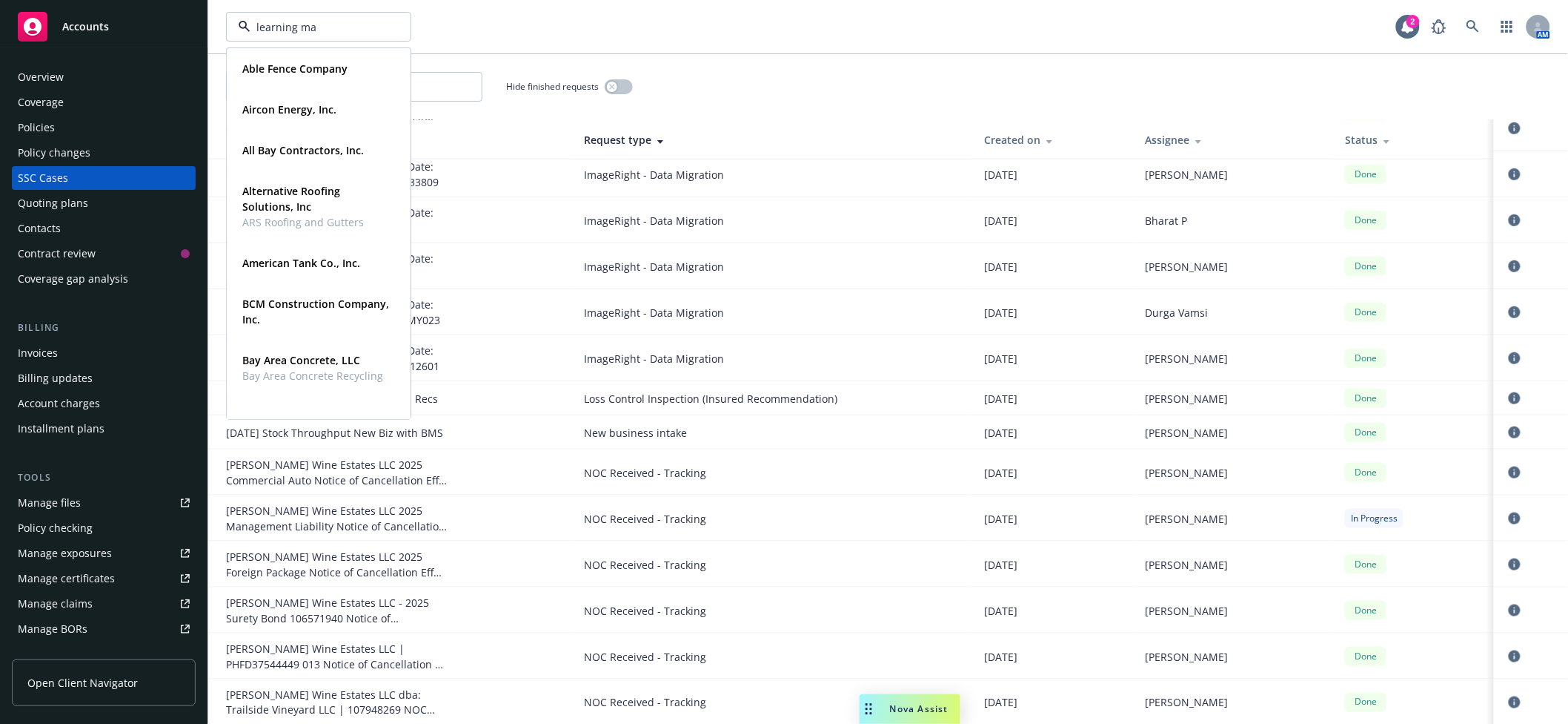
type input "learning mat"
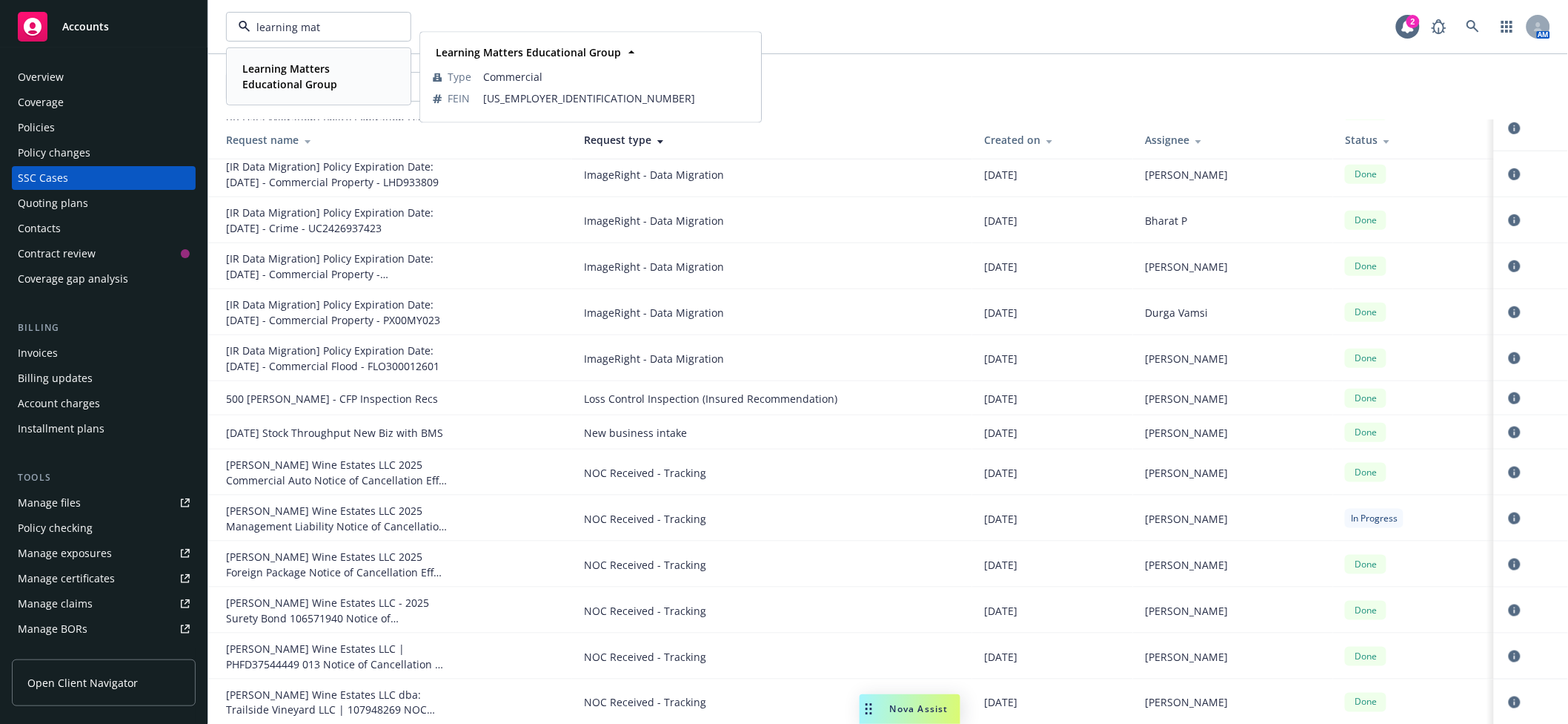
click at [327, 74] on strong "Learning Matters Educational Group" at bounding box center [289, 77] width 95 height 30
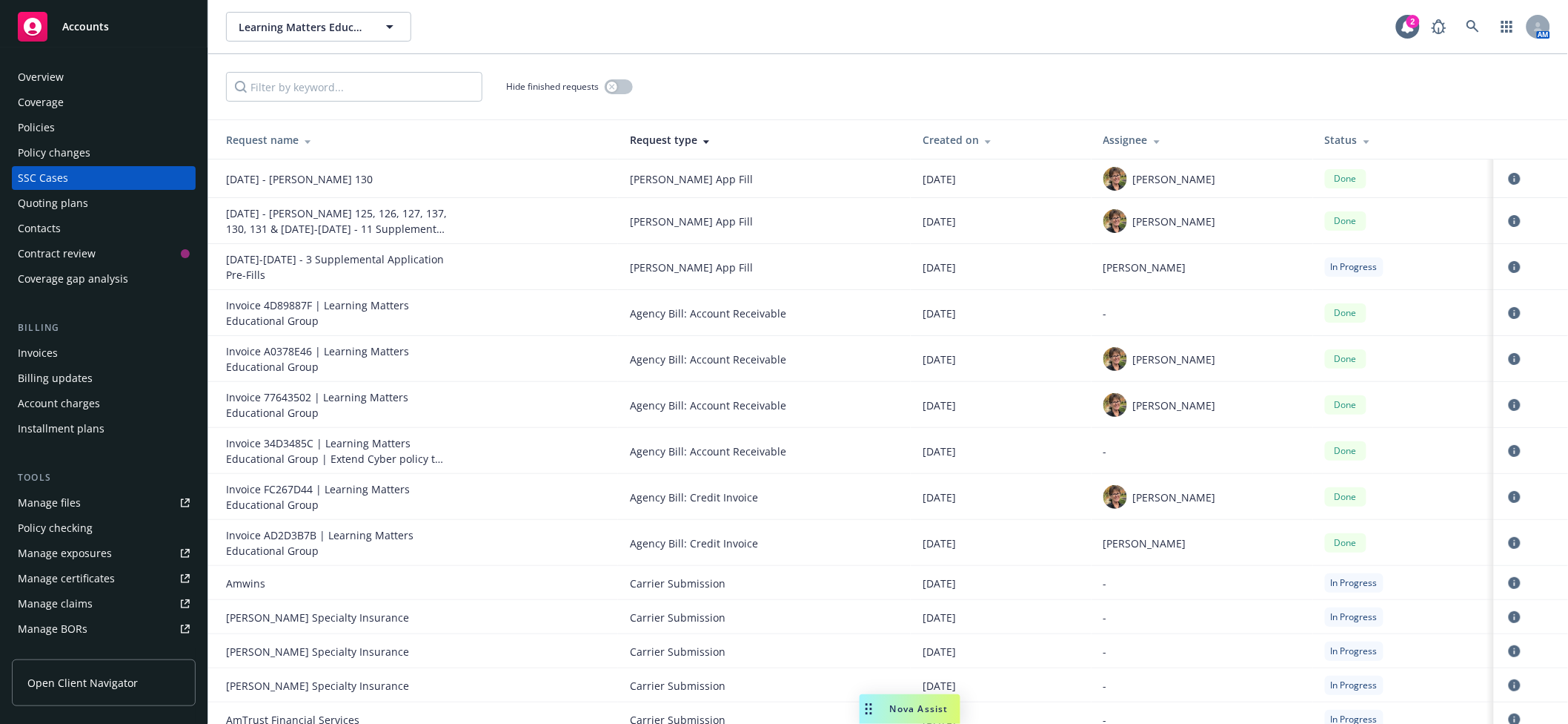
drag, startPoint x: 49, startPoint y: 220, endPoint x: 49, endPoint y: 229, distance: 9.0
click at [49, 220] on div "Contacts" at bounding box center [39, 228] width 43 height 24
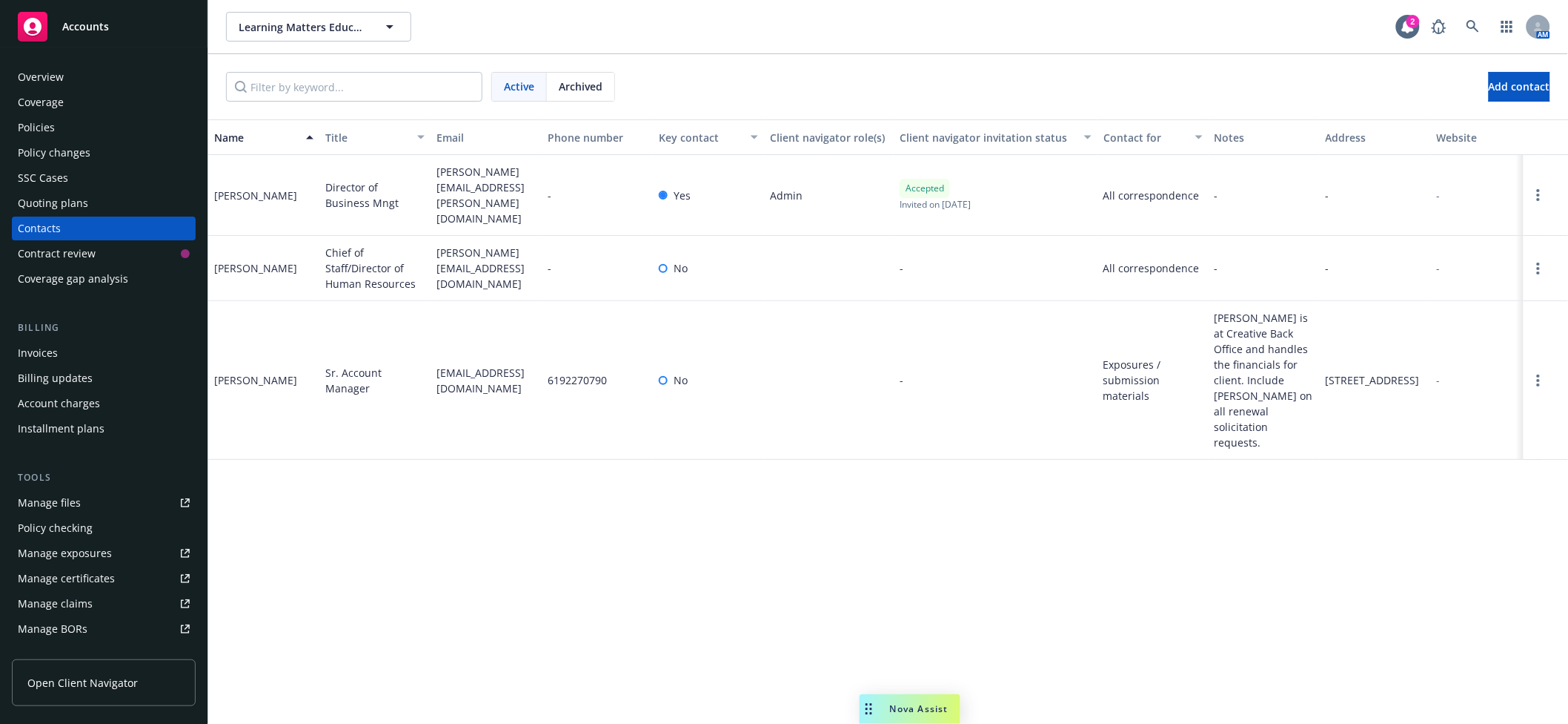
click at [98, 140] on div "Policy changes" at bounding box center [104, 152] width 172 height 24
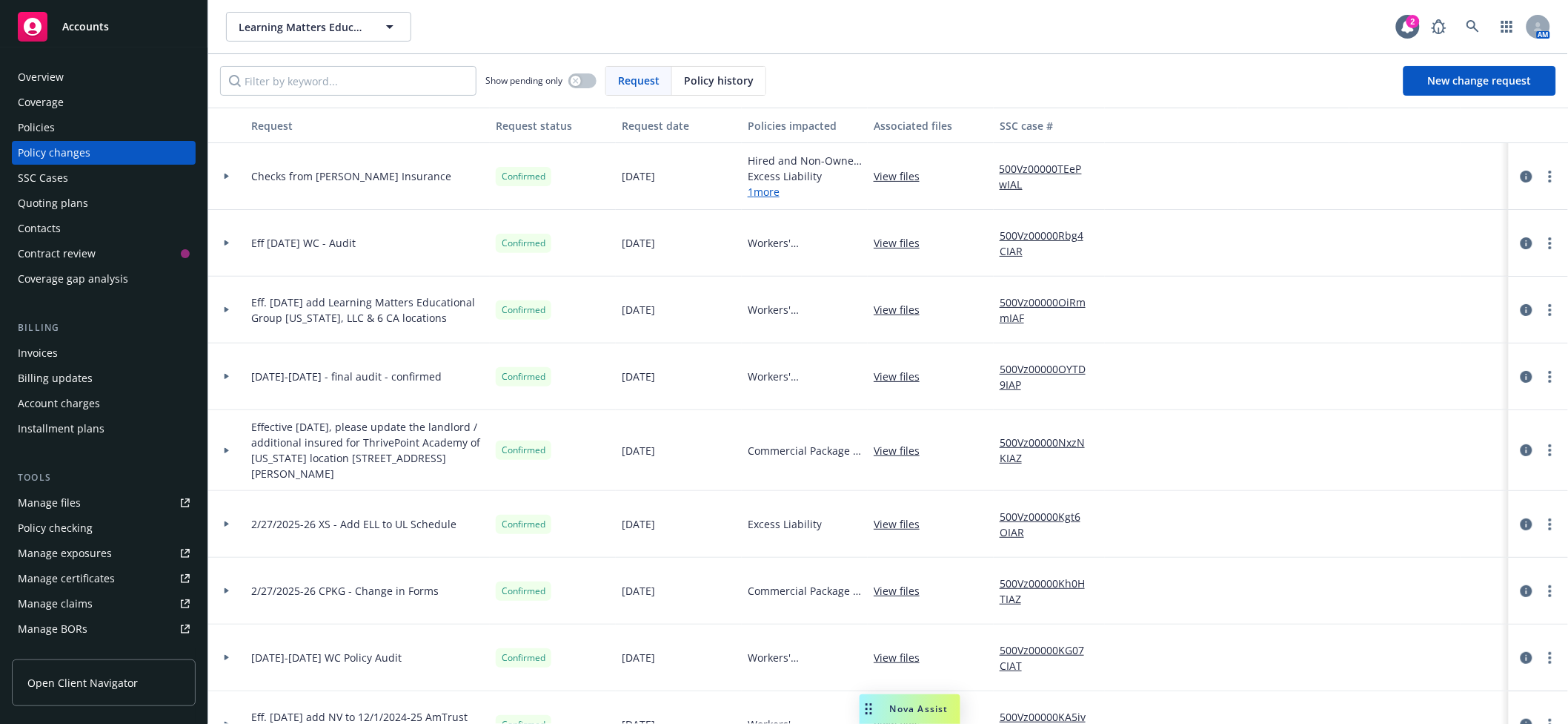
click at [219, 245] on div at bounding box center [226, 242] width 25 height 5
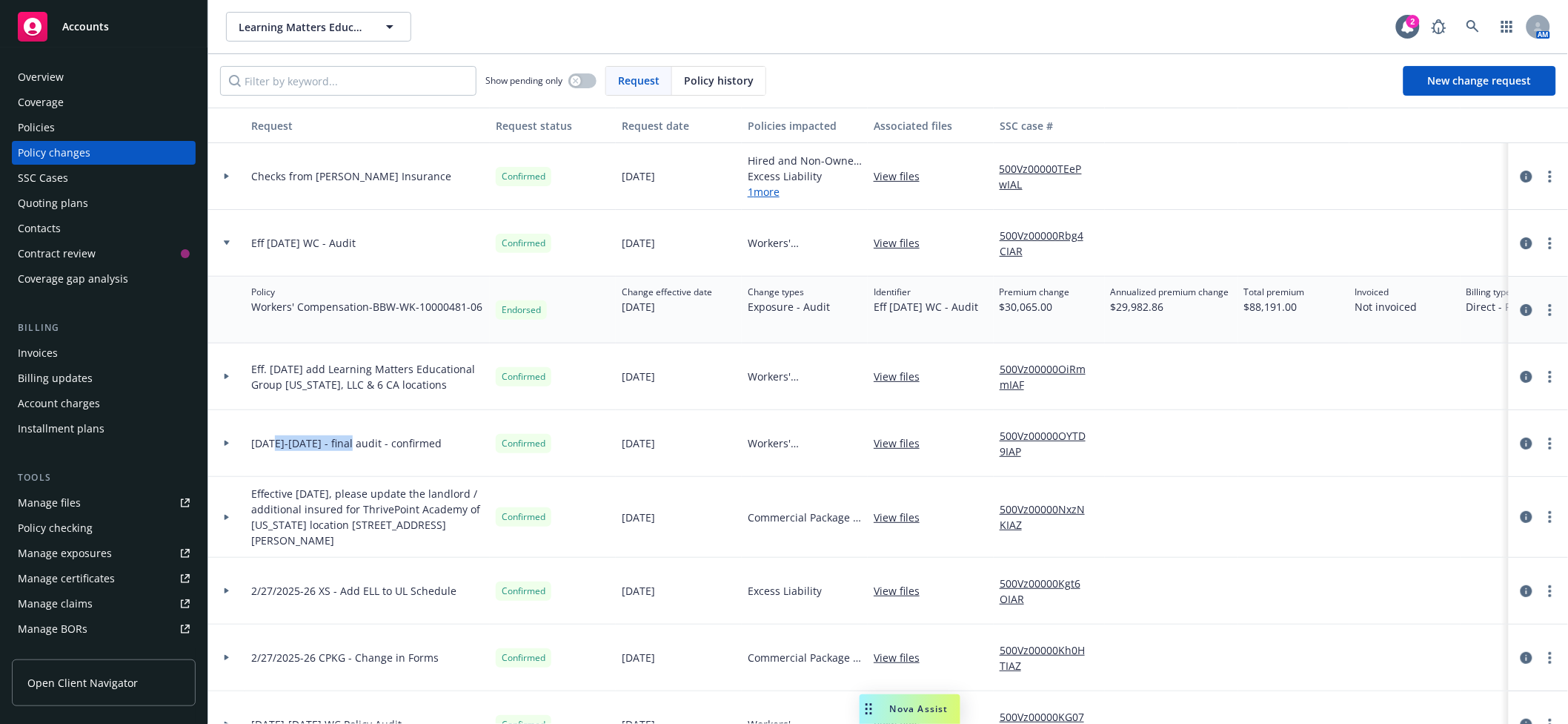
drag, startPoint x: 274, startPoint y: 437, endPoint x: 358, endPoint y: 441, distance: 84.1
click at [358, 441] on span "8/20/2024-12/1/2024 - final audit - confirmed" at bounding box center [345, 443] width 190 height 16
click at [333, 446] on span "8/20/2024-12/1/2024 - final audit - confirmed" at bounding box center [345, 443] width 190 height 16
click at [226, 439] on div at bounding box center [226, 443] width 37 height 67
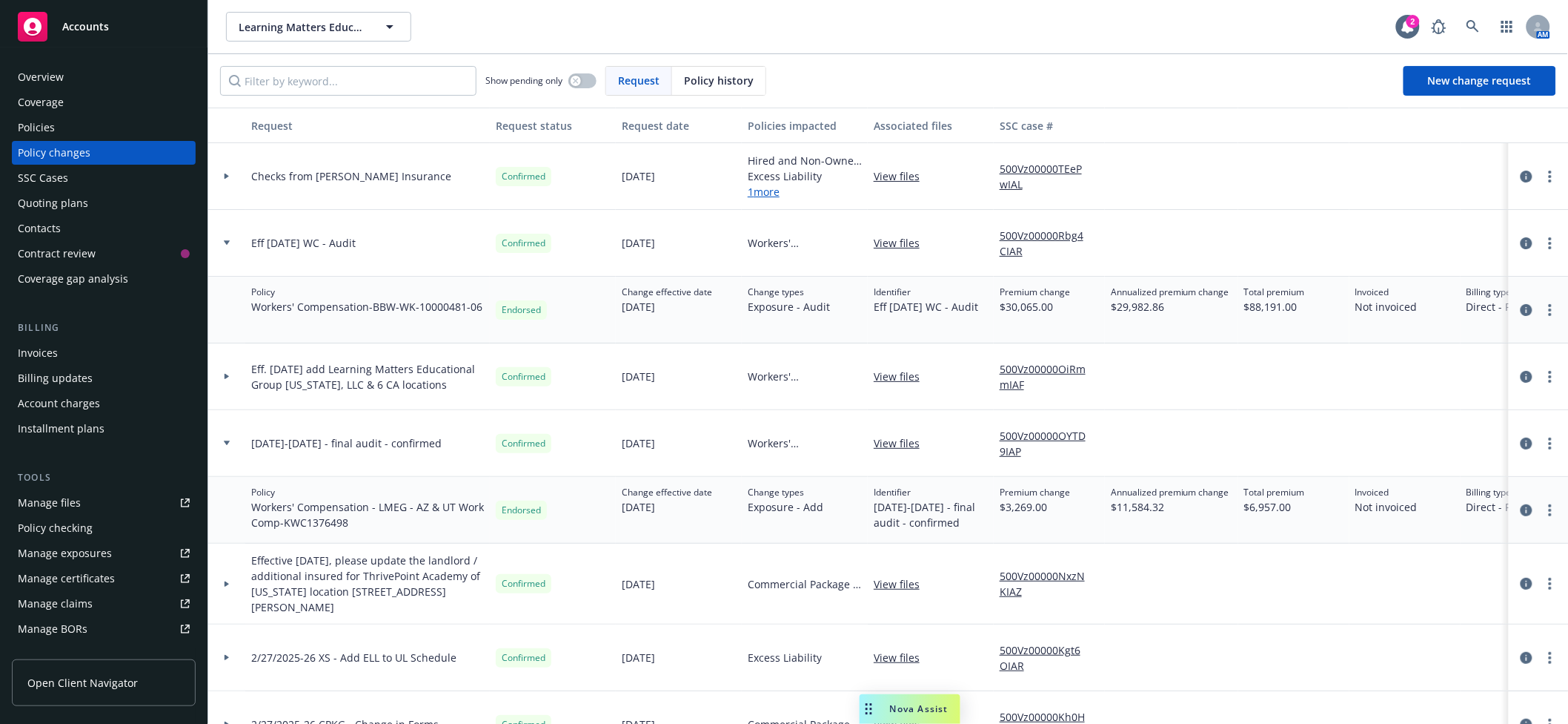
click at [1234, 200] on div at bounding box center [1172, 176] width 133 height 67
click at [66, 135] on div "Policies" at bounding box center [104, 127] width 172 height 24
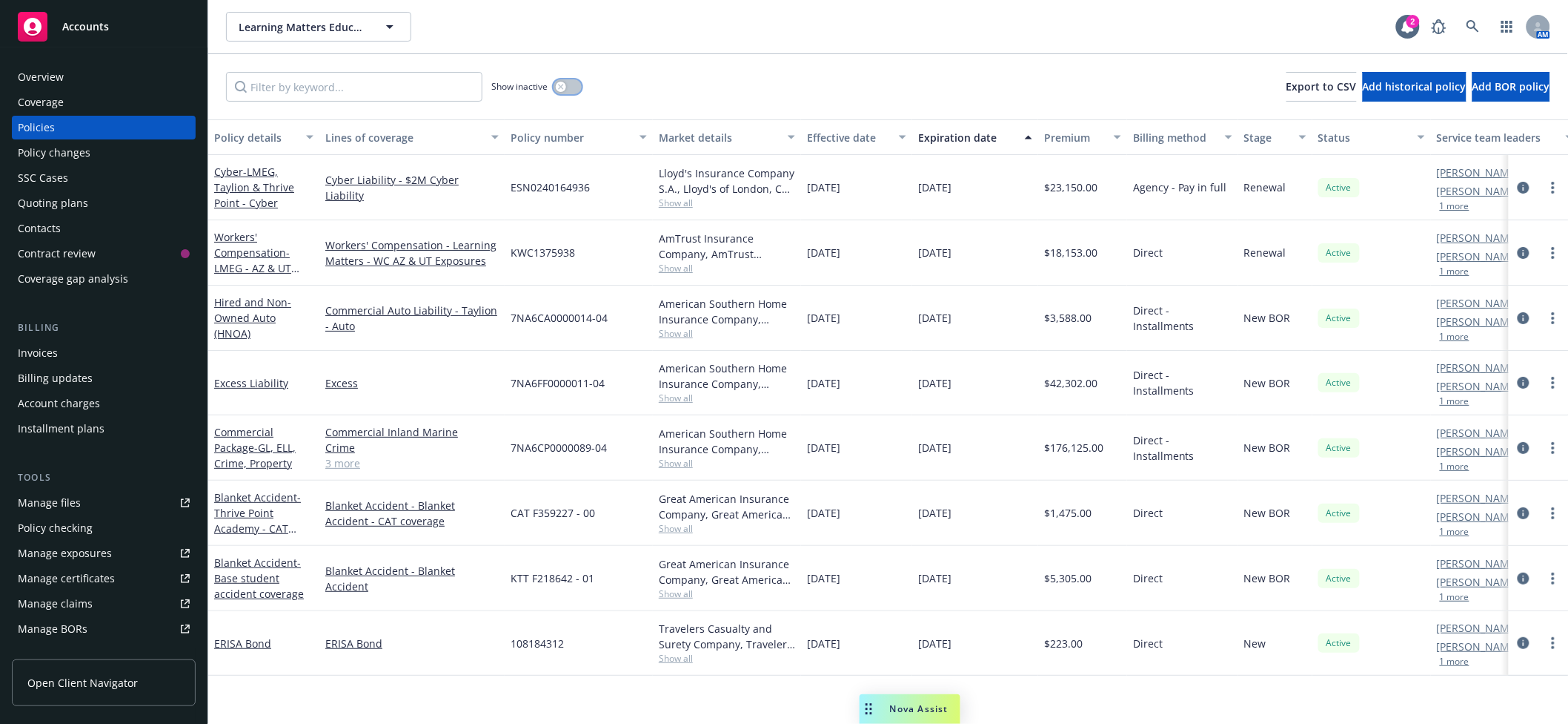
click at [580, 88] on button "button" at bounding box center [567, 87] width 28 height 15
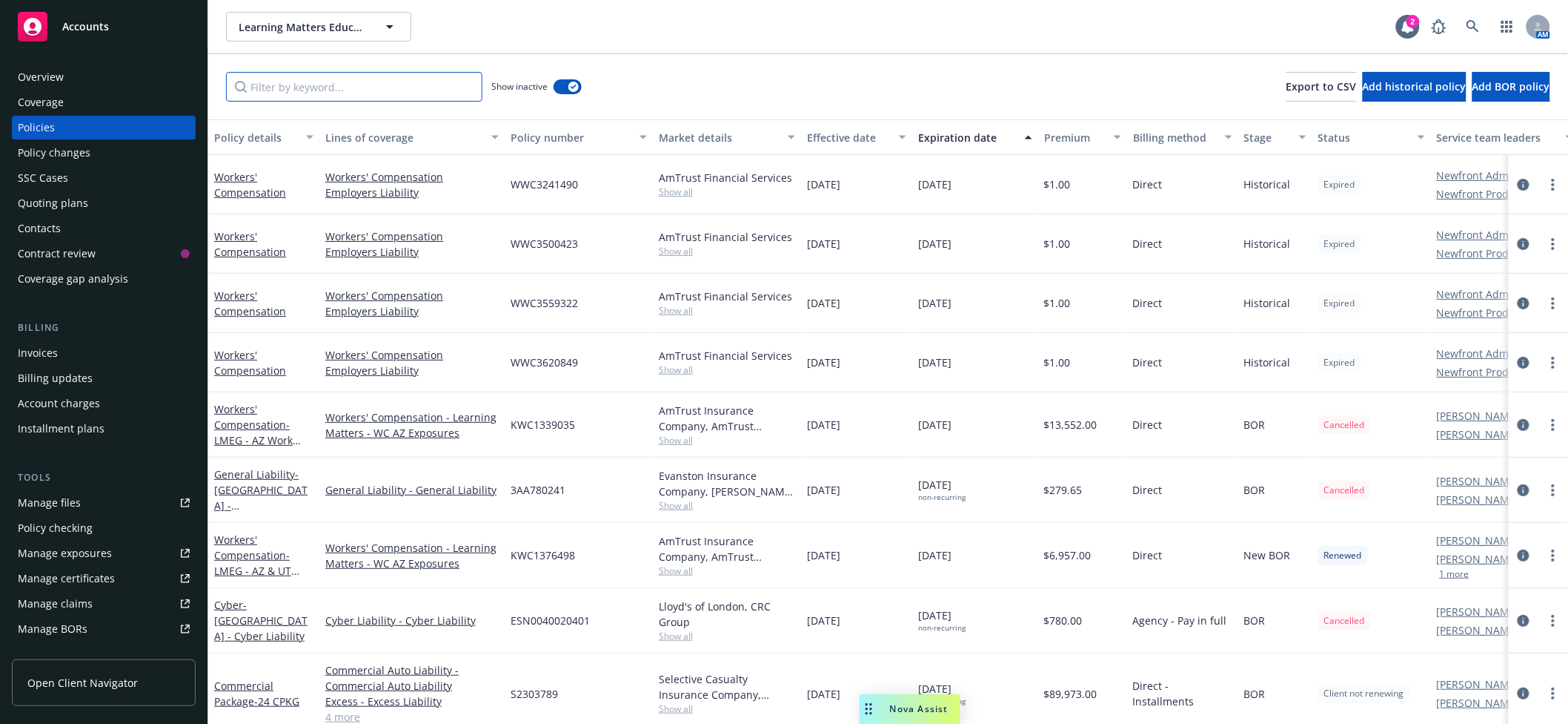
click at [410, 86] on input "Filter by keyword..." at bounding box center [354, 87] width 257 height 30
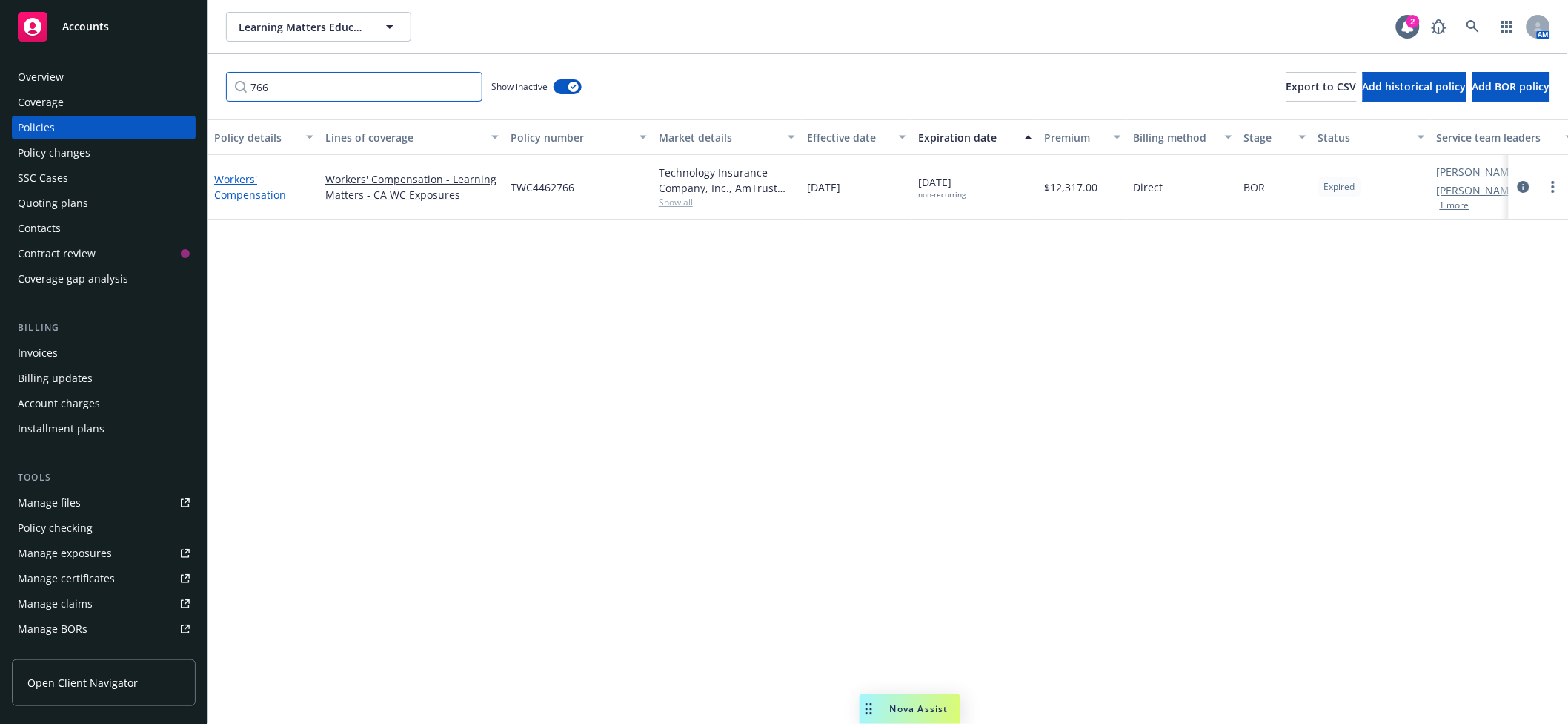
type input "766"
click at [219, 189] on link "Workers' Compensation" at bounding box center [250, 187] width 72 height 30
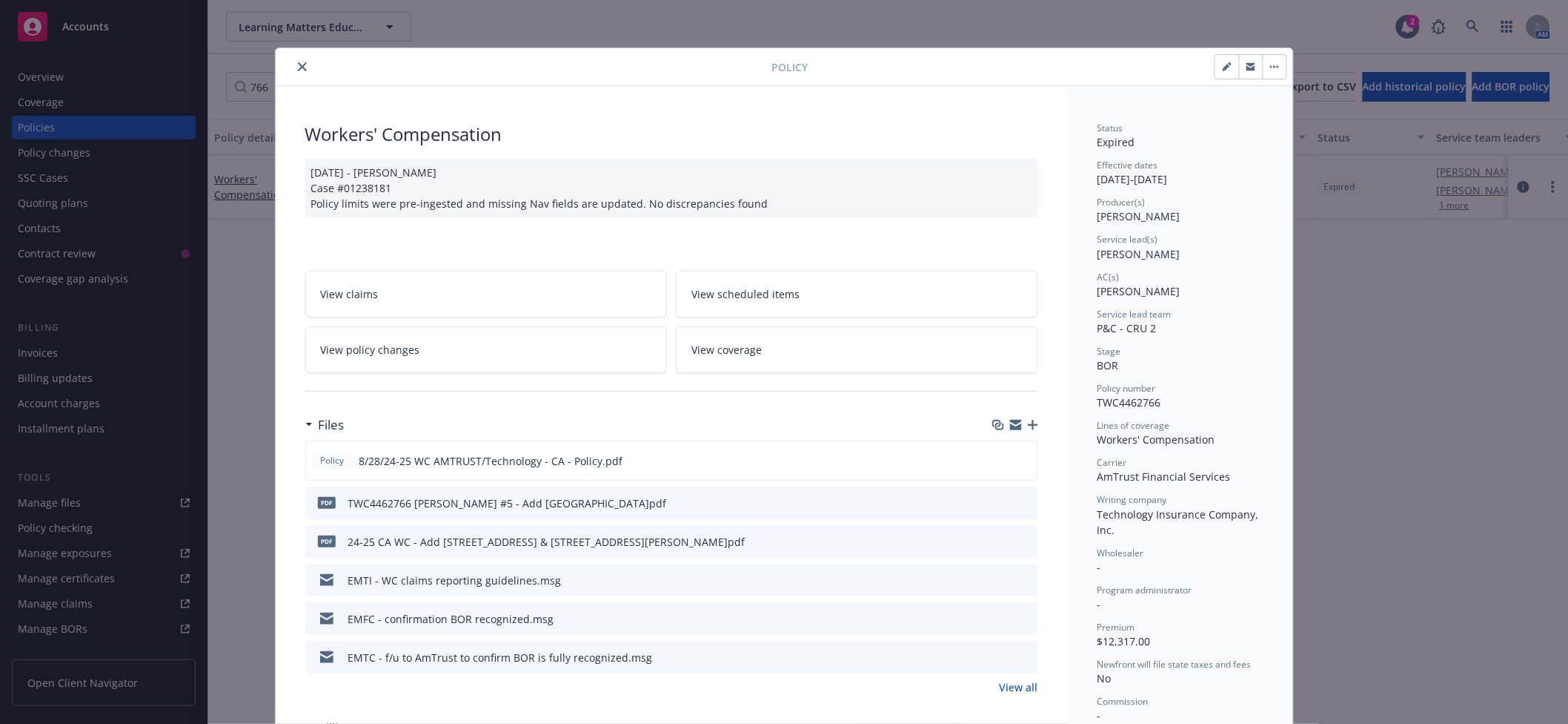
click at [464, 350] on link "View policy changes" at bounding box center [487, 350] width 362 height 47
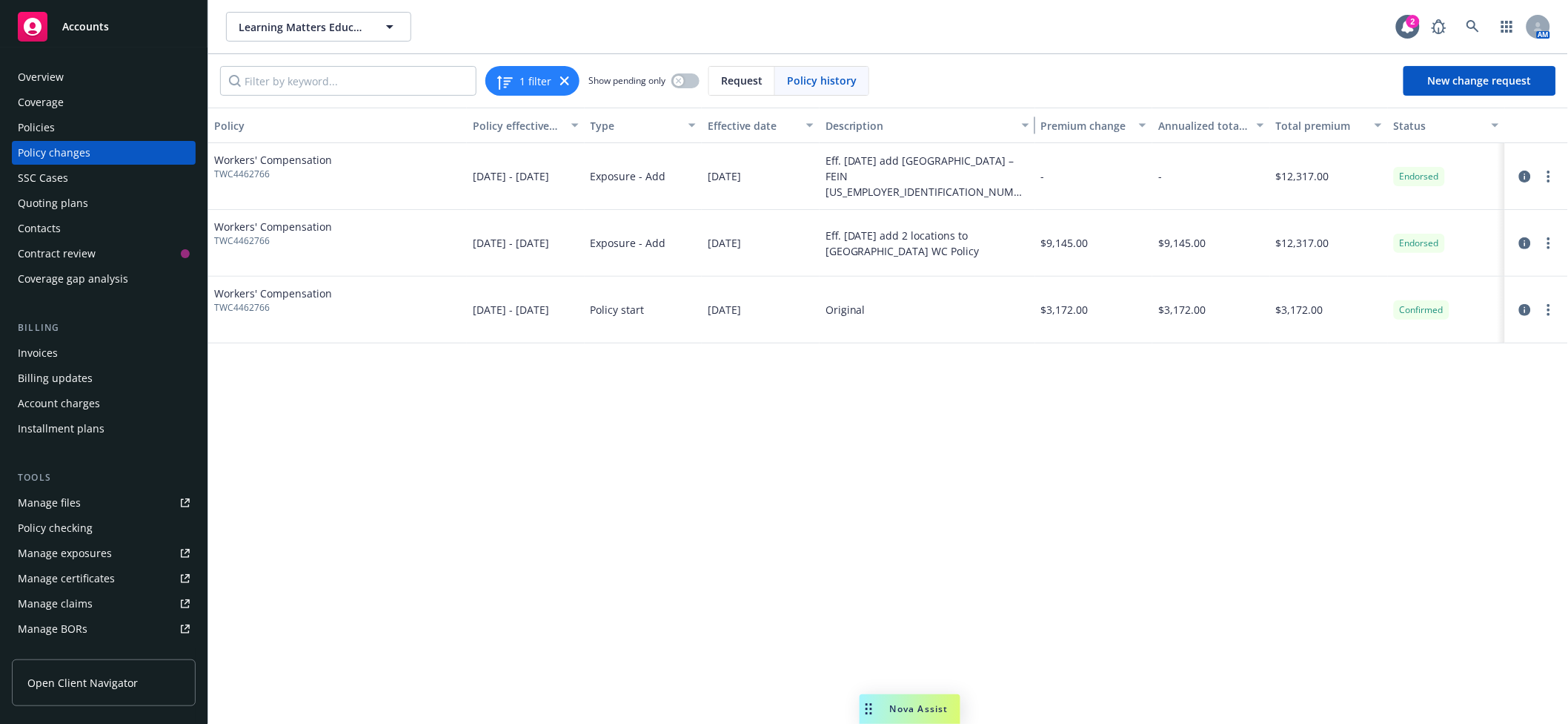
drag, startPoint x: 988, startPoint y: 122, endPoint x: 1081, endPoint y: 113, distance: 93.4
click at [1081, 113] on div "Policy Policy effective dates Type Effective date Description Premium change An…" at bounding box center [888, 125] width 1360 height 36
click at [93, 129] on div "Policies" at bounding box center [104, 127] width 172 height 24
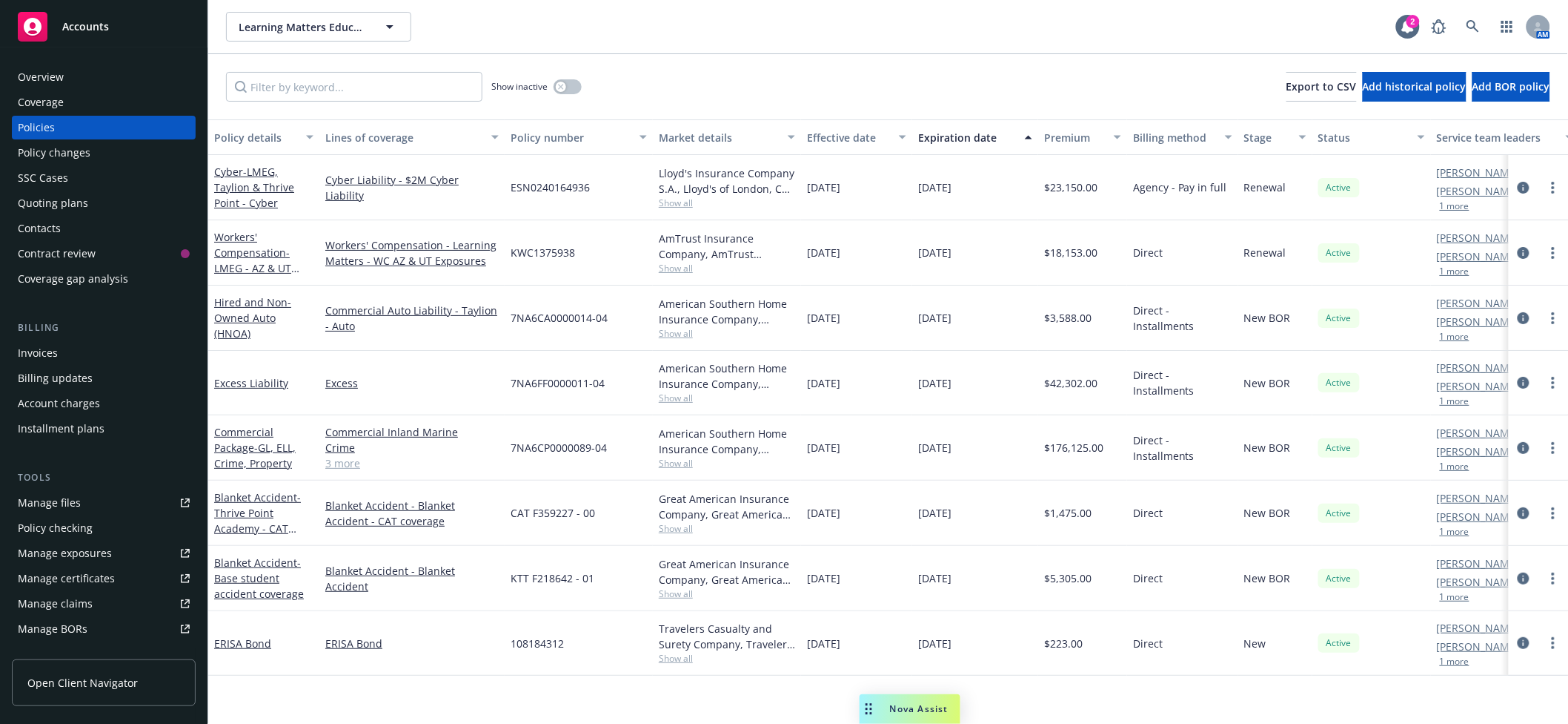
click at [144, 156] on div "Policy changes" at bounding box center [104, 152] width 172 height 24
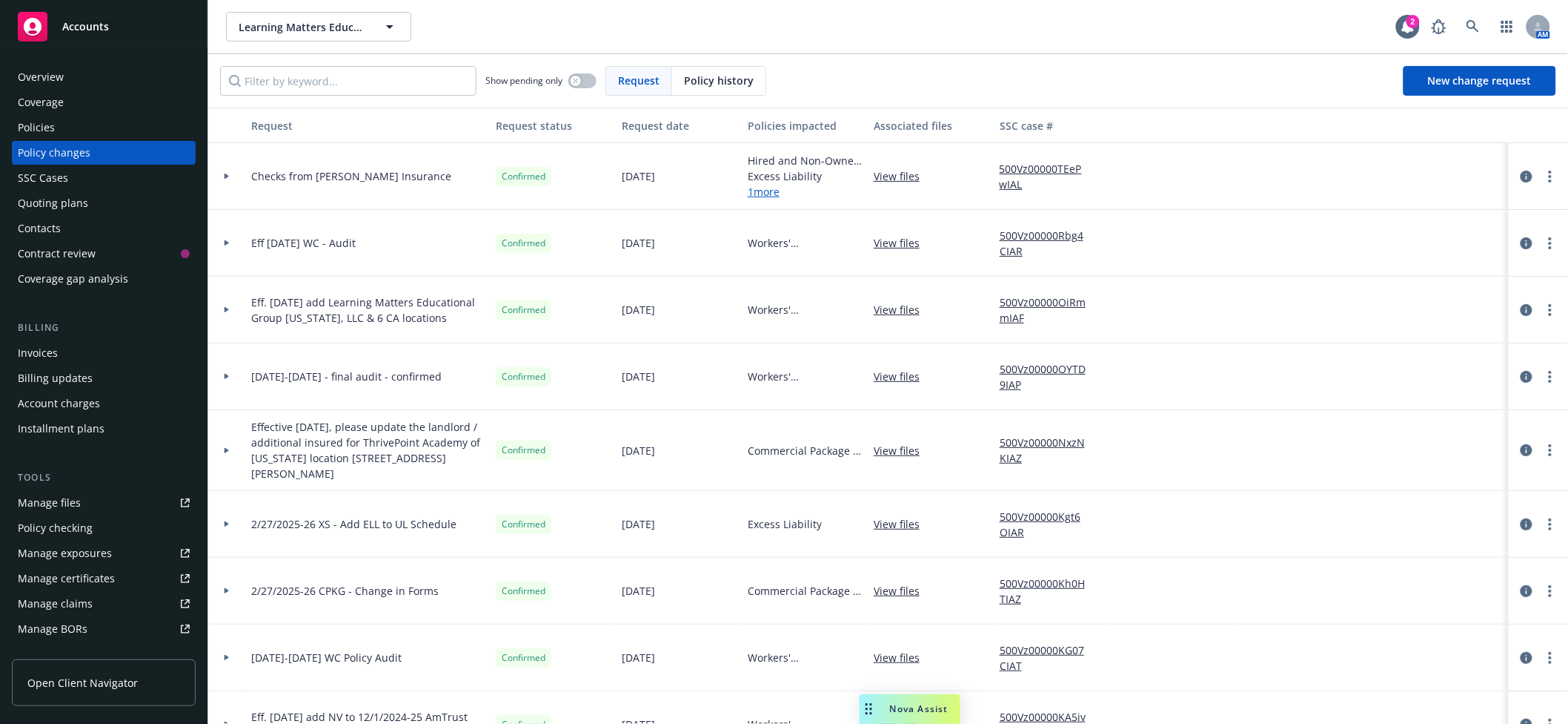
click at [227, 376] on icon at bounding box center [227, 376] width 4 height 6
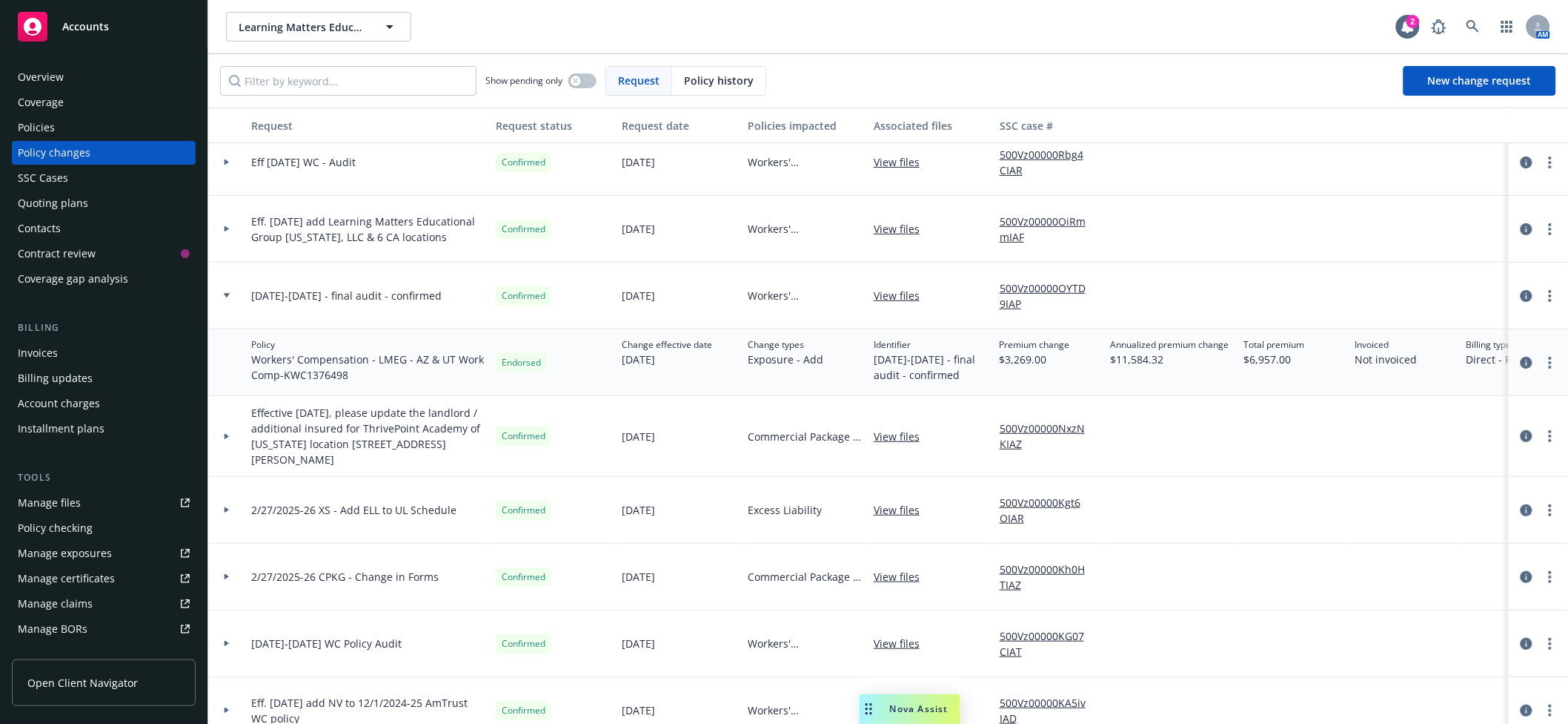
scroll to position [131, 0]
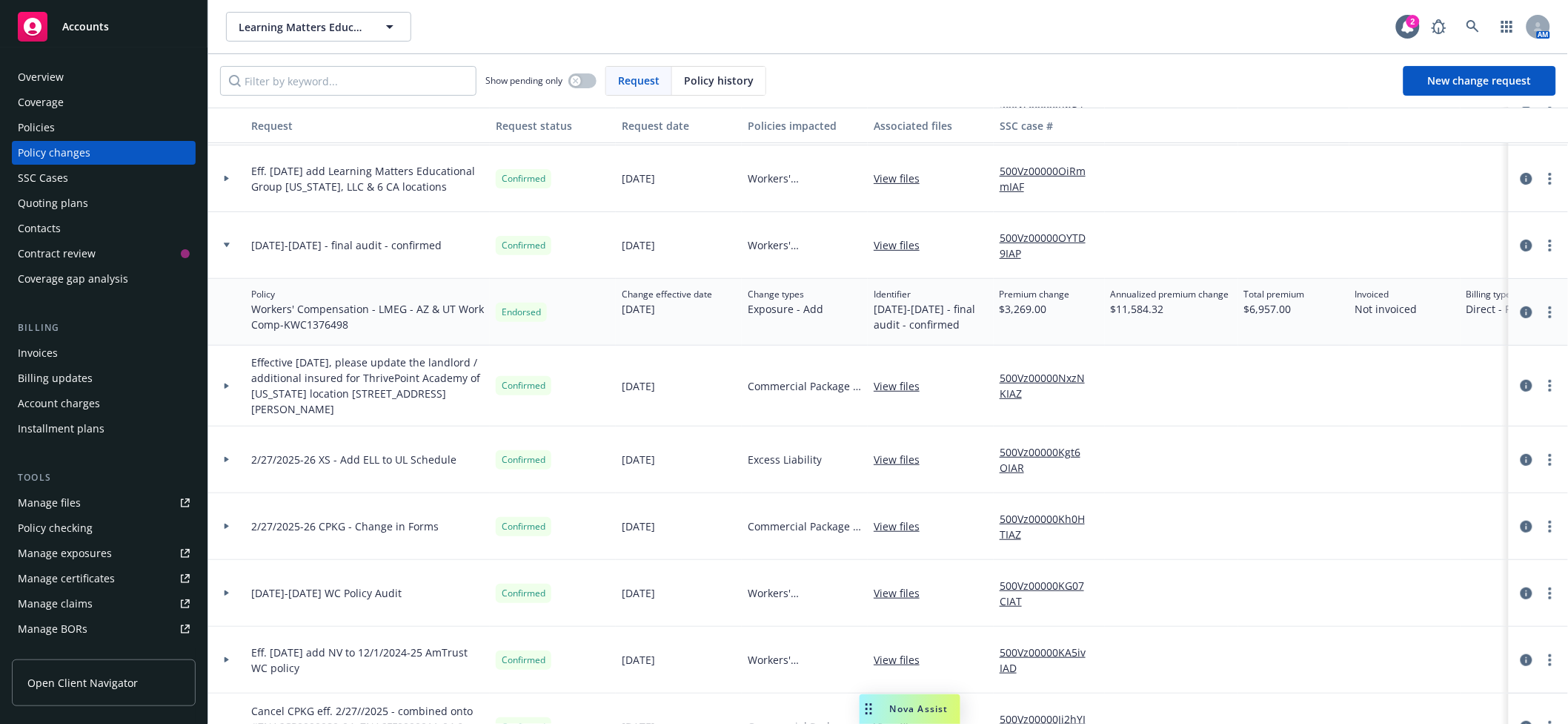
click at [233, 589] on div at bounding box center [226, 593] width 37 height 67
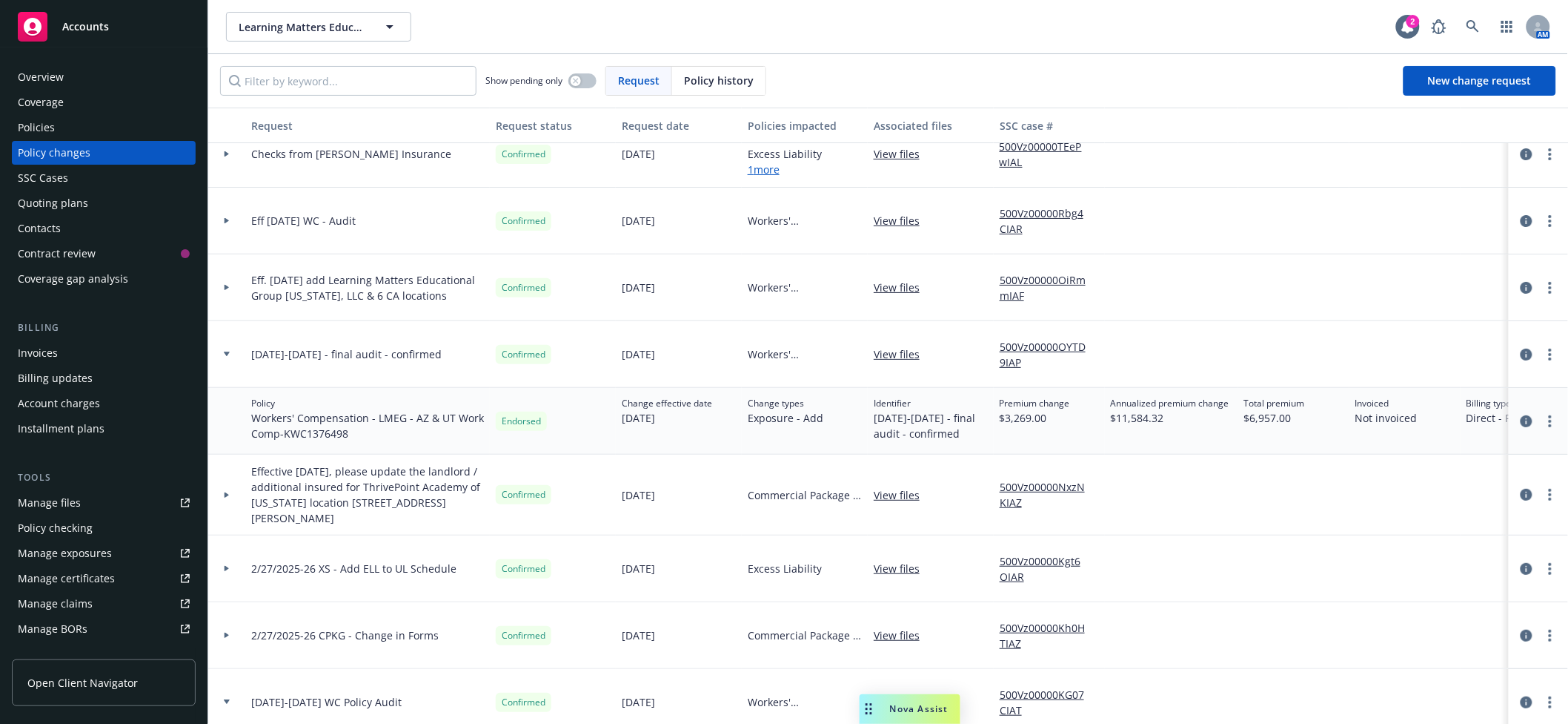
scroll to position [0, 0]
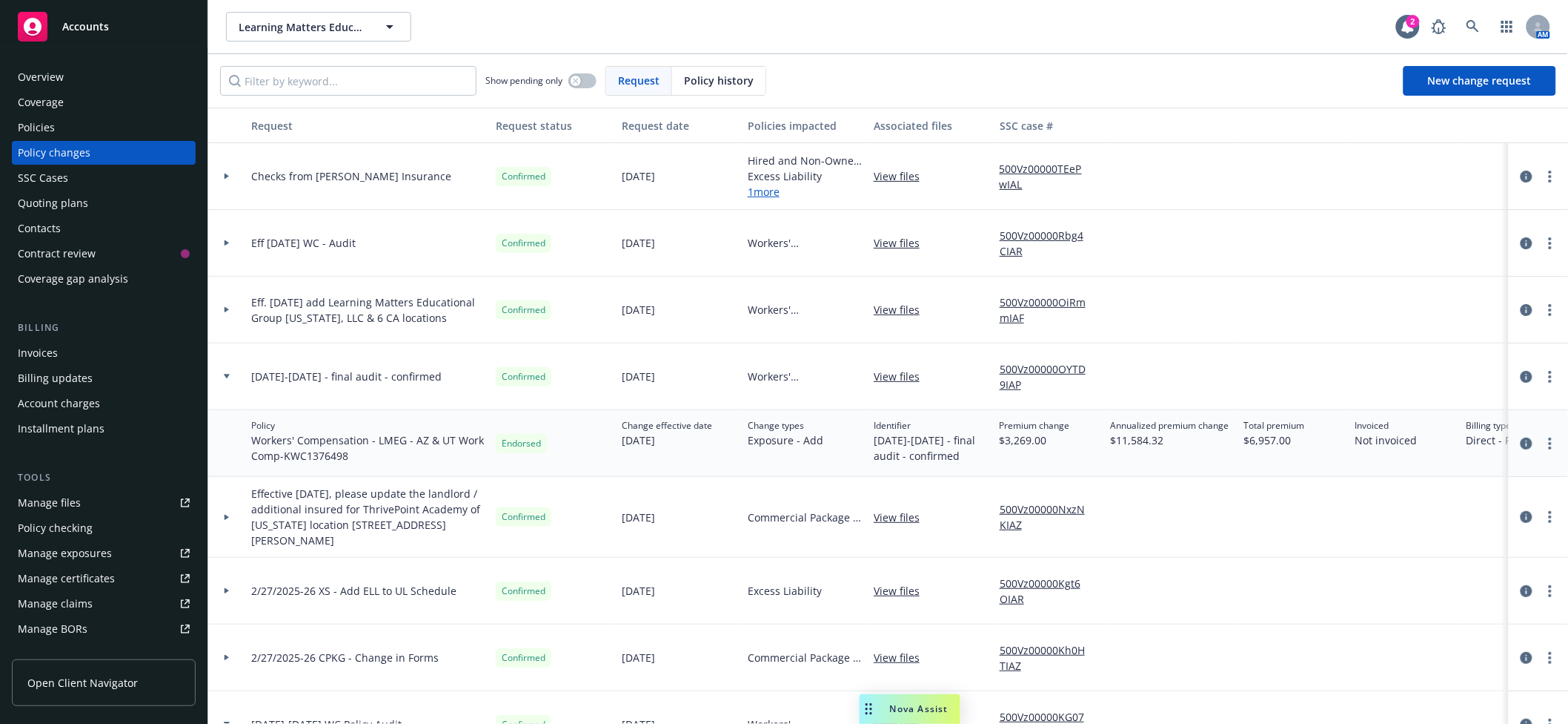
click at [228, 244] on div at bounding box center [226, 243] width 37 height 67
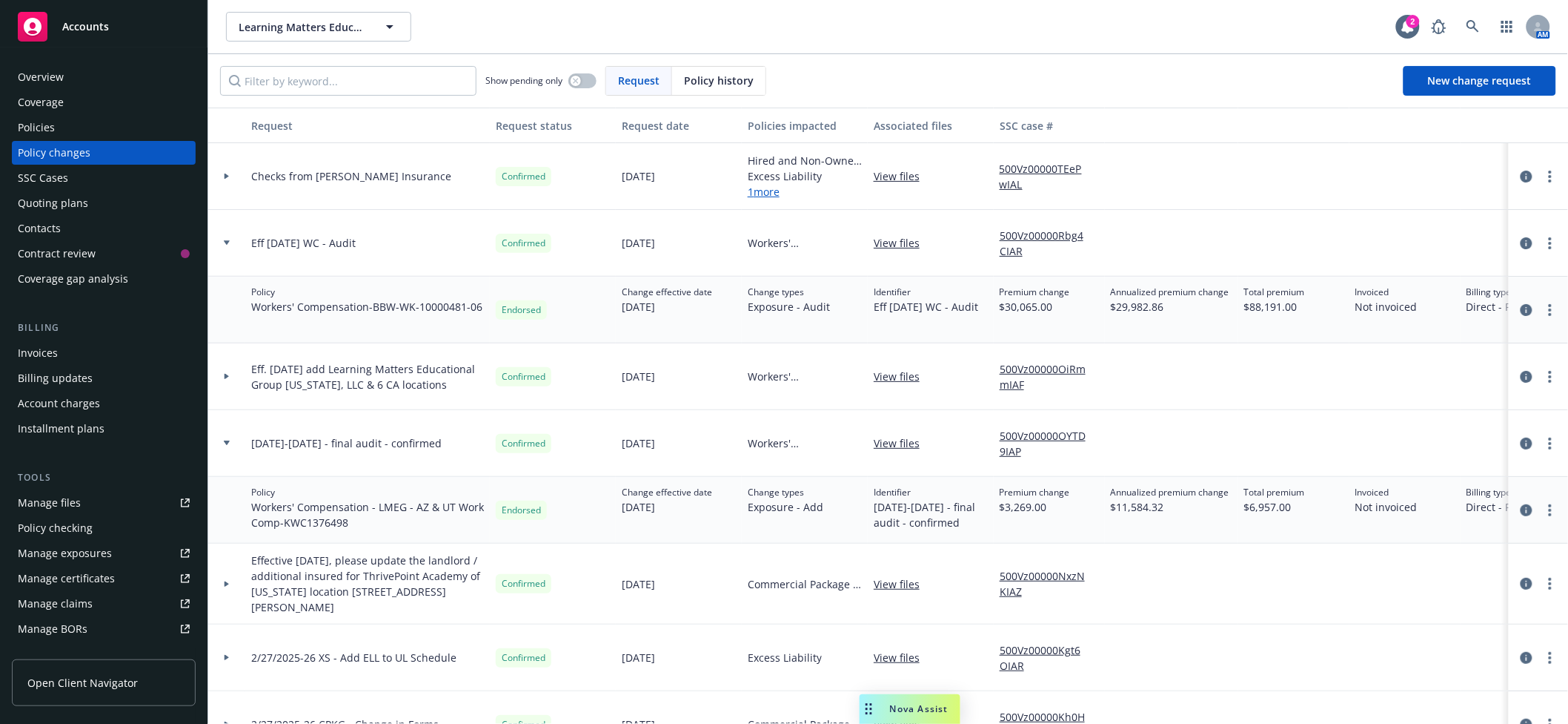
click at [62, 506] on div "Manage files" at bounding box center [49, 503] width 63 height 24
click at [344, 31] on span "Learning Matters Educational Group" at bounding box center [303, 27] width 128 height 16
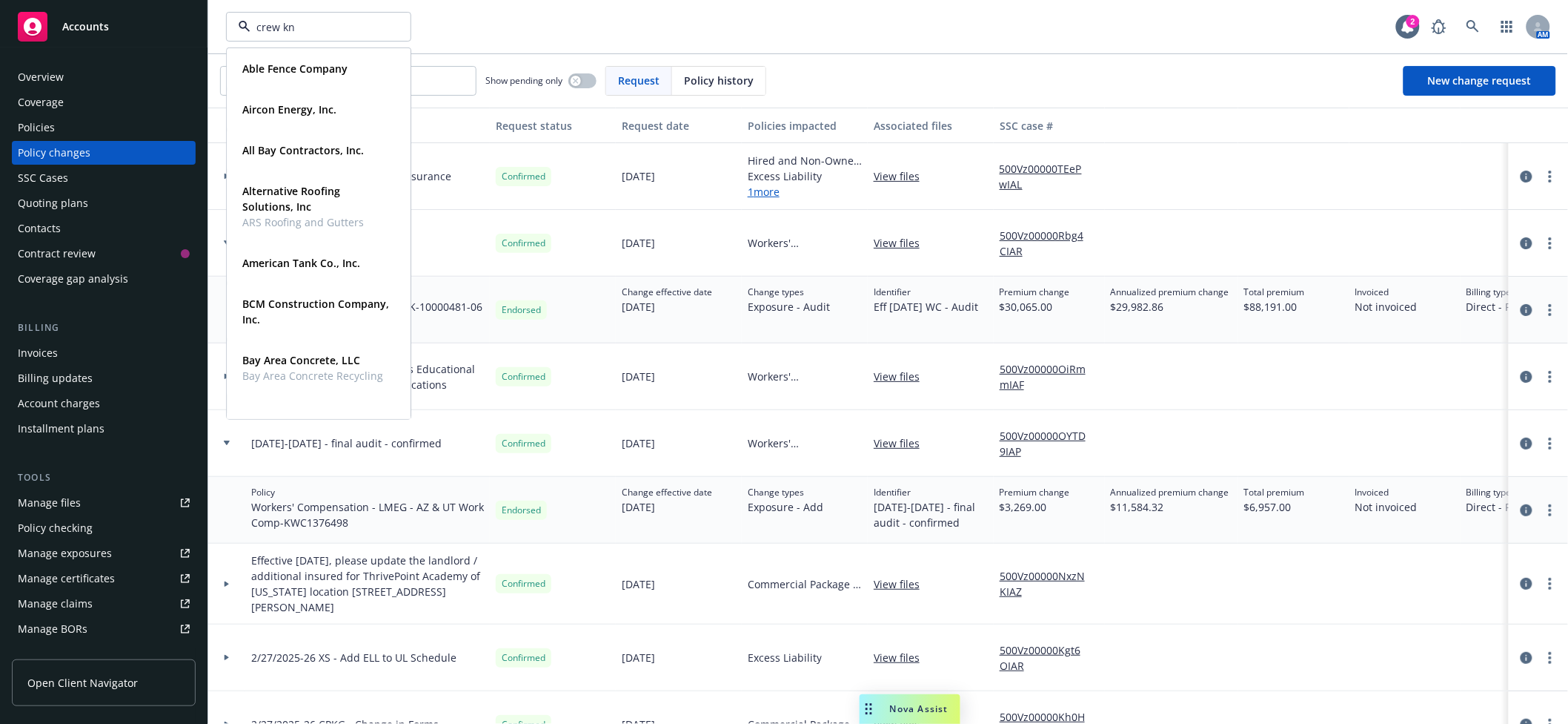
type input "crew kni"
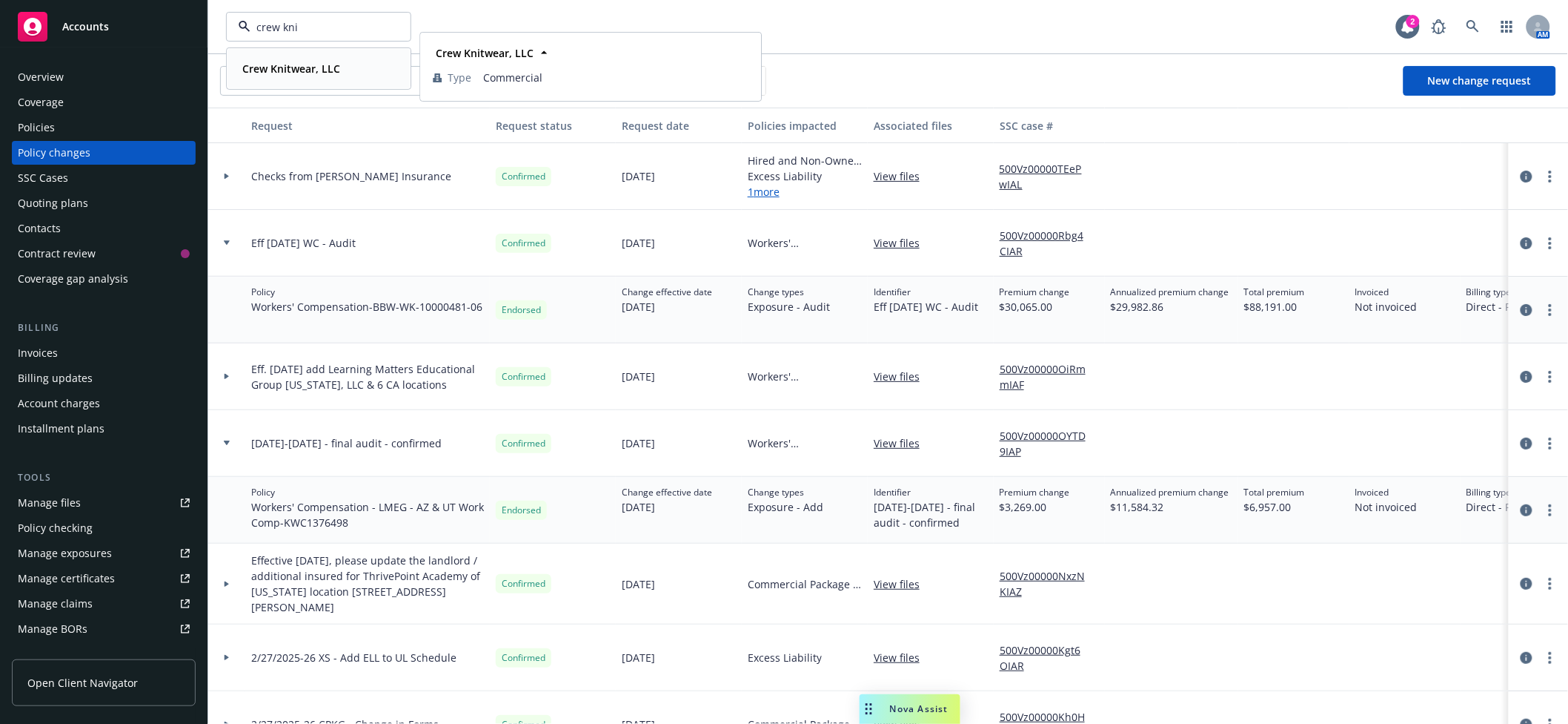
click at [312, 58] on div "Crew Knitwear, LLC" at bounding box center [290, 69] width 107 height 22
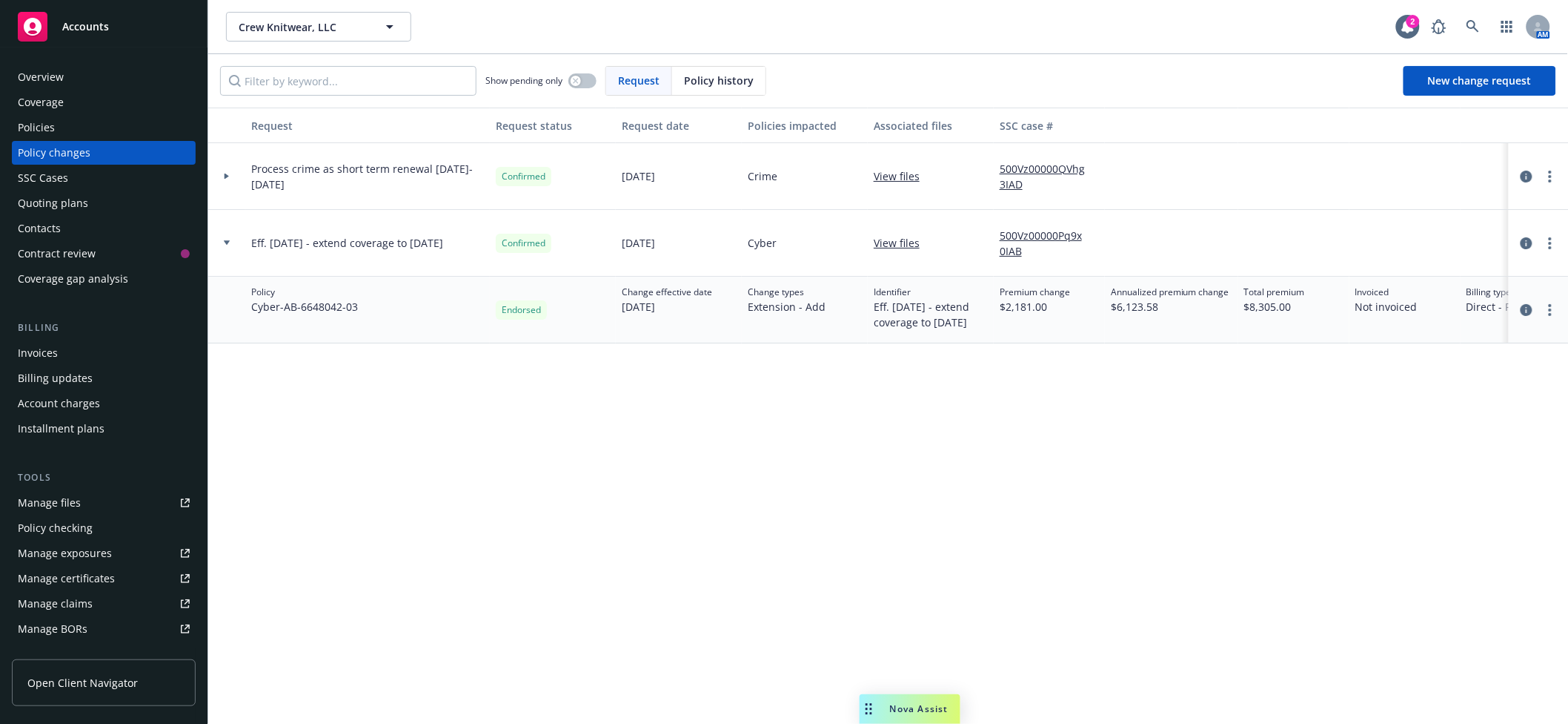
click at [78, 132] on div "Policies" at bounding box center [104, 127] width 172 height 24
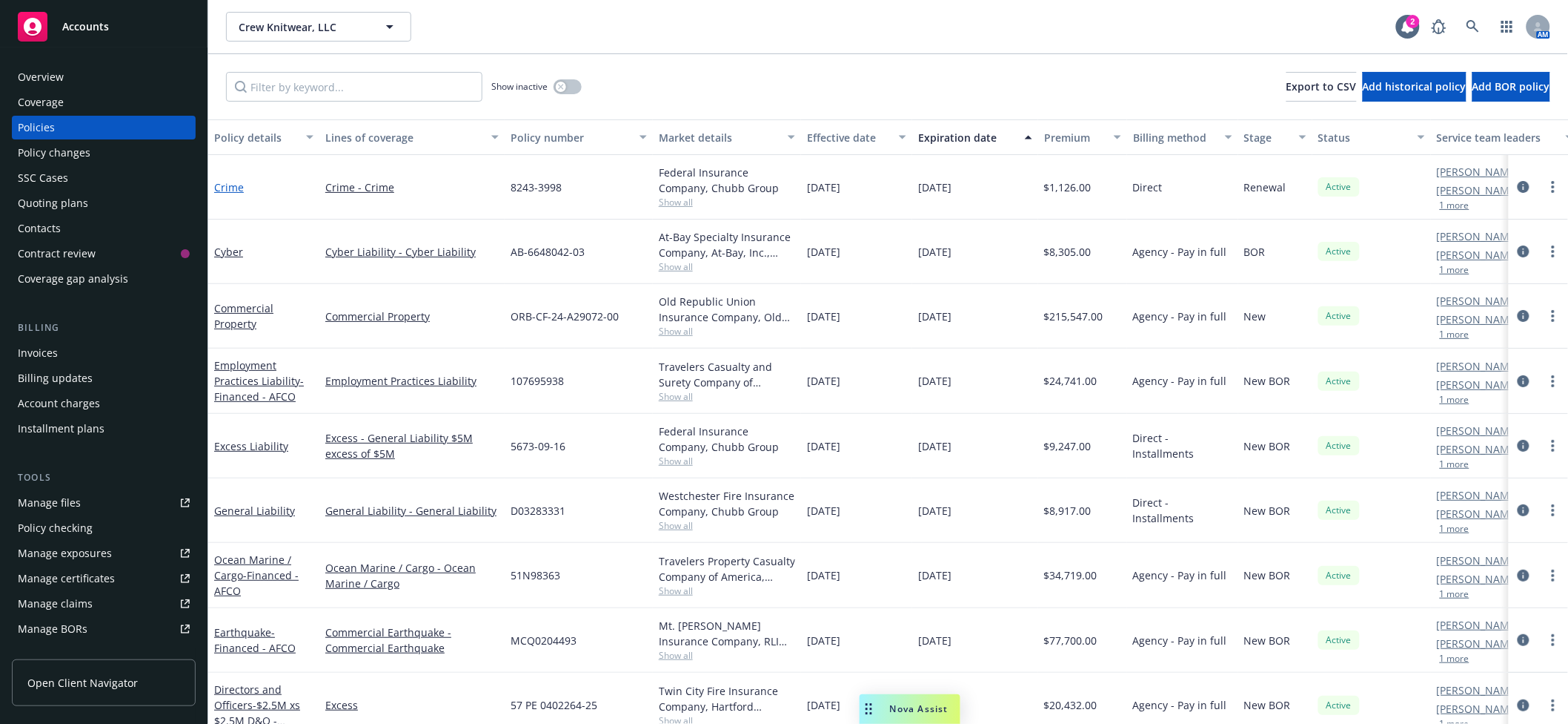
click at [234, 189] on link "Crime" at bounding box center [229, 187] width 30 height 14
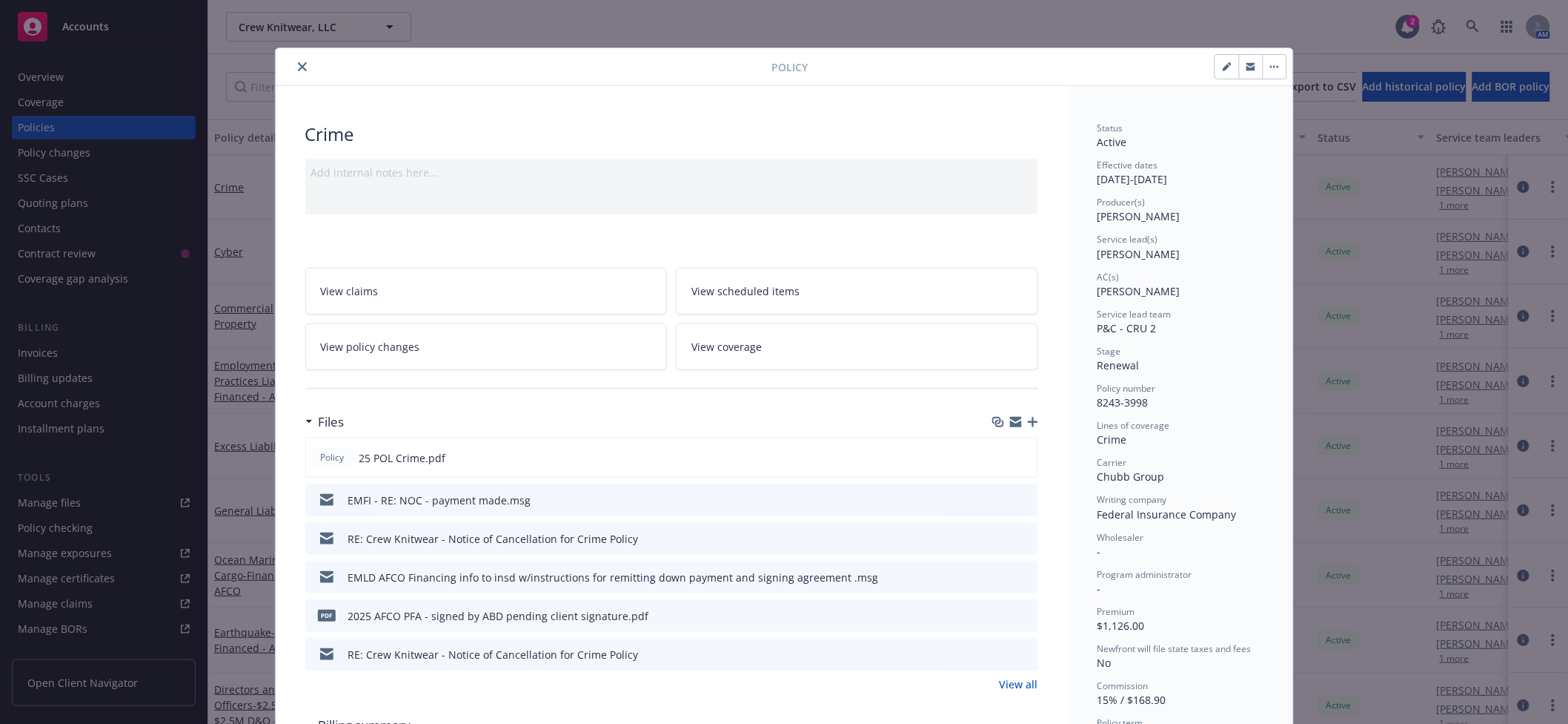
click at [1017, 498] on icon "preview file" at bounding box center [1023, 499] width 13 height 10
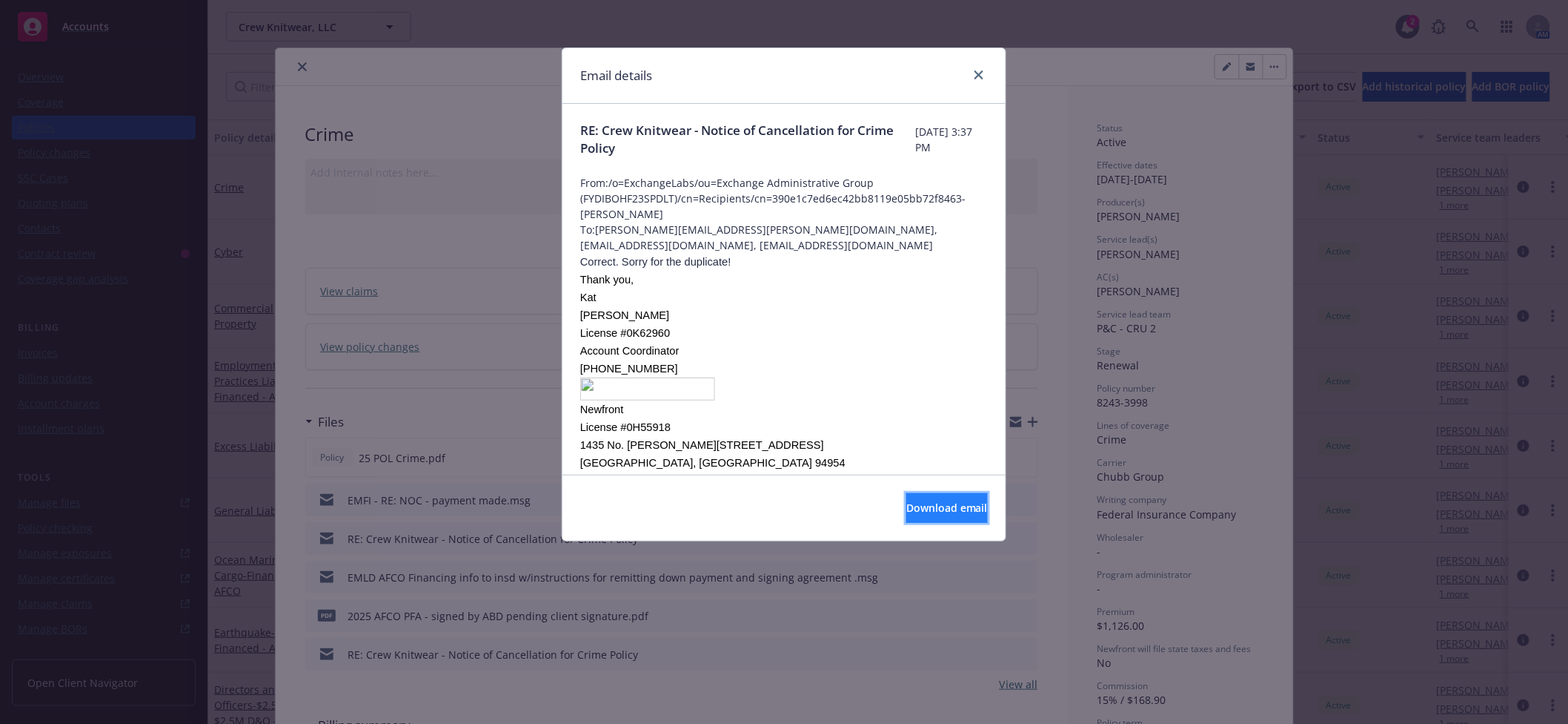
click at [931, 504] on span "Download email" at bounding box center [948, 508] width 82 height 14
click at [979, 74] on icon "close" at bounding box center [979, 75] width 9 height 9
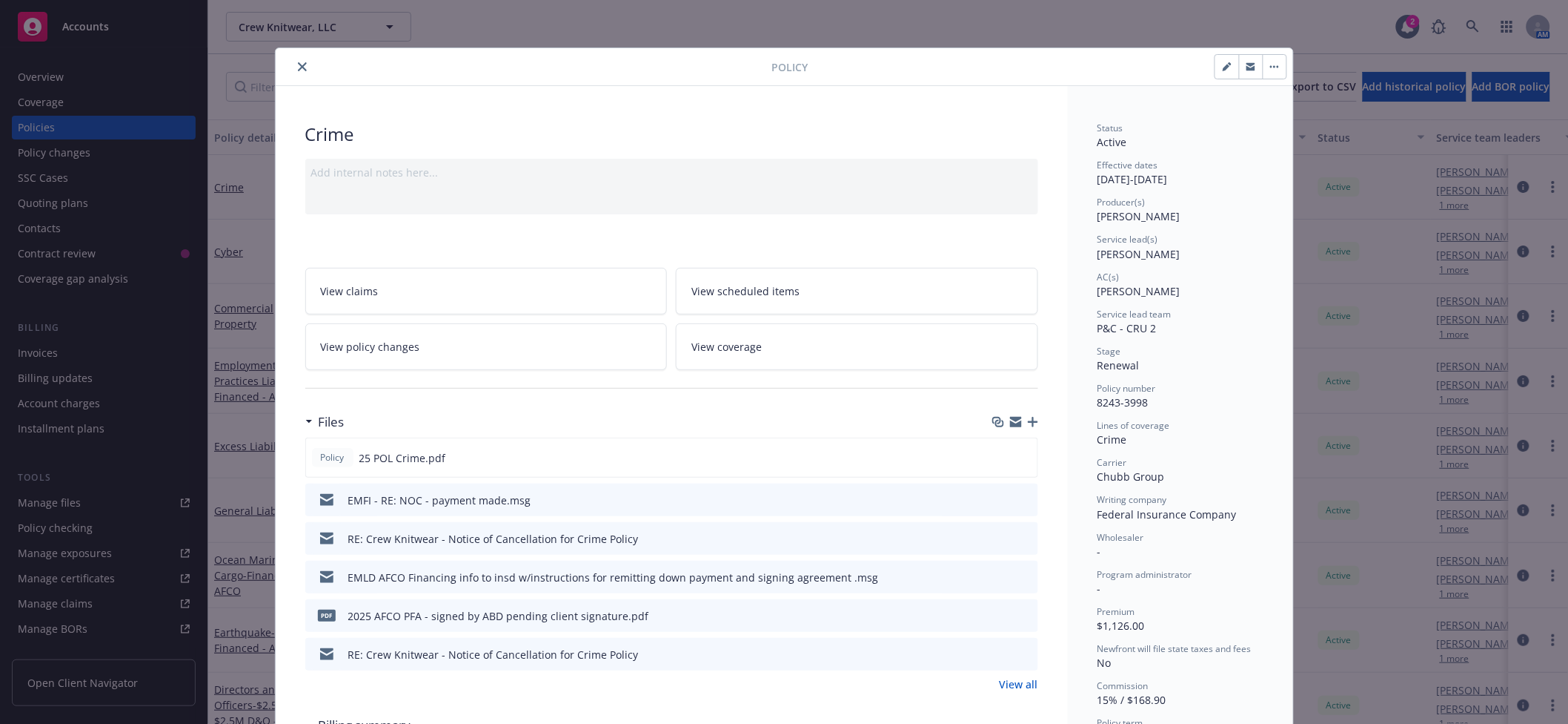
click at [1028, 421] on icon "button" at bounding box center [1033, 421] width 10 height 10
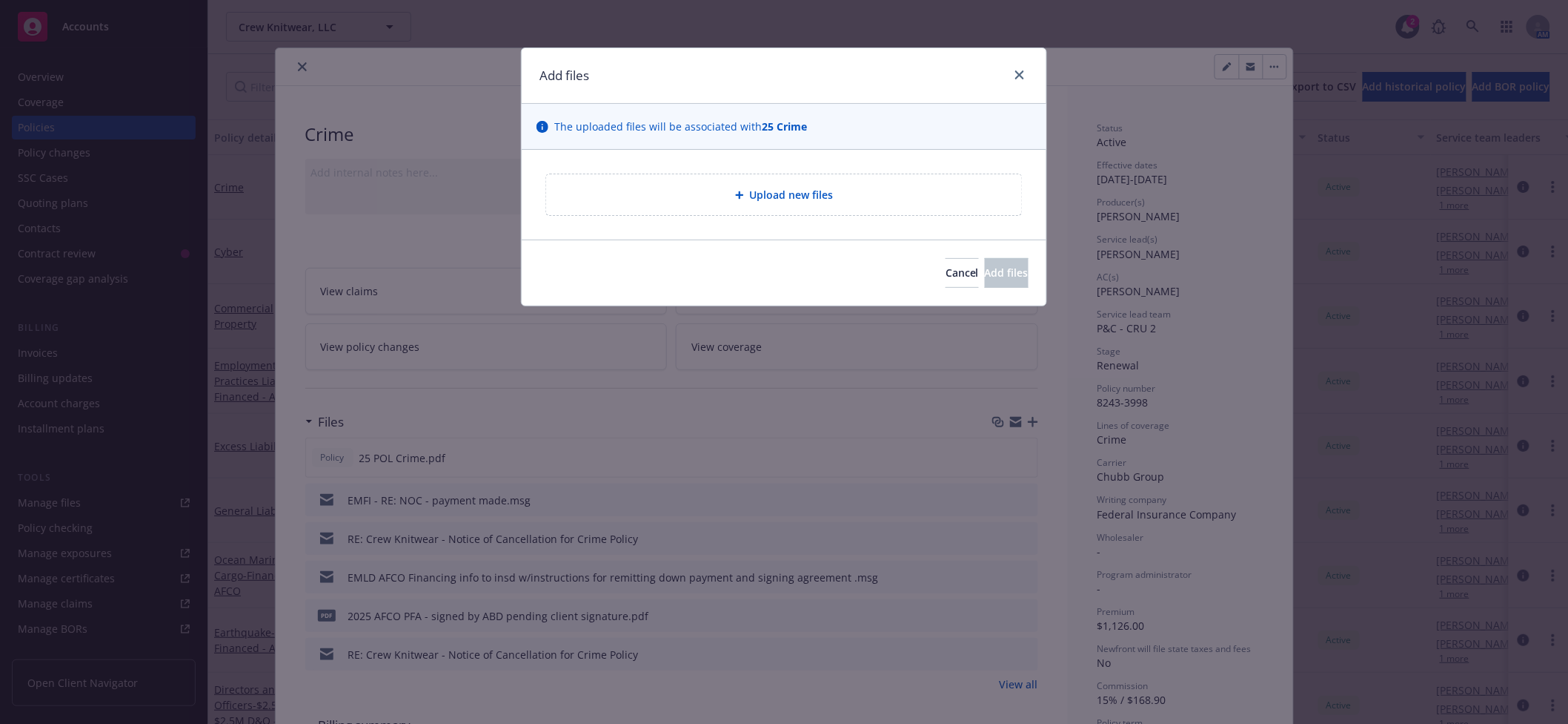
click at [761, 201] on span "Upload new files" at bounding box center [791, 195] width 84 height 16
type textarea "x"
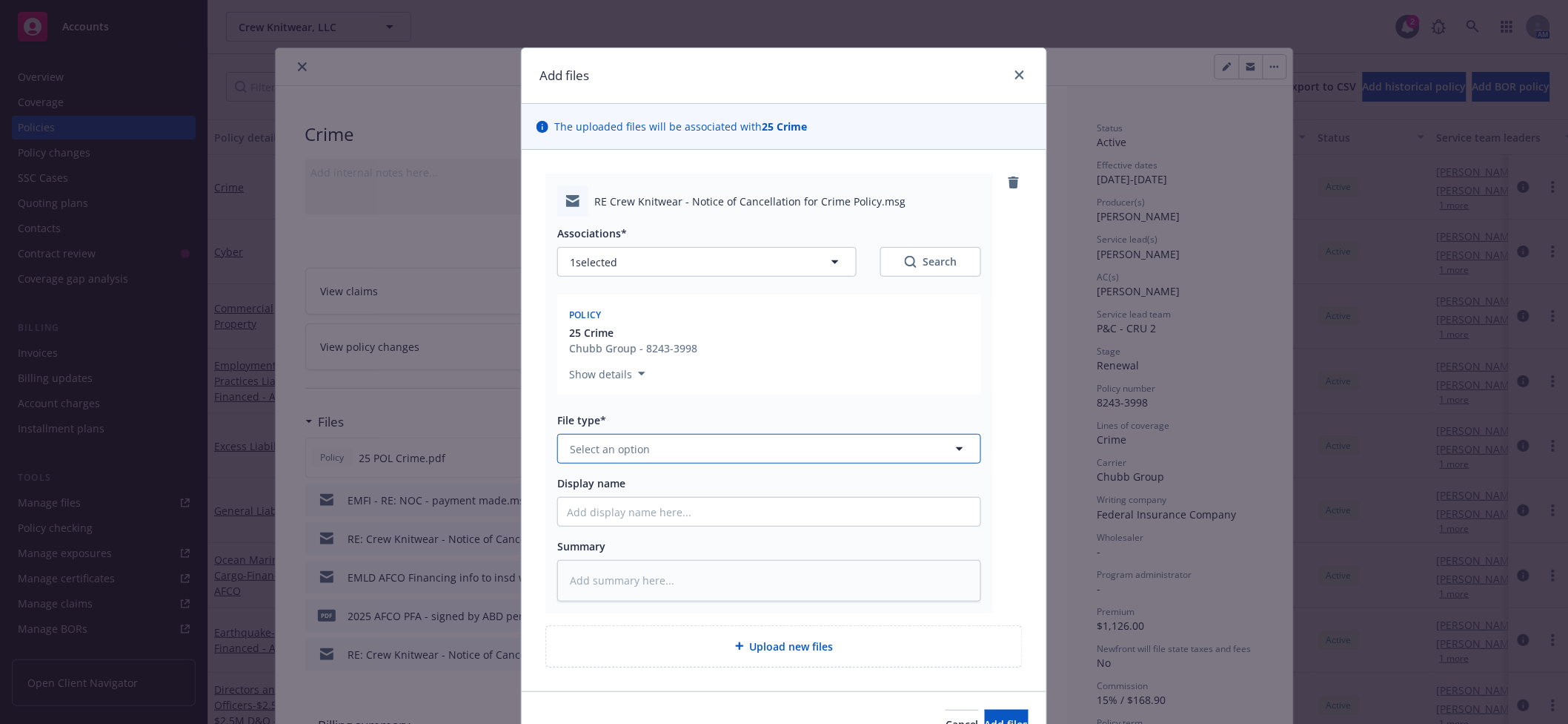
click at [651, 443] on button "Select an option" at bounding box center [770, 449] width 424 height 30
type input "rein"
click at [638, 494] on span "Reinstatement" at bounding box center [610, 491] width 75 height 16
click at [628, 512] on input "Display name" at bounding box center [770, 512] width 422 height 28
type textarea "x"
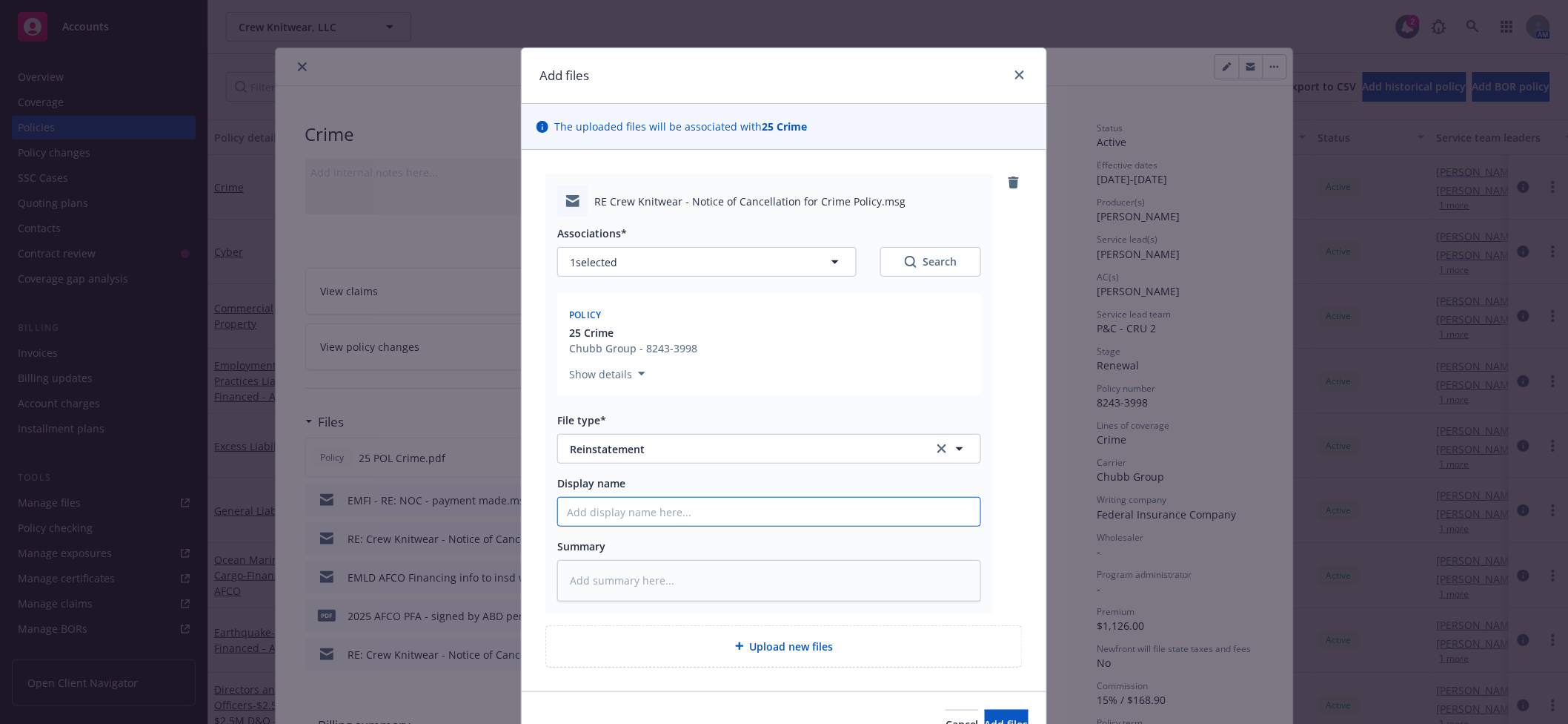
type input "E"
type textarea "x"
type input "EM"
type textarea "x"
type input "EMTI"
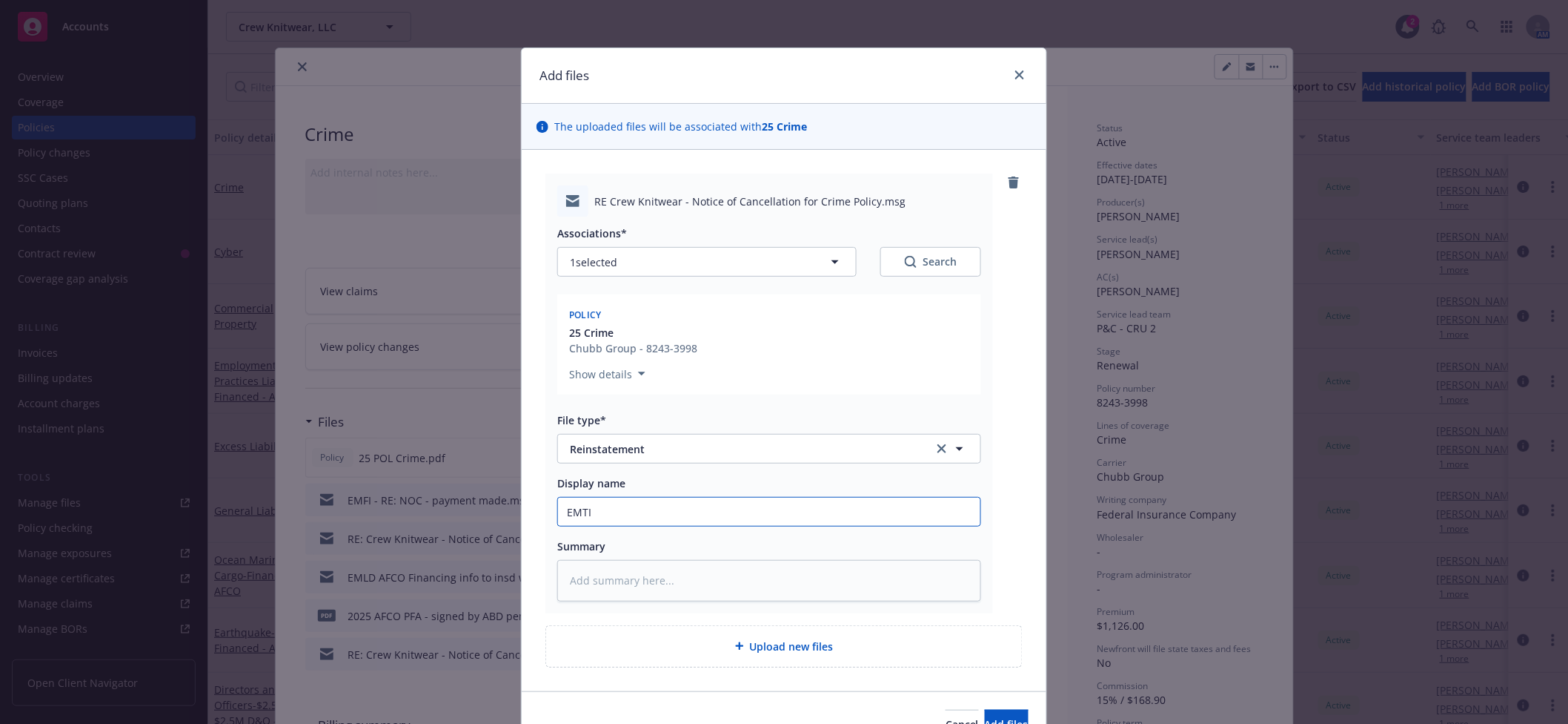
type textarea "x"
type input "EMTI"
type textarea "x"
type input "EMTI wi"
type textarea "x"
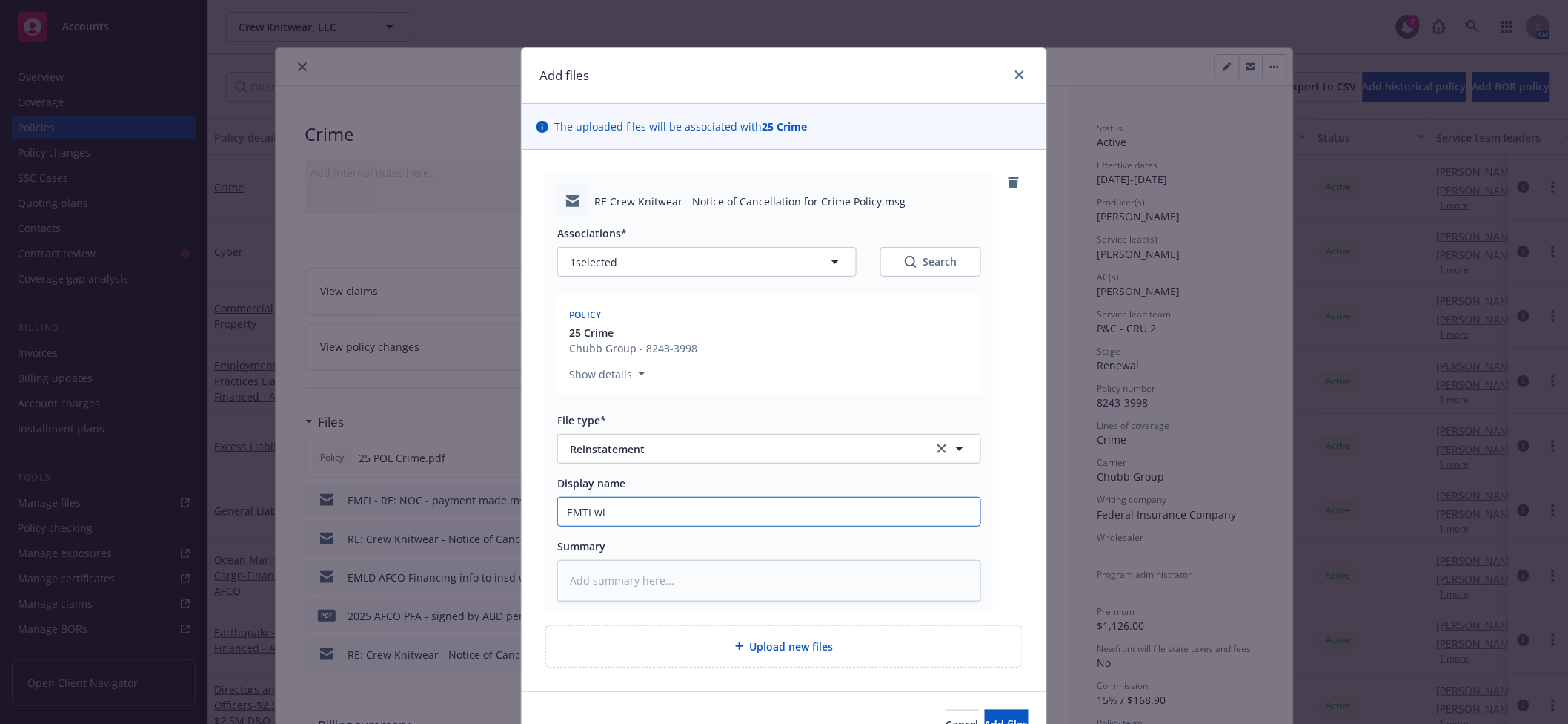
type input "EMTI wih"
type textarea "x"
type input "EMTI wih"
type textarea "x"
type input "EMTI wih"
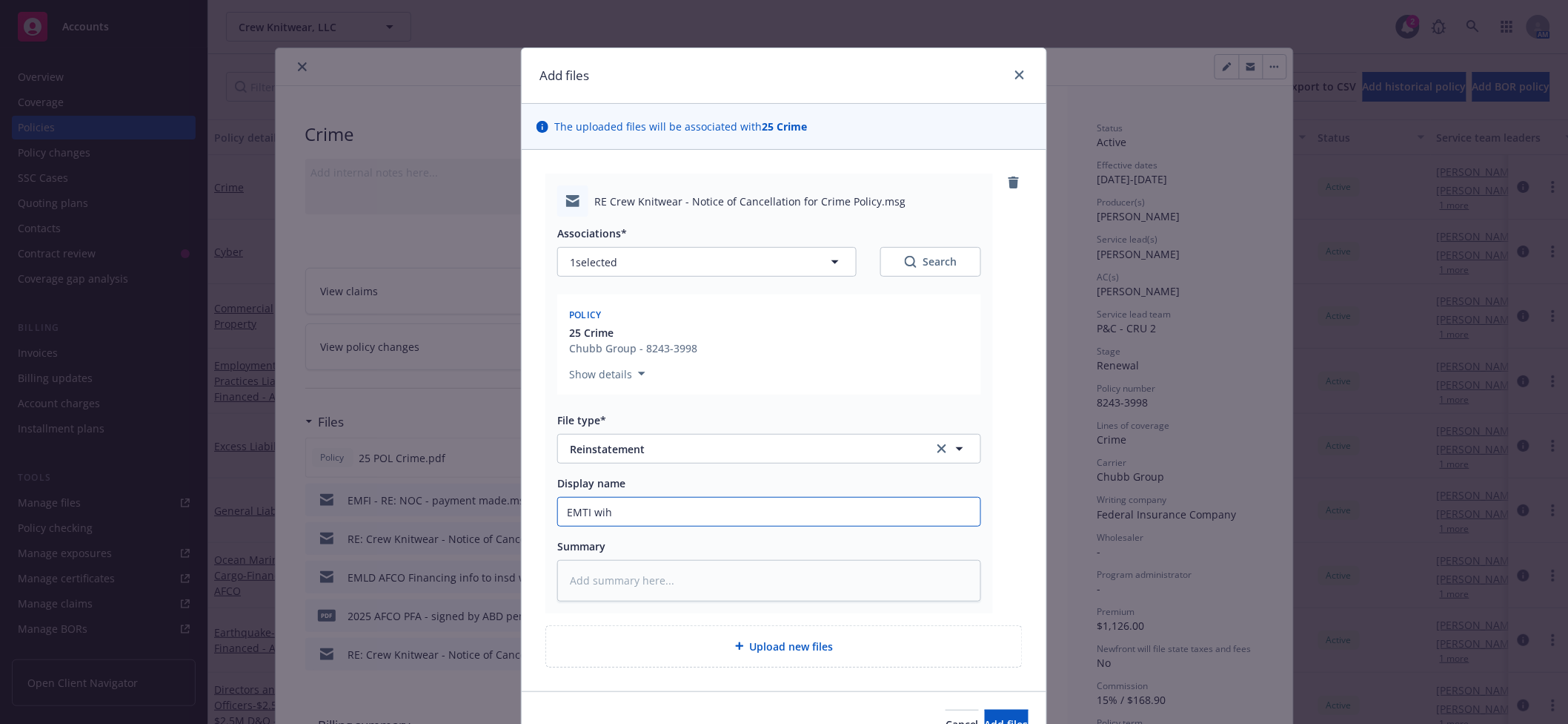
type textarea "x"
type input "EMTI wiht"
type textarea "x"
type input "EMTI wih"
type textarea "x"
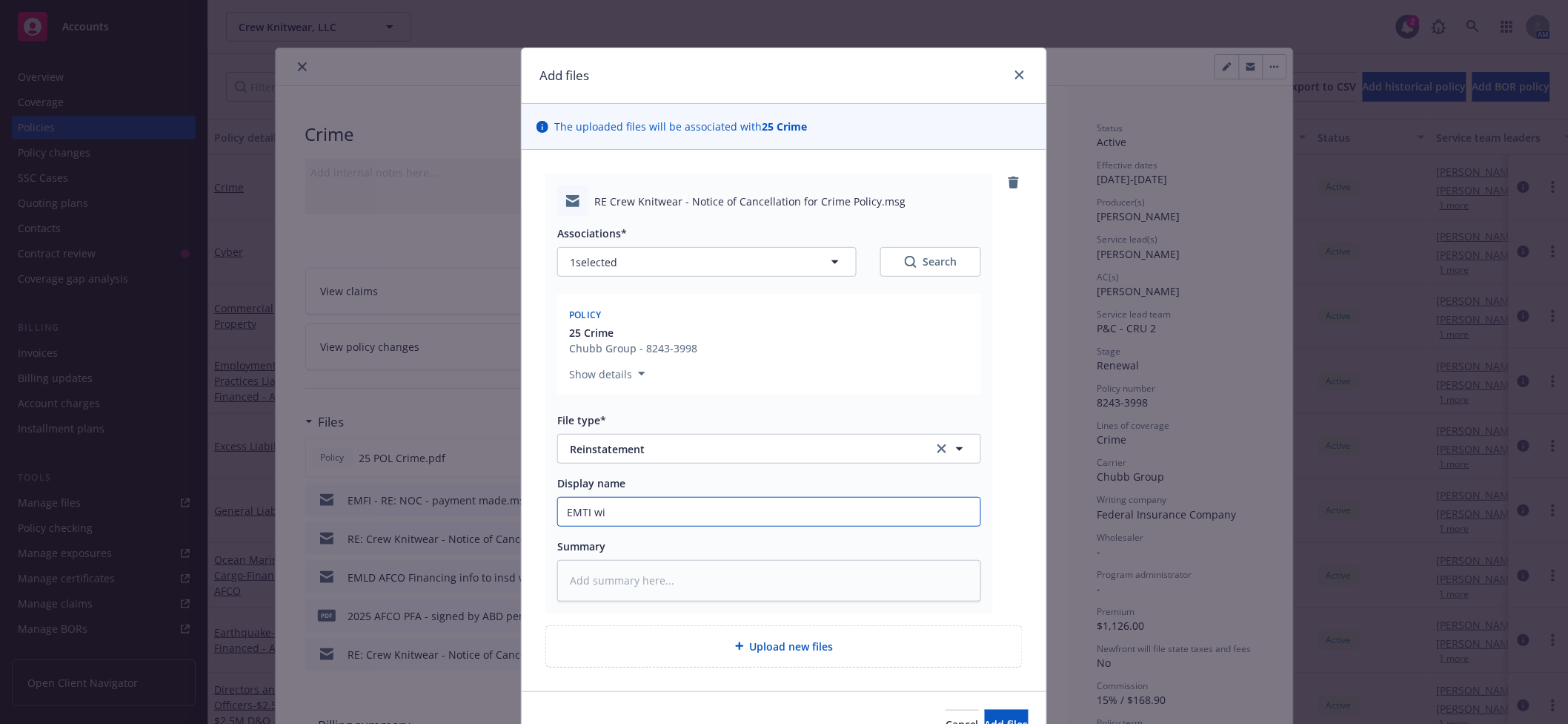
type input "EMTI wit"
type textarea "x"
type input "EMTI with"
type textarea "x"
type input "EMTI with"
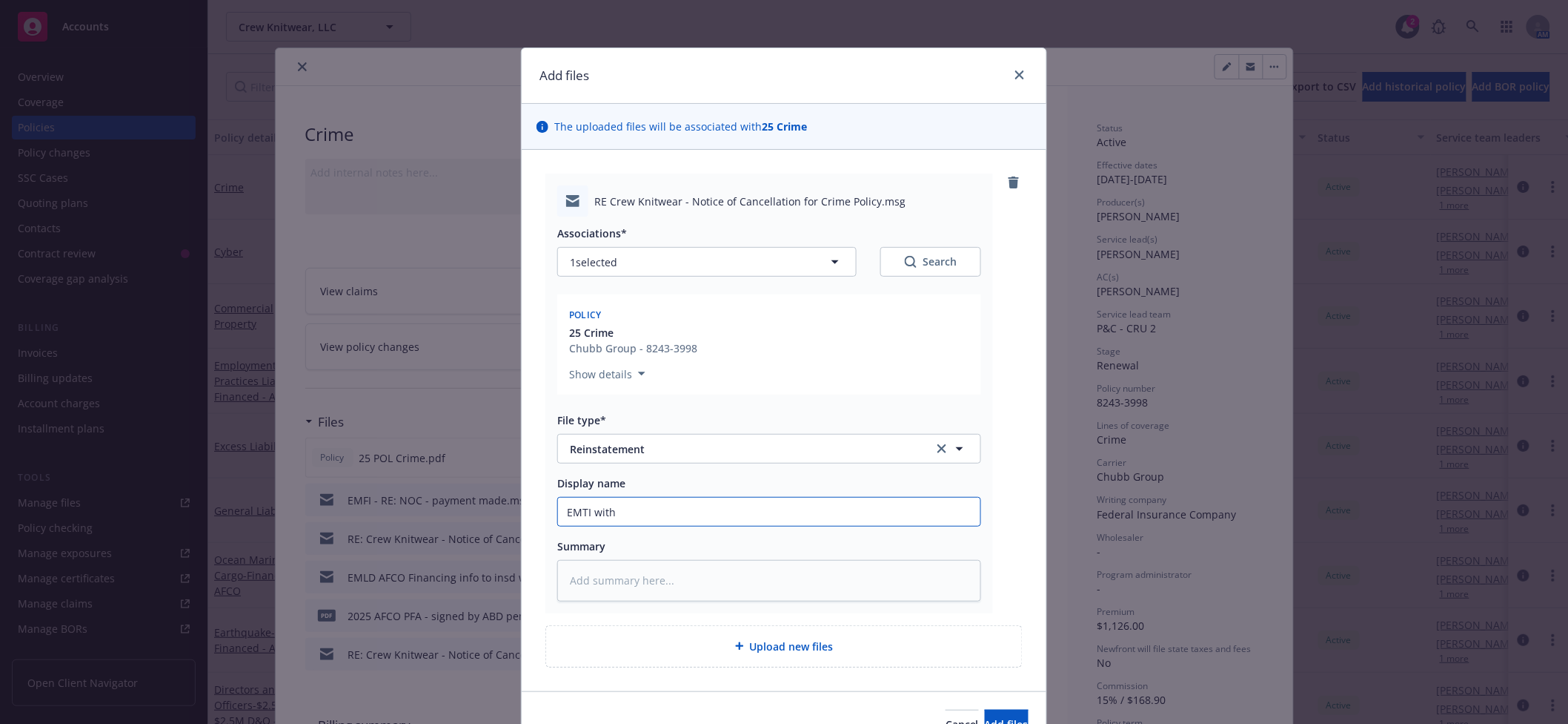
type textarea "x"
type input "EMTI with R"
type textarea "x"
type input "EMTI with RE"
type textarea "x"
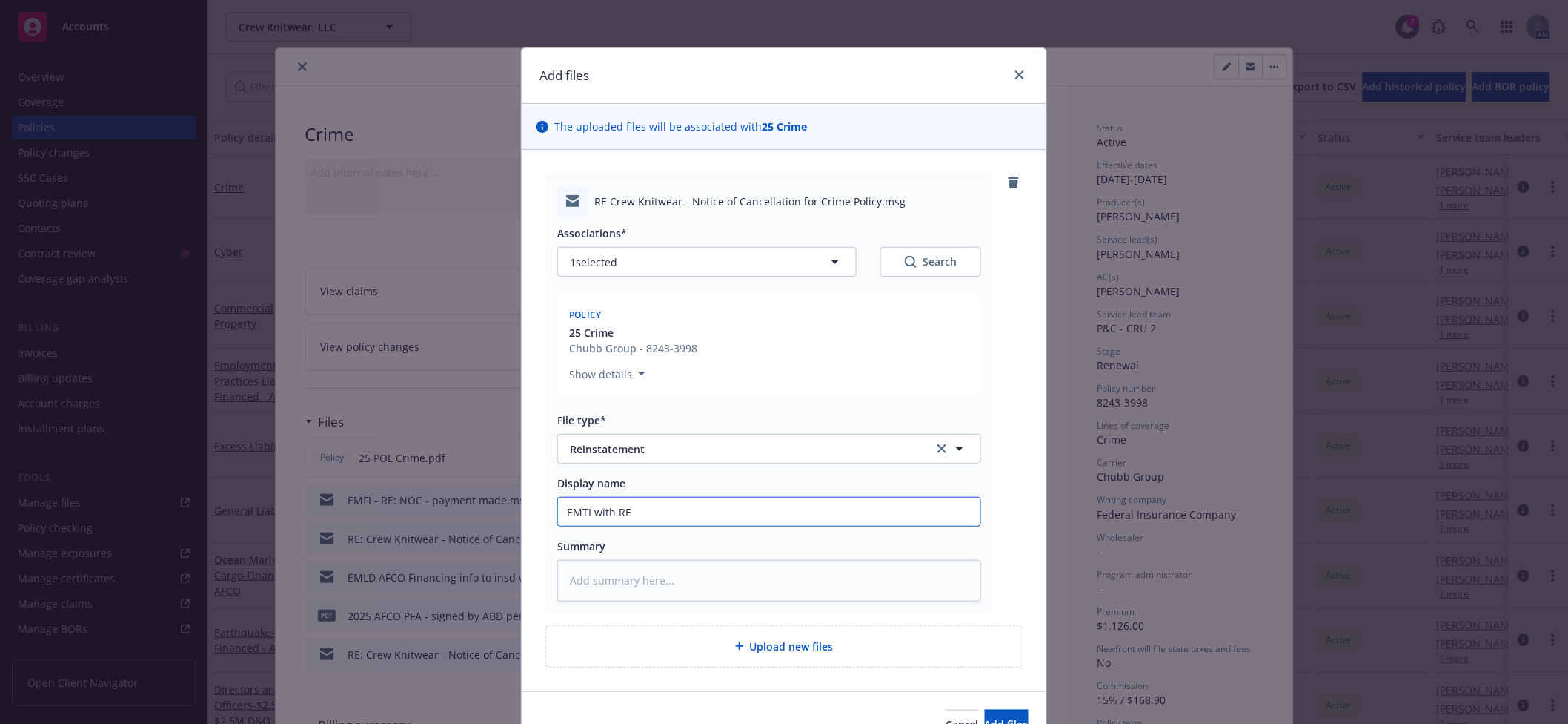
type input "EMTI with REI"
type textarea "x"
type input "EMTI with REIN"
type textarea "x"
type input "EMTI with REIN"
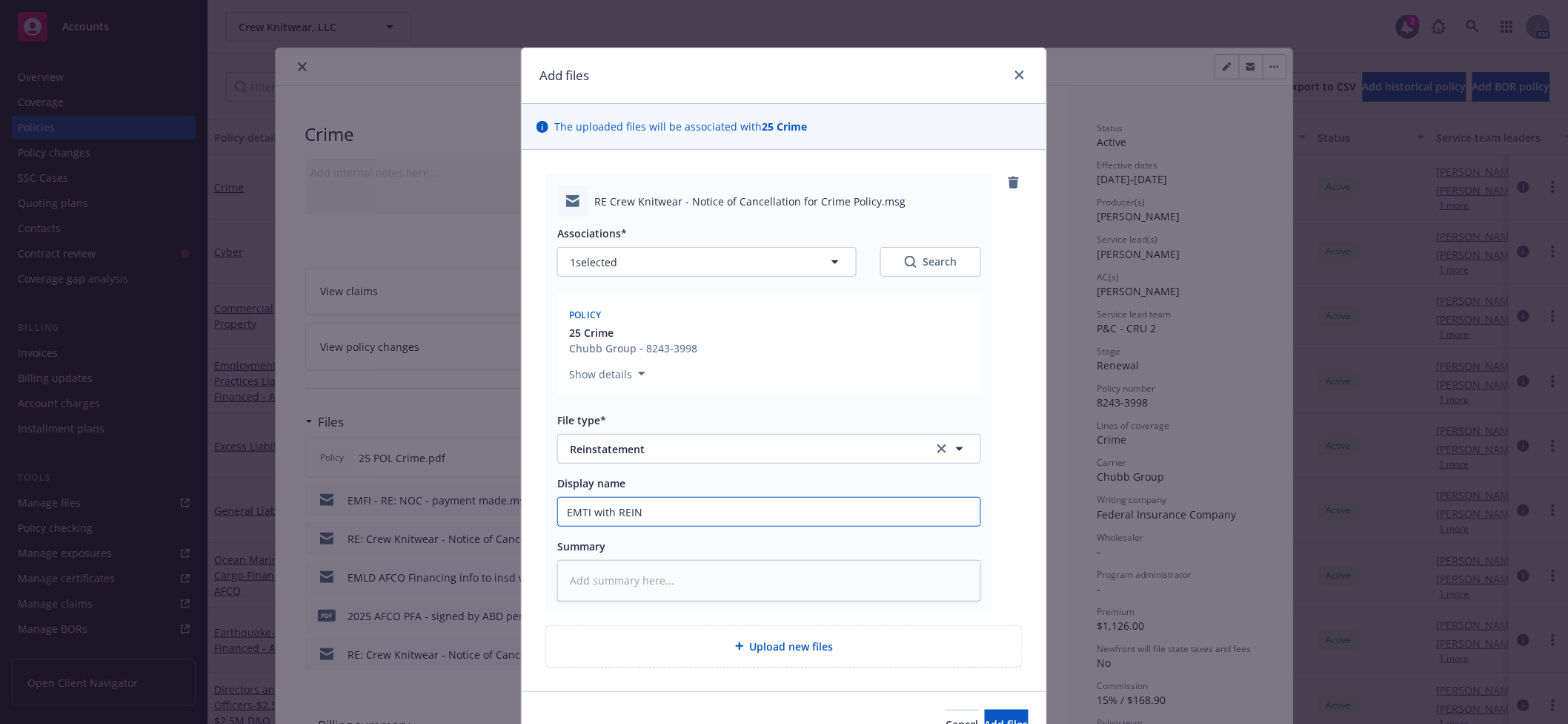
type textarea "x"
type input "EMTI with REIN fo"
type textarea "x"
type input "EMTI with REIN for"
type textarea "x"
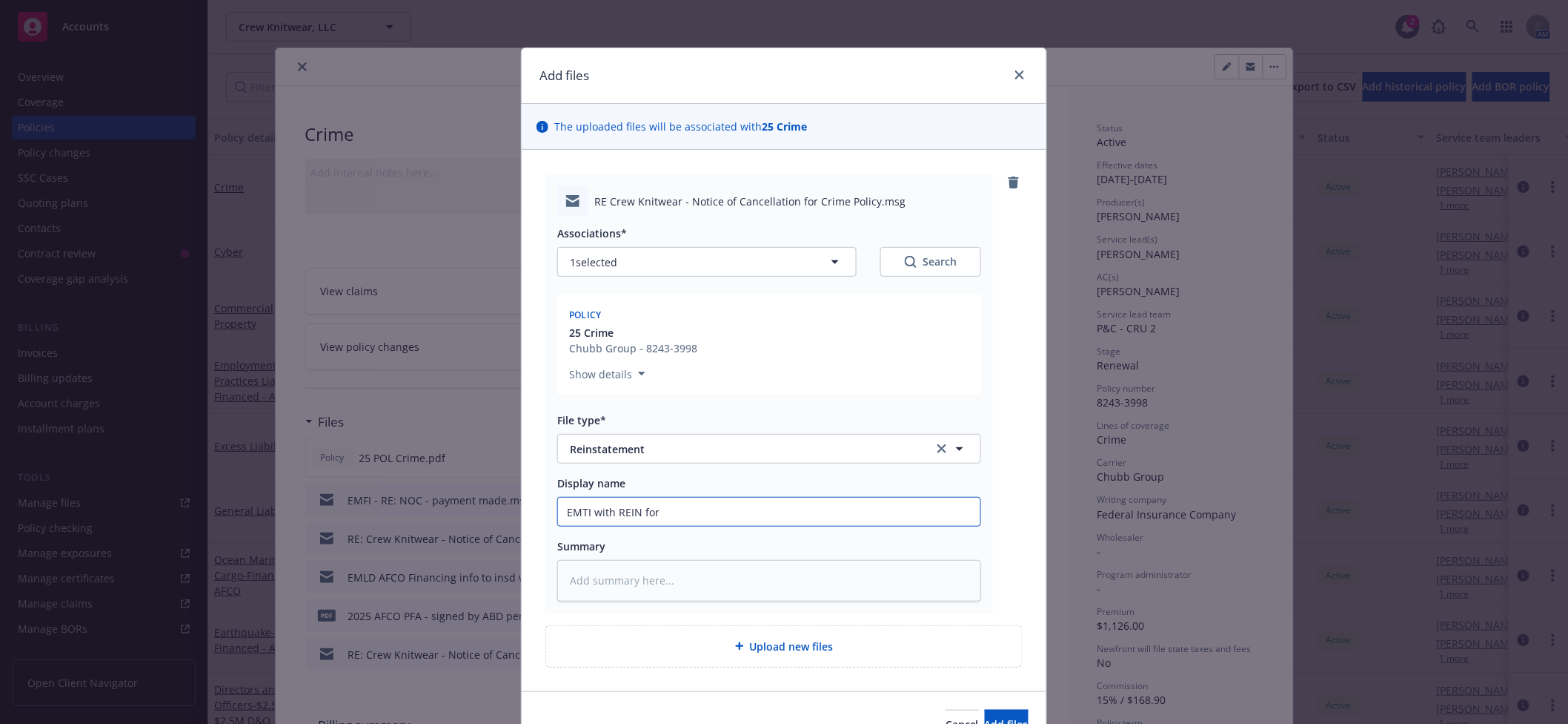
type input "EMTI with REIN for"
type textarea "x"
type input "EMTI with REIN for C"
type textarea "x"
type input "EMTI with REIN for CR"
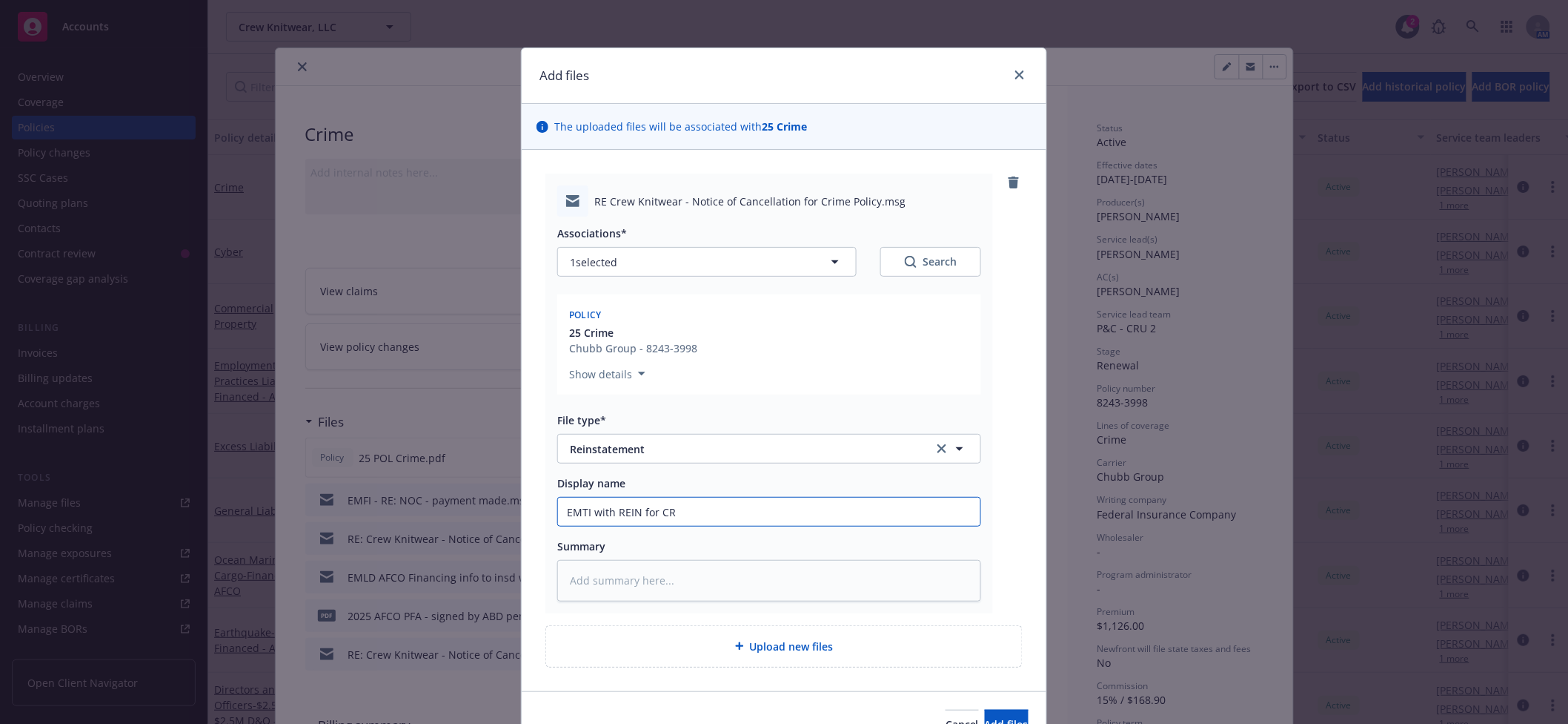
type textarea "x"
type input "EMTI with REIN for CRi"
type textarea "x"
type input "EMTI with REIN for CRim"
type textarea "x"
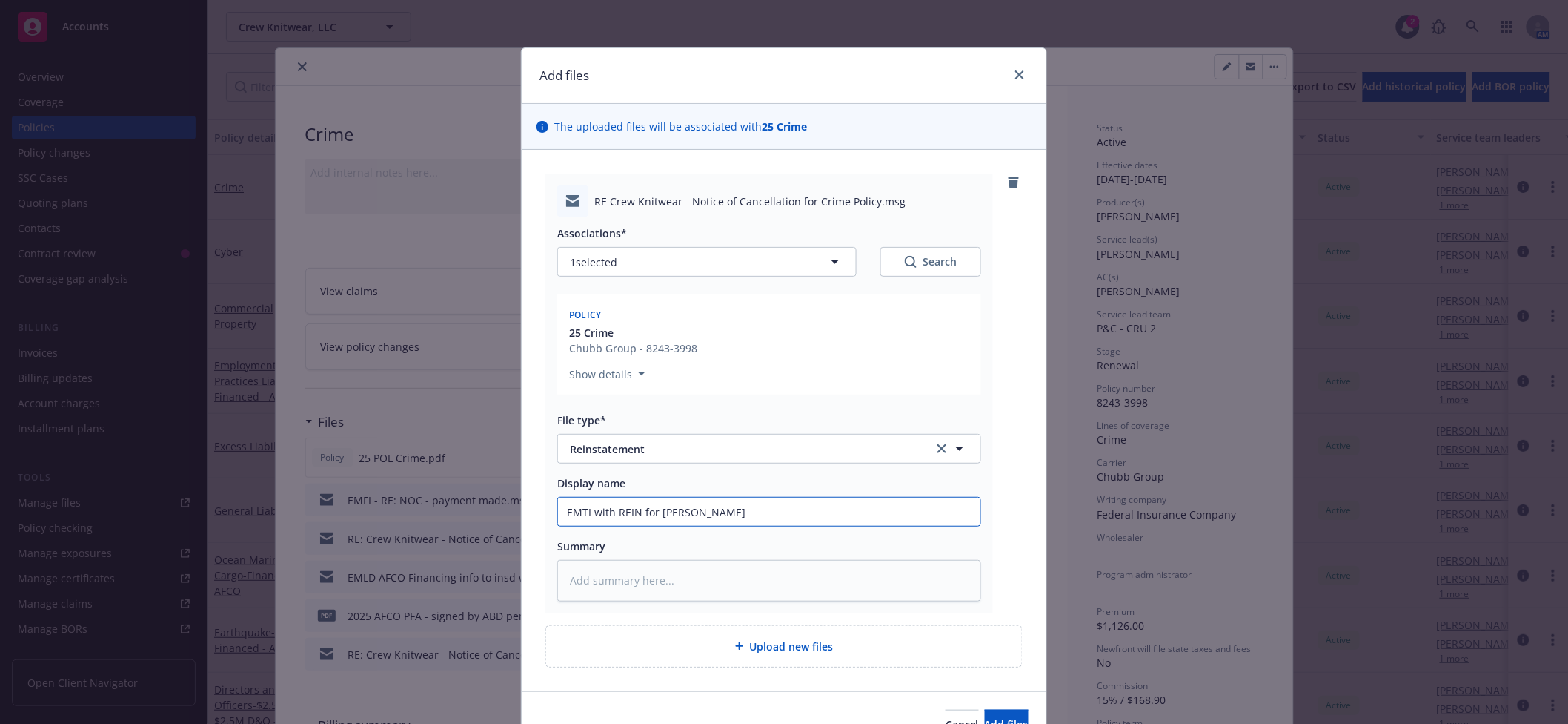
type input "EMTI with REIN for CRi"
type textarea "x"
type input "EMTI with REIN for CR"
type textarea "x"
type input "EMTI with REIN for C"
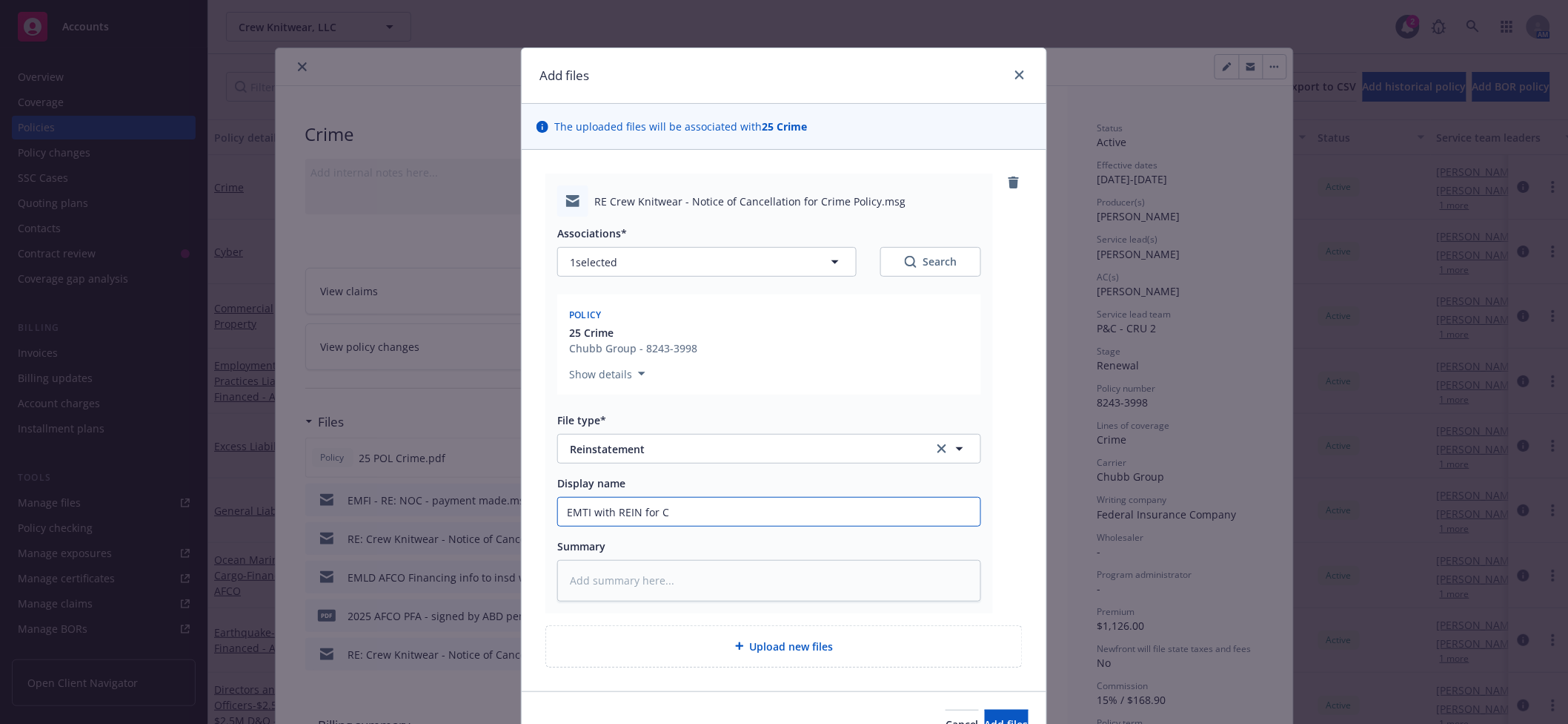
type textarea "x"
type input "EMTI with REIN for Cri"
type textarea "x"
type input "EMTI with REIN for Crim"
type textarea "x"
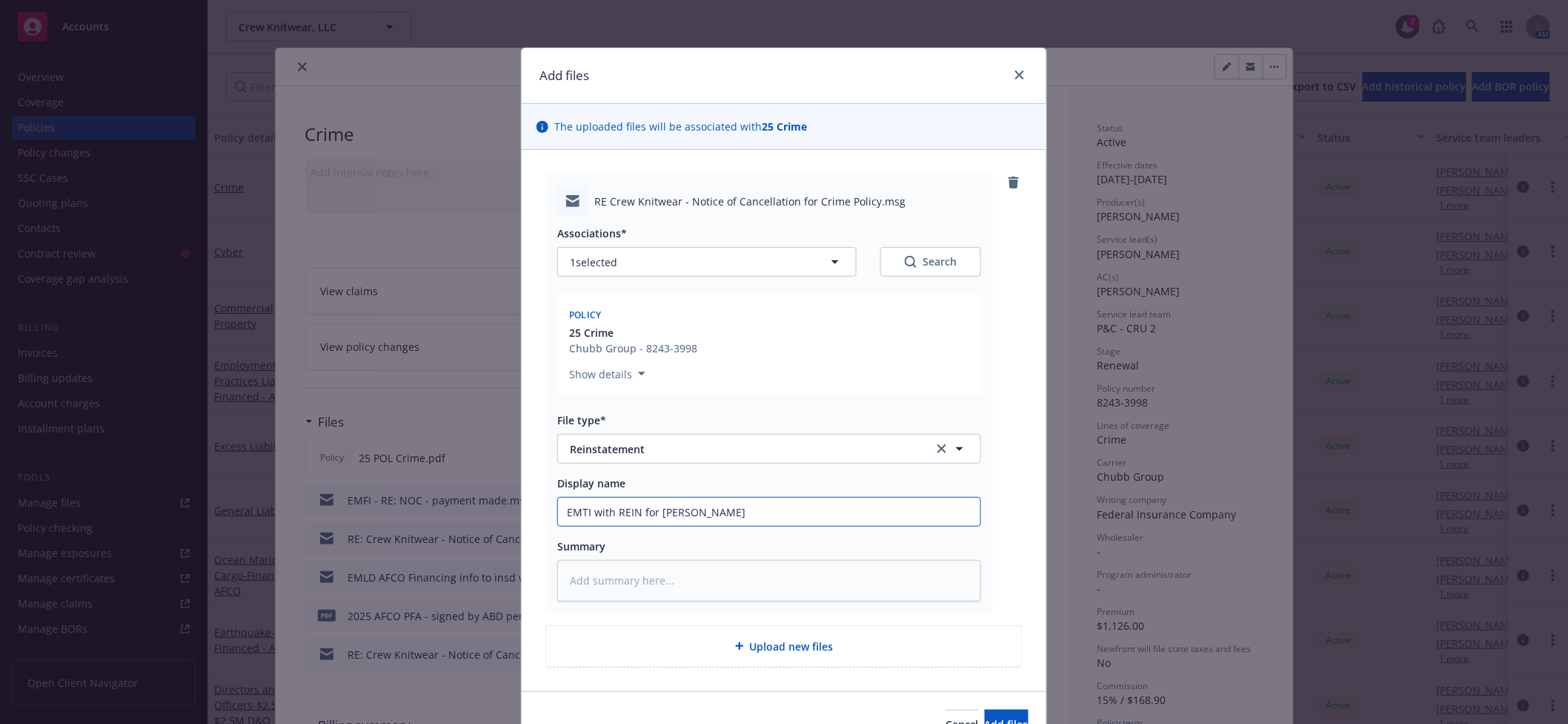
type input "EMTI with REIN for Crime"
type textarea "x"
type input "EMTI with REIN for Crime"
type textarea "x"
type input "EMTI with REIN for Crime e"
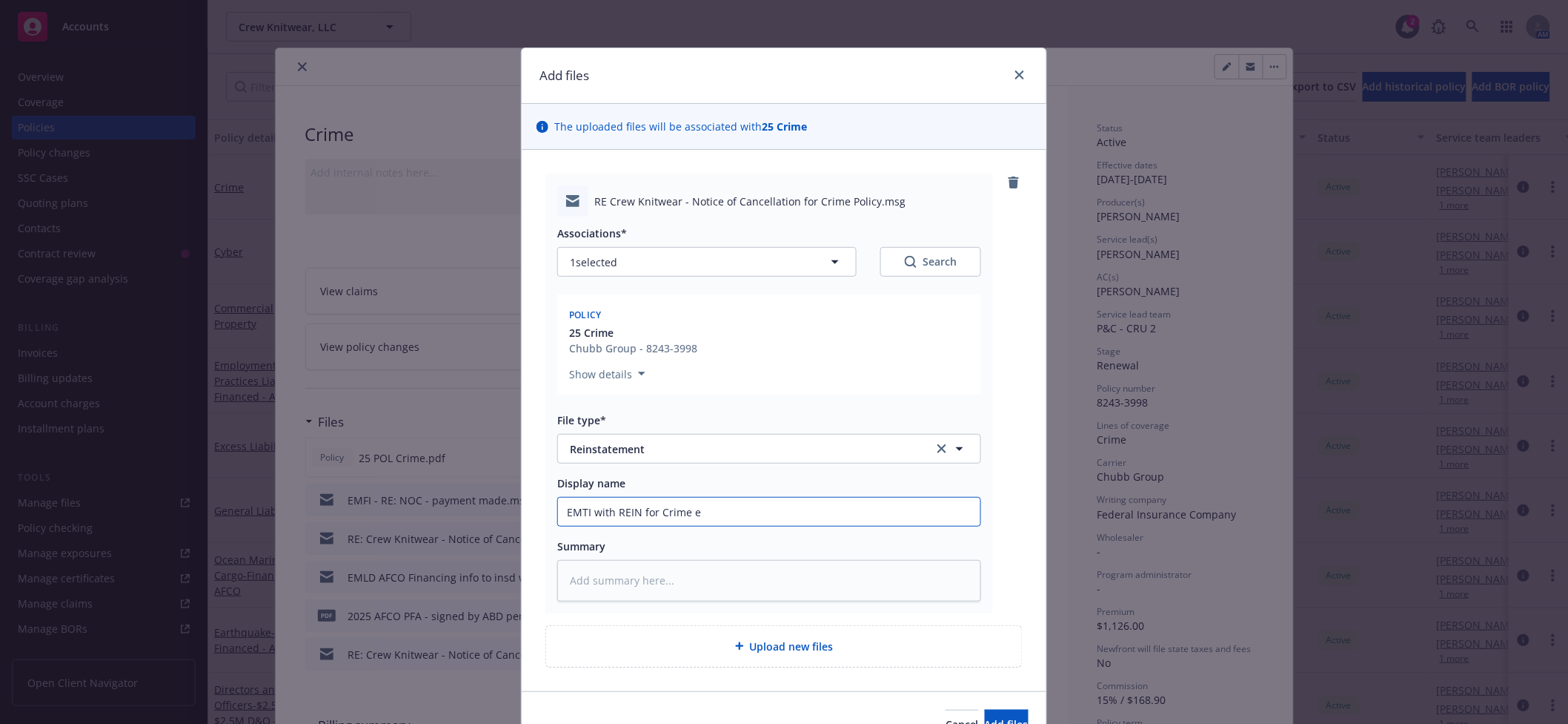
type textarea "x"
type input "EMTI with REIN for Crime ef"
type textarea "x"
type input "EMTI with REIN for Crime eff"
type textarea "x"
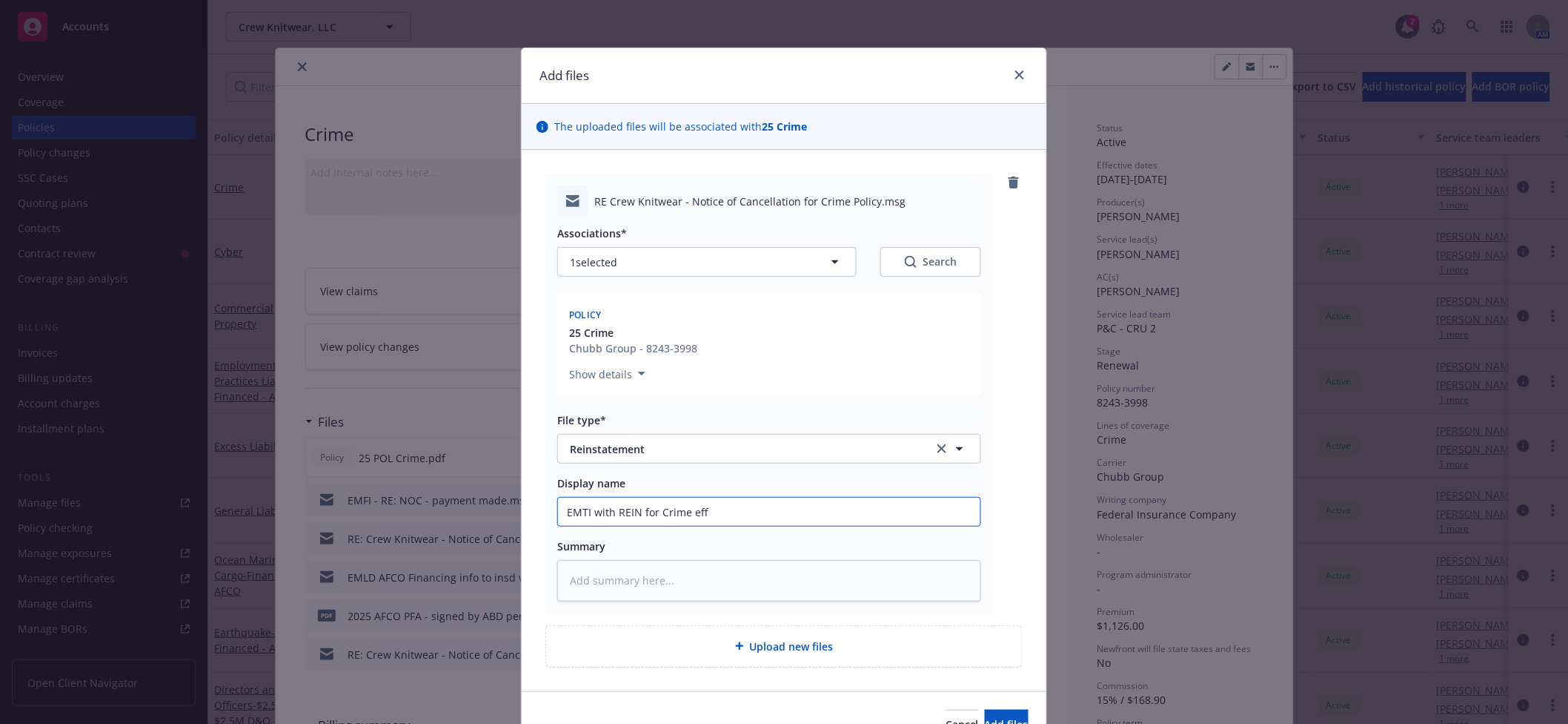
type input "EMTI with REIN for Crime effe"
type textarea "x"
type input "EMTI with REIN for Crime eff"
type textarea "x"
type input "EMTI with REIN for Crime eff"
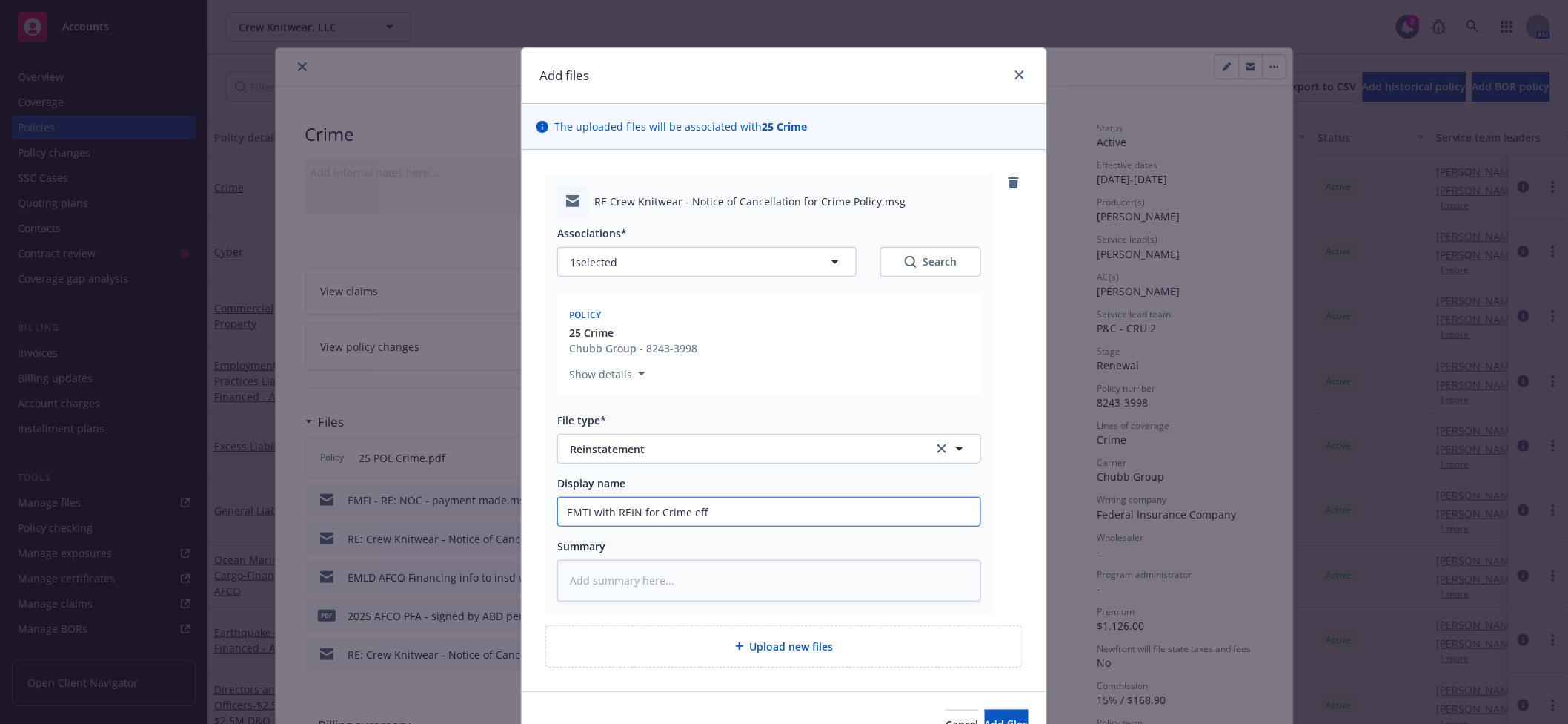
type textarea "x"
type input "EMTI with REIN for Crime eff"
type textarea "x"
type input "EMTI with REIN for Crime ef"
type textarea "x"
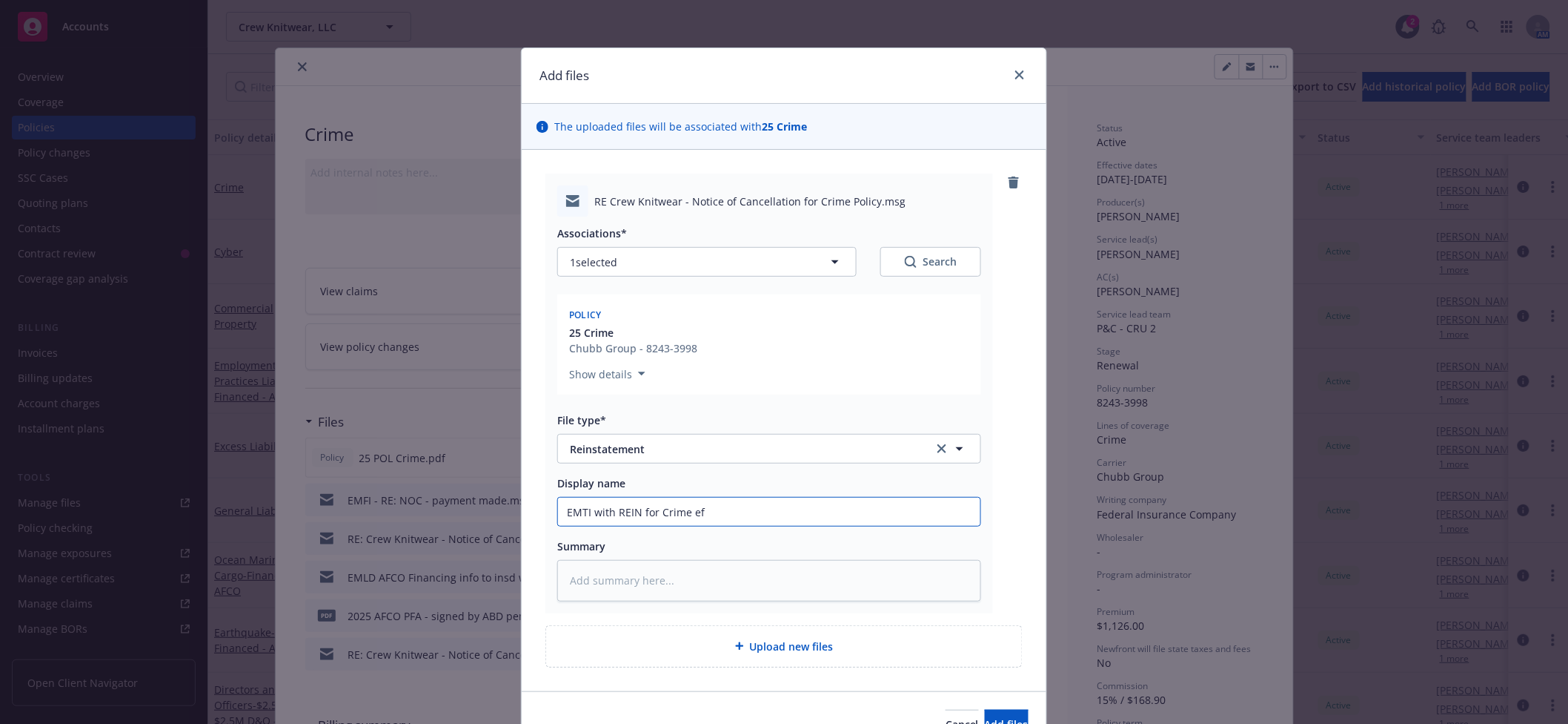
type input "EMTI with REIN for Crime e"
type textarea "x"
type input "EMTI with REIN for Crime"
type textarea "x"
type input "EMTI with REIN for Crime"
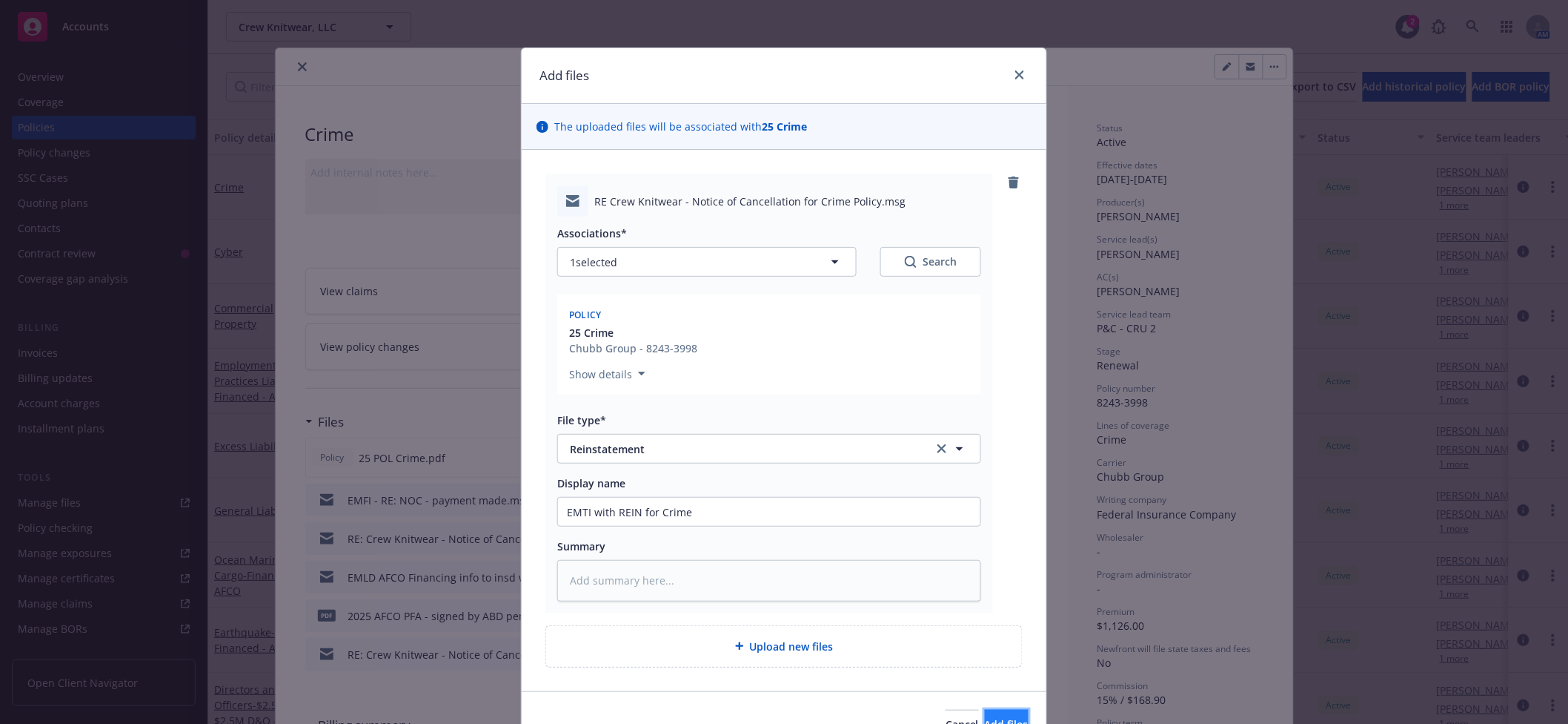
click at [985, 715] on button "Add files" at bounding box center [1007, 725] width 44 height 30
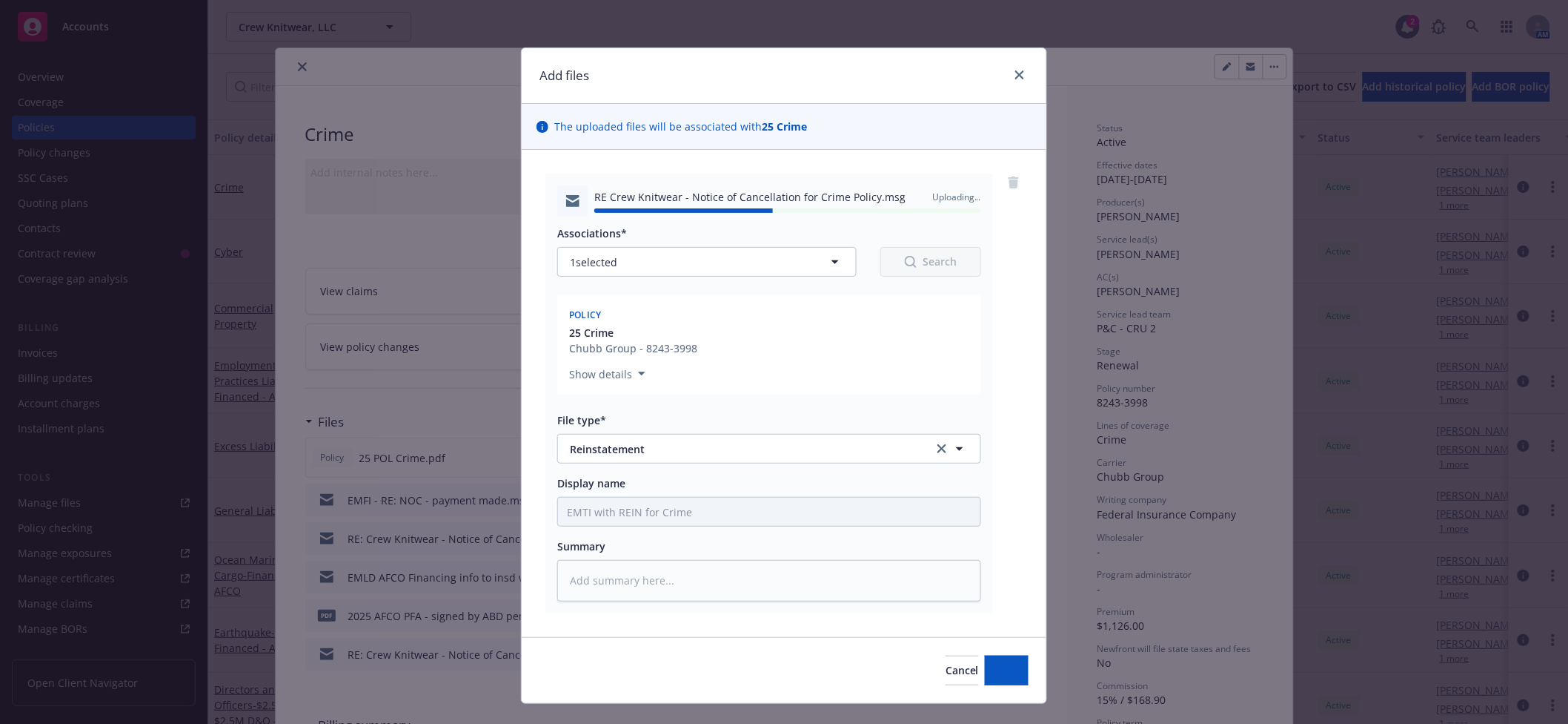
type textarea "x"
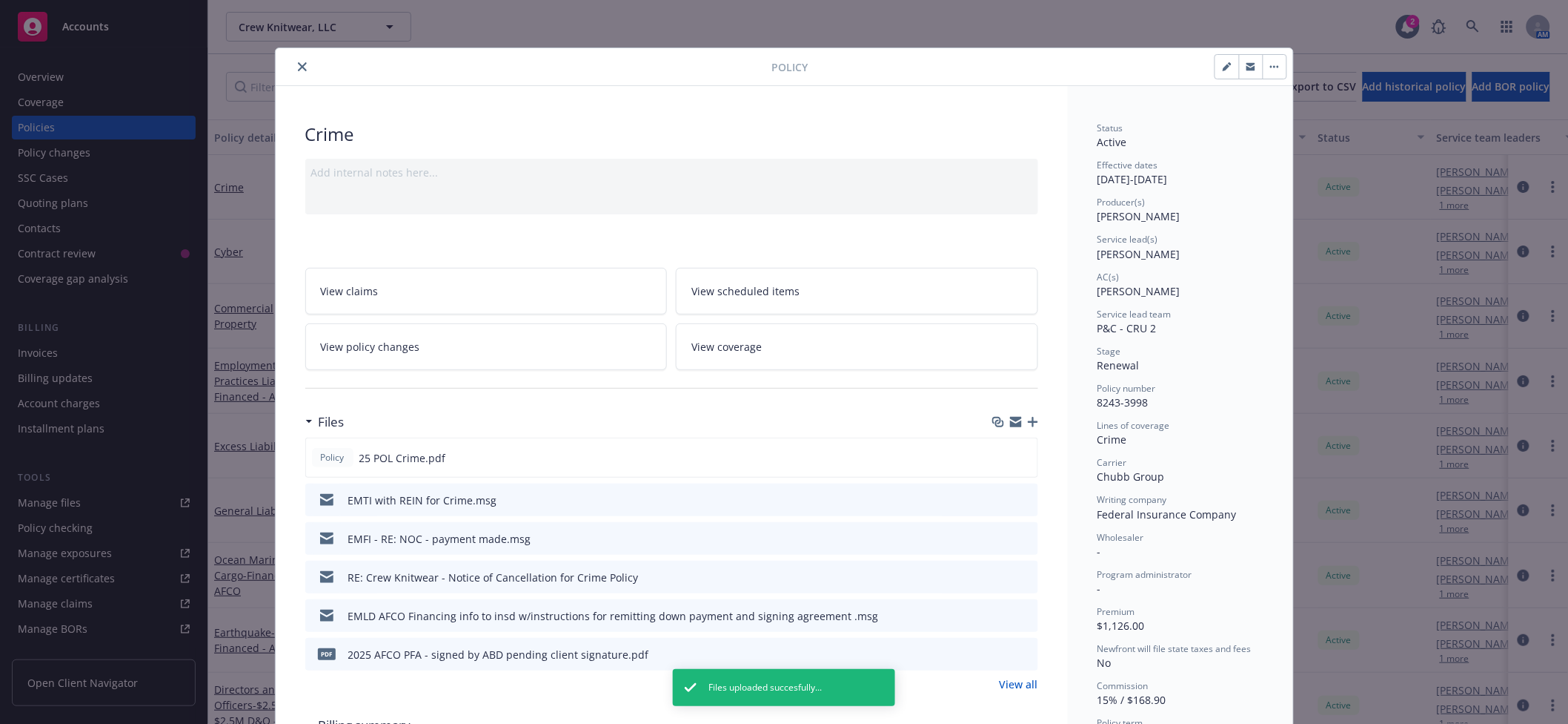
click at [298, 71] on icon "close" at bounding box center [302, 67] width 9 height 9
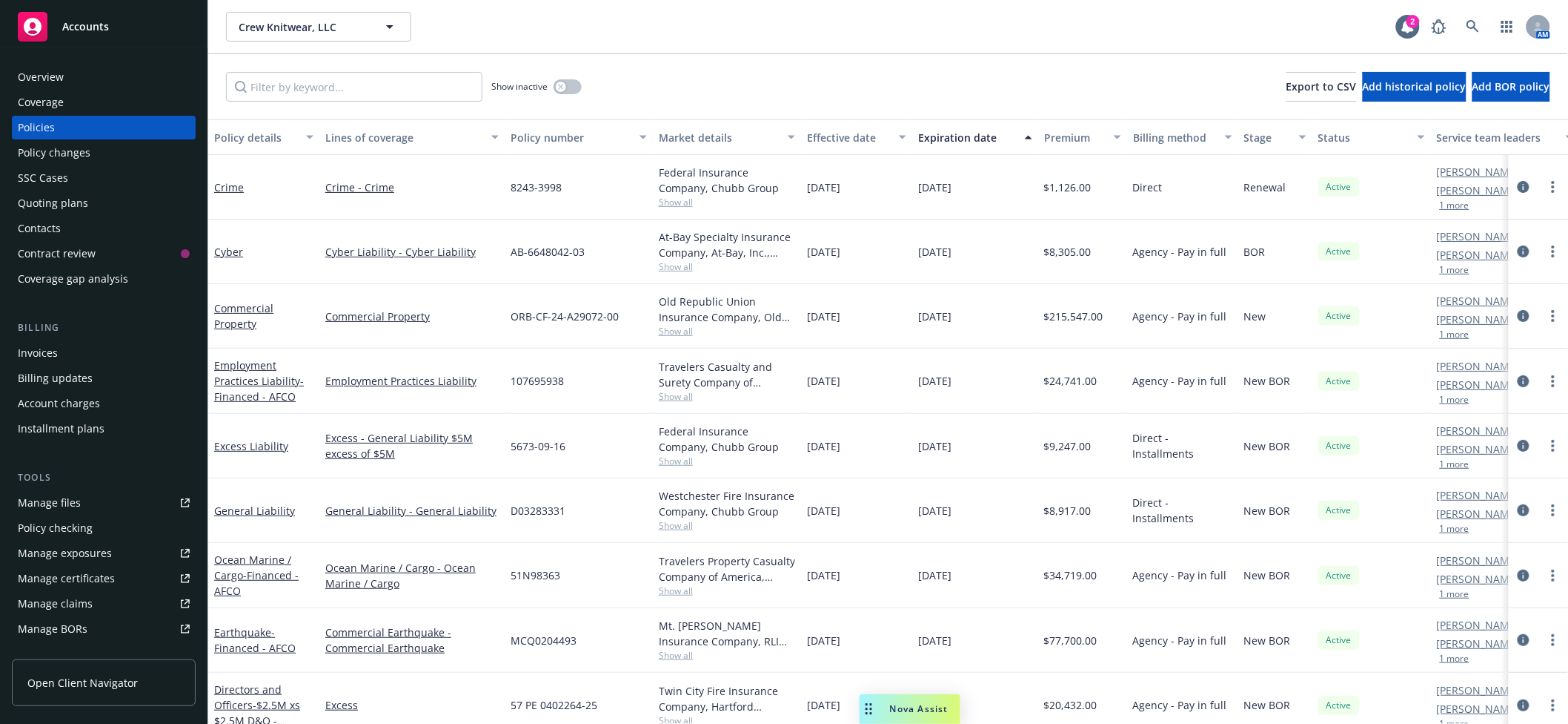
click at [77, 504] on div "Manage files" at bounding box center [49, 503] width 63 height 24
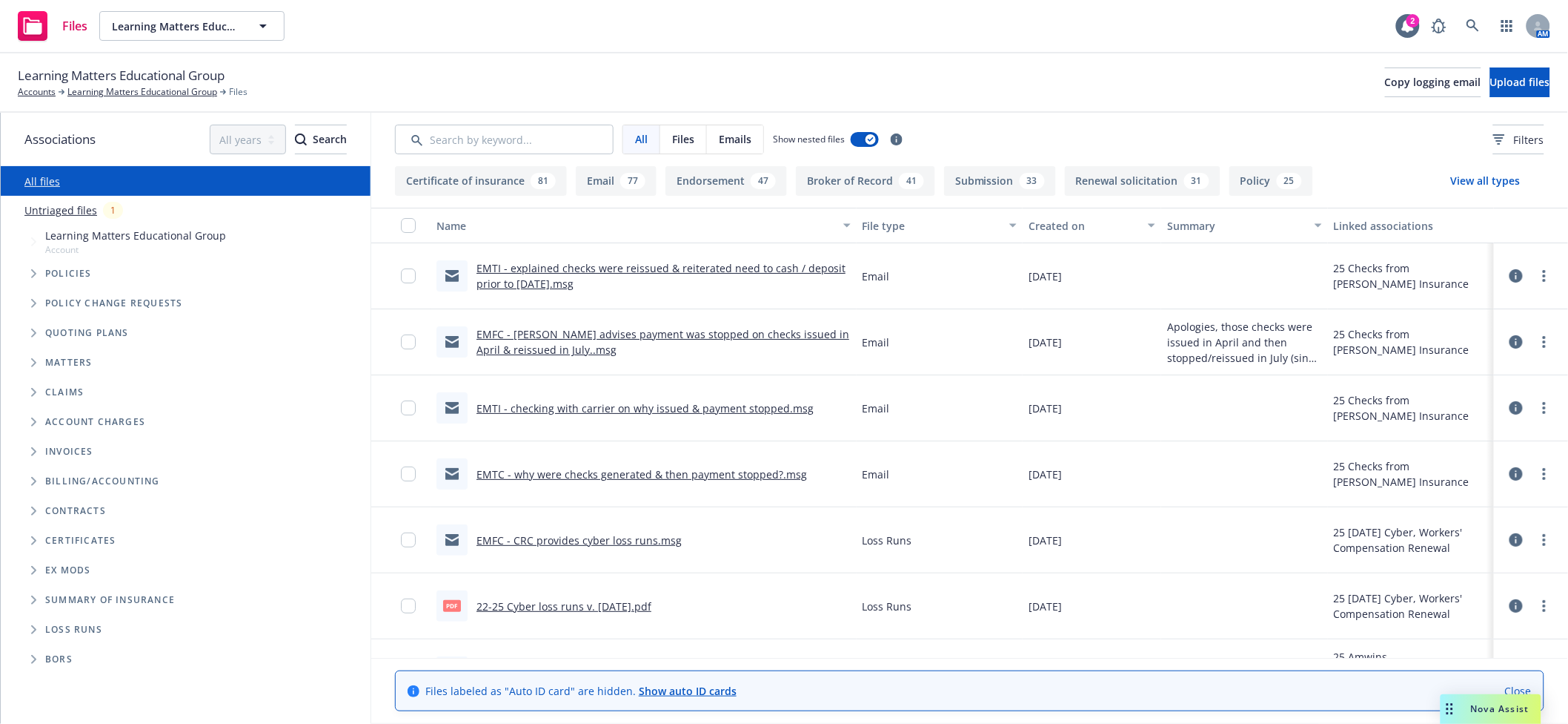
click at [60, 209] on link "Untriaged files" at bounding box center [61, 210] width 73 height 16
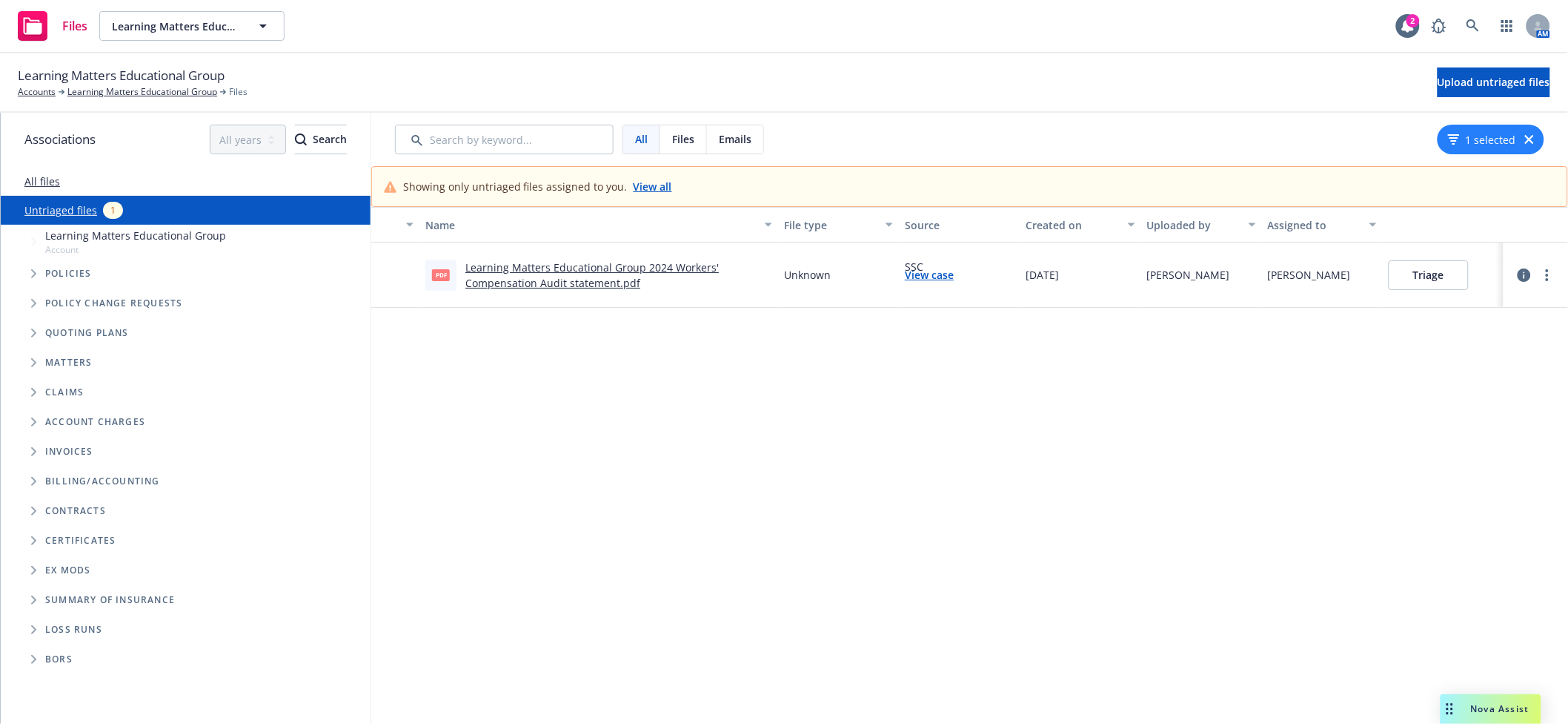
click at [1417, 277] on button "Triage" at bounding box center [1429, 275] width 80 height 30
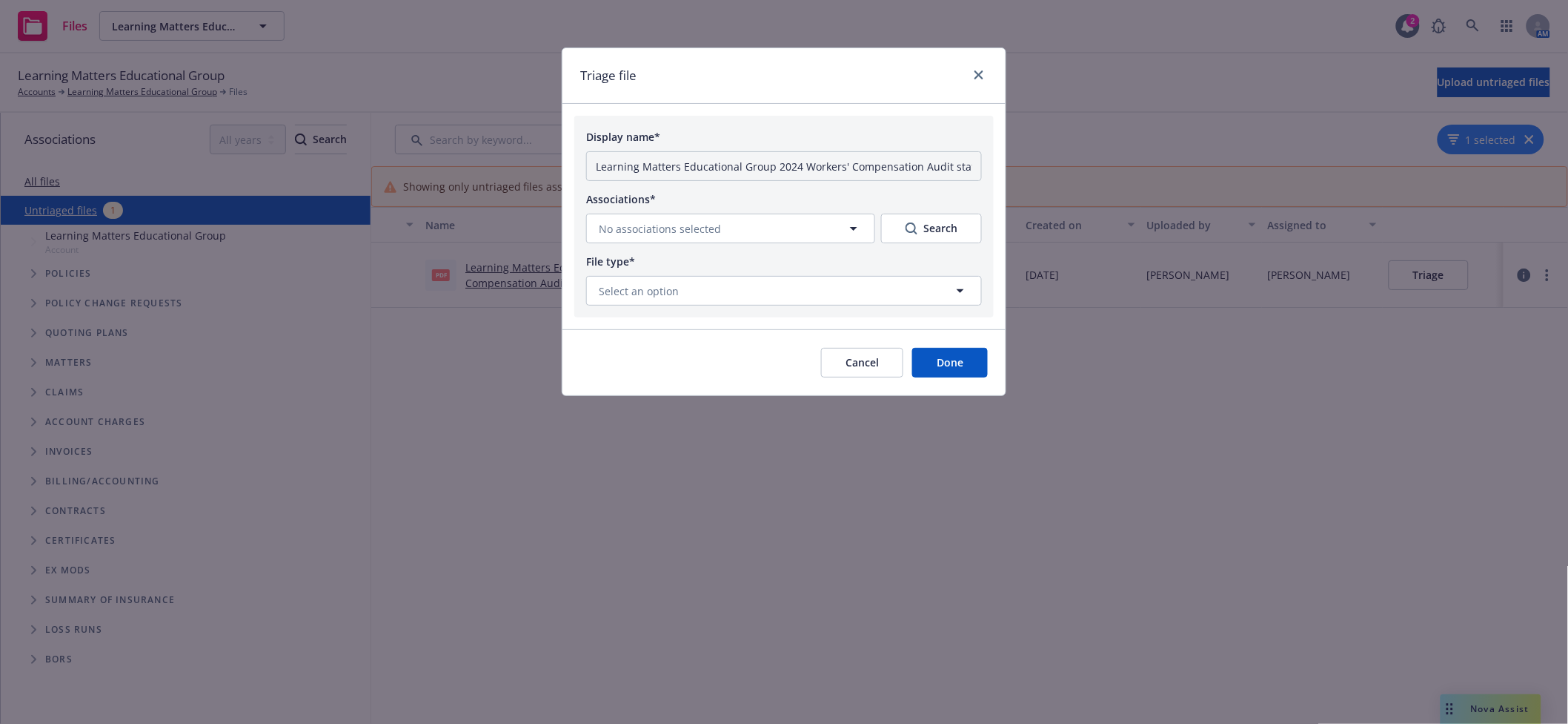
click at [879, 372] on button "Cancel" at bounding box center [862, 362] width 83 height 30
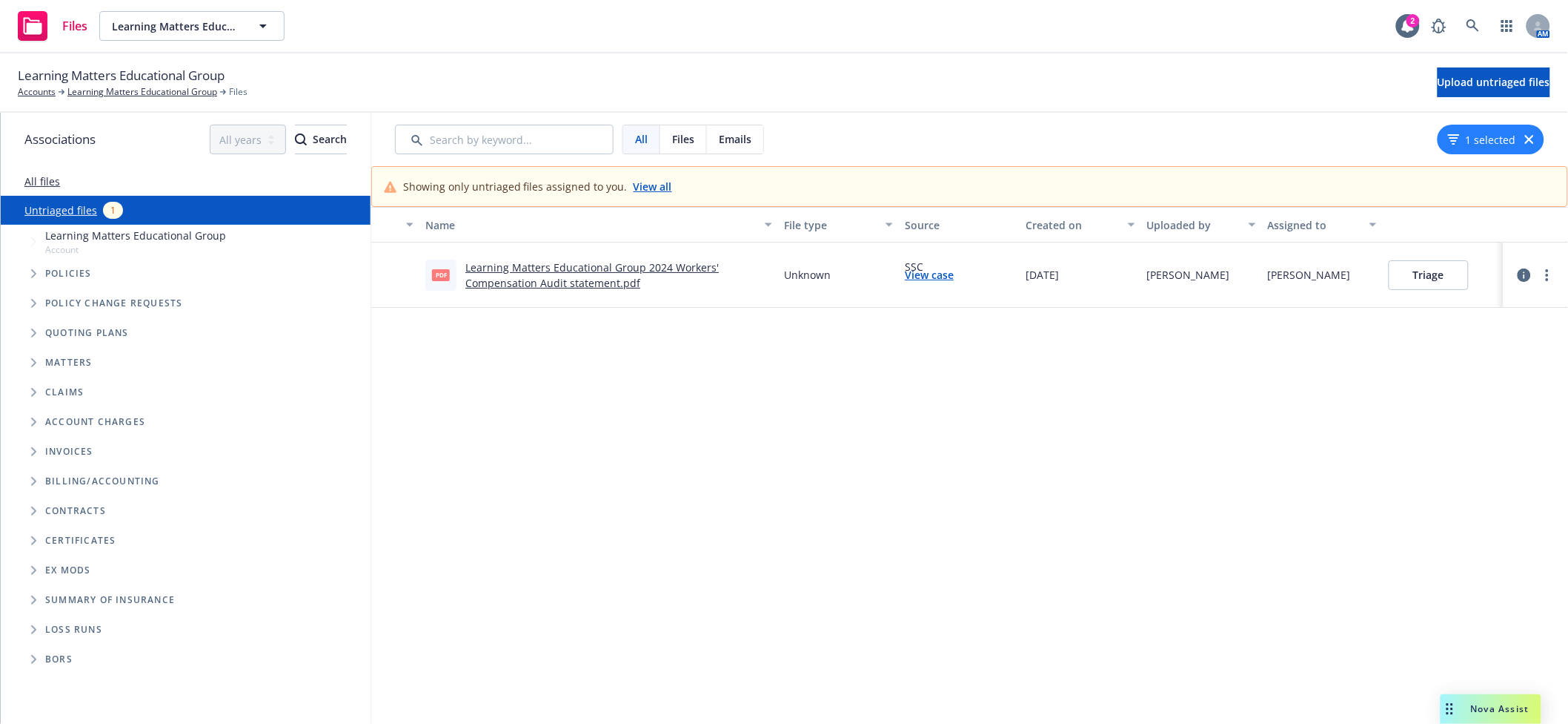
click at [573, 274] on link "Learning Matters Educational Group 2024 Workers' Compensation Audit statement.p…" at bounding box center [592, 275] width 254 height 30
click at [1546, 277] on icon "more" at bounding box center [1547, 275] width 3 height 12
click at [1458, 306] on link "Archive" at bounding box center [1476, 306] width 130 height 30
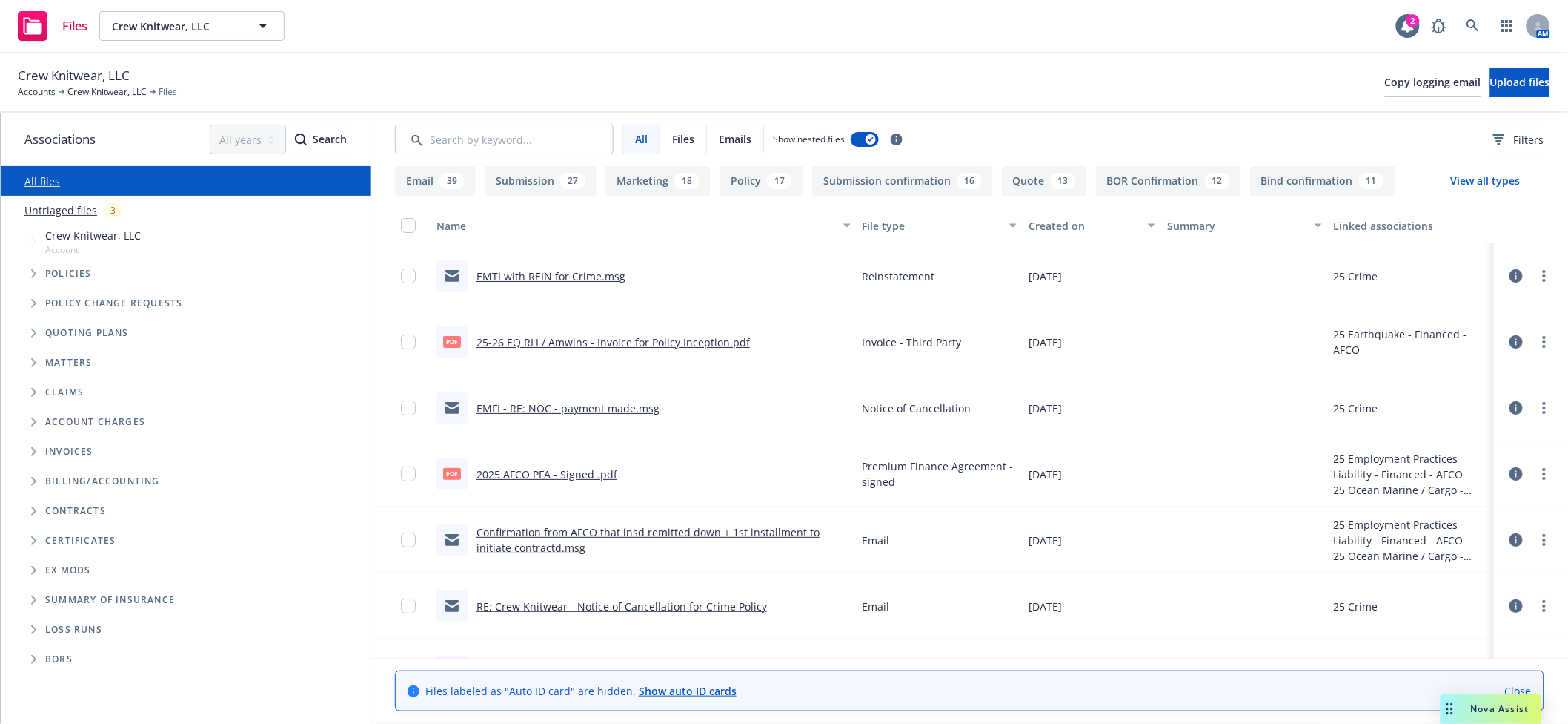
click at [78, 208] on link "Untriaged files" at bounding box center [61, 210] width 73 height 16
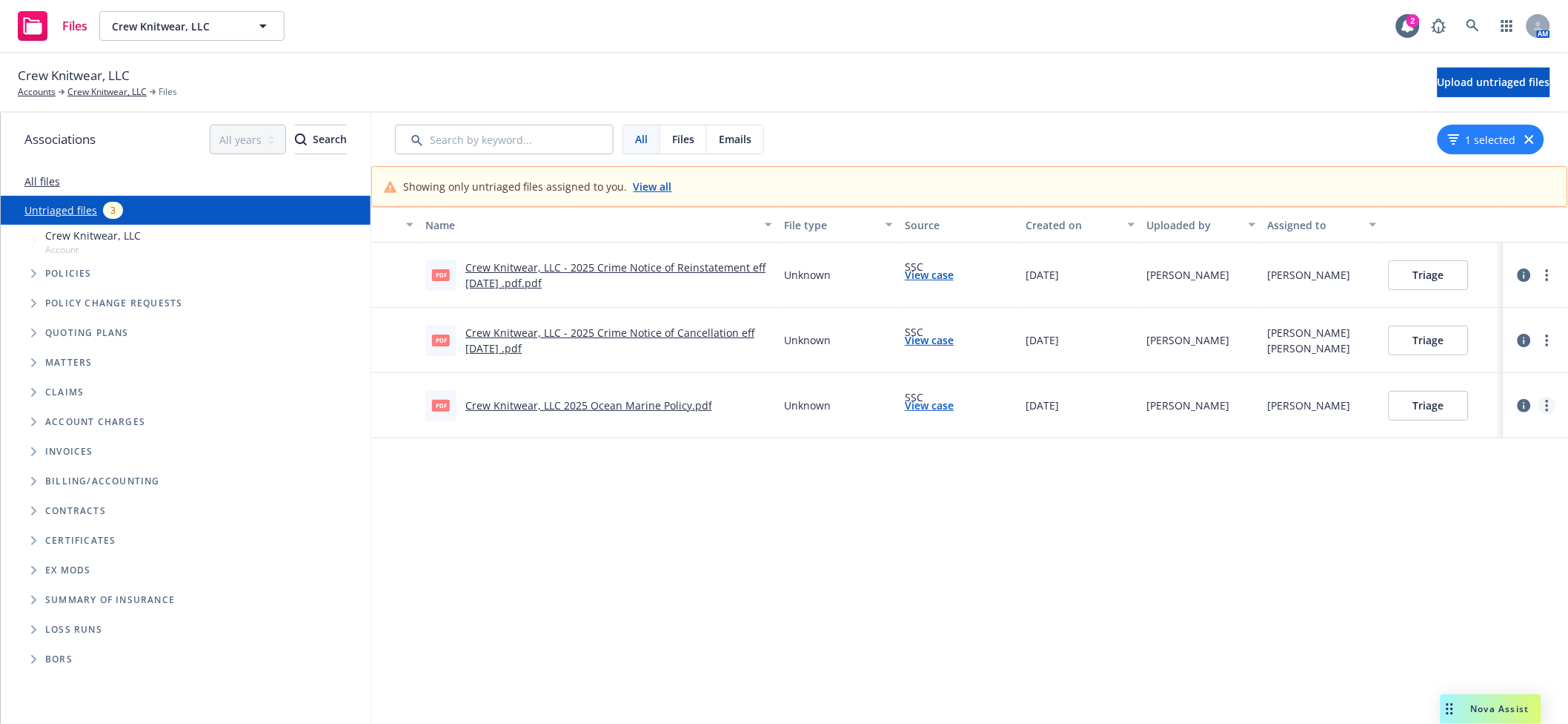
click at [1539, 407] on link "more" at bounding box center [1548, 405] width 18 height 18
click at [1470, 437] on link "Archive" at bounding box center [1476, 435] width 130 height 30
click at [1542, 350] on div at bounding box center [1536, 341] width 53 height 30
click at [1539, 344] on link "more" at bounding box center [1548, 341] width 18 height 18
click at [1507, 382] on link "Archive" at bounding box center [1476, 370] width 130 height 30
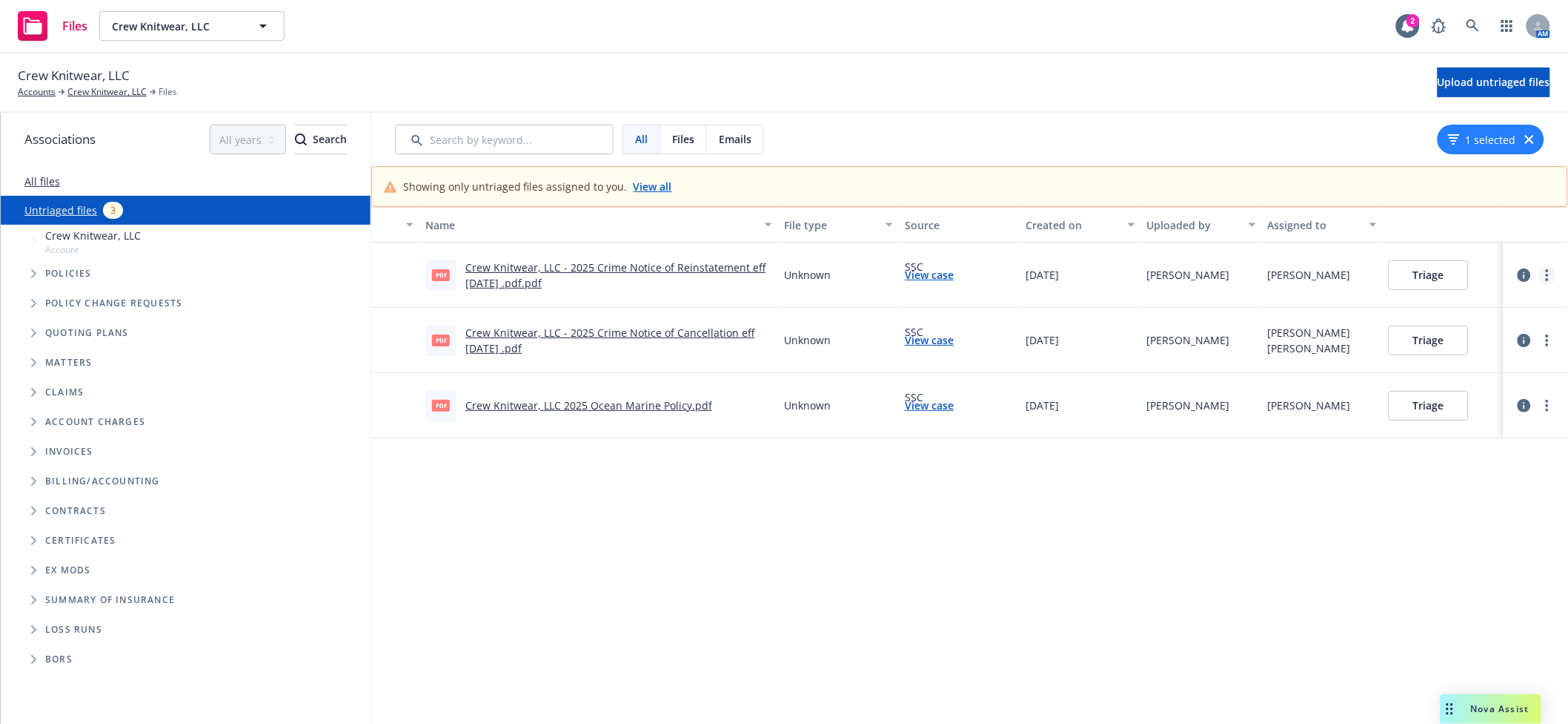
click at [1539, 273] on link "more" at bounding box center [1548, 275] width 18 height 18
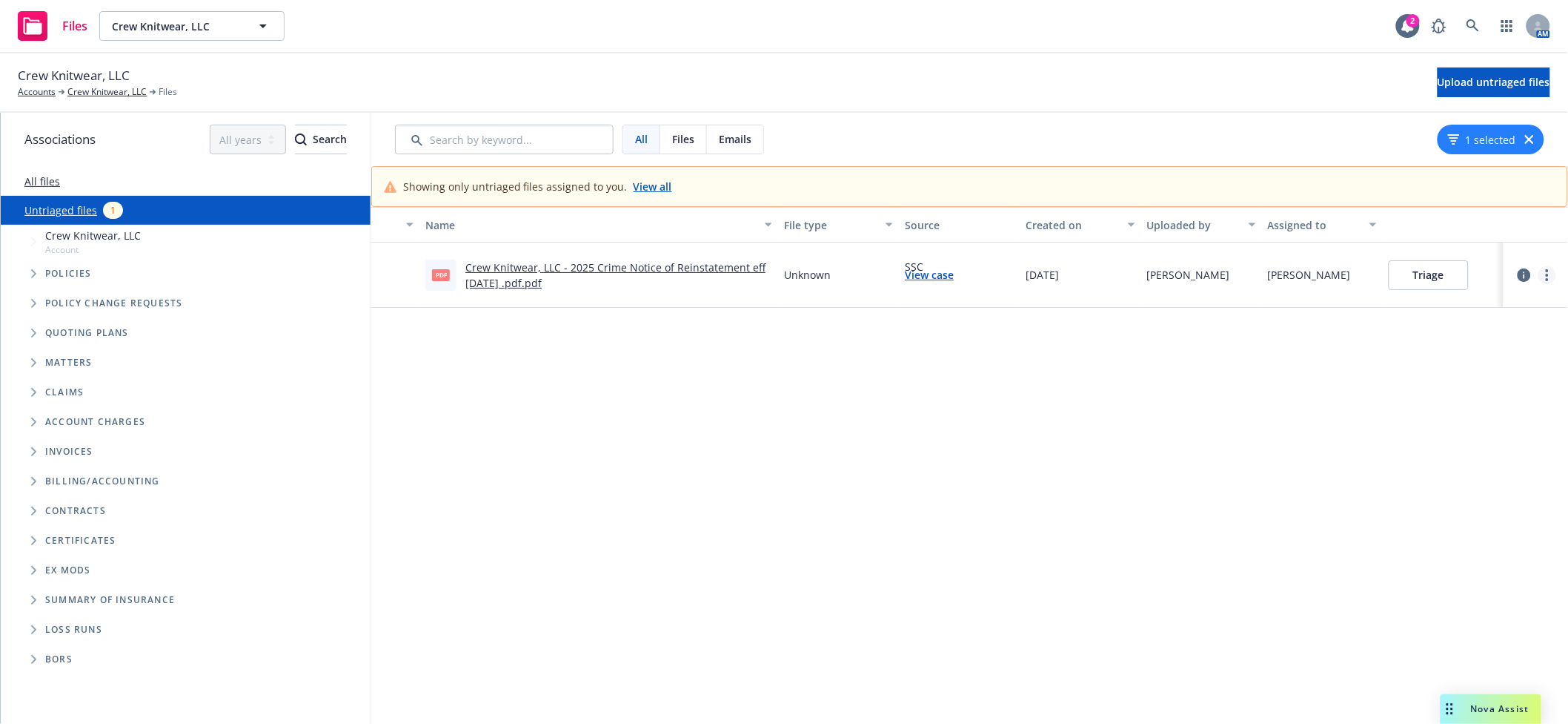
click at [1546, 273] on icon "more" at bounding box center [1547, 275] width 3 height 12
click at [1444, 305] on link "Archive" at bounding box center [1476, 306] width 130 height 30
